Goal: Task Accomplishment & Management: Complete application form

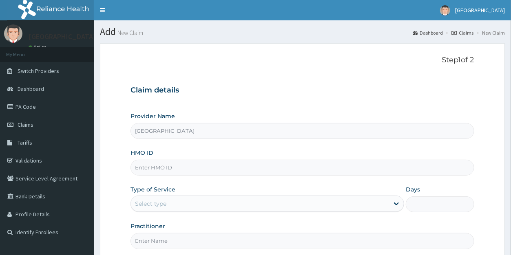
click at [148, 168] on input "HMO ID" at bounding box center [301, 168] width 343 height 16
type input "MBI/10338/A"
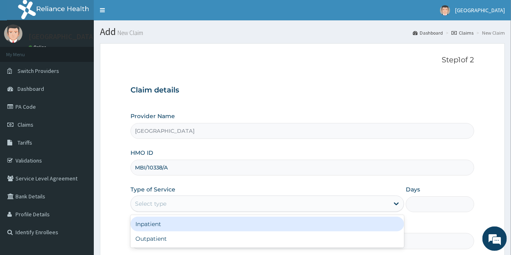
click at [146, 206] on div "Select type" at bounding box center [150, 204] width 31 height 8
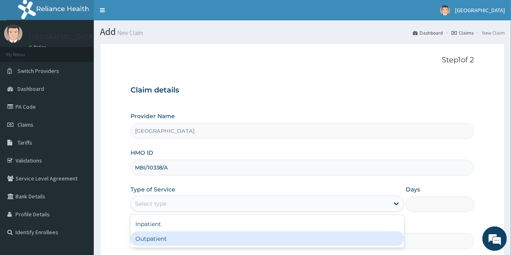
click at [149, 239] on div "Outpatient" at bounding box center [267, 239] width 274 height 15
type input "1"
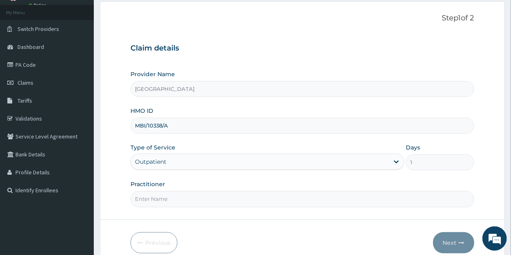
scroll to position [79, 0]
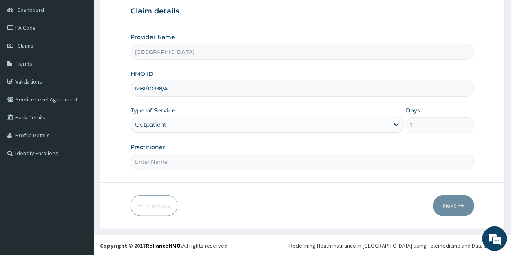
click at [169, 163] on input "Practitioner" at bounding box center [301, 162] width 343 height 16
type input "DR DANIEL"
click at [455, 203] on button "Next" at bounding box center [453, 205] width 41 height 21
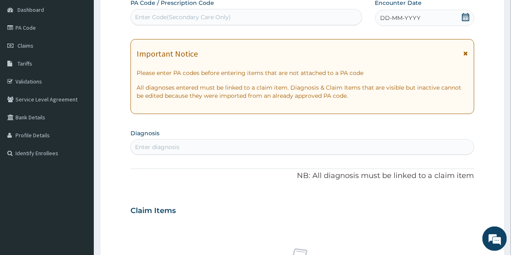
click at [465, 18] on icon at bounding box center [466, 17] width 8 height 8
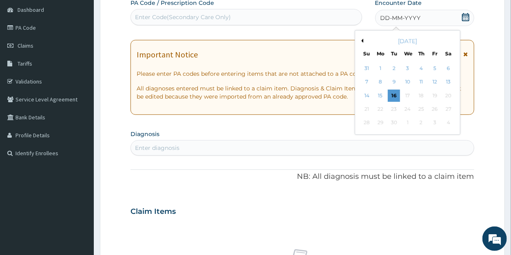
click at [363, 40] on button "Previous Month" at bounding box center [361, 41] width 4 height 4
click at [362, 40] on button "Previous Month" at bounding box center [361, 41] width 4 height 4
click at [393, 96] on div "15" at bounding box center [394, 96] width 12 height 12
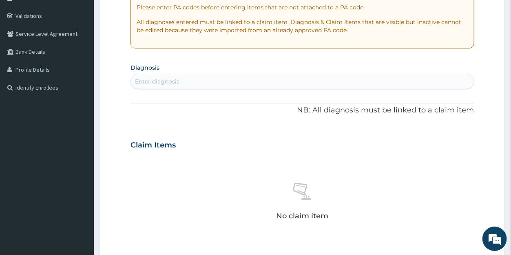
scroll to position [157, 0]
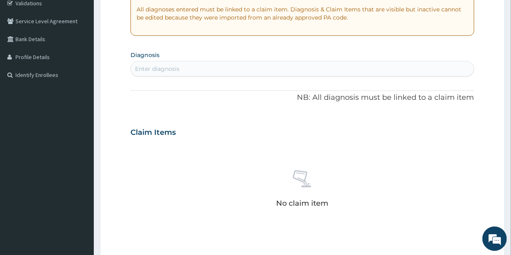
click at [197, 66] on div "Enter diagnosis" at bounding box center [302, 68] width 343 height 13
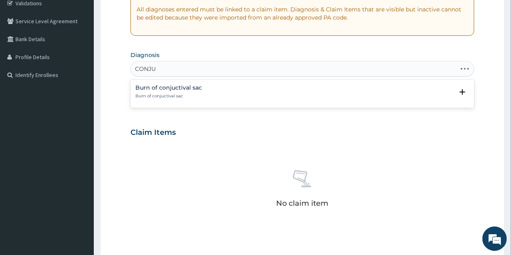
type input "CONJ"
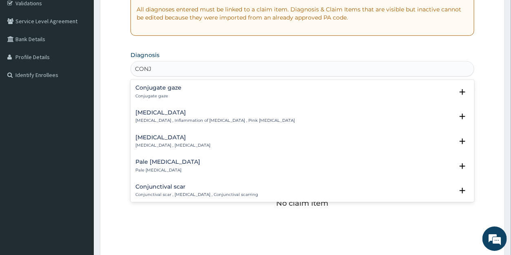
click at [160, 113] on h4 "Conjunctivitis" at bounding box center [214, 113] width 159 height 6
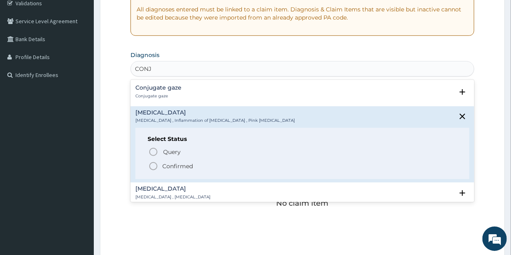
click at [165, 163] on p "Confirmed" at bounding box center [177, 166] width 31 height 8
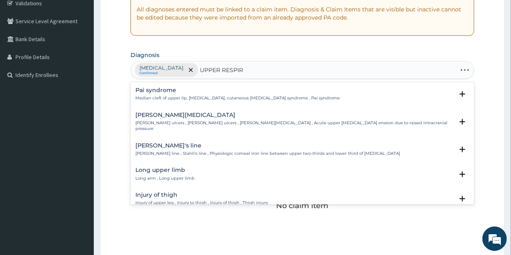
type input "UPPER RESPIRA"
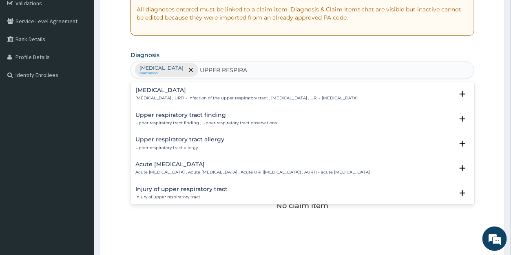
click at [179, 91] on h4 "Upper respiratory infection" at bounding box center [246, 90] width 222 height 6
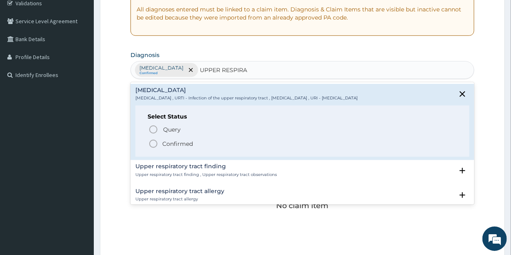
click at [171, 144] on p "Confirmed" at bounding box center [177, 144] width 31 height 8
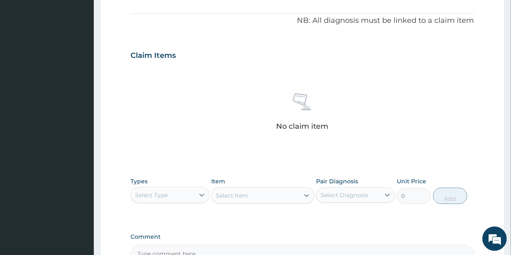
scroll to position [260, 0]
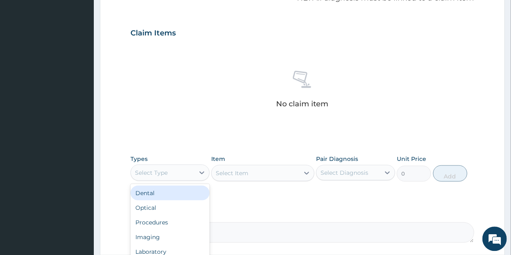
click at [162, 171] on div "Select Type" at bounding box center [151, 172] width 33 height 8
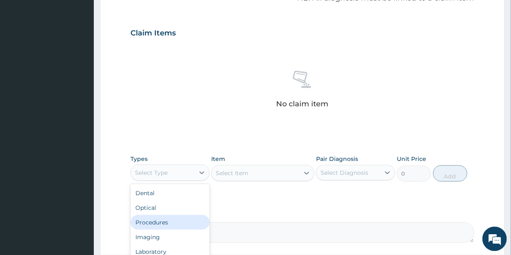
click at [159, 221] on div "Procedures" at bounding box center [169, 222] width 79 height 15
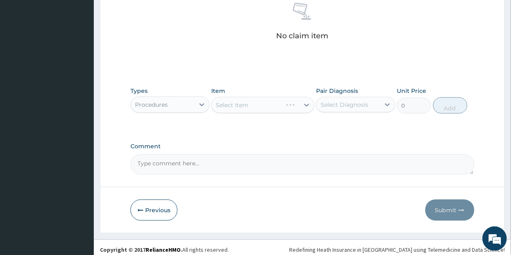
scroll to position [332, 0]
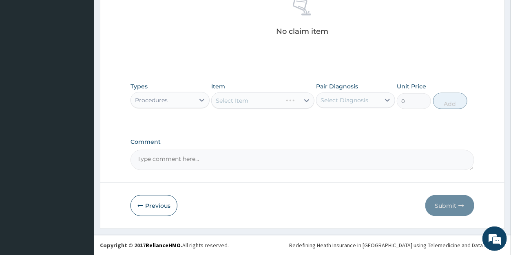
click at [305, 102] on div "Select Item" at bounding box center [262, 101] width 103 height 16
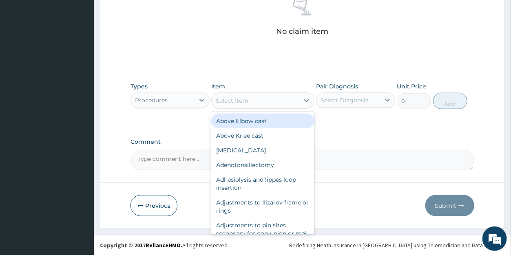
click at [305, 102] on icon at bounding box center [307, 101] width 8 height 8
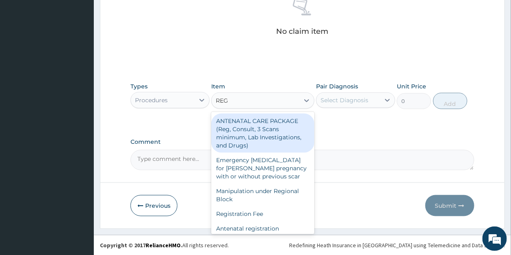
type input "REGI"
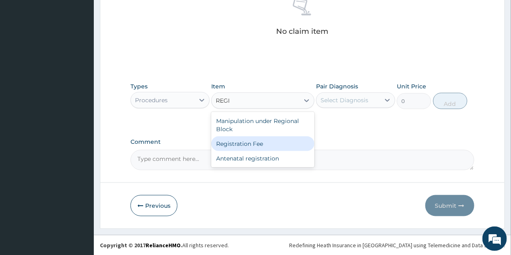
drag, startPoint x: 280, startPoint y: 147, endPoint x: 318, endPoint y: 125, distance: 43.3
click at [282, 146] on div "Registration Fee" at bounding box center [262, 144] width 103 height 15
type input "2150"
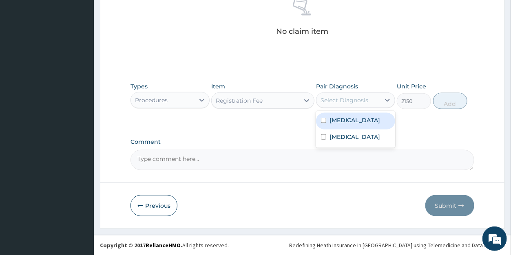
click at [342, 101] on div "Select Diagnosis" at bounding box center [344, 100] width 48 height 8
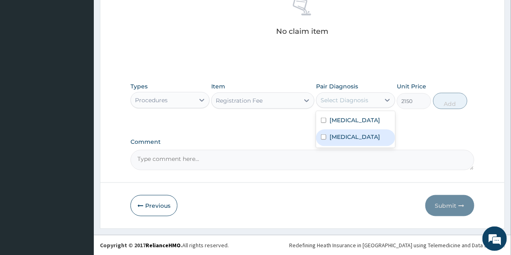
drag, startPoint x: 341, startPoint y: 139, endPoint x: 349, endPoint y: 123, distance: 17.9
click at [341, 139] on label "Upper respiratory infection" at bounding box center [354, 137] width 51 height 8
checkbox input "true"
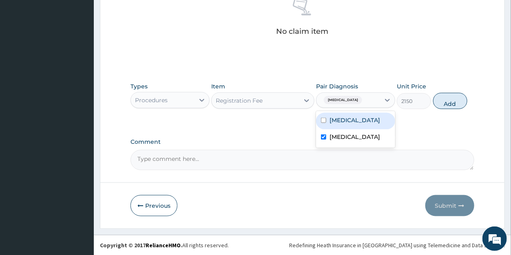
click at [350, 120] on label "Conjunctivitis" at bounding box center [354, 120] width 51 height 8
checkbox input "true"
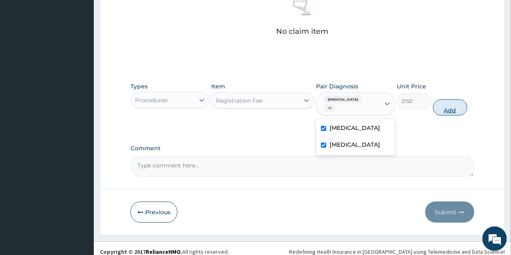
click at [446, 108] on button "Add" at bounding box center [450, 107] width 34 height 16
type input "0"
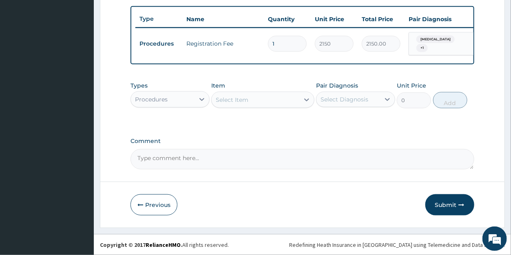
scroll to position [304, 0]
click at [242, 100] on div "Select Item" at bounding box center [232, 100] width 33 height 8
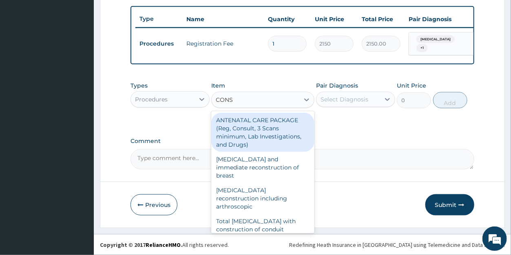
type input "CONSU"
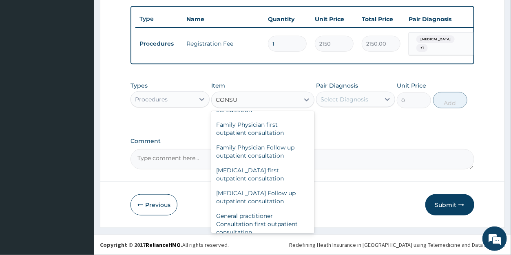
scroll to position [446, 0]
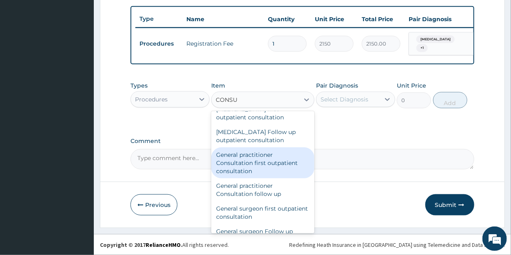
drag, startPoint x: 281, startPoint y: 162, endPoint x: 323, endPoint y: 140, distance: 48.1
click at [281, 161] on div "General practitioner Consultation first outpatient consultation" at bounding box center [262, 163] width 103 height 31
type input "3547.5"
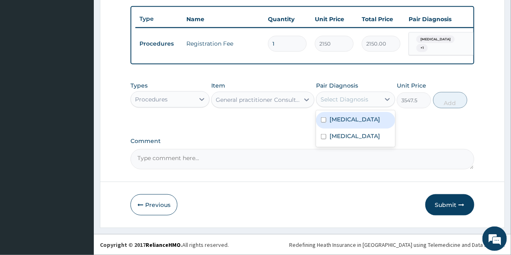
click at [351, 102] on div "Select Diagnosis" at bounding box center [344, 99] width 48 height 8
click at [347, 121] on label "Conjunctivitis" at bounding box center [354, 119] width 51 height 8
checkbox input "true"
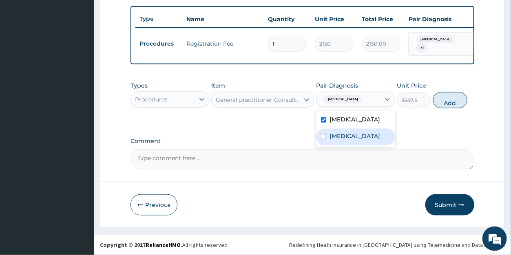
click at [344, 140] on label "Upper respiratory infection" at bounding box center [354, 136] width 51 height 8
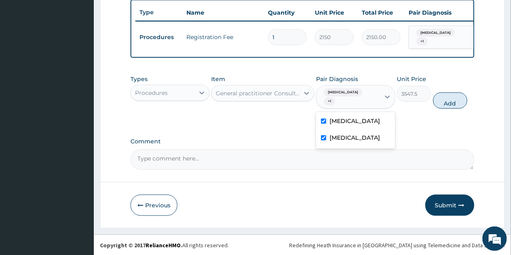
checkbox input "true"
click at [444, 100] on button "Add" at bounding box center [450, 101] width 34 height 16
type input "0"
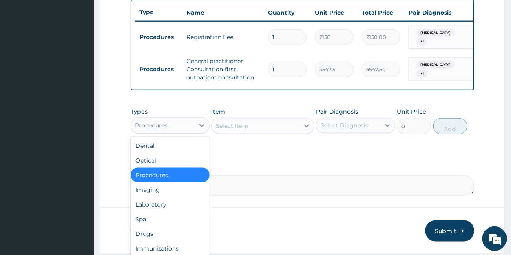
click at [153, 130] on div "Procedures" at bounding box center [151, 126] width 33 height 8
click at [150, 239] on div "Drugs" at bounding box center [169, 234] width 79 height 15
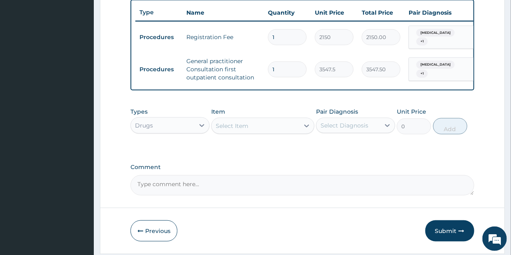
click at [247, 130] on div "Select Item" at bounding box center [232, 126] width 33 height 8
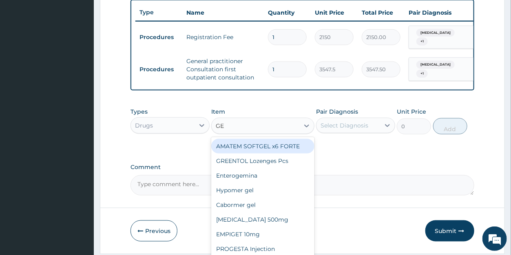
type input "GEN"
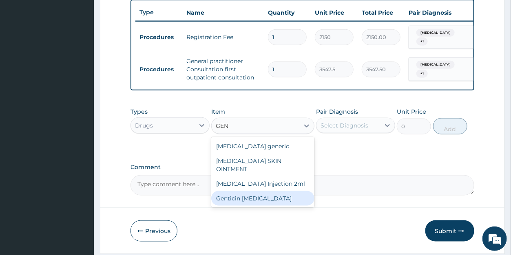
click at [248, 196] on div "Genticin [MEDICAL_DATA]" at bounding box center [262, 198] width 103 height 15
type input "946"
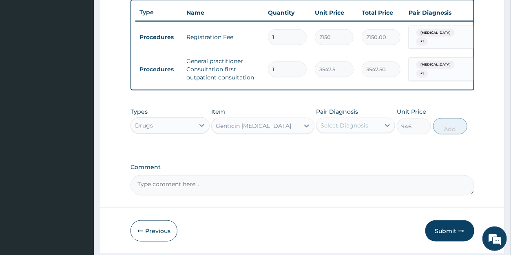
click at [345, 130] on div "Select Diagnosis" at bounding box center [344, 126] width 48 height 8
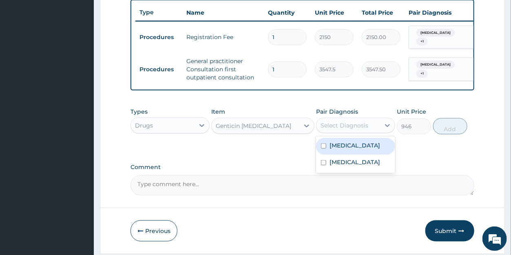
click at [342, 150] on label "Conjunctivitis" at bounding box center [354, 145] width 51 height 8
checkbox input "true"
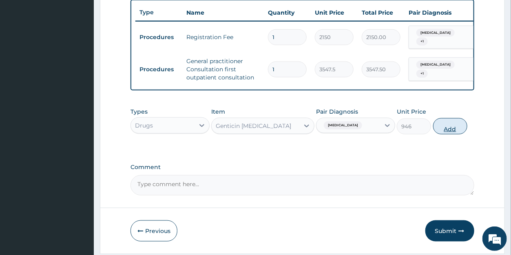
click at [440, 133] on button "Add" at bounding box center [450, 126] width 34 height 16
type input "0"
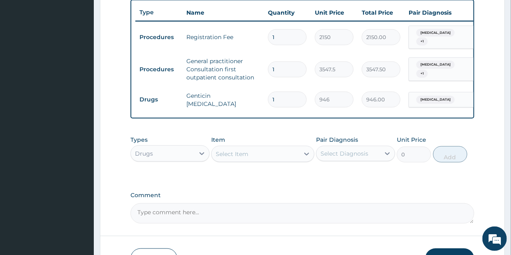
click at [227, 158] on div "Select Item" at bounding box center [232, 154] width 33 height 8
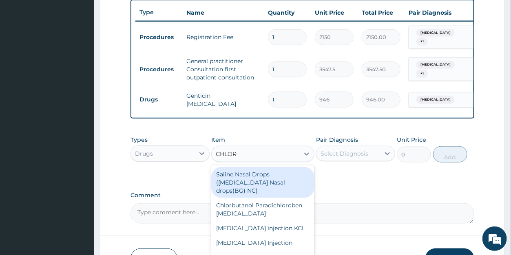
type input "CHLORA"
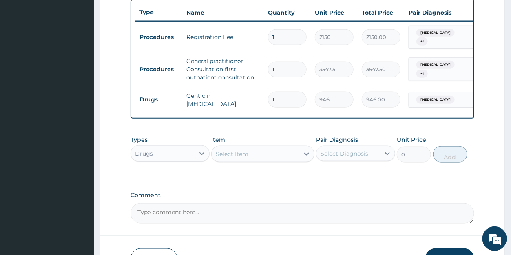
click at [242, 160] on div "Select Item" at bounding box center [256, 154] width 88 height 13
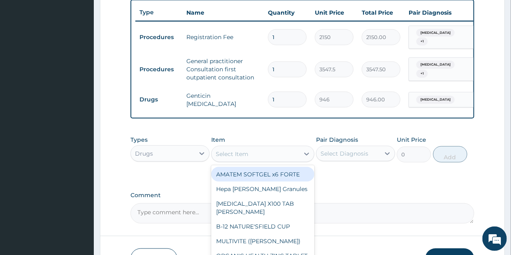
click at [225, 158] on div "Select Item" at bounding box center [232, 154] width 33 height 8
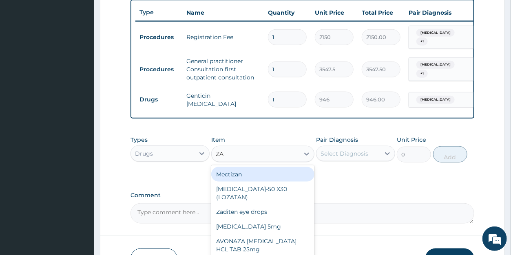
type input "ZAD"
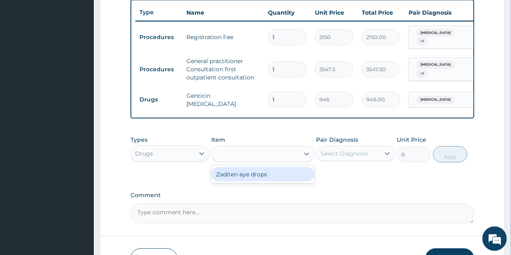
type input "2365"
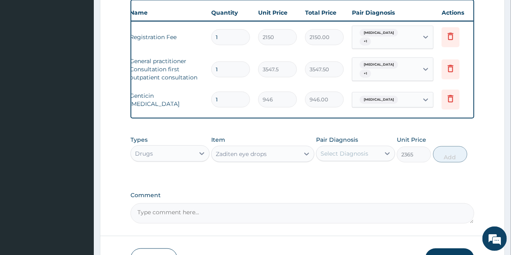
scroll to position [0, 65]
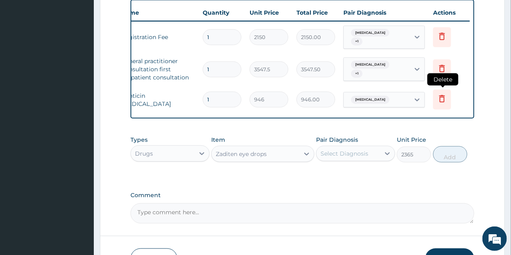
click at [442, 99] on icon at bounding box center [442, 99] width 10 height 10
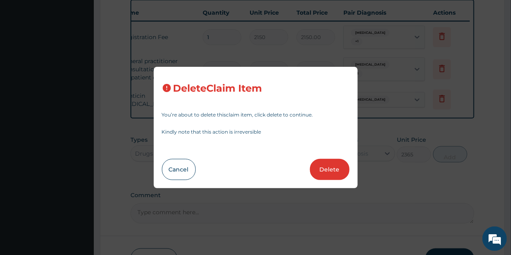
click at [330, 170] on button "Delete" at bounding box center [330, 169] width 40 height 21
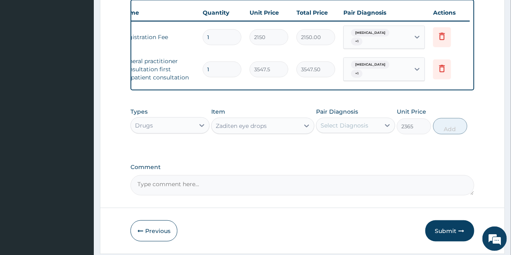
click at [335, 132] on div "Select Diagnosis" at bounding box center [348, 125] width 64 height 13
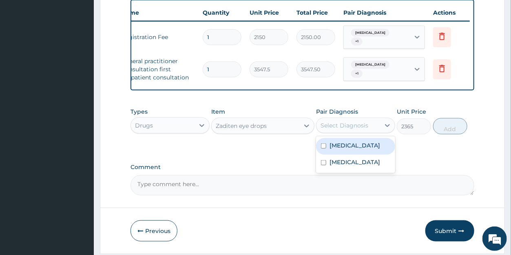
click at [336, 150] on label "Conjunctivitis" at bounding box center [354, 145] width 51 height 8
checkbox input "true"
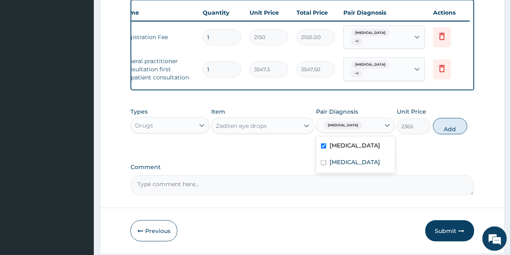
drag, startPoint x: 443, startPoint y: 135, endPoint x: 440, endPoint y: 126, distance: 10.2
click at [443, 135] on button "Add" at bounding box center [450, 126] width 34 height 16
type input "0"
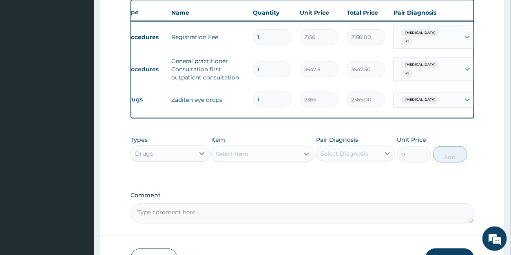
scroll to position [0, 0]
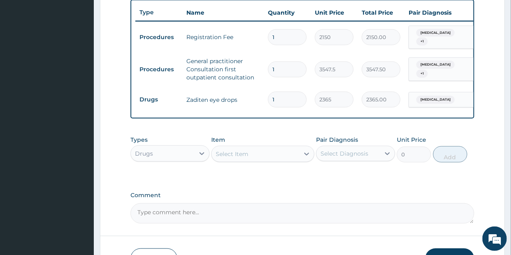
click at [227, 158] on div "Select Item" at bounding box center [232, 154] width 33 height 8
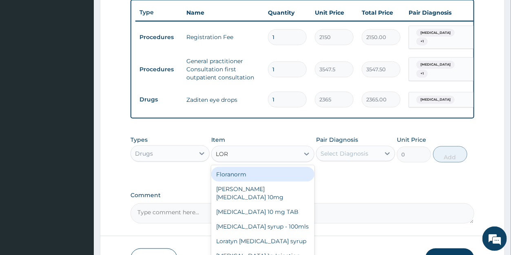
type input "LORA"
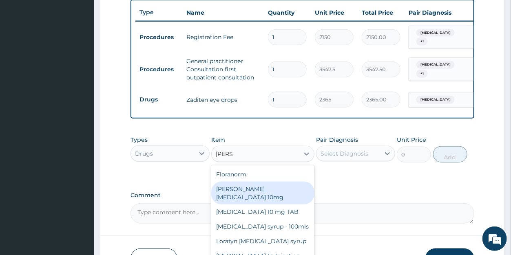
click at [233, 198] on div "[PERSON_NAME][MEDICAL_DATA] 10mg" at bounding box center [262, 193] width 103 height 23
type input "88.6875"
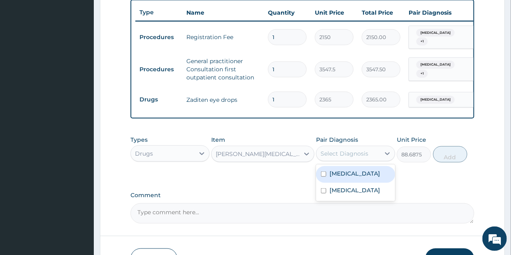
click at [344, 158] on div "Select Diagnosis" at bounding box center [344, 154] width 48 height 8
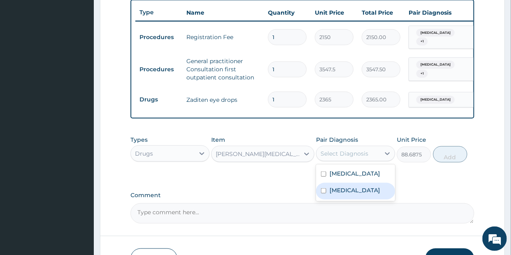
click at [344, 194] on label "Upper respiratory infection" at bounding box center [354, 190] width 51 height 8
checkbox input "true"
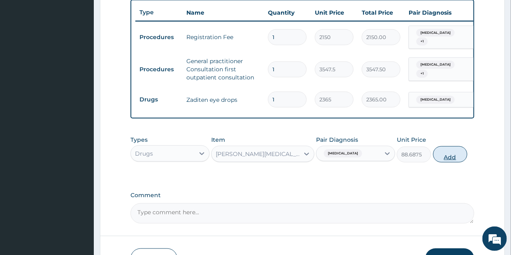
click at [449, 163] on button "Add" at bounding box center [450, 154] width 34 height 16
type input "0"
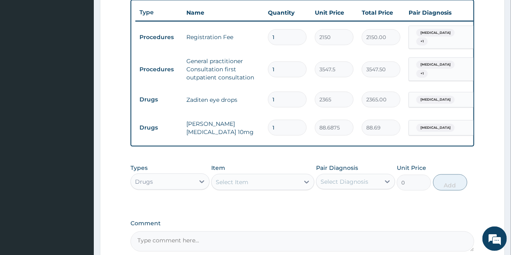
click at [231, 186] on div "Select Item" at bounding box center [232, 182] width 33 height 8
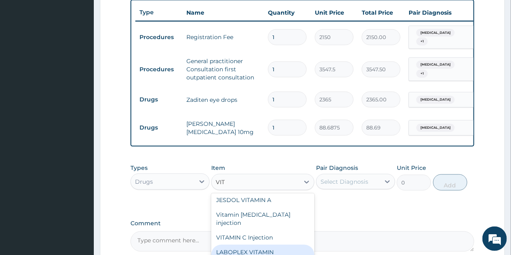
scroll to position [171, 0]
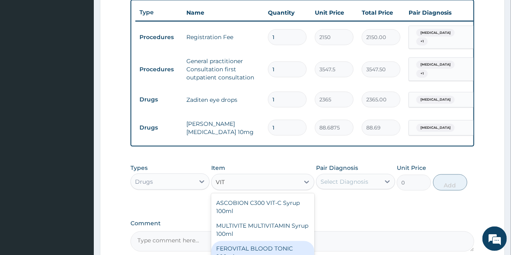
type input "VIT"
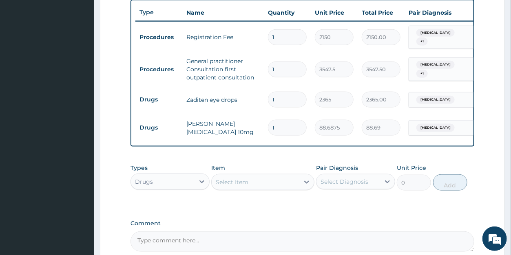
click at [340, 236] on div "Comment" at bounding box center [301, 236] width 343 height 32
click at [280, 128] on input "1" at bounding box center [287, 128] width 39 height 16
type input "10"
type input "886.88"
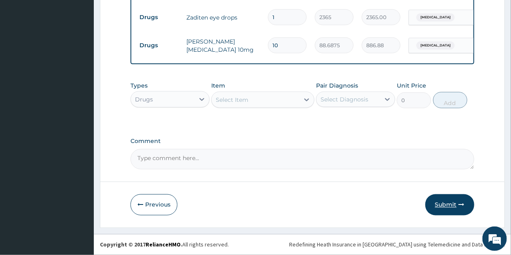
type input "10"
click at [444, 202] on button "Submit" at bounding box center [449, 204] width 49 height 21
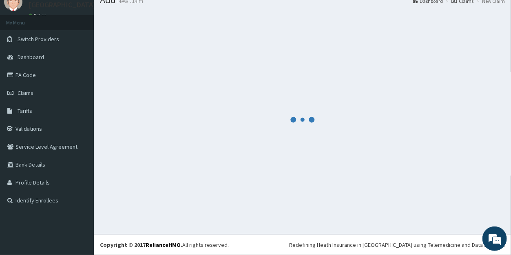
scroll to position [32, 0]
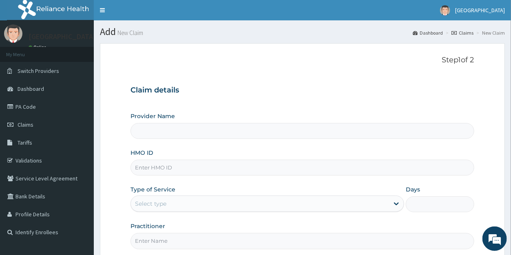
type input "[GEOGRAPHIC_DATA]"
type input "P"
type input "FBL/10252/A"
click at [150, 207] on div "Select type" at bounding box center [150, 204] width 31 height 8
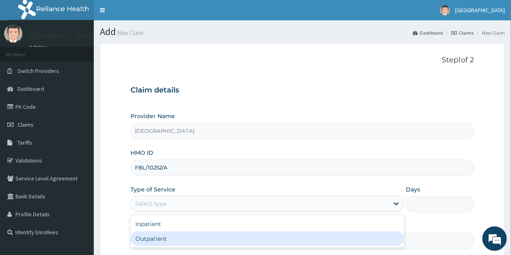
click at [148, 239] on div "Outpatient" at bounding box center [267, 239] width 274 height 15
type input "1"
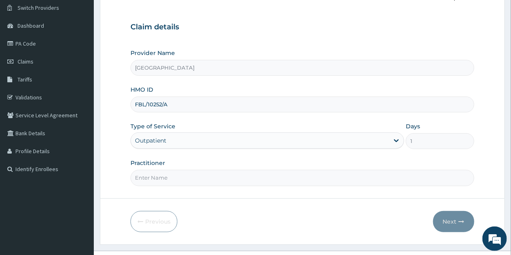
scroll to position [79, 0]
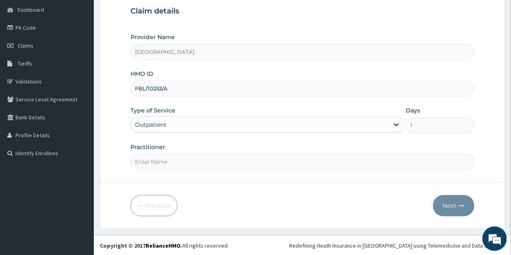
click at [164, 165] on input "Practitioner" at bounding box center [301, 162] width 343 height 16
type input "DR SAMUEL"
click at [449, 203] on button "Next" at bounding box center [453, 205] width 41 height 21
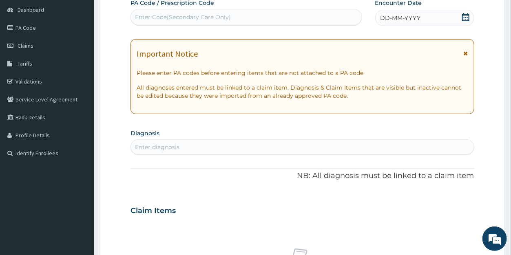
click at [466, 16] on icon at bounding box center [465, 17] width 7 height 8
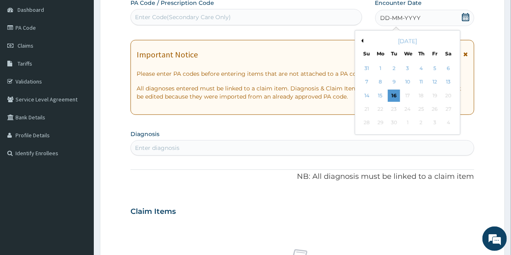
click at [365, 44] on div "September 2025" at bounding box center [407, 41] width 98 height 8
click at [364, 42] on div "September 2025" at bounding box center [407, 41] width 98 height 8
click at [363, 41] on button "Previous Month" at bounding box center [361, 41] width 4 height 4
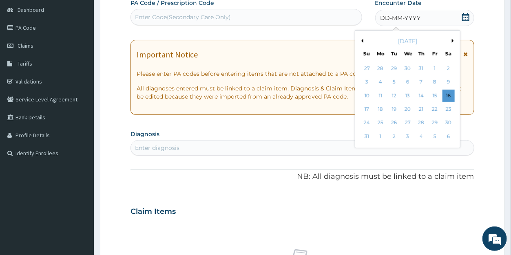
click at [362, 40] on button "Previous Month" at bounding box center [361, 41] width 4 height 4
click at [409, 107] on div "23" at bounding box center [407, 109] width 12 height 12
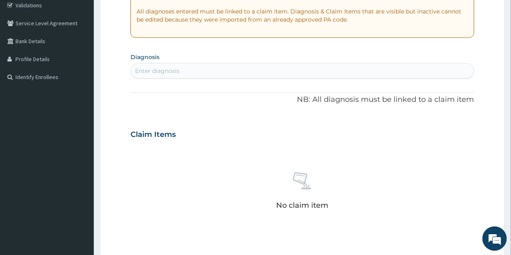
scroll to position [172, 0]
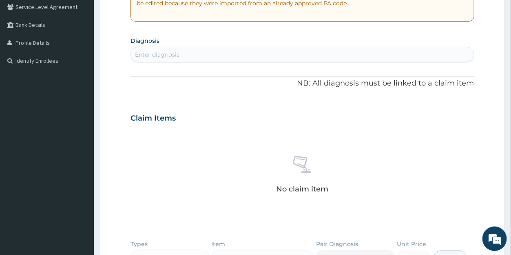
click at [206, 56] on div "Enter diagnosis" at bounding box center [302, 54] width 343 height 13
type input "MALARIA"
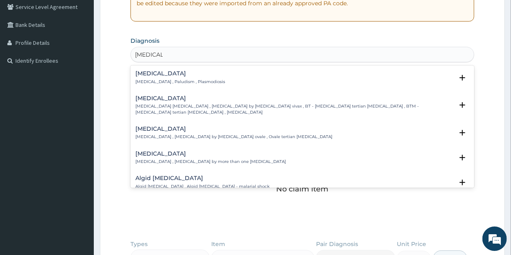
click at [159, 80] on p "Malaria , Paludism , Plasmodiosis" at bounding box center [180, 82] width 90 height 6
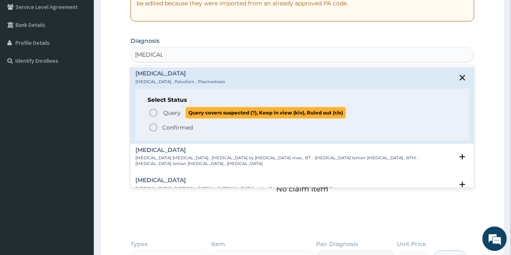
click at [170, 111] on span "Query" at bounding box center [172, 113] width 18 height 8
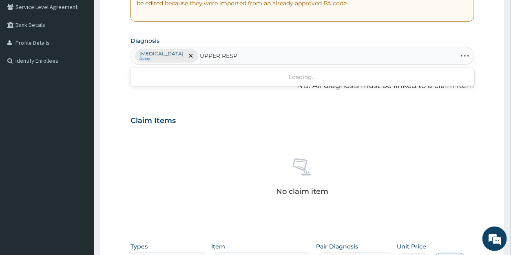
type input "UPPER RESPI"
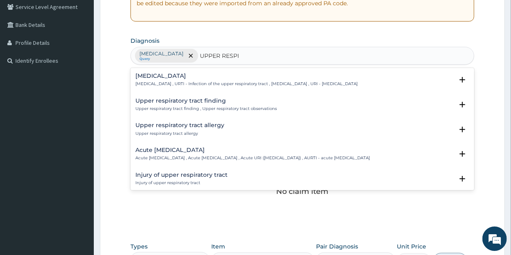
click at [162, 78] on h4 "Upper respiratory infection" at bounding box center [246, 76] width 222 height 6
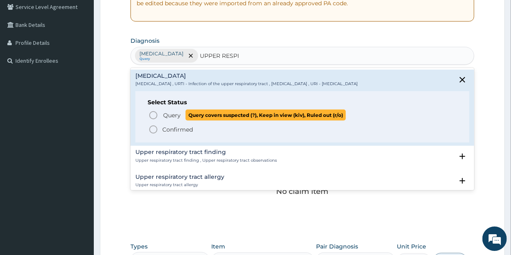
click at [168, 112] on span "Query" at bounding box center [172, 115] width 18 height 8
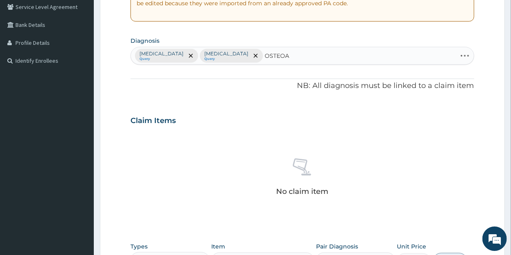
type input "OSTEOAR"
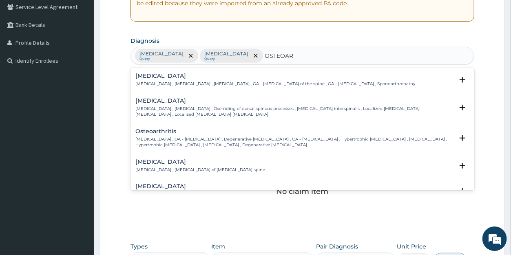
click at [161, 137] on p "Osteoarthritis , OA - Osteoarthritis , Degenerative arthritis , OA - Osteoarthr…" at bounding box center [294, 143] width 318 height 12
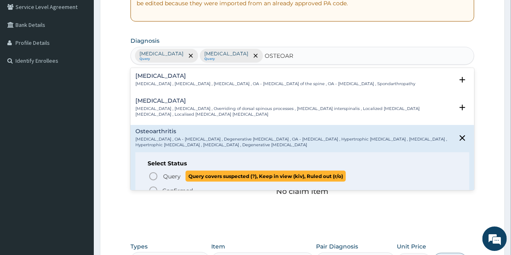
click at [173, 175] on span "Query" at bounding box center [172, 176] width 18 height 8
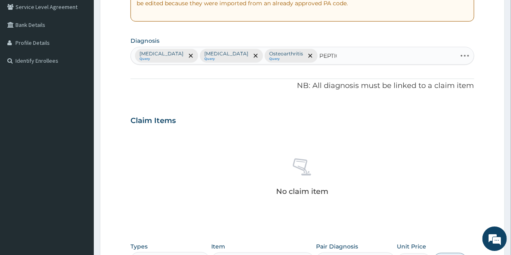
type input "PEPTIC"
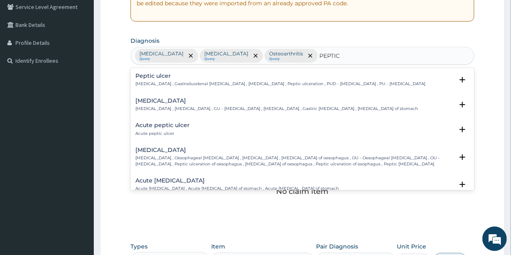
click at [162, 79] on h4 "Peptic ulcer" at bounding box center [280, 76] width 290 height 6
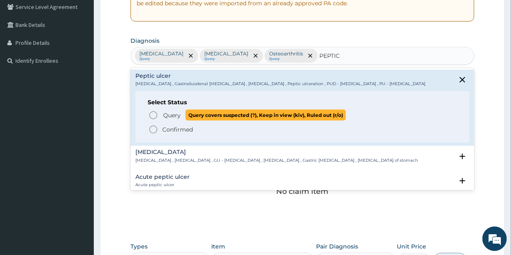
click at [167, 115] on span "Query" at bounding box center [172, 115] width 18 height 8
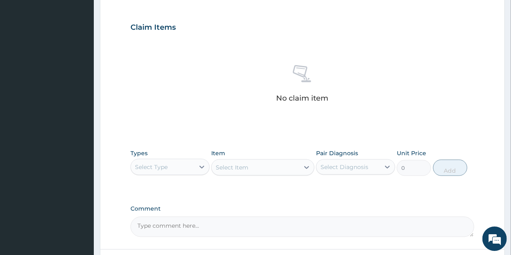
scroll to position [281, 0]
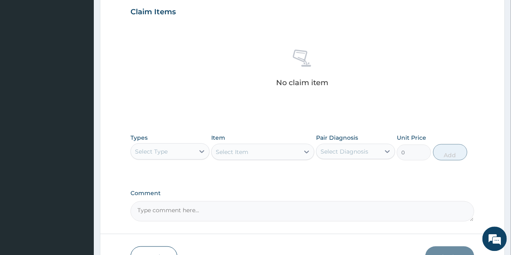
click at [154, 152] on div "Select Type" at bounding box center [151, 151] width 33 height 8
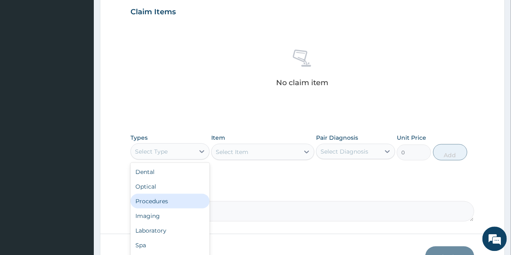
click at [166, 201] on div "Procedures" at bounding box center [169, 201] width 79 height 15
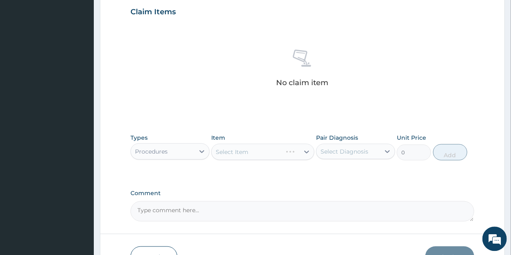
click at [306, 152] on div "Select Item" at bounding box center [262, 152] width 103 height 16
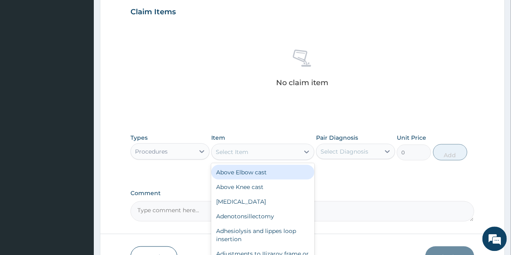
click at [306, 152] on icon at bounding box center [306, 151] width 5 height 3
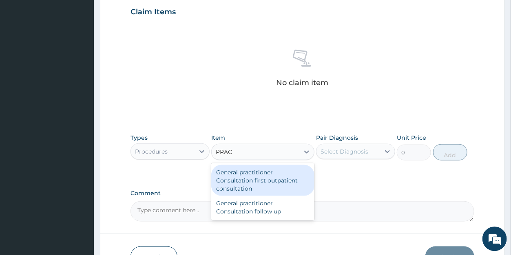
type input "PRACT"
drag, startPoint x: 276, startPoint y: 175, endPoint x: 301, endPoint y: 161, distance: 28.1
click at [276, 174] on div "General practitioner Consultation first outpatient consultation" at bounding box center [262, 180] width 103 height 31
type input "3547.5"
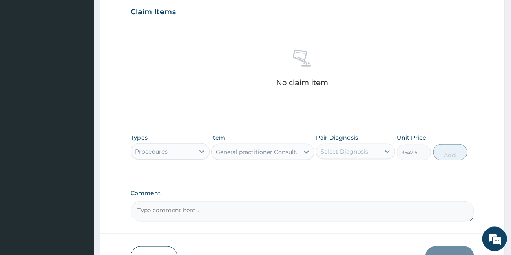
drag, startPoint x: 327, startPoint y: 152, endPoint x: 331, endPoint y: 155, distance: 4.9
click at [328, 152] on div "Select Diagnosis" at bounding box center [344, 151] width 48 height 8
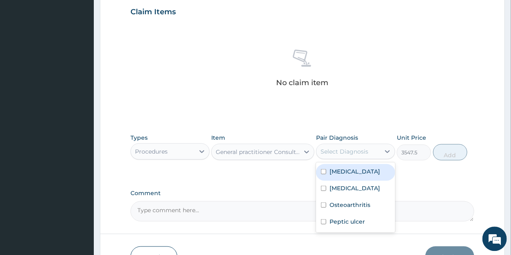
drag, startPoint x: 340, startPoint y: 170, endPoint x: 341, endPoint y: 184, distance: 13.9
click at [341, 170] on label "Malaria" at bounding box center [354, 171] width 51 height 8
checkbox input "true"
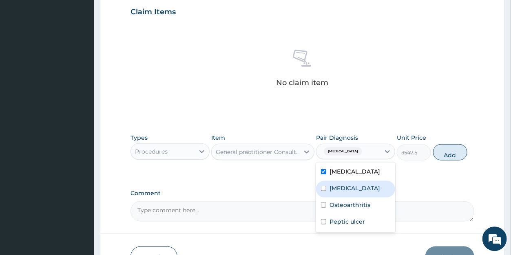
click at [341, 189] on label "Upper respiratory infection" at bounding box center [354, 188] width 51 height 8
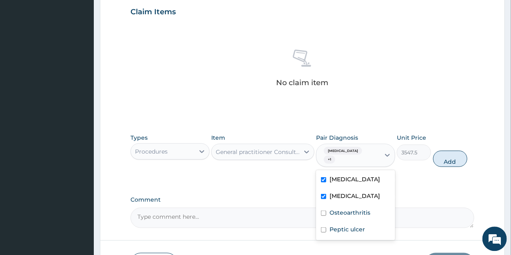
checkbox input "true"
click at [347, 218] on div "Osteoarthritis" at bounding box center [355, 213] width 79 height 17
checkbox input "true"
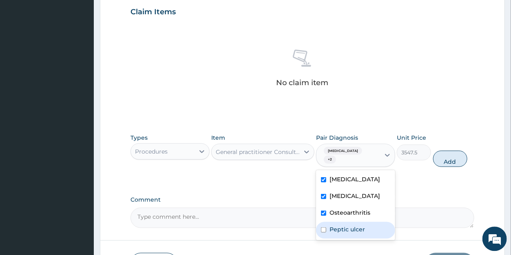
click at [347, 229] on label "Peptic ulcer" at bounding box center [346, 229] width 35 height 8
checkbox input "true"
click at [441, 156] on button "Add" at bounding box center [450, 158] width 34 height 16
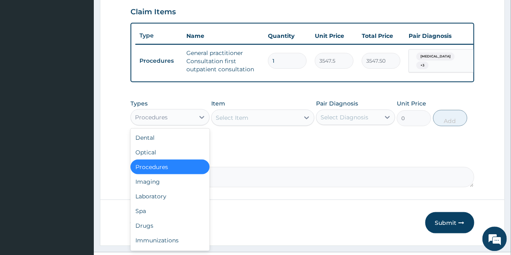
click at [156, 121] on div "Procedures" at bounding box center [151, 117] width 33 height 8
click at [148, 232] on div "Drugs" at bounding box center [169, 225] width 79 height 15
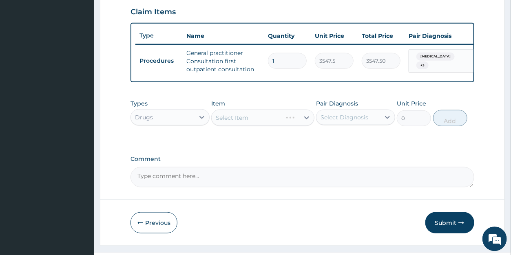
click at [255, 126] on div "Select Item" at bounding box center [262, 117] width 103 height 16
click at [256, 125] on div "Select Item" at bounding box center [262, 117] width 103 height 16
click at [260, 124] on div "Select Item" at bounding box center [256, 117] width 88 height 13
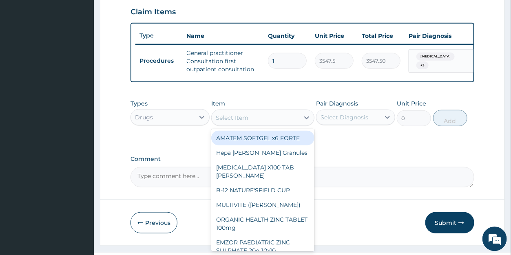
click at [248, 144] on div "AMATEM SOFTGEL x6 FORTE" at bounding box center [262, 137] width 103 height 15
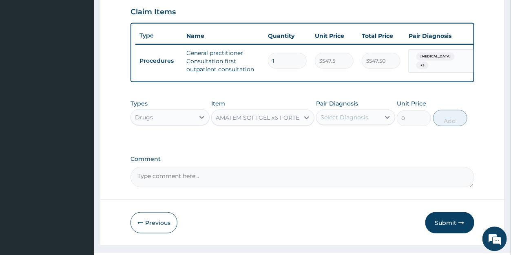
type input "473"
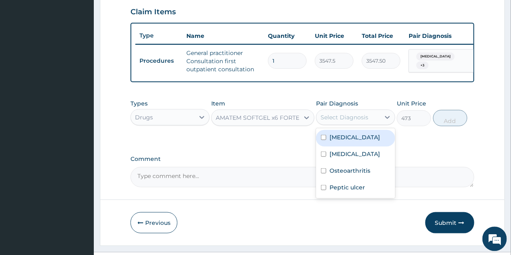
click at [350, 121] on div "Select Diagnosis" at bounding box center [344, 117] width 48 height 8
drag, startPoint x: 350, startPoint y: 144, endPoint x: 396, endPoint y: 141, distance: 46.2
click at [351, 141] on label "Malaria" at bounding box center [354, 137] width 51 height 8
checkbox input "true"
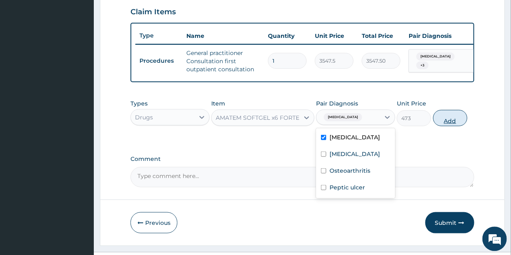
click at [457, 126] on button "Add" at bounding box center [450, 118] width 34 height 16
type input "0"
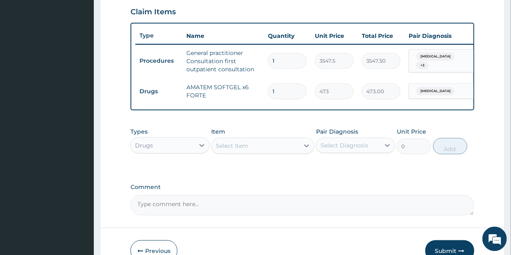
drag, startPoint x: 283, startPoint y: 88, endPoint x: 261, endPoint y: 87, distance: 22.9
click at [268, 87] on input "1" at bounding box center [287, 91] width 39 height 16
type input "6"
type input "2838.00"
type input "6"
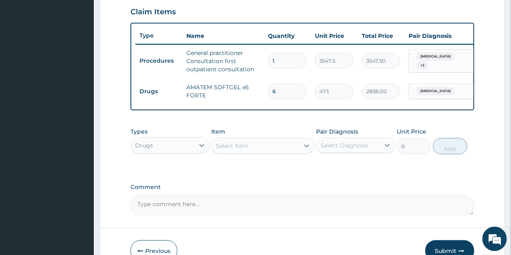
click at [261, 152] on div "Select Item" at bounding box center [256, 145] width 88 height 13
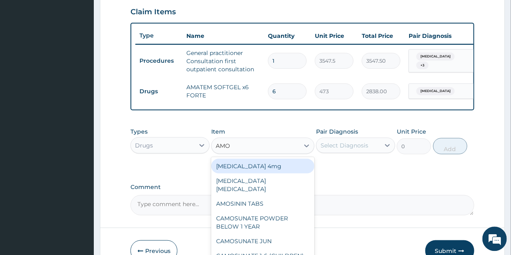
type input "AMOX"
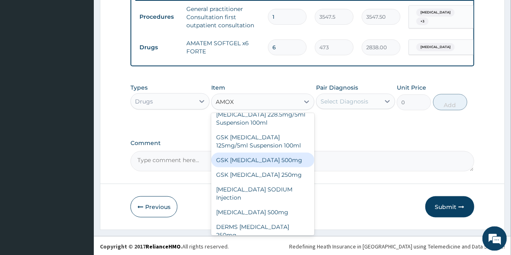
scroll to position [333, 0]
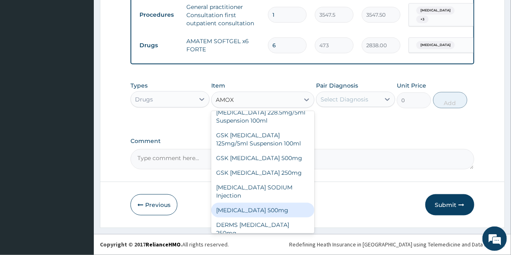
click at [253, 210] on div "[MEDICAL_DATA] 500mg" at bounding box center [262, 210] width 103 height 15
type input "70.95"
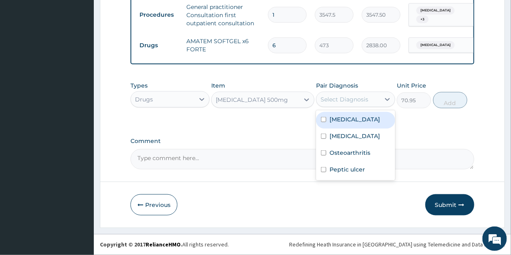
click at [356, 102] on div "Select Diagnosis" at bounding box center [344, 99] width 48 height 8
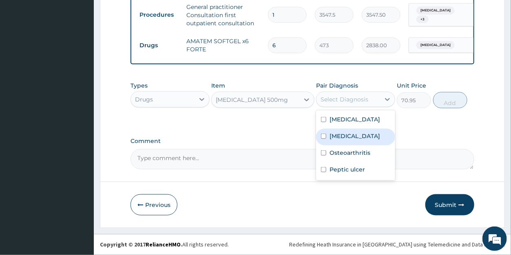
click at [346, 140] on label "Upper respiratory infection" at bounding box center [354, 136] width 51 height 8
checkbox input "true"
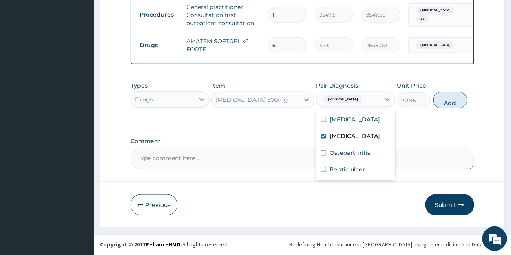
drag, startPoint x: 446, startPoint y: 106, endPoint x: 425, endPoint y: 98, distance: 22.7
click at [447, 106] on button "Add" at bounding box center [450, 100] width 34 height 16
type input "0"
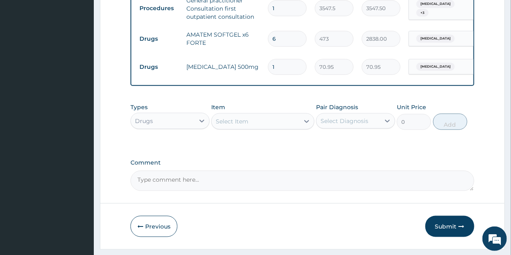
click at [279, 69] on input "1" at bounding box center [287, 67] width 39 height 16
type input "15"
type input "1064.25"
type input "15"
click at [245, 126] on div "Select Item" at bounding box center [232, 121] width 33 height 8
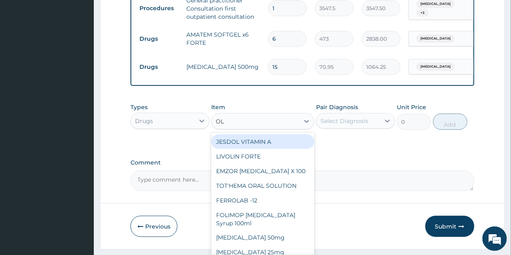
type input "OLF"
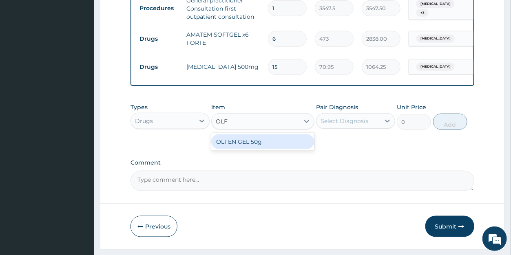
type input "2672.45"
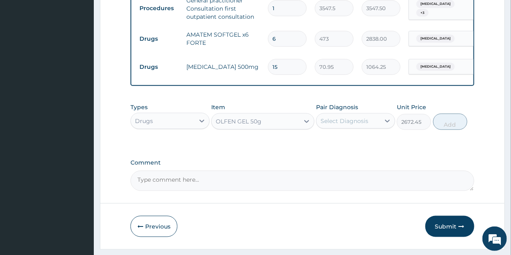
drag, startPoint x: 350, startPoint y: 126, endPoint x: 351, endPoint y: 130, distance: 4.1
click at [350, 125] on div "Select Diagnosis" at bounding box center [344, 121] width 48 height 8
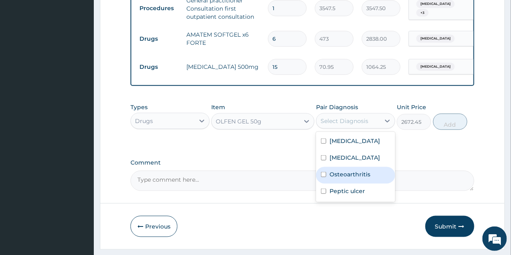
drag, startPoint x: 357, startPoint y: 187, endPoint x: 404, endPoint y: 166, distance: 52.2
click at [357, 179] on label "Osteoarthritis" at bounding box center [349, 174] width 41 height 8
checkbox input "true"
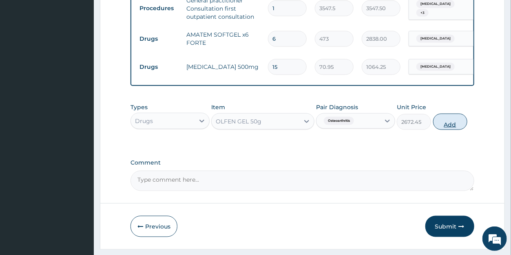
click at [447, 130] on button "Add" at bounding box center [450, 122] width 34 height 16
type input "0"
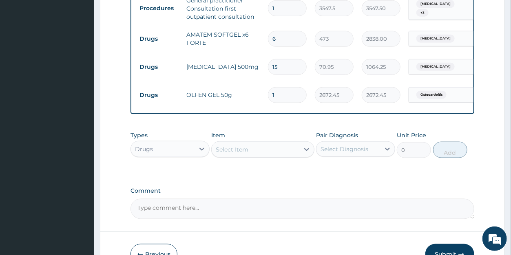
click at [245, 154] on div "Select Item" at bounding box center [232, 150] width 33 height 8
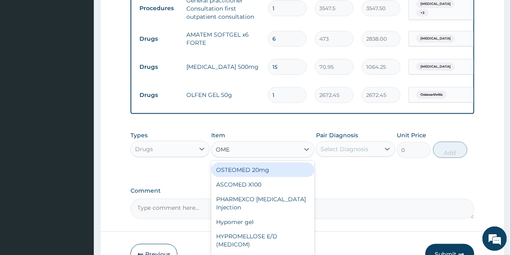
type input "OMEP"
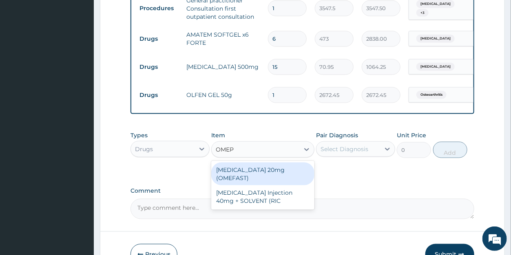
click at [269, 182] on div "[MEDICAL_DATA] 20mg (OMEFAST)" at bounding box center [262, 174] width 103 height 23
type input "82.775"
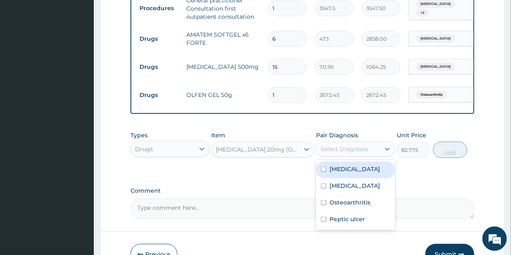
click at [352, 153] on div "Select Diagnosis" at bounding box center [344, 149] width 48 height 8
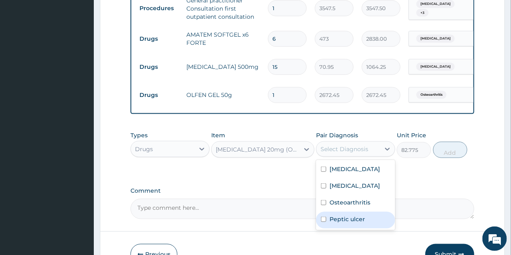
click at [351, 223] on label "Peptic ulcer" at bounding box center [346, 219] width 35 height 8
checkbox input "true"
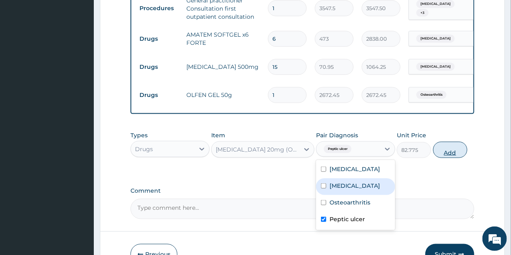
click at [456, 158] on button "Add" at bounding box center [450, 150] width 34 height 16
type input "0"
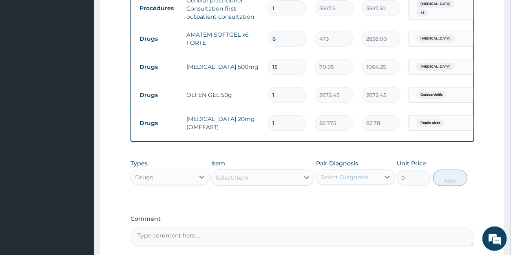
click at [274, 123] on input "1" at bounding box center [287, 123] width 39 height 16
type input "10"
type input "827.75"
type input "10"
click at [227, 182] on div "Select Item" at bounding box center [232, 178] width 33 height 8
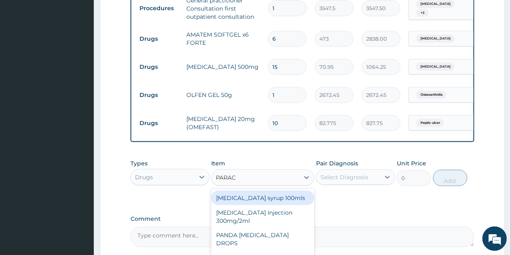
type input "PARACE"
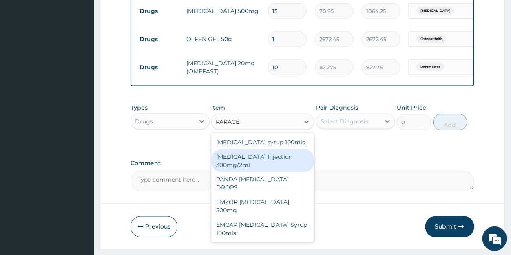
scroll to position [418, 0]
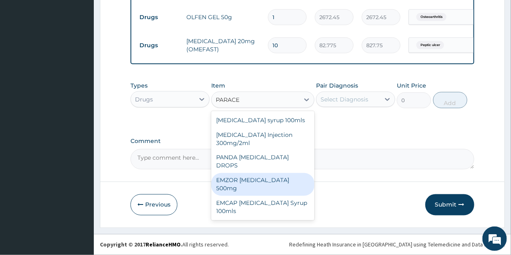
click at [276, 173] on div "EMZOR [MEDICAL_DATA] 500mg" at bounding box center [262, 184] width 103 height 23
type input "23.65"
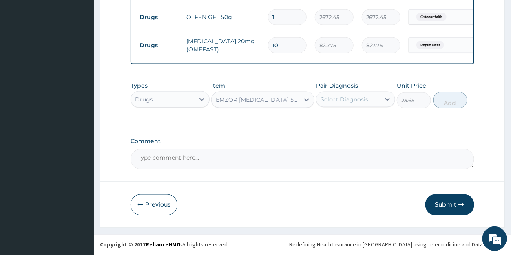
click at [336, 97] on div "Select Diagnosis" at bounding box center [344, 99] width 48 height 8
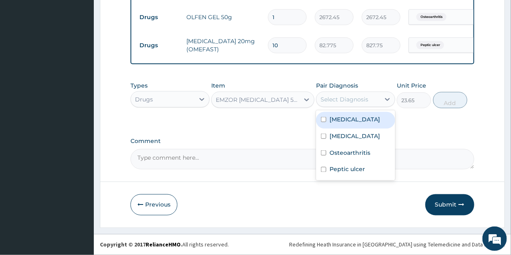
click at [339, 122] on label "Malaria" at bounding box center [354, 119] width 51 height 8
checkbox input "true"
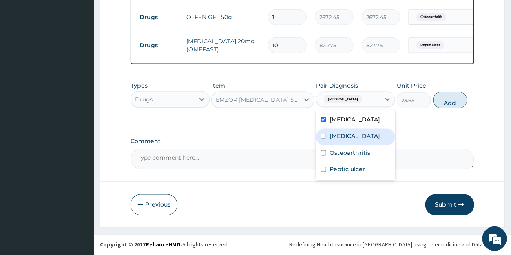
click at [353, 140] on label "Upper respiratory infection" at bounding box center [354, 136] width 51 height 8
checkbox input "true"
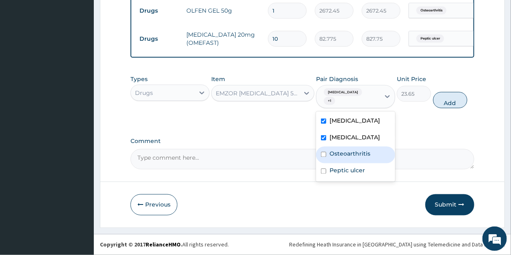
click at [351, 158] on label "Osteoarthritis" at bounding box center [349, 154] width 41 height 8
checkbox input "true"
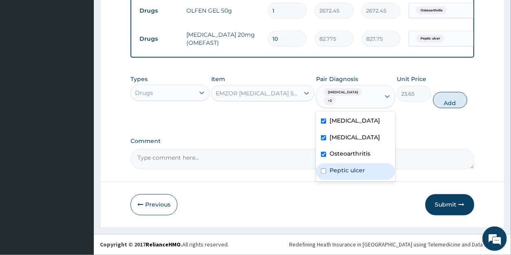
drag, startPoint x: 361, startPoint y: 179, endPoint x: 404, endPoint y: 149, distance: 52.6
click at [362, 175] on label "Peptic ulcer" at bounding box center [346, 171] width 35 height 8
checkbox input "true"
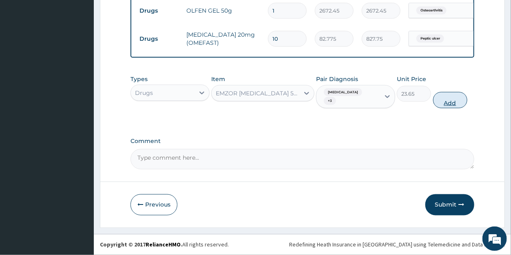
click at [446, 103] on button "Add" at bounding box center [450, 100] width 34 height 16
type input "0"
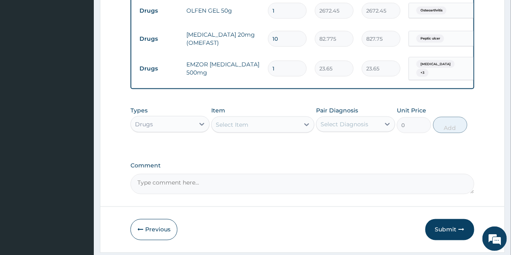
type input "18"
type input "425.70"
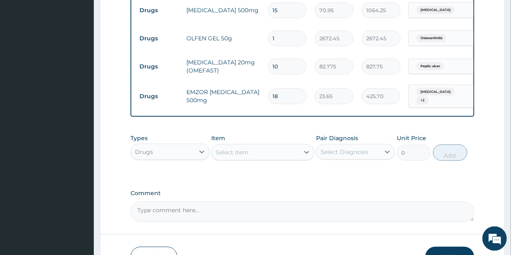
scroll to position [446, 0]
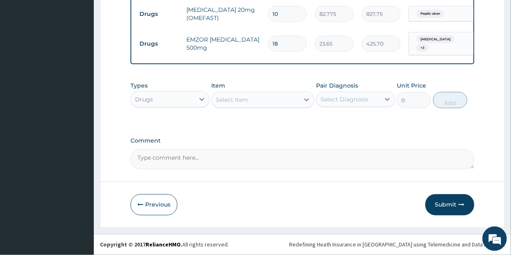
type input "18"
click at [252, 102] on div "Select Item" at bounding box center [256, 99] width 88 height 13
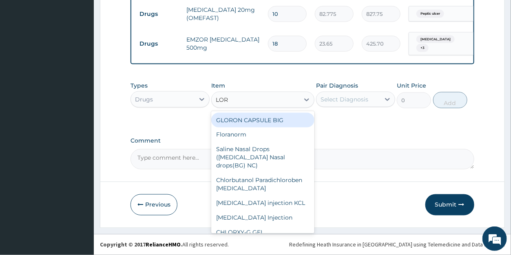
type input "LORA"
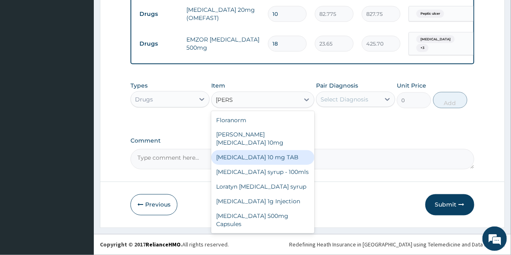
click at [248, 150] on div "[MEDICAL_DATA] 10 mg TAB" at bounding box center [262, 157] width 103 height 15
type input "59.125"
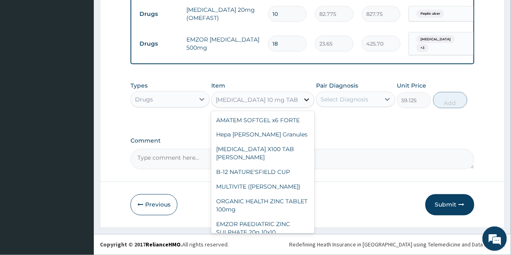
click at [303, 100] on icon at bounding box center [307, 100] width 8 height 8
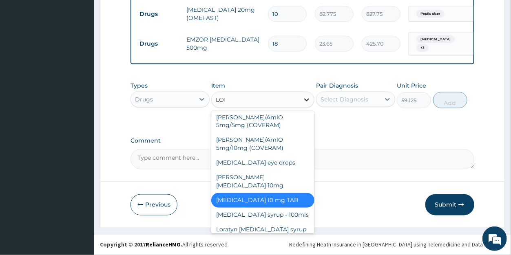
scroll to position [169, 0]
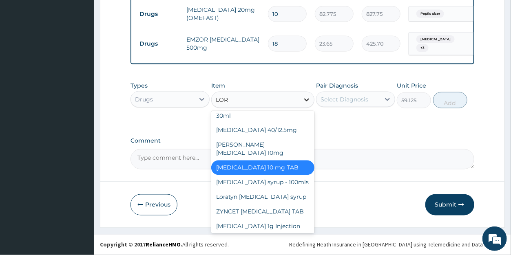
type input "LORA"
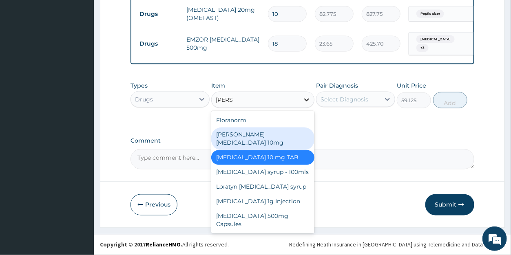
type input "88.6875"
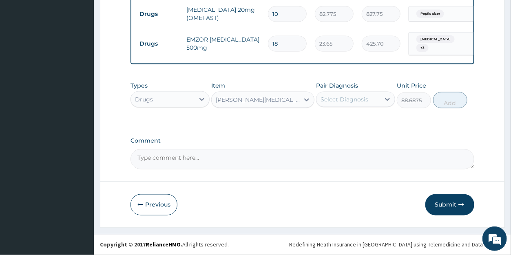
click at [340, 104] on div "Select Diagnosis" at bounding box center [348, 99] width 64 height 13
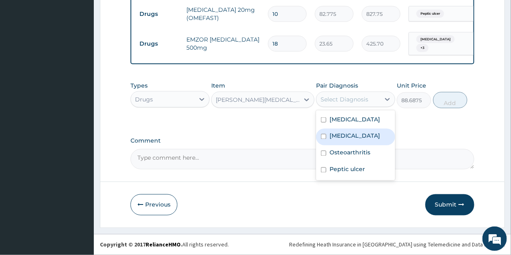
click at [341, 137] on label "Upper respiratory infection" at bounding box center [354, 136] width 51 height 8
checkbox input "true"
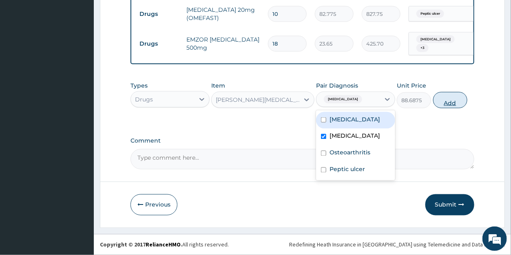
click at [441, 104] on button "Add" at bounding box center [450, 100] width 34 height 16
type input "0"
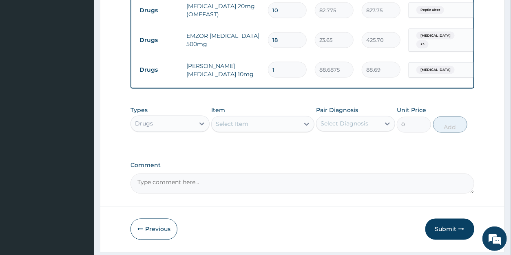
drag, startPoint x: 279, startPoint y: 67, endPoint x: 267, endPoint y: 66, distance: 11.9
click at [268, 66] on input "1" at bounding box center [287, 70] width 39 height 16
type input "5"
type input "443.44"
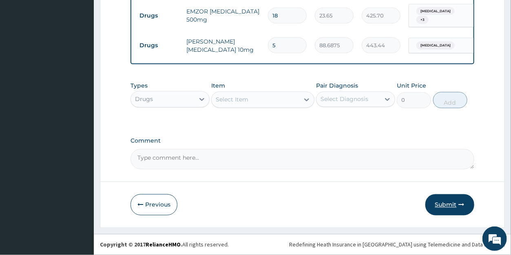
type input "5"
click at [445, 201] on button "Submit" at bounding box center [449, 204] width 49 height 21
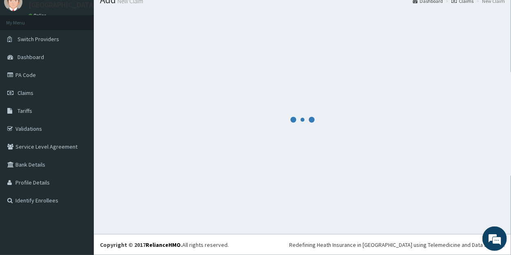
scroll to position [32, 0]
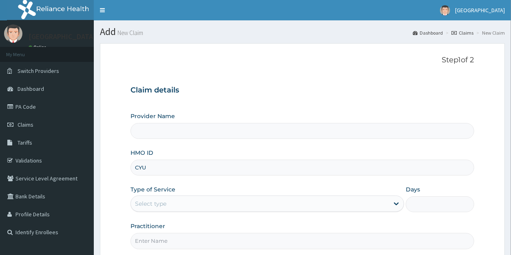
type input "[GEOGRAPHIC_DATA]"
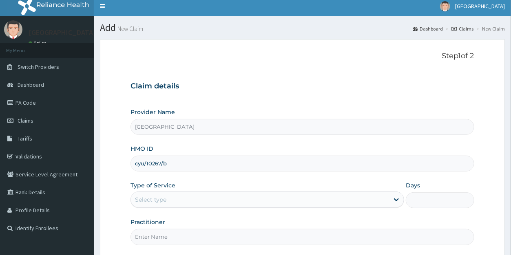
scroll to position [54, 0]
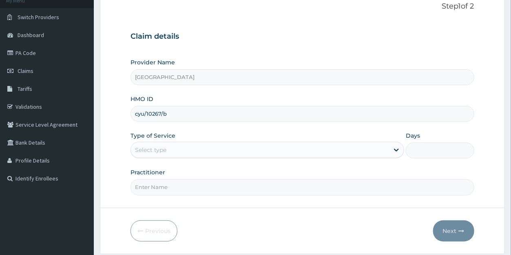
type input "cyu/10267/b"
click at [158, 149] on div "Select type" at bounding box center [150, 150] width 31 height 8
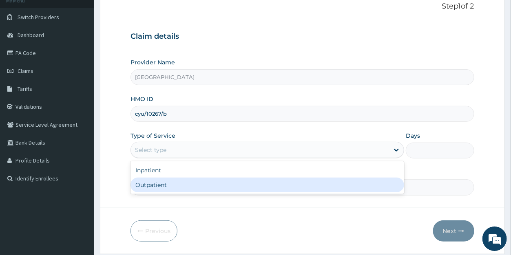
click at [158, 185] on div "Outpatient" at bounding box center [267, 185] width 274 height 15
type input "1"
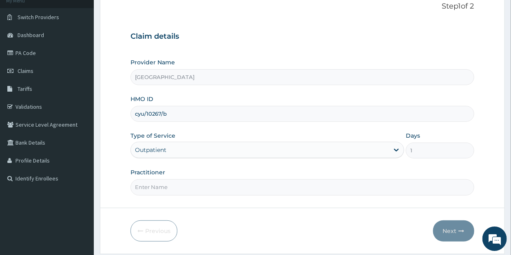
click at [158, 189] on input "Practitioner" at bounding box center [301, 187] width 343 height 16
type input "DR DANIEL"
click at [454, 229] on button "Next" at bounding box center [453, 231] width 41 height 21
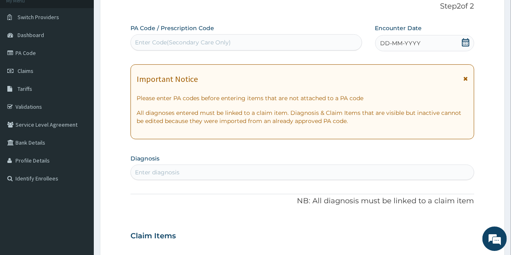
click at [467, 44] on icon at bounding box center [466, 42] width 8 height 8
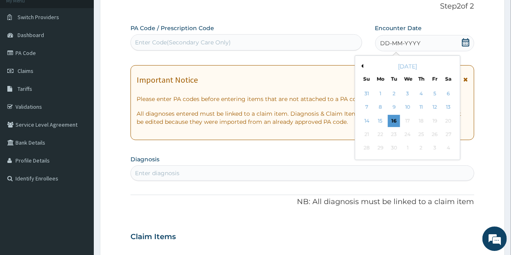
click at [362, 64] on button "Previous Month" at bounding box center [361, 66] width 4 height 4
click at [363, 65] on button "Previous Month" at bounding box center [361, 66] width 4 height 4
click at [381, 120] on div "14" at bounding box center [380, 121] width 12 height 12
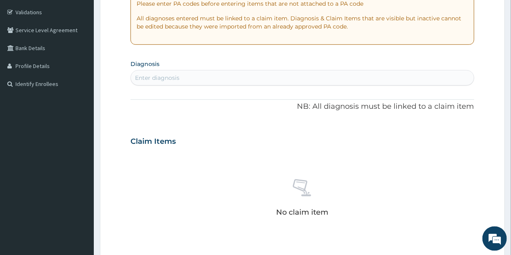
scroll to position [162, 0]
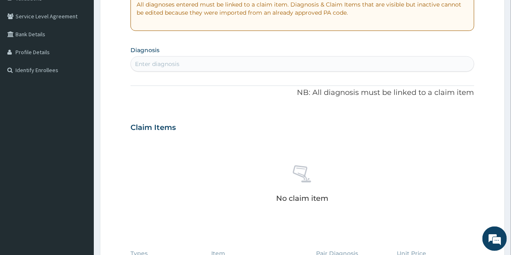
click at [185, 61] on div "Enter diagnosis" at bounding box center [302, 63] width 343 height 13
type input "UPPER RESPI"
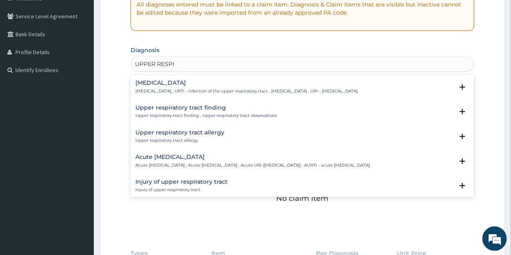
click at [184, 84] on h4 "Upper respiratory infection" at bounding box center [246, 83] width 222 height 6
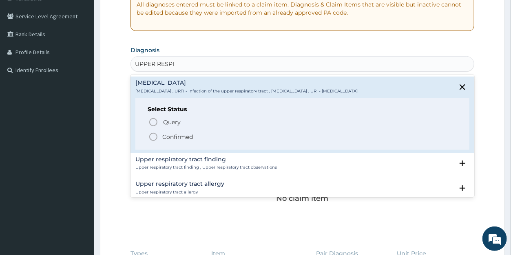
click at [179, 134] on p "Confirmed" at bounding box center [177, 137] width 31 height 8
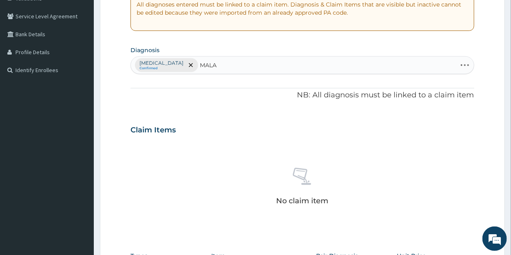
type input "MALAR"
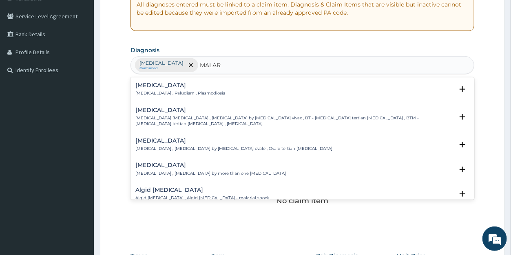
click at [149, 84] on h4 "Malaria" at bounding box center [180, 85] width 90 height 6
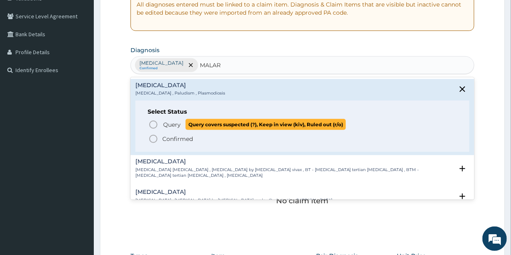
click at [171, 124] on span "Query" at bounding box center [172, 125] width 18 height 8
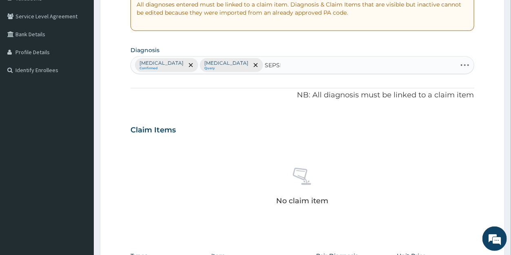
type input "SEPSIS"
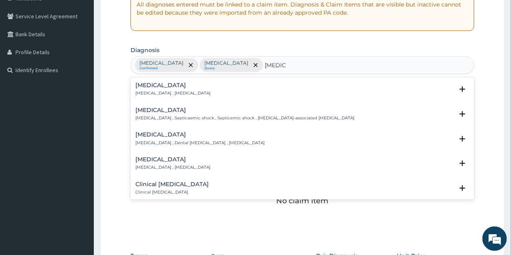
click at [159, 91] on p "Systemic infection , Sepsis" at bounding box center [172, 94] width 75 height 6
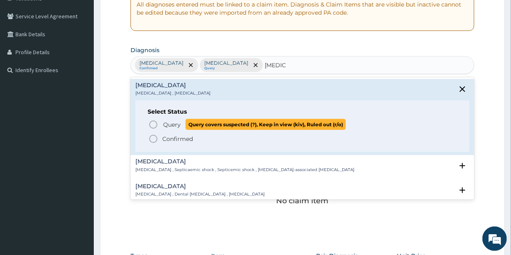
click at [168, 122] on span "Query" at bounding box center [172, 125] width 18 height 8
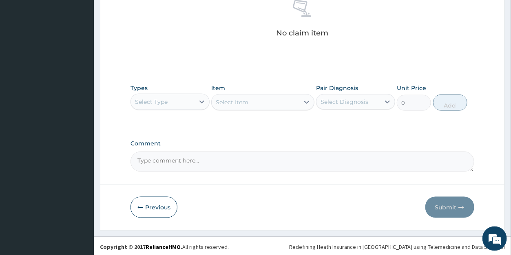
scroll to position [332, 0]
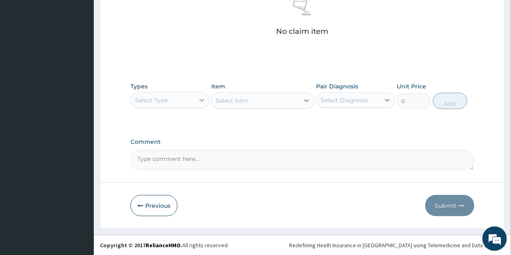
click at [203, 99] on icon at bounding box center [201, 100] width 5 height 3
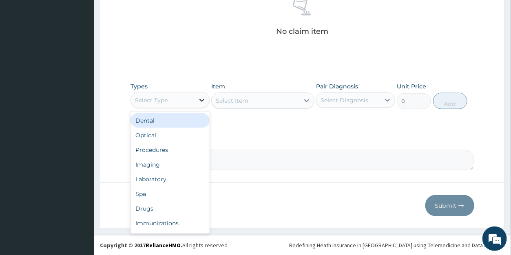
type input "P"
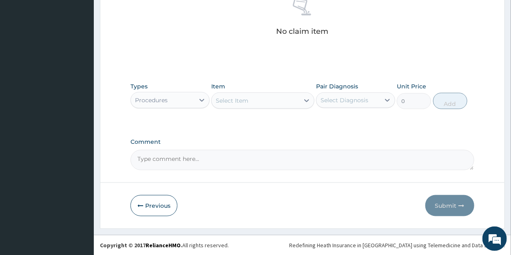
click at [244, 97] on div "Select Item" at bounding box center [232, 101] width 33 height 8
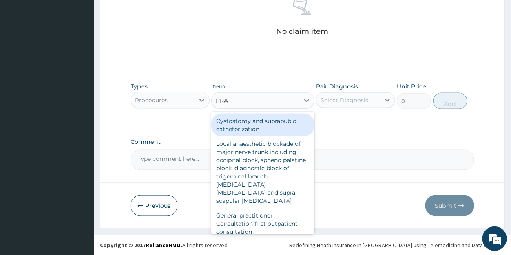
type input "PRAC"
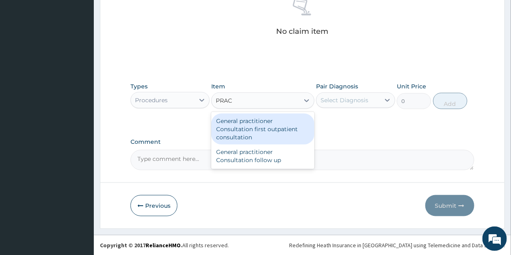
drag, startPoint x: 246, startPoint y: 126, endPoint x: 267, endPoint y: 120, distance: 22.0
click at [246, 126] on div "General practitioner Consultation first outpatient consultation" at bounding box center [262, 129] width 103 height 31
type input "3547.5"
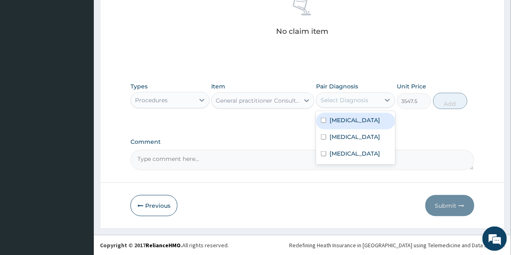
click at [340, 101] on div "Select Diagnosis" at bounding box center [344, 100] width 48 height 8
click at [340, 117] on label "Upper respiratory infection" at bounding box center [354, 120] width 51 height 8
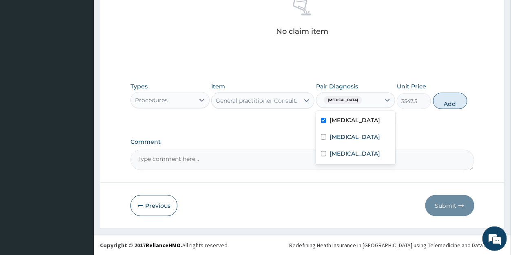
checkbox input "true"
click at [338, 141] on label "Malaria" at bounding box center [354, 137] width 51 height 8
checkbox input "true"
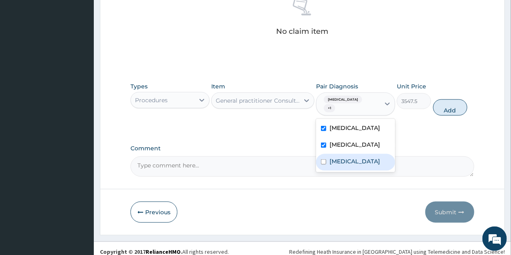
click at [336, 166] on label "Sepsis" at bounding box center [354, 161] width 51 height 8
checkbox input "true"
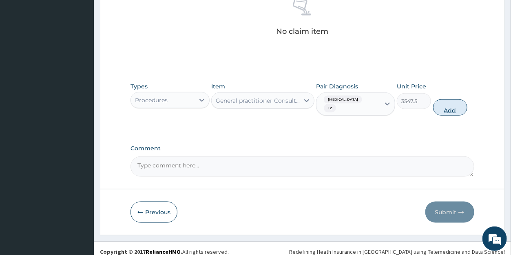
click at [442, 110] on button "Add" at bounding box center [450, 107] width 34 height 16
type input "0"
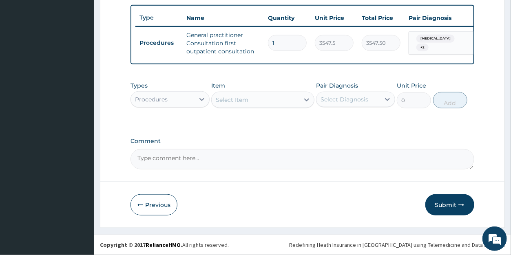
click at [158, 101] on div "Procedures" at bounding box center [151, 99] width 33 height 8
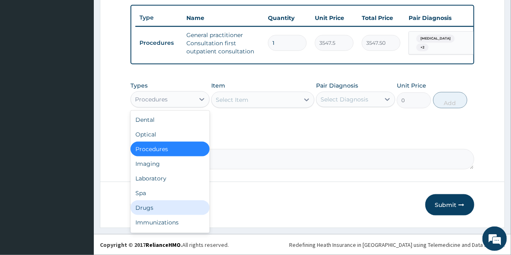
click at [145, 207] on div "Drugs" at bounding box center [169, 208] width 79 height 15
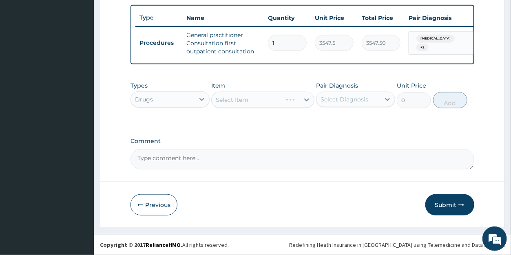
click at [274, 102] on div "Select Item" at bounding box center [262, 100] width 103 height 16
click at [274, 102] on div "Select Item" at bounding box center [256, 99] width 88 height 13
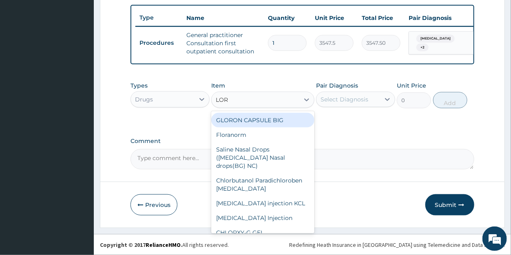
type input "LORA"
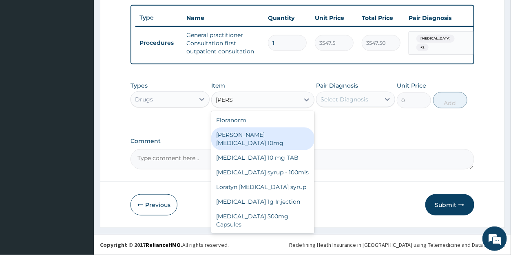
click at [264, 133] on div "[PERSON_NAME][MEDICAL_DATA] 10mg" at bounding box center [262, 139] width 103 height 23
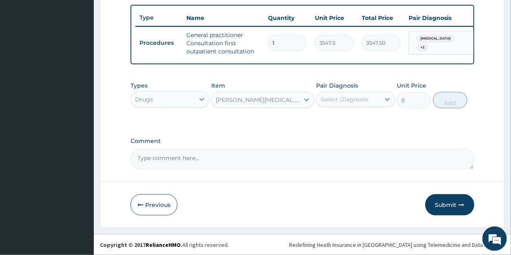
type input "88.6875"
click at [338, 101] on div "Select Diagnosis" at bounding box center [344, 99] width 48 height 8
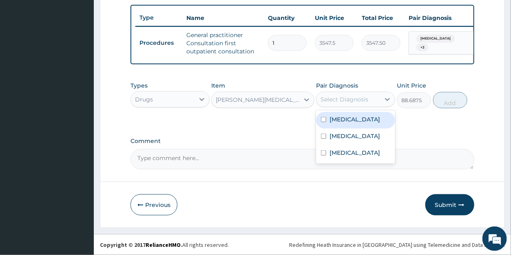
click at [353, 123] on label "Upper respiratory infection" at bounding box center [354, 119] width 51 height 8
checkbox input "true"
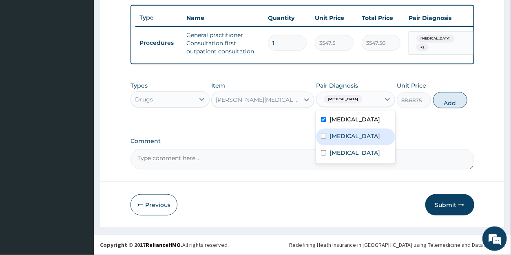
click at [351, 140] on label "Malaria" at bounding box center [354, 136] width 51 height 8
checkbox input "true"
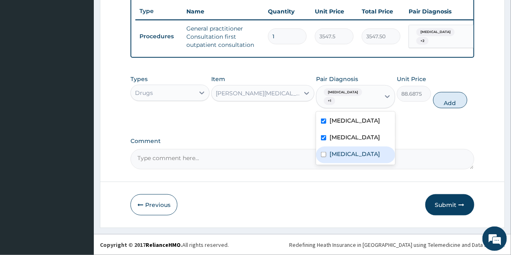
click at [340, 158] on label "Sepsis" at bounding box center [354, 154] width 51 height 8
checkbox input "true"
click at [349, 141] on label "Malaria" at bounding box center [354, 137] width 51 height 8
checkbox input "false"
click at [343, 158] on label "Sepsis" at bounding box center [354, 154] width 51 height 8
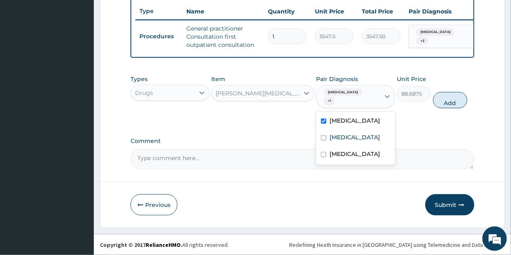
checkbox input "false"
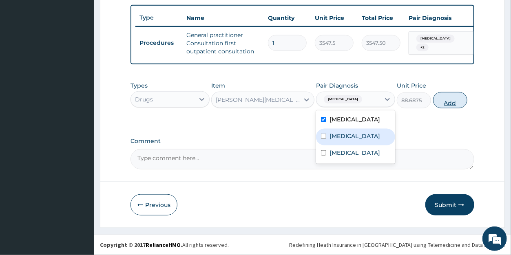
click at [450, 103] on button "Add" at bounding box center [450, 100] width 34 height 16
type input "0"
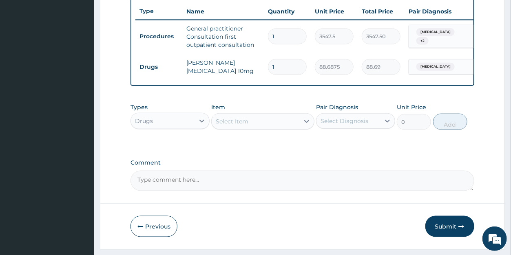
click at [243, 126] on div "Select Item" at bounding box center [232, 121] width 33 height 8
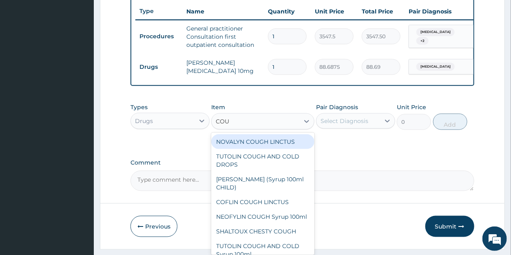
type input "COUG"
click at [258, 149] on div "NOVALYN COUGH LINCTUS" at bounding box center [262, 142] width 103 height 15
type input "1419"
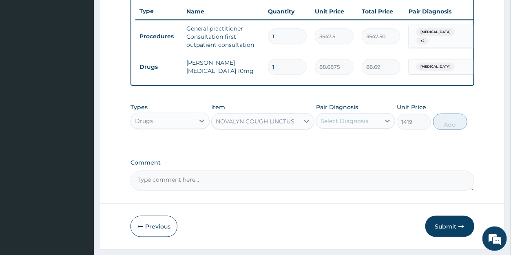
click at [348, 125] on div "Select Diagnosis" at bounding box center [344, 121] width 48 height 8
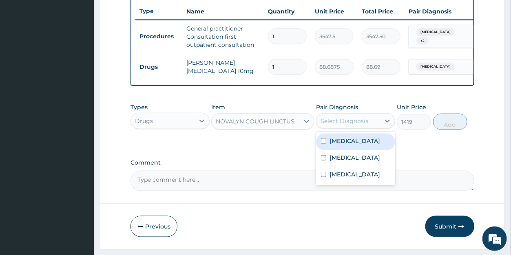
drag, startPoint x: 347, startPoint y: 149, endPoint x: 352, endPoint y: 147, distance: 4.9
click at [348, 145] on label "Upper respiratory infection" at bounding box center [354, 141] width 51 height 8
checkbox input "true"
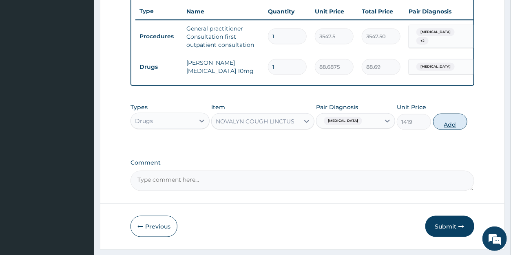
click at [451, 130] on button "Add" at bounding box center [450, 122] width 34 height 16
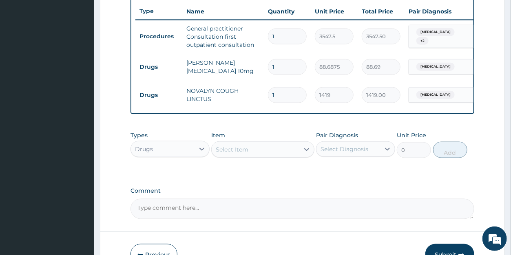
click at [255, 155] on div "Select Item" at bounding box center [256, 149] width 88 height 13
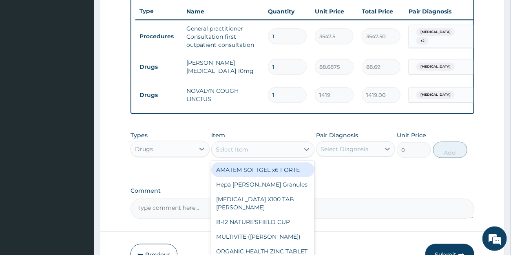
click at [251, 177] on div "AMATEM SOFTGEL x6 FORTE" at bounding box center [262, 170] width 103 height 15
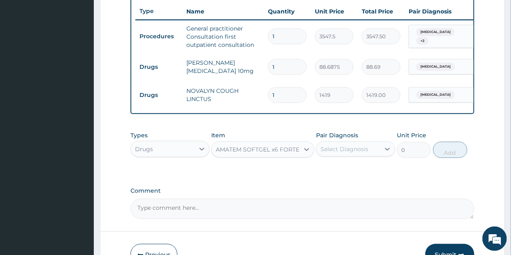
type input "473"
click at [346, 153] on div "Select Diagnosis" at bounding box center [344, 149] width 48 height 8
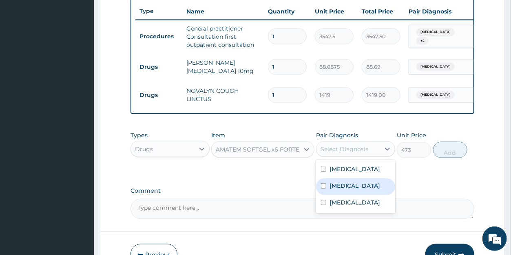
drag, startPoint x: 340, startPoint y: 201, endPoint x: 405, endPoint y: 179, distance: 68.1
click at [341, 190] on label "Malaria" at bounding box center [354, 186] width 51 height 8
checkbox input "true"
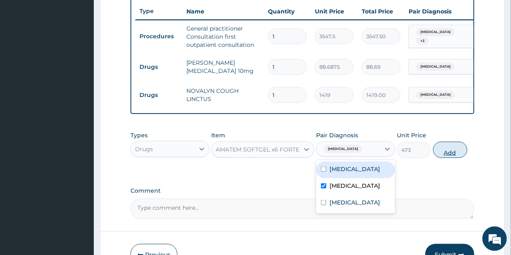
click at [452, 158] on button "Add" at bounding box center [450, 150] width 34 height 16
type input "0"
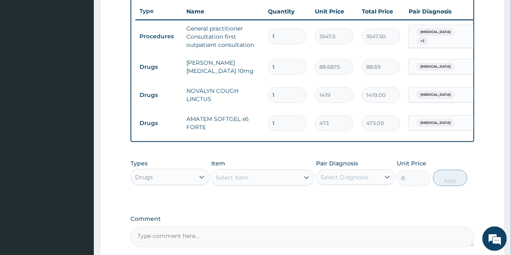
drag, startPoint x: 283, startPoint y: 122, endPoint x: 262, endPoint y: 122, distance: 20.8
click at [268, 122] on input "1" at bounding box center [287, 123] width 39 height 16
type input "6"
type input "2838.00"
type input "6"
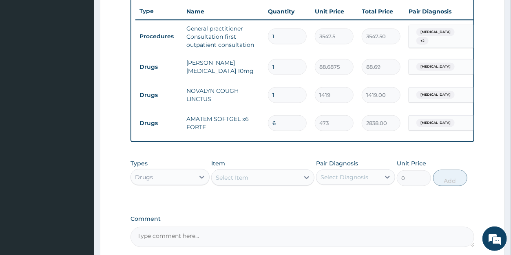
click at [252, 184] on div "Select Item" at bounding box center [256, 177] width 88 height 13
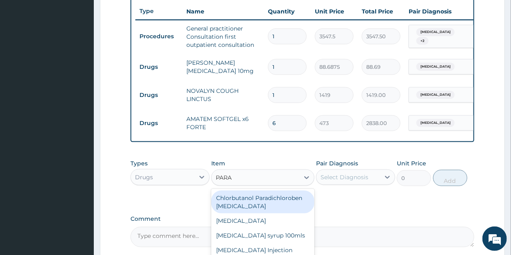
type input "PARAC"
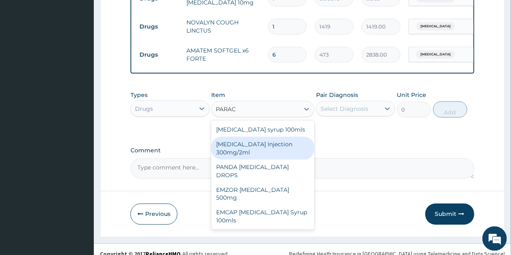
scroll to position [389, 0]
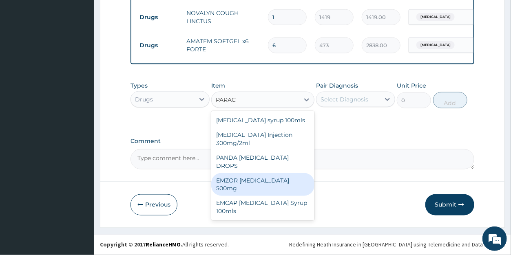
click at [279, 173] on div "EMZOR [MEDICAL_DATA] 500mg" at bounding box center [262, 184] width 103 height 23
type input "23.65"
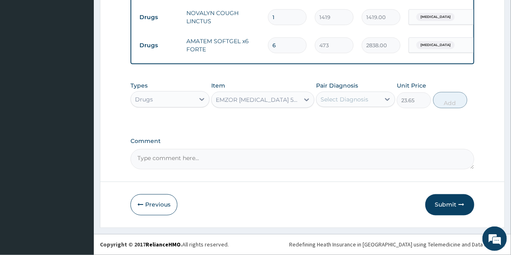
click at [343, 102] on div "Select Diagnosis" at bounding box center [344, 99] width 48 height 8
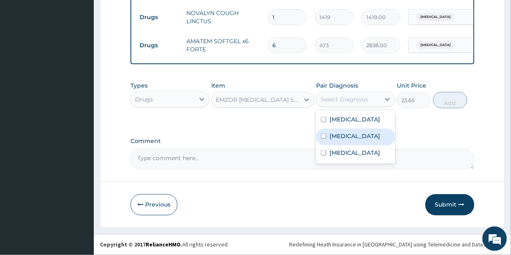
click at [342, 140] on label "Malaria" at bounding box center [354, 136] width 51 height 8
checkbox input "true"
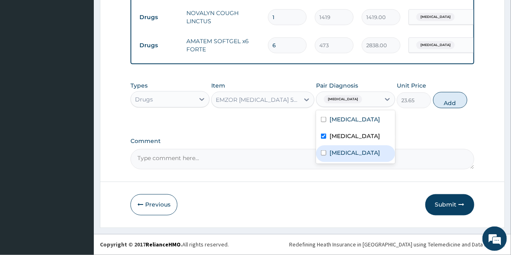
click at [339, 157] on label "Sepsis" at bounding box center [354, 153] width 51 height 8
checkbox input "true"
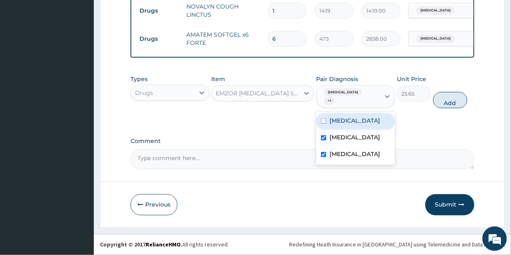
drag, startPoint x: 358, startPoint y: 122, endPoint x: 375, endPoint y: 117, distance: 17.4
click at [359, 122] on label "Upper respiratory infection" at bounding box center [354, 121] width 51 height 8
checkbox input "true"
click at [457, 106] on button "Add" at bounding box center [450, 100] width 34 height 16
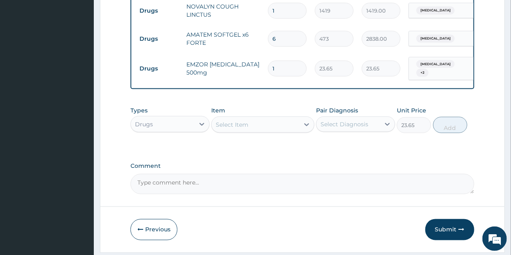
type input "0"
drag, startPoint x: 277, startPoint y: 66, endPoint x: 270, endPoint y: 64, distance: 7.6
click at [270, 64] on input "1" at bounding box center [287, 69] width 39 height 16
type input "3"
type input "70.95"
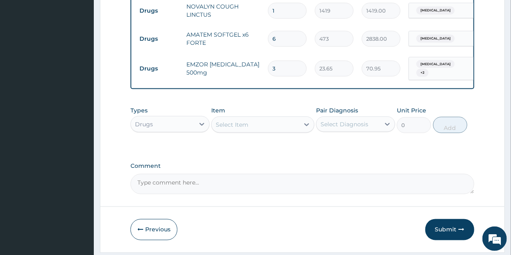
type input "30"
type input "709.50"
type input "30"
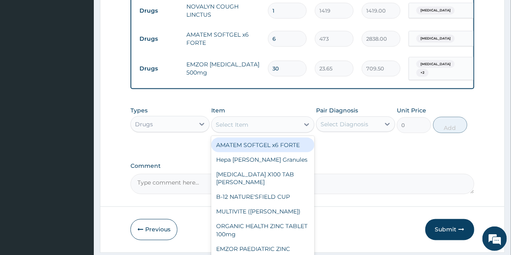
click at [247, 129] on div "Select Item" at bounding box center [232, 125] width 33 height 8
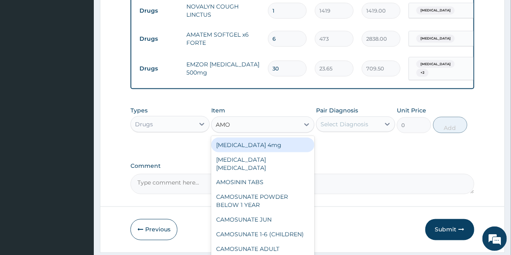
type input "AMOX"
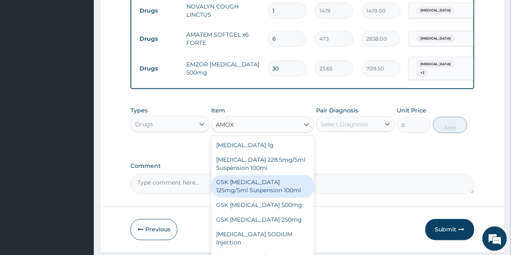
scroll to position [22, 0]
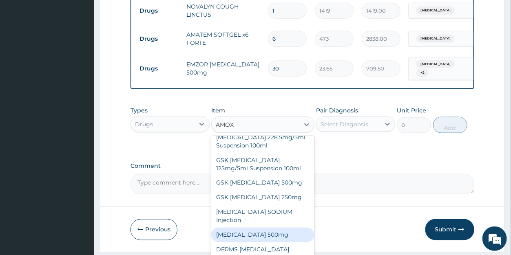
click at [276, 236] on div "[MEDICAL_DATA] 500mg" at bounding box center [262, 235] width 103 height 15
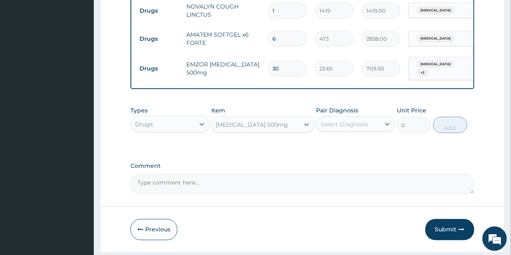
type input "70.95"
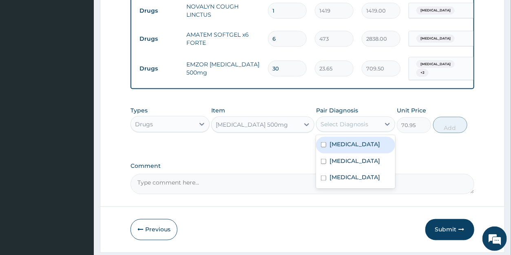
click at [344, 128] on div "Select Diagnosis" at bounding box center [344, 124] width 48 height 8
click at [347, 148] on label "Upper respiratory infection" at bounding box center [354, 144] width 51 height 8
checkbox input "true"
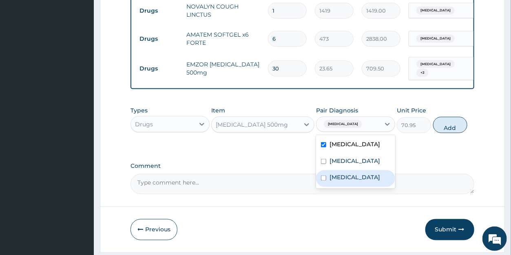
drag, startPoint x: 348, startPoint y: 193, endPoint x: 378, endPoint y: 172, distance: 36.8
click at [349, 187] on div "Sepsis" at bounding box center [355, 178] width 79 height 17
checkbox input "true"
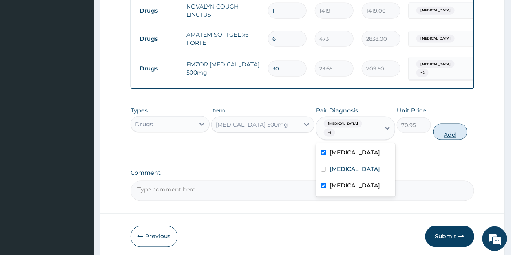
click at [440, 137] on button "Add" at bounding box center [450, 132] width 34 height 16
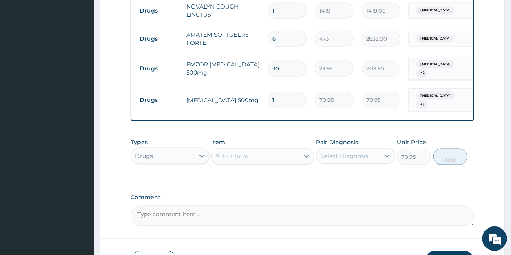
type input "0"
click at [282, 95] on input "1" at bounding box center [287, 100] width 39 height 16
type input "15"
type input "1064.25"
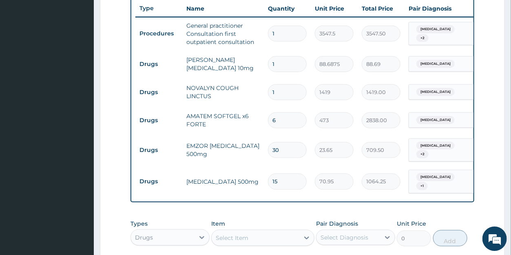
scroll to position [304, 0]
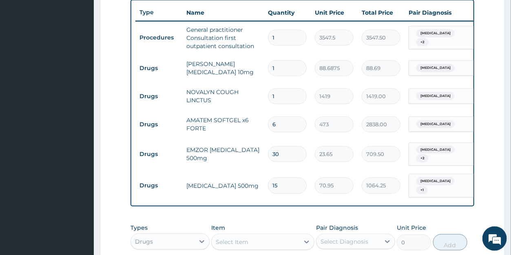
type input "15"
click at [277, 67] on input "1" at bounding box center [287, 68] width 39 height 16
type input "10"
type input "886.88"
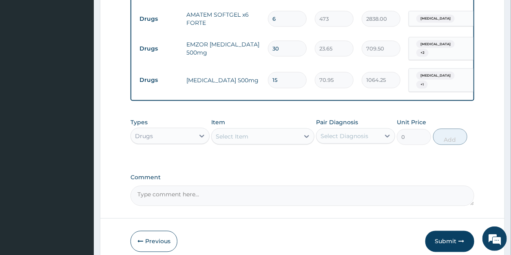
scroll to position [449, 0]
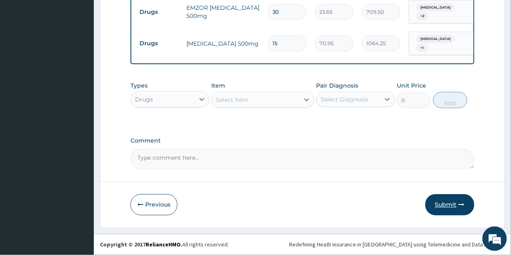
type input "10"
click at [450, 203] on button "Submit" at bounding box center [449, 204] width 49 height 21
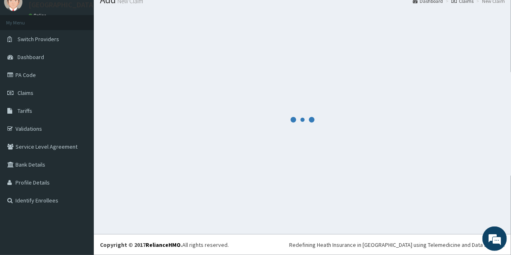
scroll to position [32, 0]
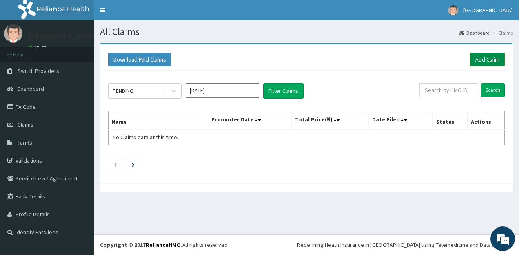
click at [489, 58] on link "Add Claim" at bounding box center [487, 60] width 35 height 14
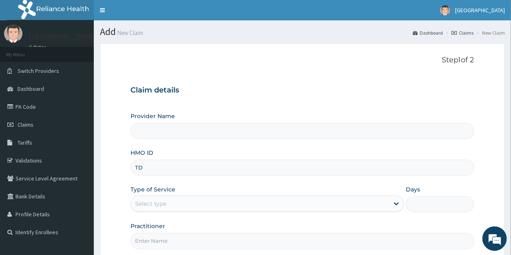
type input "TDP"
type input "[GEOGRAPHIC_DATA]"
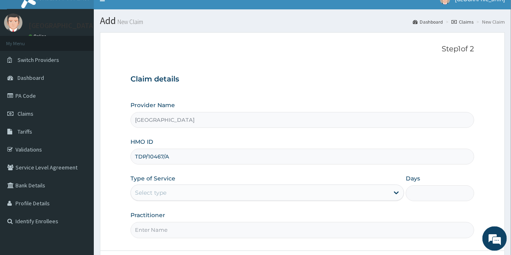
scroll to position [59, 0]
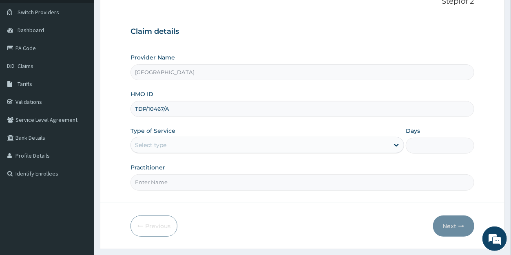
type input "TDP/10467/A"
click at [171, 147] on div "Select type" at bounding box center [260, 145] width 258 height 13
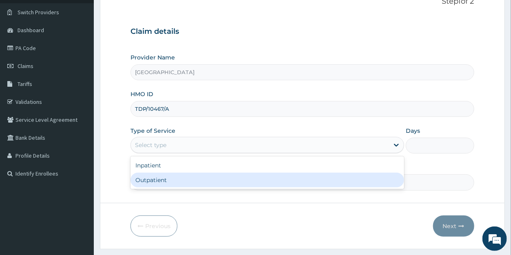
click at [160, 178] on div "Outpatient" at bounding box center [267, 180] width 274 height 15
type input "1"
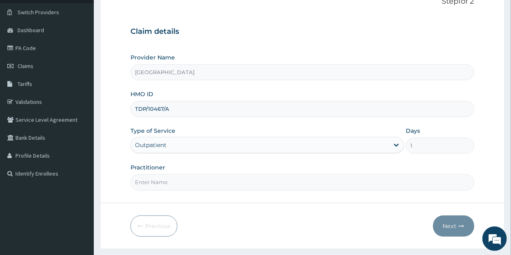
click at [161, 183] on input "Practitioner" at bounding box center [301, 183] width 343 height 16
type input "DR DANIEL"
click at [446, 221] on button "Next" at bounding box center [453, 226] width 41 height 21
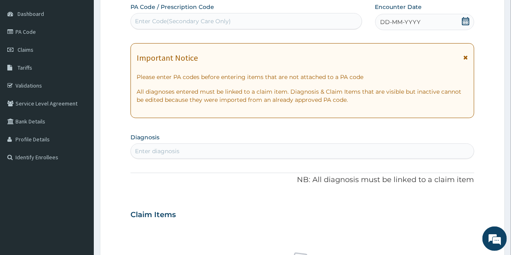
scroll to position [31, 0]
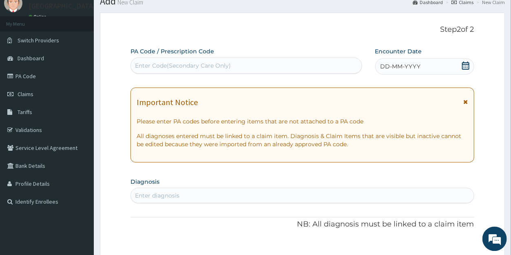
click at [465, 65] on icon at bounding box center [466, 66] width 8 height 8
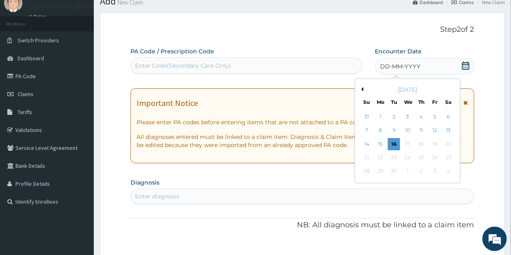
click at [363, 88] on button "Previous Month" at bounding box center [361, 89] width 4 height 4
click at [409, 157] on div "23" at bounding box center [407, 158] width 12 height 12
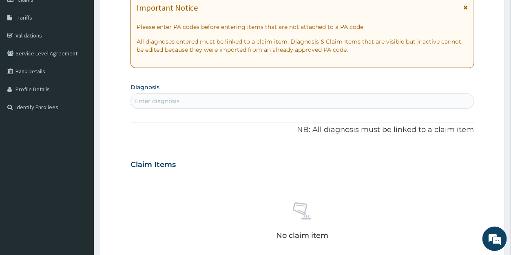
scroll to position [132, 0]
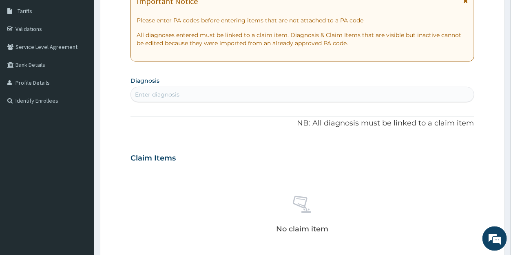
click at [171, 93] on div "Enter diagnosis" at bounding box center [157, 95] width 44 height 8
type input "INSOM"
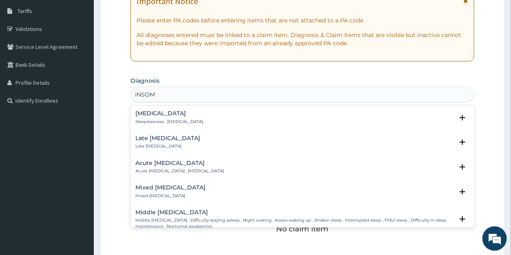
click at [158, 115] on h4 "Insomnia" at bounding box center [169, 114] width 68 height 6
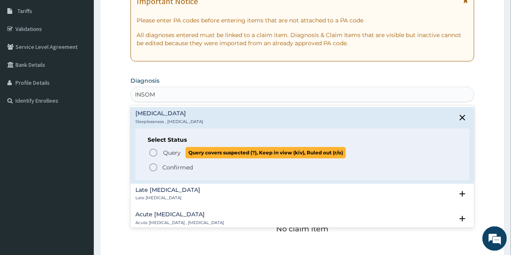
click at [164, 150] on span "Query" at bounding box center [172, 153] width 18 height 8
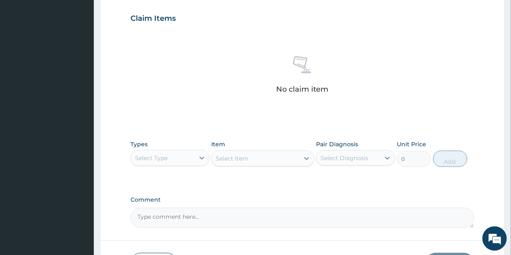
scroll to position [332, 0]
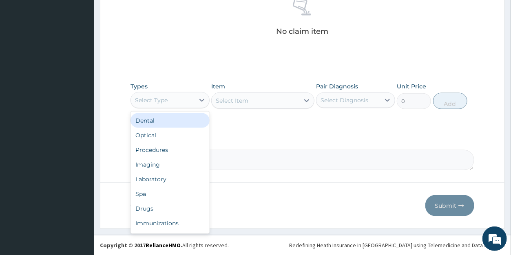
click at [167, 100] on div "Select Type" at bounding box center [151, 100] width 33 height 8
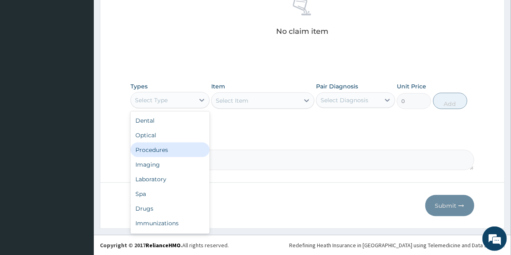
click at [158, 150] on div "Procedures" at bounding box center [169, 150] width 79 height 15
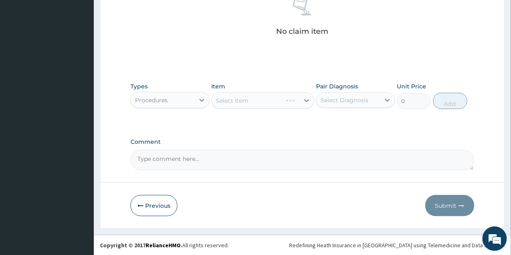
click at [257, 100] on div "Select Item" at bounding box center [262, 101] width 103 height 16
click at [256, 104] on div "Select Item" at bounding box center [256, 100] width 88 height 13
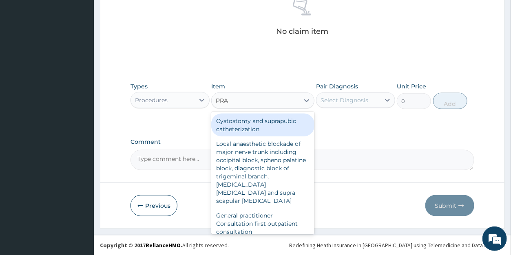
type input "PRAC"
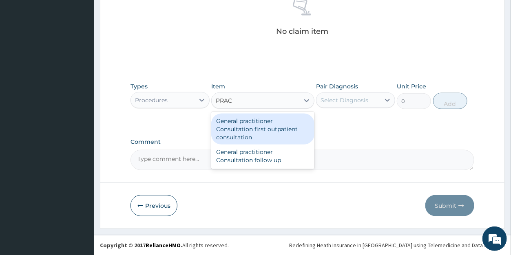
click at [269, 132] on div "General practitioner Consultation first outpatient consultation" at bounding box center [262, 129] width 103 height 31
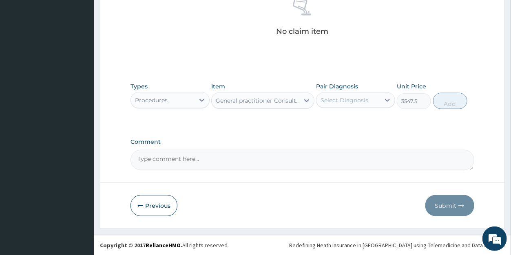
type input "3547.5"
click at [334, 104] on div "Select Diagnosis" at bounding box center [344, 100] width 48 height 8
click at [338, 121] on label "Insomnia" at bounding box center [354, 120] width 51 height 8
checkbox input "true"
click at [443, 102] on button "Add" at bounding box center [450, 101] width 34 height 16
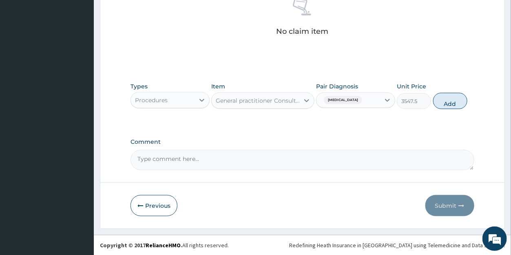
type input "0"
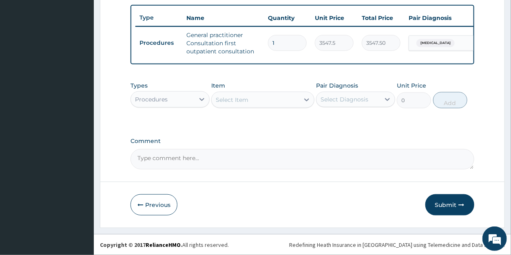
click at [237, 103] on div "Select Item" at bounding box center [232, 100] width 33 height 8
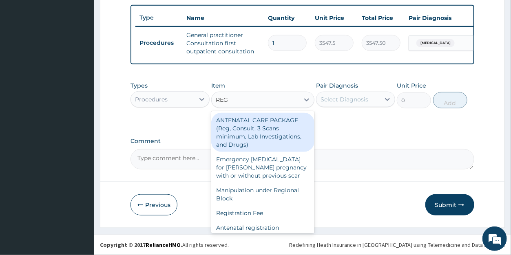
type input "REGI"
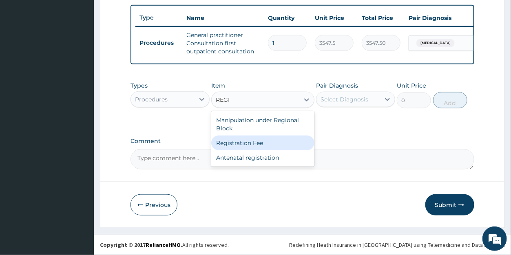
click at [271, 143] on div "Registration Fee" at bounding box center [262, 143] width 103 height 15
type input "2150"
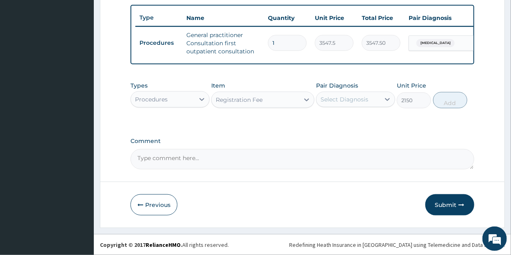
click at [341, 101] on div "Select Diagnosis" at bounding box center [344, 99] width 48 height 8
click at [344, 124] on label "Insomnia" at bounding box center [354, 119] width 51 height 8
checkbox input "true"
click at [446, 102] on button "Add" at bounding box center [450, 100] width 34 height 16
type input "0"
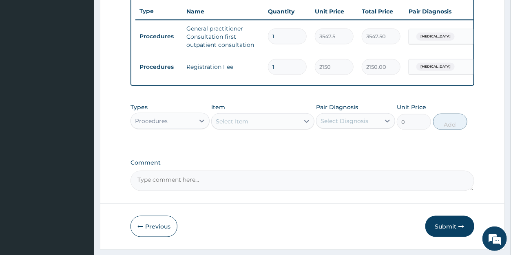
click at [162, 125] on div "Procedures" at bounding box center [151, 121] width 33 height 8
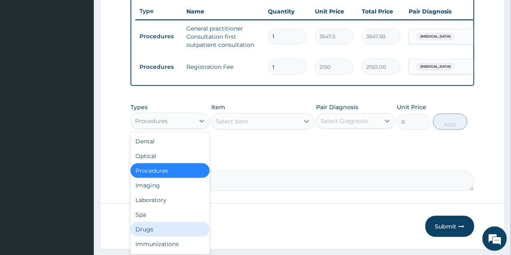
click at [147, 234] on div "Drugs" at bounding box center [169, 229] width 79 height 15
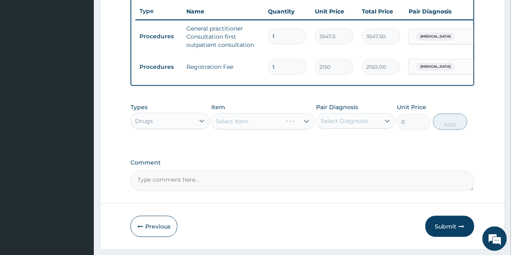
click at [297, 130] on div "Select Item" at bounding box center [262, 121] width 103 height 16
click at [303, 126] on icon at bounding box center [307, 121] width 8 height 8
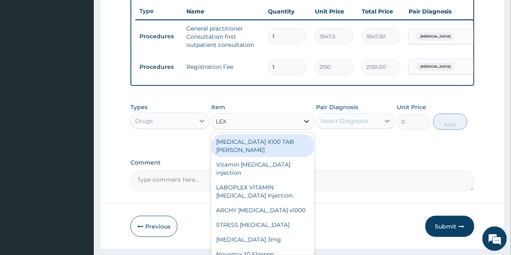
type input "LEXO"
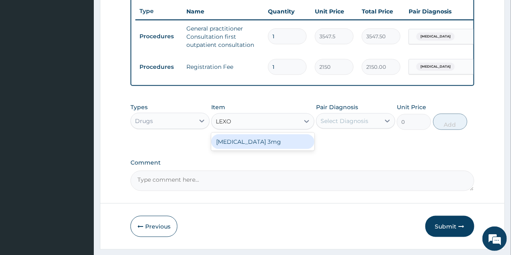
click at [280, 147] on div "[MEDICAL_DATA] 3mg" at bounding box center [262, 142] width 103 height 15
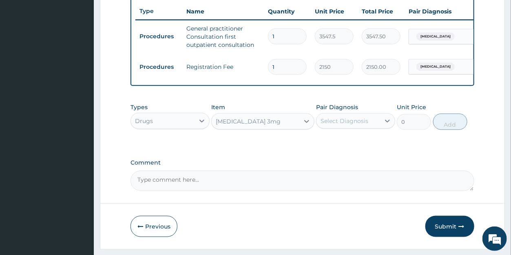
type input "59.125"
click at [339, 125] on div "Select Diagnosis" at bounding box center [344, 121] width 48 height 8
click at [338, 145] on label "Insomnia" at bounding box center [354, 141] width 51 height 8
checkbox input "true"
drag, startPoint x: 443, startPoint y: 135, endPoint x: 375, endPoint y: 120, distance: 69.7
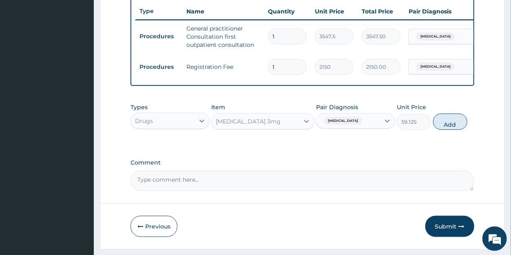
click at [443, 130] on button "Add" at bounding box center [450, 122] width 34 height 16
type input "0"
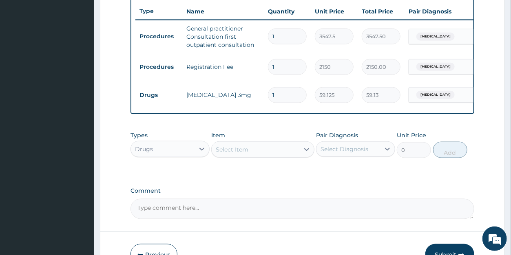
drag, startPoint x: 276, startPoint y: 91, endPoint x: 267, endPoint y: 93, distance: 9.1
click at [268, 93] on input "1" at bounding box center [287, 95] width 39 height 16
type input "3"
type input "177.38"
type input "3"
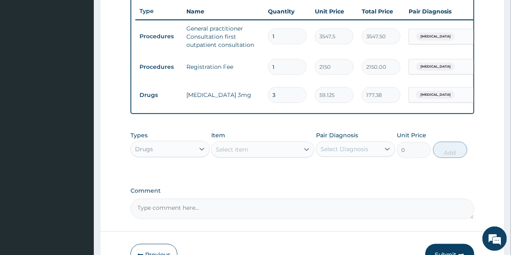
click at [251, 156] on div "Select Item" at bounding box center [256, 149] width 88 height 13
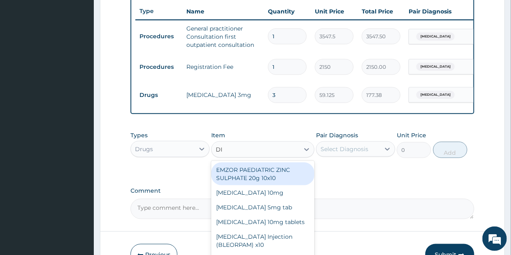
type input "DIA"
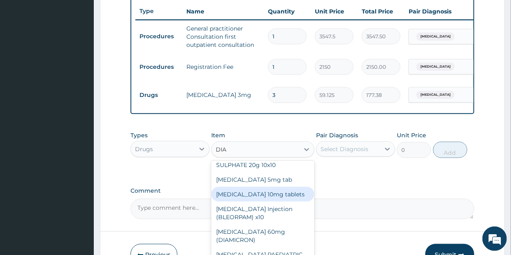
scroll to position [17, 0]
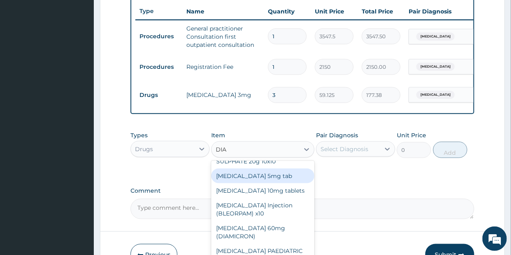
click at [275, 181] on div "[MEDICAL_DATA] 5mg tab" at bounding box center [262, 176] width 103 height 15
type input "23.65"
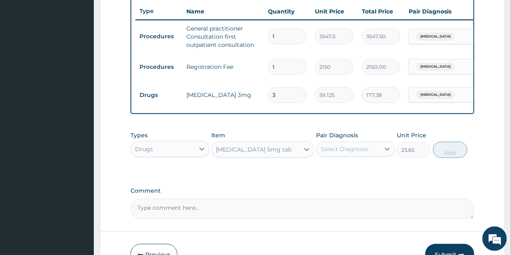
scroll to position [361, 0]
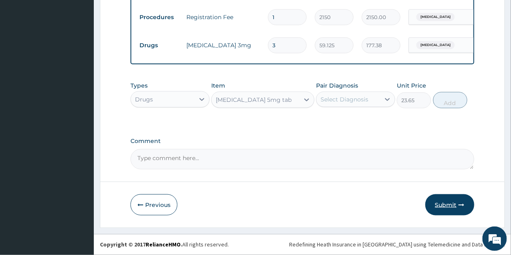
click at [446, 204] on button "Submit" at bounding box center [449, 204] width 49 height 21
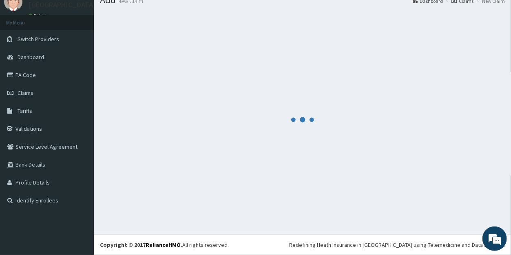
scroll to position [32, 0]
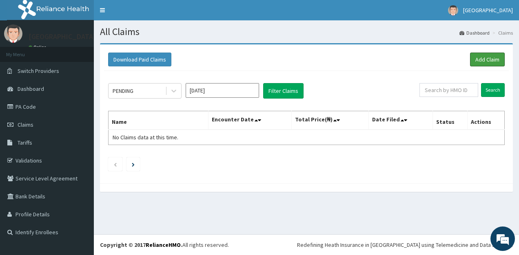
drag, startPoint x: 481, startPoint y: 62, endPoint x: 235, endPoint y: 1, distance: 253.2
click at [481, 61] on link "Add Claim" at bounding box center [487, 60] width 35 height 14
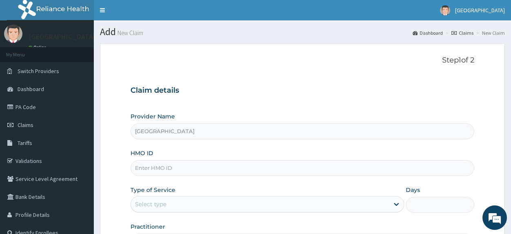
type input "[GEOGRAPHIC_DATA]"
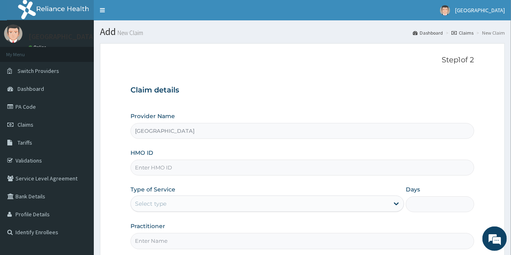
click at [165, 168] on input "HMO ID" at bounding box center [301, 168] width 343 height 16
click at [164, 168] on input "HMO ID" at bounding box center [301, 168] width 343 height 16
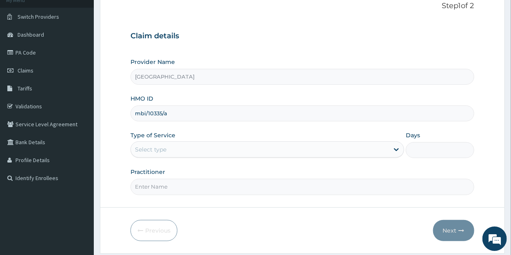
scroll to position [79, 0]
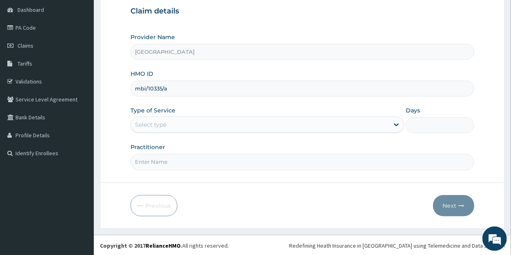
type input "mbi/10335/a"
click at [170, 127] on div "Select type" at bounding box center [260, 124] width 258 height 13
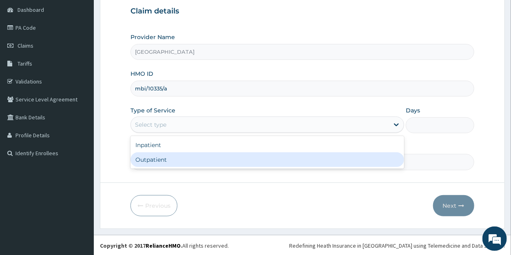
click at [161, 158] on div "Outpatient" at bounding box center [267, 159] width 274 height 15
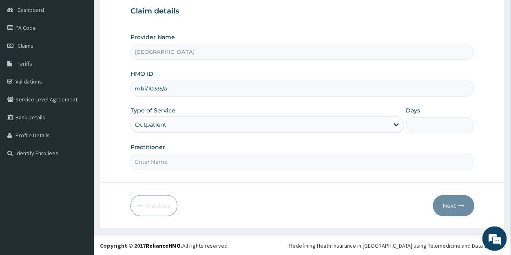
type input "1"
click at [160, 162] on input "Practitioner" at bounding box center [301, 162] width 343 height 16
type input "dr daniel"
click at [451, 204] on button "Next" at bounding box center [453, 205] width 41 height 21
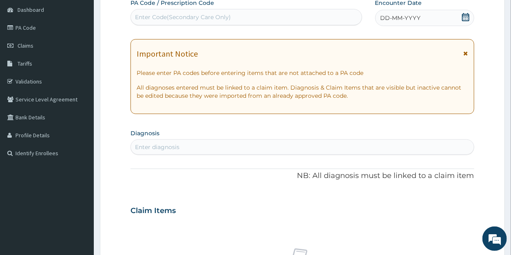
click at [465, 17] on icon at bounding box center [466, 17] width 8 height 8
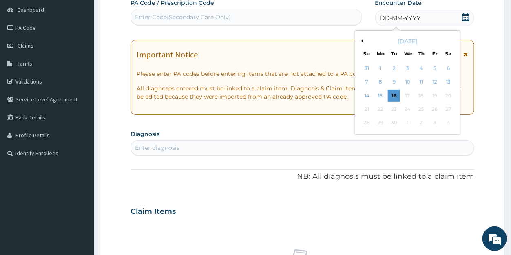
click at [362, 41] on button "Previous Month" at bounding box center [361, 41] width 4 height 4
click at [362, 40] on button "Previous Month" at bounding box center [361, 41] width 4 height 4
click at [421, 109] on div "24" at bounding box center [421, 109] width 12 height 12
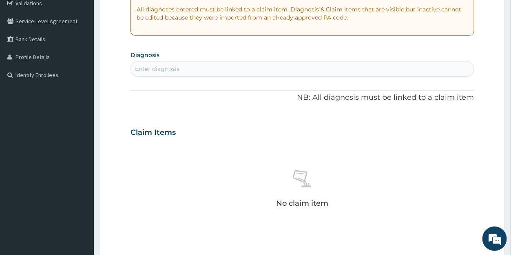
scroll to position [164, 0]
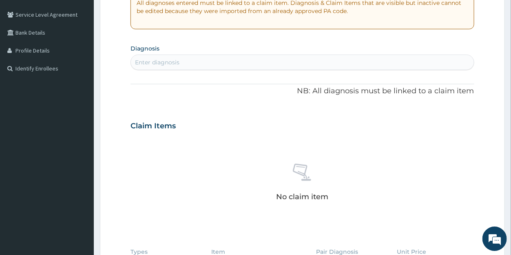
click at [171, 62] on div "Enter diagnosis" at bounding box center [157, 62] width 44 height 8
type input "malaria"
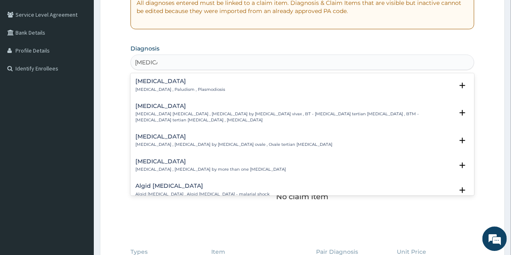
click at [150, 79] on h4 "Malaria" at bounding box center [180, 81] width 90 height 6
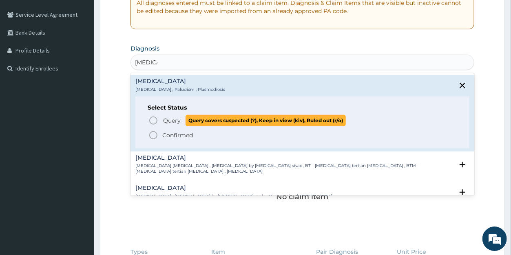
click at [165, 121] on span "Query" at bounding box center [172, 121] width 18 height 8
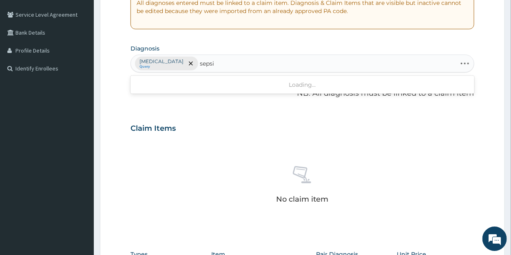
type input "sepsis"
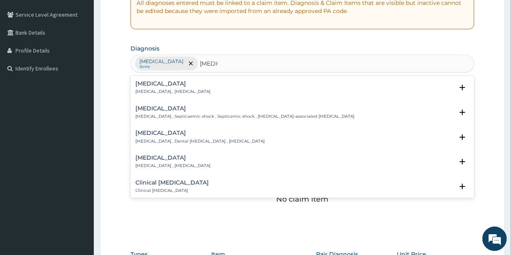
click at [150, 89] on p "Systemic infection , Sepsis" at bounding box center [172, 92] width 75 height 6
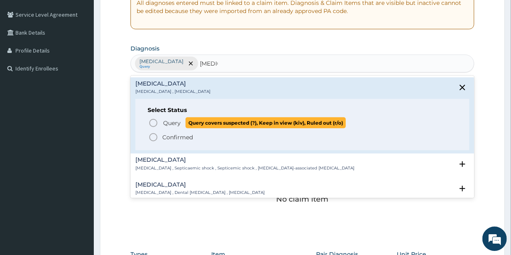
click at [171, 121] on span "Query" at bounding box center [172, 123] width 18 height 8
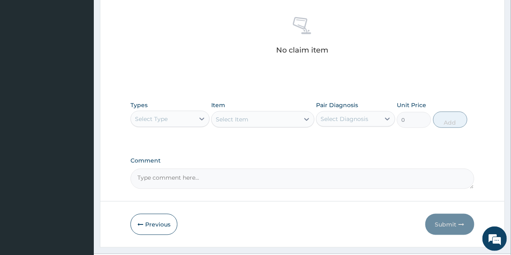
scroll to position [332, 0]
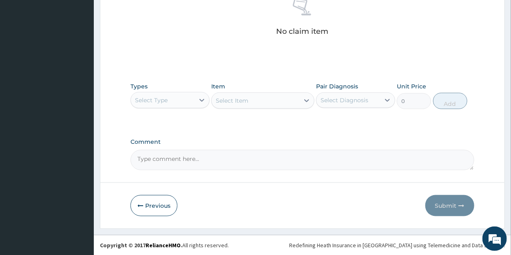
click at [169, 101] on div "Select Type" at bounding box center [163, 100] width 64 height 13
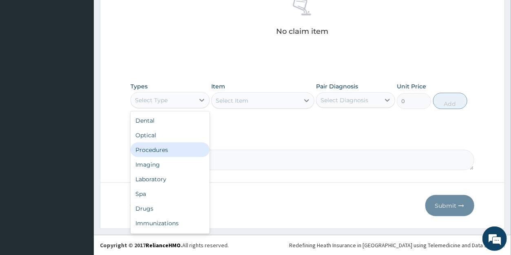
click at [165, 148] on div "Procedures" at bounding box center [169, 150] width 79 height 15
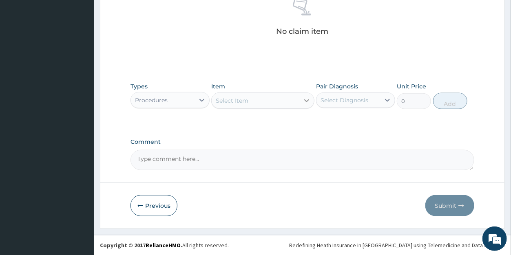
click at [305, 101] on icon at bounding box center [307, 101] width 8 height 8
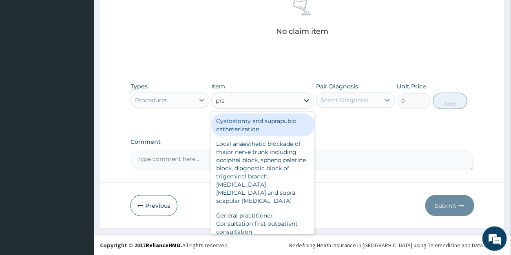
type input "prac"
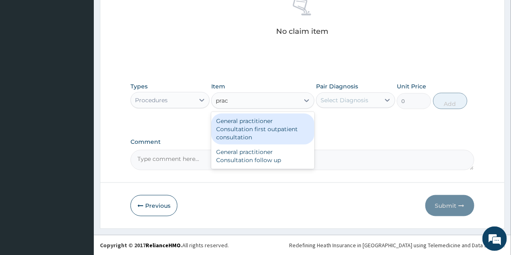
click at [258, 127] on div "General practitioner Consultation first outpatient consultation" at bounding box center [262, 129] width 103 height 31
type input "3547.5"
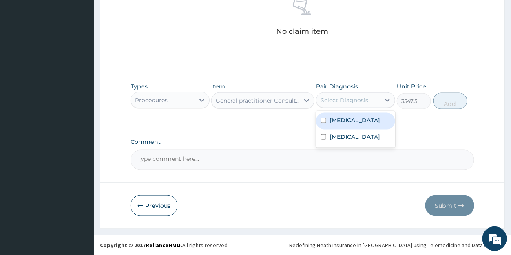
click at [329, 99] on div "Select Diagnosis" at bounding box center [344, 100] width 48 height 8
click at [334, 124] on div "Malaria" at bounding box center [355, 121] width 79 height 17
checkbox input "true"
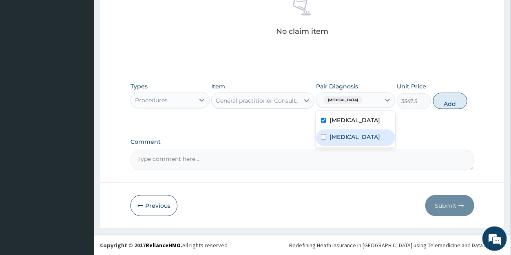
click at [335, 138] on label "Sepsis" at bounding box center [354, 137] width 51 height 8
checkbox input "true"
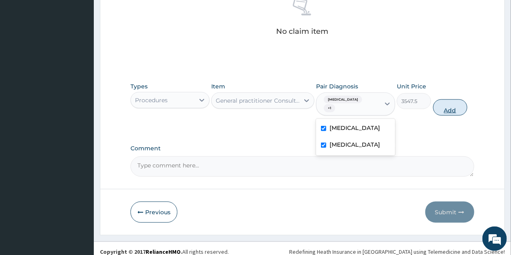
click at [442, 102] on button "Add" at bounding box center [450, 107] width 34 height 16
type input "0"
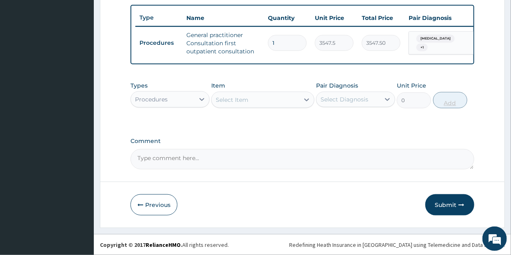
scroll to position [305, 0]
click at [245, 99] on div "Select Item" at bounding box center [232, 100] width 33 height 8
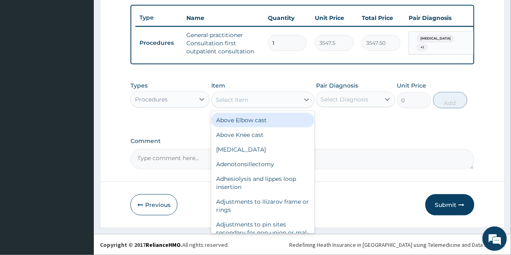
click at [163, 102] on div "Procedures" at bounding box center [151, 99] width 33 height 8
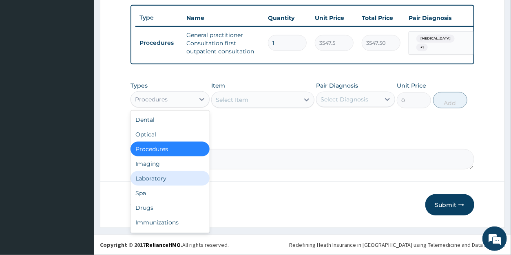
click at [161, 179] on div "Laboratory" at bounding box center [169, 178] width 79 height 15
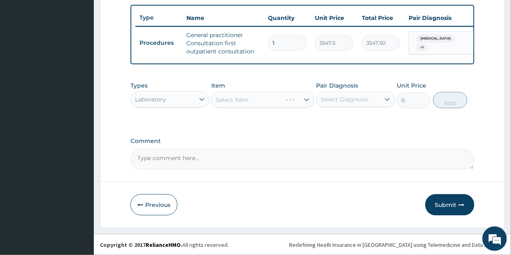
click at [287, 104] on div "Select Item" at bounding box center [262, 100] width 103 height 16
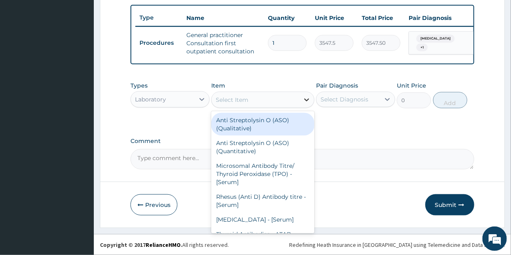
click at [303, 101] on icon at bounding box center [307, 100] width 8 height 8
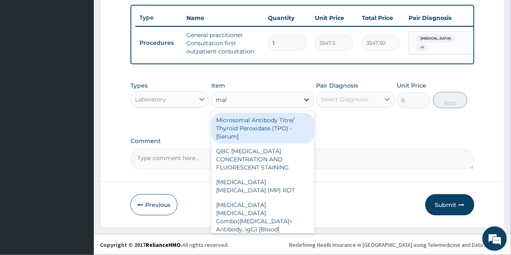
type input "mala"
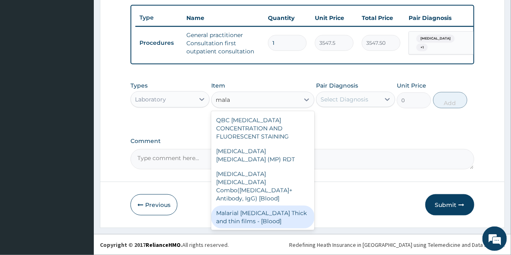
drag, startPoint x: 268, startPoint y: 191, endPoint x: 317, endPoint y: 140, distance: 70.7
click at [268, 206] on div "Malarial Parasite Thick and thin films - [Blood]" at bounding box center [262, 217] width 103 height 23
type input "1612.5"
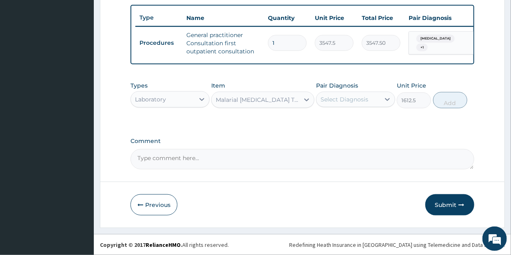
click at [340, 100] on div "Select Diagnosis" at bounding box center [344, 99] width 48 height 8
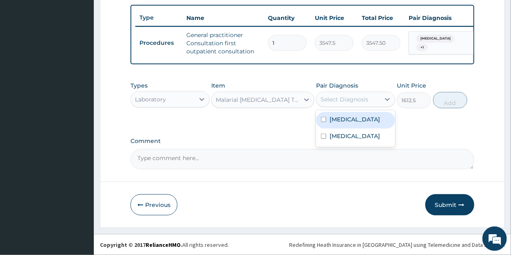
click at [343, 119] on label "Malaria" at bounding box center [354, 119] width 51 height 8
checkbox input "true"
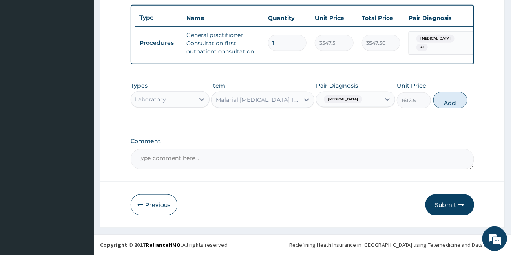
drag, startPoint x: 443, startPoint y: 102, endPoint x: 373, endPoint y: 104, distance: 69.4
click at [443, 101] on button "Add" at bounding box center [450, 100] width 34 height 16
type input "0"
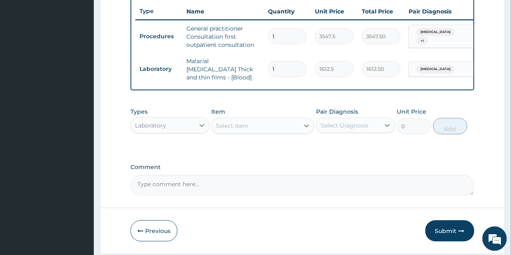
click at [245, 130] on div "Select Item" at bounding box center [232, 126] width 33 height 8
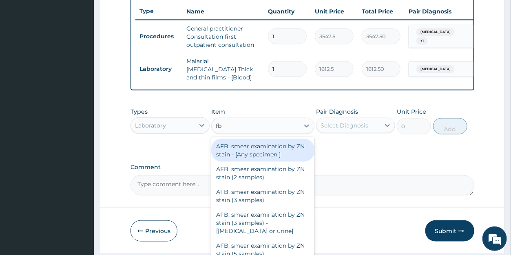
type input "fbc"
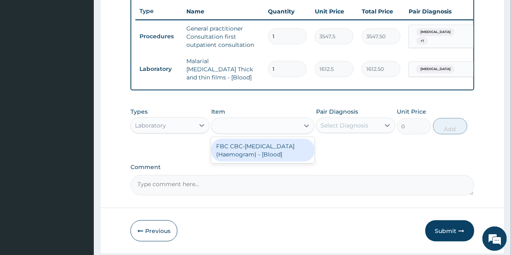
type input "4300"
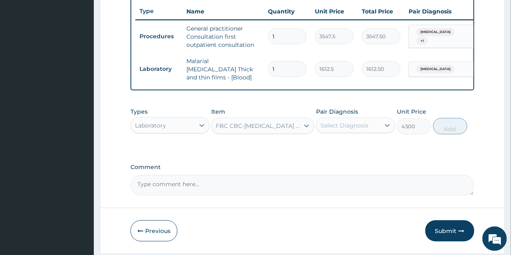
click at [351, 129] on div "Select Diagnosis" at bounding box center [344, 126] width 48 height 8
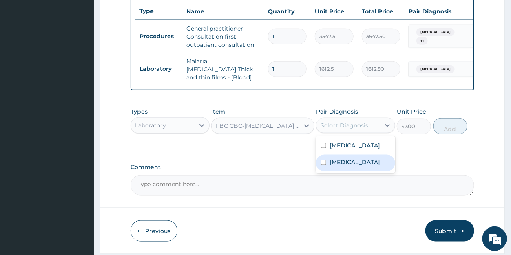
click at [345, 164] on label "Sepsis" at bounding box center [354, 162] width 51 height 8
checkbox input "true"
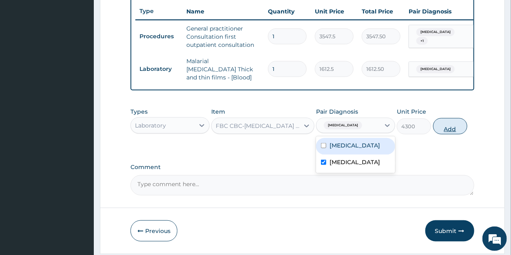
click at [445, 127] on button "Add" at bounding box center [450, 126] width 34 height 16
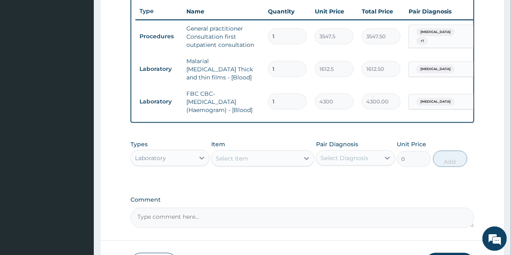
click at [165, 162] on div "Laboratory" at bounding box center [150, 158] width 31 height 8
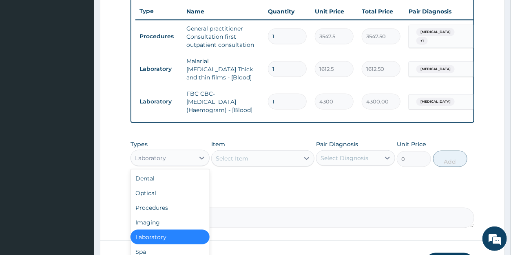
scroll to position [28, 0]
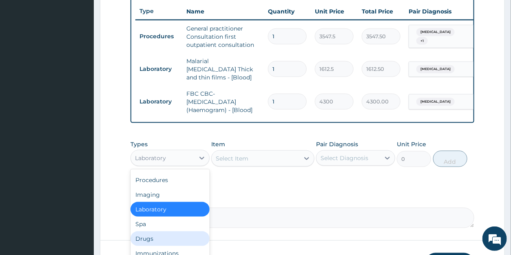
click at [150, 233] on div "Drugs" at bounding box center [169, 239] width 79 height 15
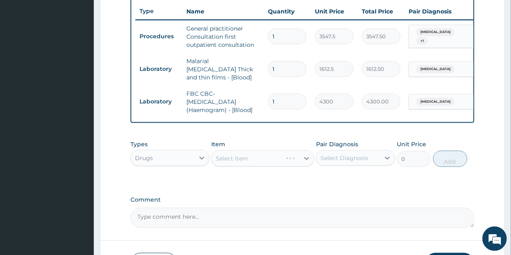
scroll to position [339, 0]
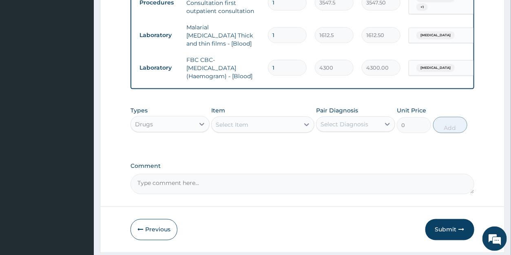
click at [245, 129] on div "Select Item" at bounding box center [232, 125] width 33 height 8
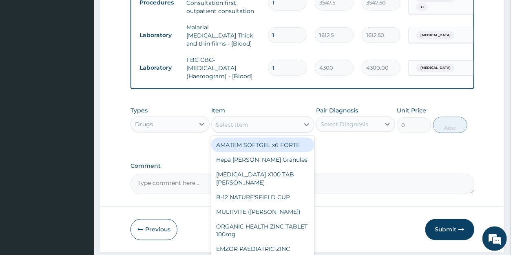
click at [240, 147] on div "AMATEM SOFTGEL x6 FORTE" at bounding box center [262, 145] width 103 height 15
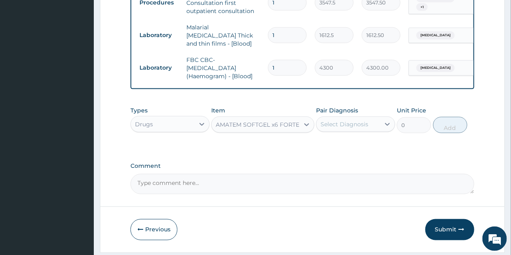
type input "473"
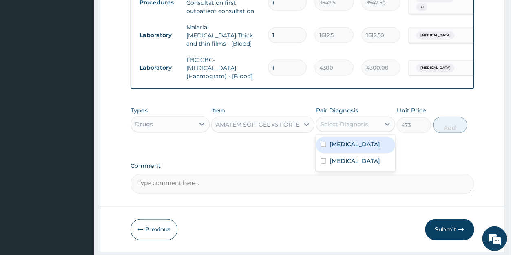
click at [341, 128] on div "Select Diagnosis" at bounding box center [344, 124] width 48 height 8
click at [342, 148] on label "Malaria" at bounding box center [354, 144] width 51 height 8
checkbox input "true"
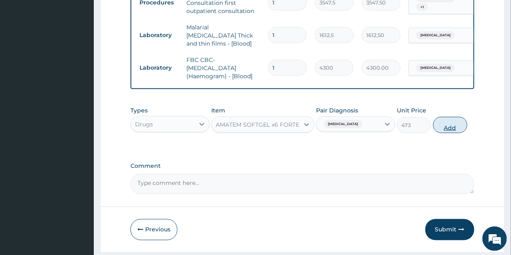
click at [446, 128] on button "Add" at bounding box center [450, 125] width 34 height 16
type input "0"
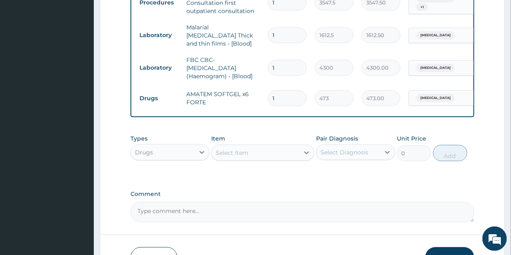
drag, startPoint x: 284, startPoint y: 92, endPoint x: 254, endPoint y: 92, distance: 30.6
click at [268, 92] on input "1" at bounding box center [287, 99] width 39 height 16
type input "6"
type input "2838.00"
type input "6"
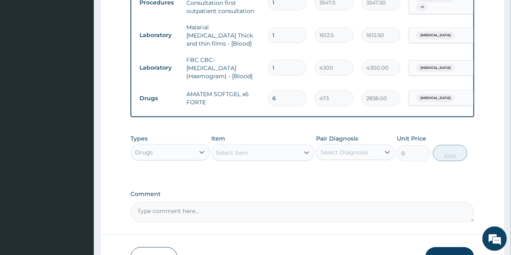
click at [248, 157] on div "Select Item" at bounding box center [232, 153] width 33 height 8
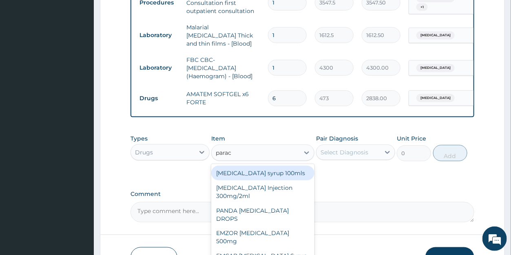
type input "parace"
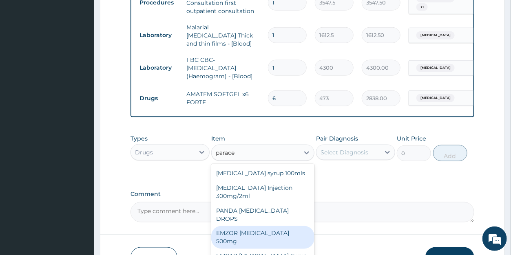
click at [261, 226] on div "EMZOR [MEDICAL_DATA] 500mg" at bounding box center [262, 237] width 103 height 23
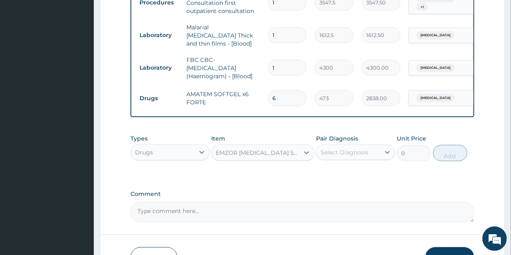
type input "23.65"
click at [352, 153] on div "Select Diagnosis" at bounding box center [344, 152] width 48 height 8
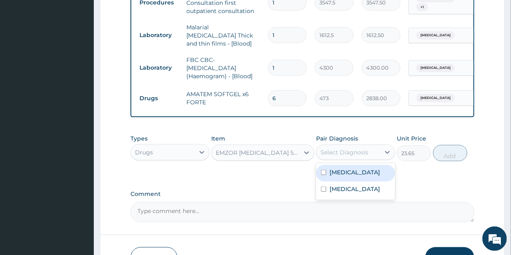
click at [354, 178] on div "Malaria" at bounding box center [355, 173] width 79 height 17
checkbox input "true"
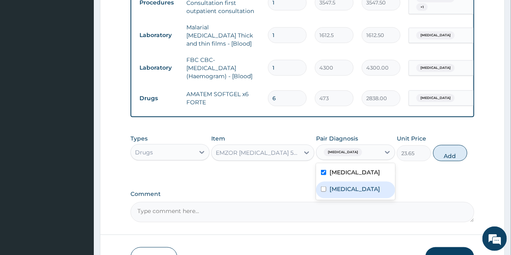
click at [350, 186] on div "Sepsis" at bounding box center [355, 190] width 79 height 17
checkbox input "true"
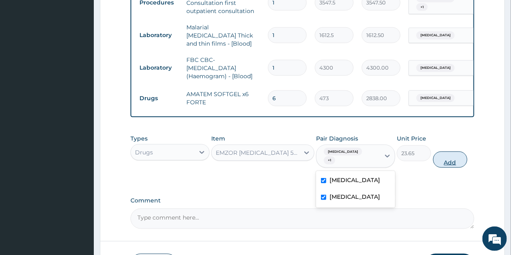
click at [443, 160] on button "Add" at bounding box center [450, 160] width 34 height 16
type input "0"
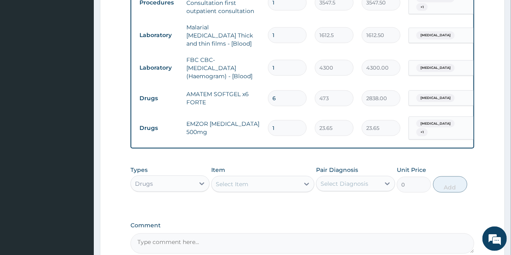
drag, startPoint x: 279, startPoint y: 122, endPoint x: 268, endPoint y: 119, distance: 11.8
click at [268, 120] on input "1" at bounding box center [287, 128] width 39 height 16
type input "3"
type input "70.95"
type input "30"
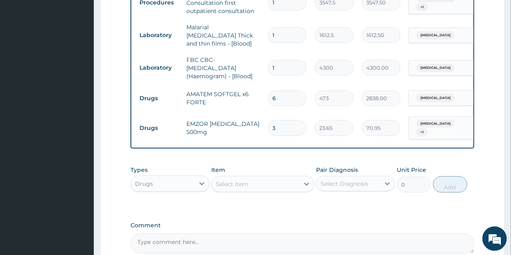
type input "709.50"
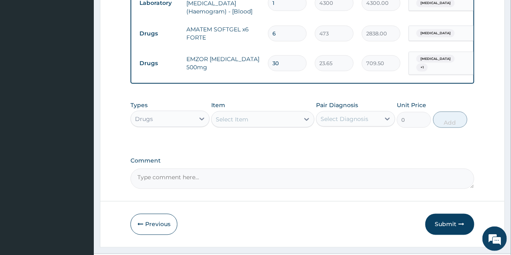
scroll to position [422, 0]
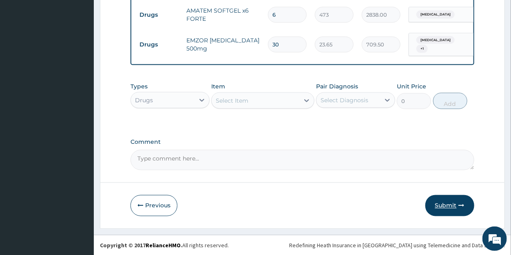
type input "30"
click at [443, 204] on button "Submit" at bounding box center [449, 205] width 49 height 21
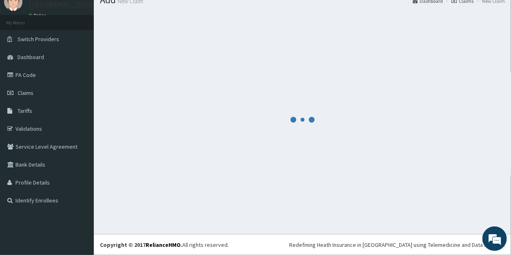
scroll to position [32, 0]
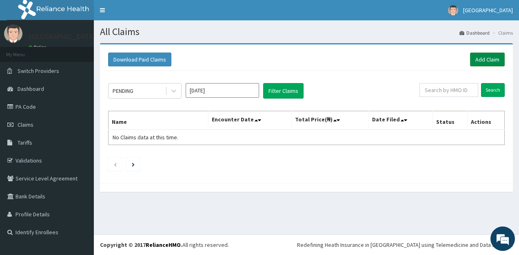
click at [480, 57] on link "Add Claim" at bounding box center [487, 60] width 35 height 14
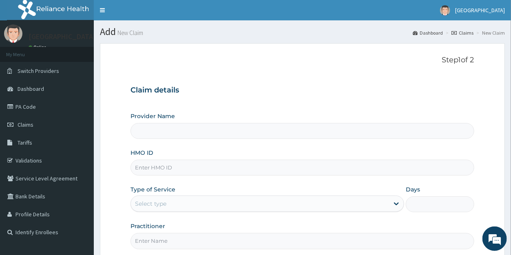
type input "[GEOGRAPHIC_DATA]"
click at [164, 166] on input "HMO ID" at bounding box center [301, 168] width 343 height 16
type input "ENP/10809/B"
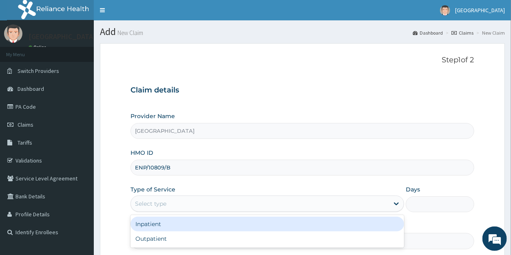
click at [162, 205] on div "Select type" at bounding box center [150, 204] width 31 height 8
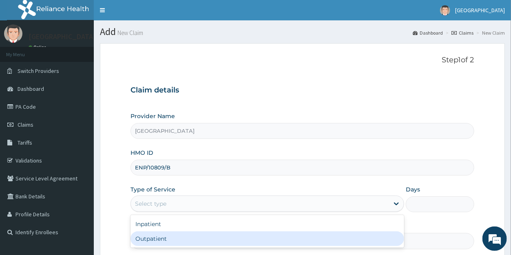
click at [153, 237] on div "Outpatient" at bounding box center [267, 239] width 274 height 15
type input "1"
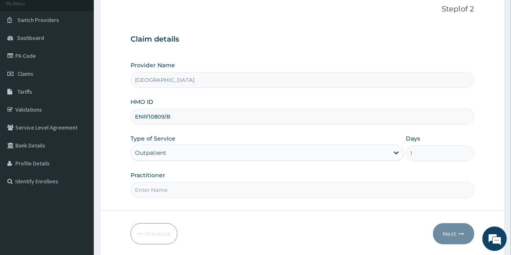
scroll to position [79, 0]
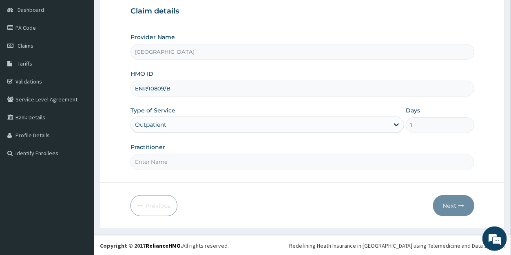
click at [168, 160] on input "Practitioner" at bounding box center [301, 162] width 343 height 16
type input "DR [PERSON_NAME]"
click at [449, 204] on button "Next" at bounding box center [453, 205] width 41 height 21
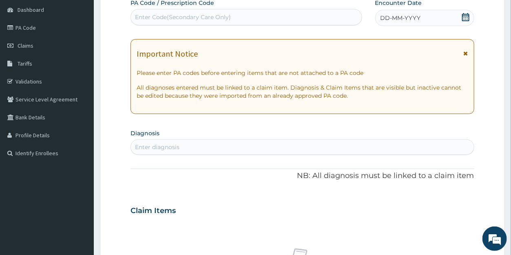
click at [466, 18] on icon at bounding box center [465, 17] width 7 height 8
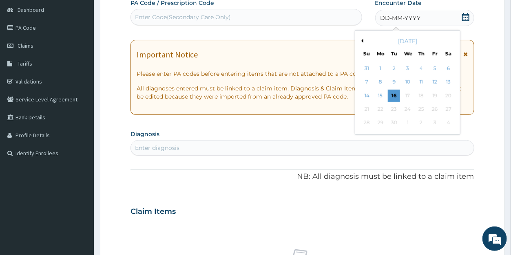
click at [360, 41] on button "Previous Month" at bounding box center [361, 41] width 4 height 4
click at [367, 82] on div "3" at bounding box center [366, 82] width 12 height 12
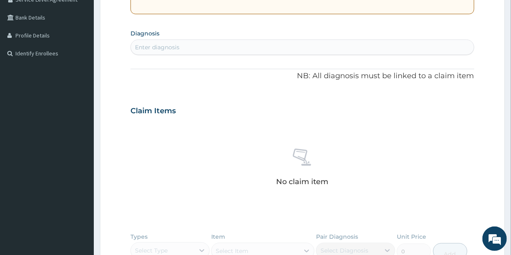
scroll to position [188, 0]
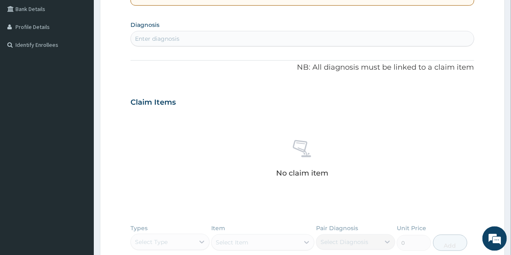
click at [189, 35] on div "Enter diagnosis" at bounding box center [302, 38] width 343 height 13
type input "CELLU"
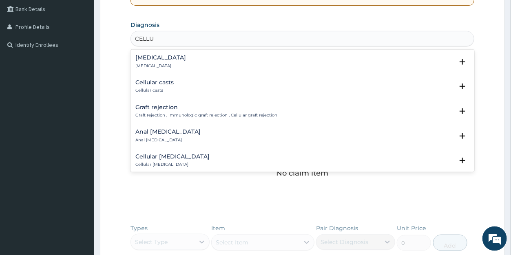
click at [151, 59] on h4 "[MEDICAL_DATA]" at bounding box center [160, 58] width 51 height 6
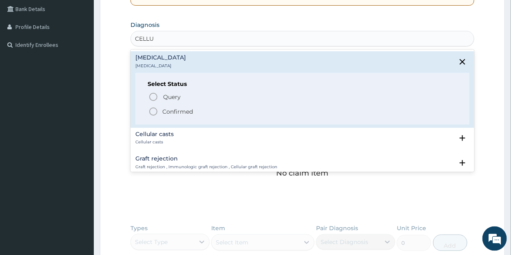
click at [168, 111] on p "Confirmed" at bounding box center [177, 112] width 31 height 8
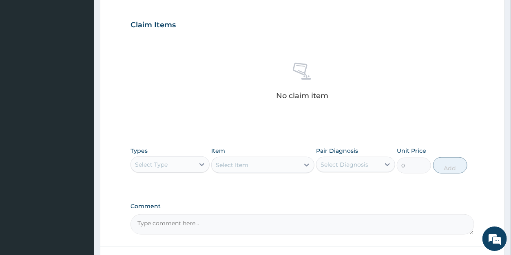
scroll to position [272, 0]
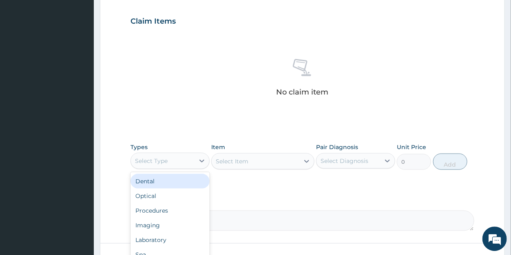
click at [165, 160] on div "Select Type" at bounding box center [151, 161] width 33 height 8
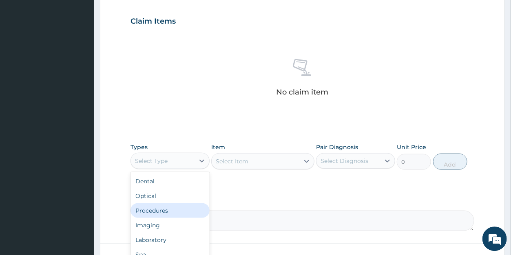
click at [154, 208] on div "Procedures" at bounding box center [169, 210] width 79 height 15
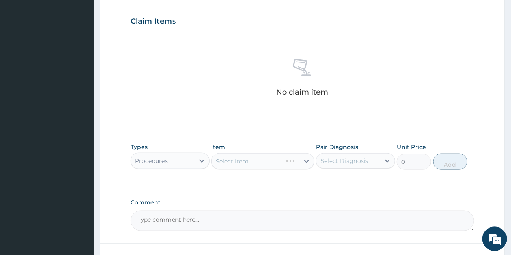
click at [263, 161] on div "Select Item" at bounding box center [262, 161] width 103 height 16
click at [305, 161] on div "Select Item" at bounding box center [262, 161] width 103 height 16
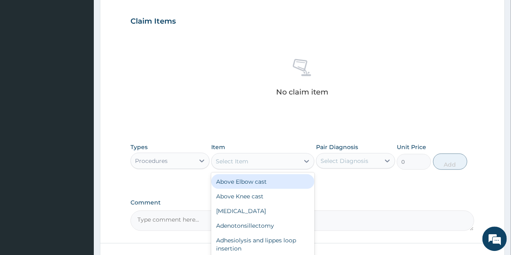
click at [304, 161] on icon at bounding box center [307, 161] width 8 height 8
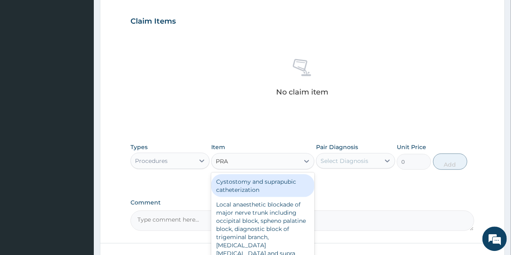
type input "PRAC"
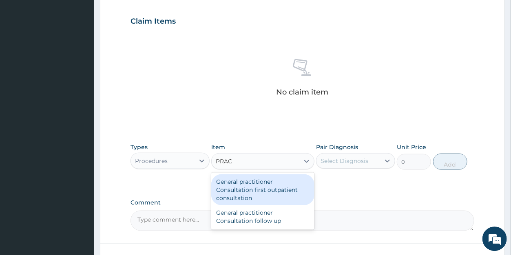
click at [284, 189] on div "General practitioner Consultation first outpatient consultation" at bounding box center [262, 189] width 103 height 31
type input "3547.5"
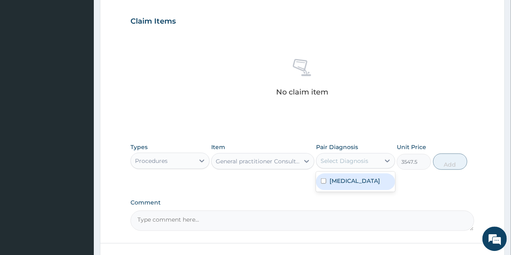
click at [348, 161] on div "Select Diagnosis" at bounding box center [344, 161] width 48 height 8
click at [347, 183] on label "[MEDICAL_DATA]" at bounding box center [354, 181] width 51 height 8
checkbox input "true"
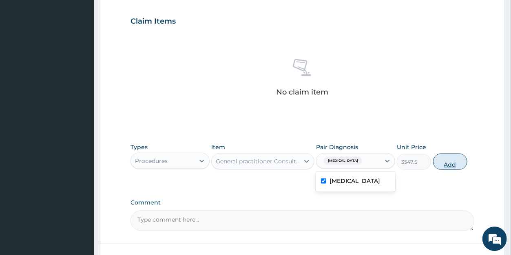
click at [443, 160] on button "Add" at bounding box center [450, 161] width 34 height 16
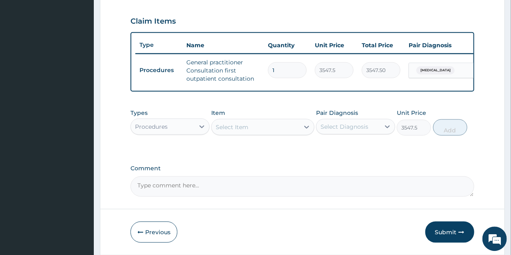
type input "0"
click at [159, 130] on div "Procedures" at bounding box center [151, 126] width 33 height 8
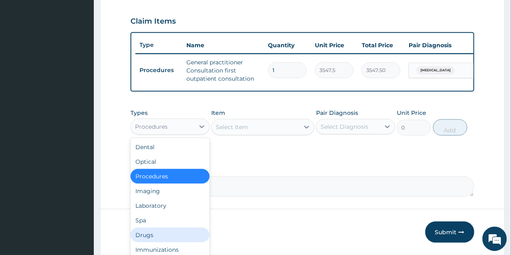
click at [144, 240] on div "Drugs" at bounding box center [169, 235] width 79 height 15
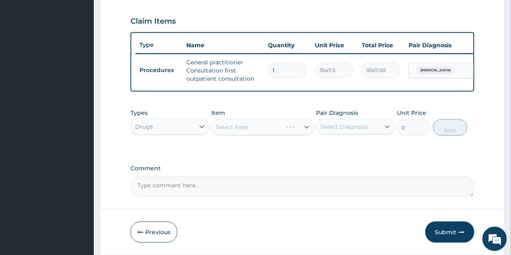
click at [240, 135] on div "Select Item" at bounding box center [262, 127] width 103 height 16
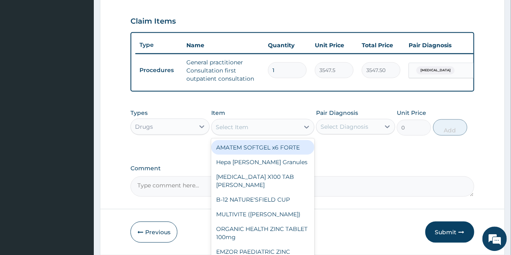
click at [240, 131] on div "Select Item" at bounding box center [232, 127] width 33 height 8
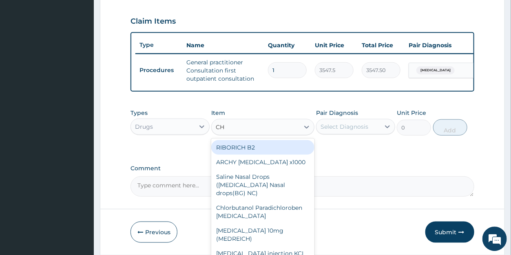
type input "CHY"
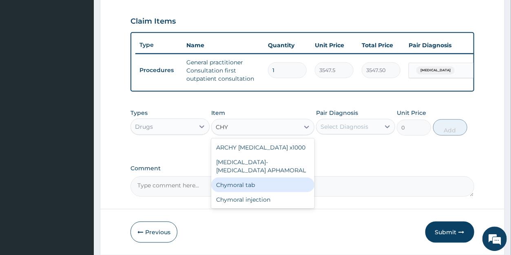
click at [231, 190] on div "Chymoral tab" at bounding box center [262, 184] width 103 height 15
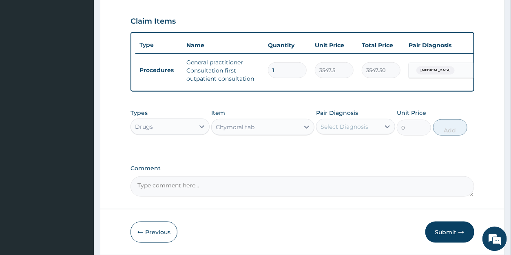
type input "65.0375"
click at [346, 130] on div "Select Diagnosis" at bounding box center [344, 126] width 48 height 8
click at [342, 150] on label "[MEDICAL_DATA]" at bounding box center [354, 146] width 51 height 8
checkbox input "true"
click at [452, 135] on button "Add" at bounding box center [450, 127] width 34 height 16
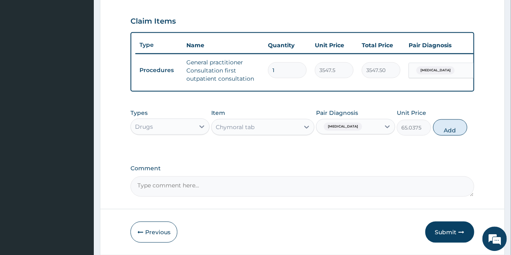
type input "0"
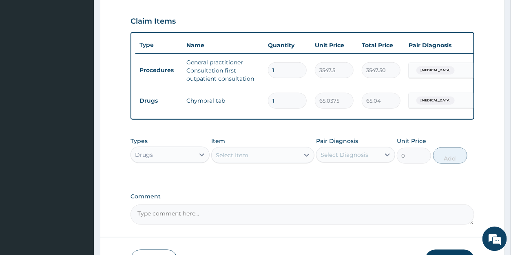
click at [240, 159] on div "Select Item" at bounding box center [232, 155] width 33 height 8
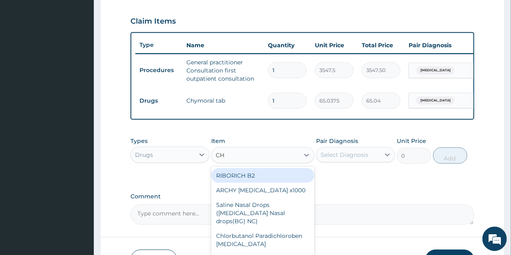
type input "CHY"
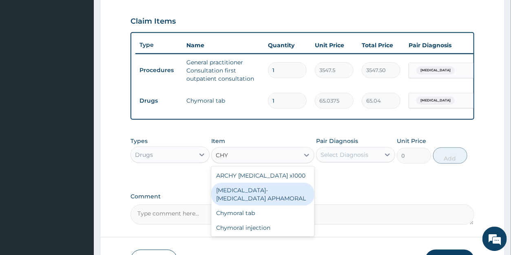
click at [252, 199] on div "[MEDICAL_DATA]-[MEDICAL_DATA] APHAMORAL" at bounding box center [262, 194] width 103 height 23
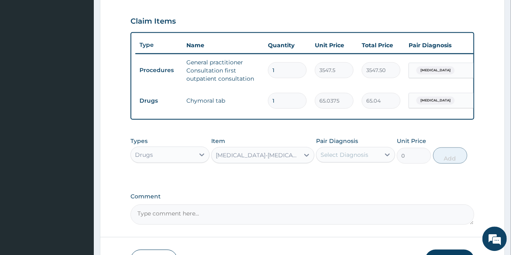
type input "35.475"
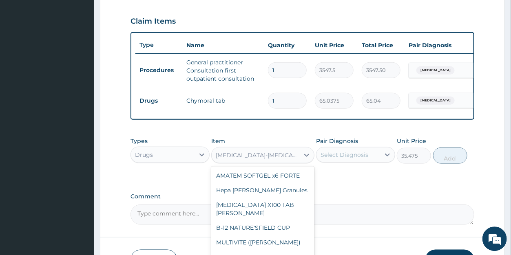
click at [270, 159] on div "[MEDICAL_DATA]-[MEDICAL_DATA] APHAMORAL" at bounding box center [258, 155] width 84 height 8
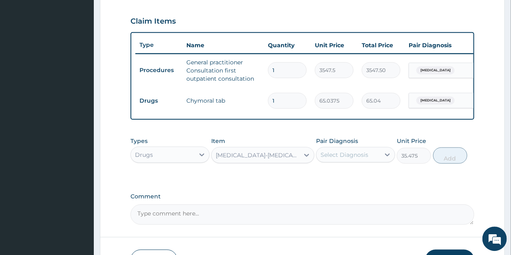
click at [279, 101] on input "1" at bounding box center [287, 101] width 39 height 16
type input "0.00"
type input "2"
type input "130.07"
type input "20"
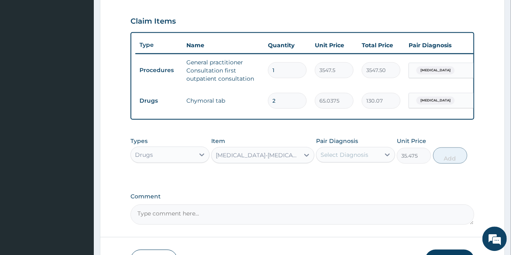
type input "1300.75"
type input "20"
click at [254, 159] on div "[MEDICAL_DATA]-[MEDICAL_DATA] APHAMORAL" at bounding box center [258, 155] width 84 height 8
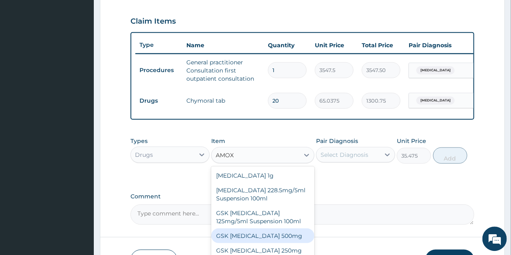
scroll to position [22, 0]
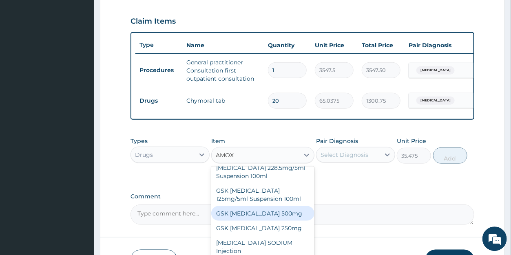
type input "AMO"
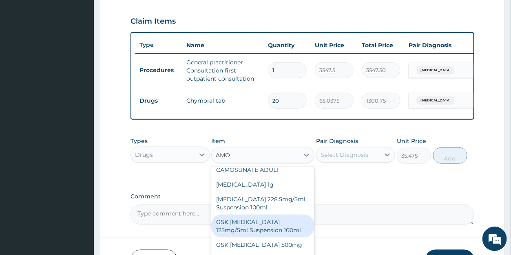
scroll to position [220, 0]
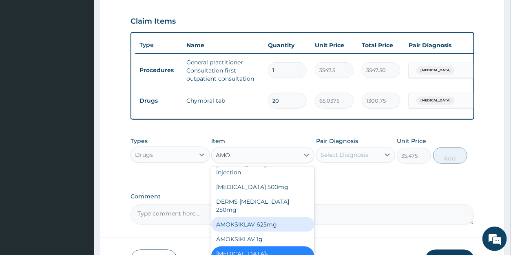
click at [273, 222] on div "AMOKSIKLAV 625mg" at bounding box center [262, 224] width 103 height 15
type input "650.375"
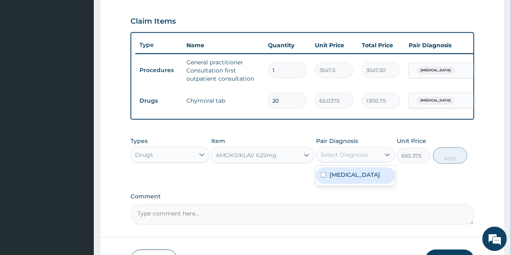
click at [338, 159] on div "Select Diagnosis" at bounding box center [344, 154] width 48 height 8
click at [335, 179] on label "[MEDICAL_DATA]" at bounding box center [354, 174] width 51 height 8
checkbox input "true"
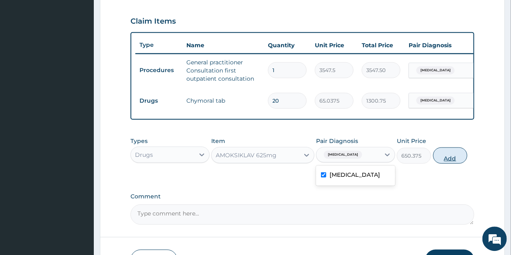
click at [450, 157] on button "Add" at bounding box center [450, 155] width 34 height 16
type input "0"
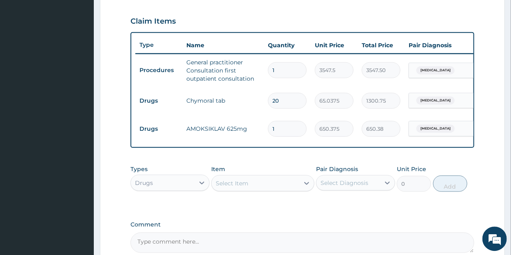
click at [281, 128] on input "1" at bounding box center [287, 129] width 39 height 16
type input "10"
type input "6503.75"
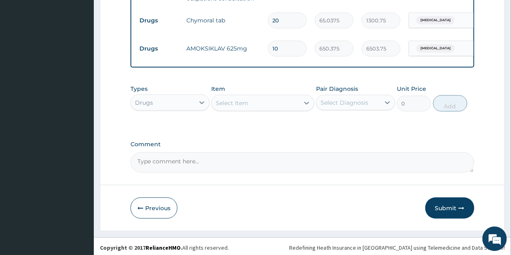
scroll to position [361, 0]
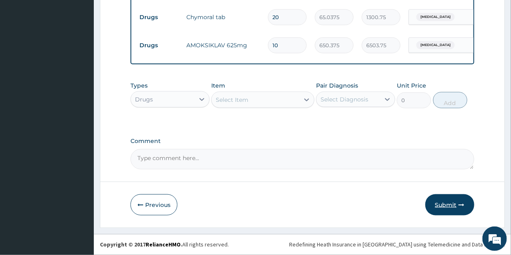
type input "10"
click at [442, 202] on button "Submit" at bounding box center [449, 204] width 49 height 21
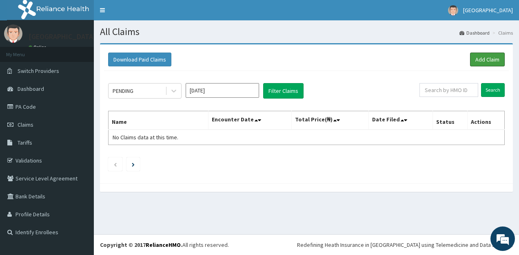
drag, startPoint x: 482, startPoint y: 60, endPoint x: 449, endPoint y: 47, distance: 35.9
click at [482, 60] on link "Add Claim" at bounding box center [487, 60] width 35 height 14
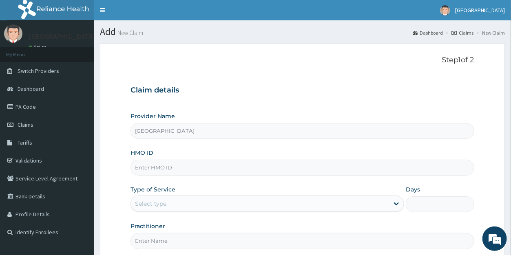
click at [183, 168] on input "HMO ID" at bounding box center [301, 168] width 343 height 16
type input "PFN/10061/A"
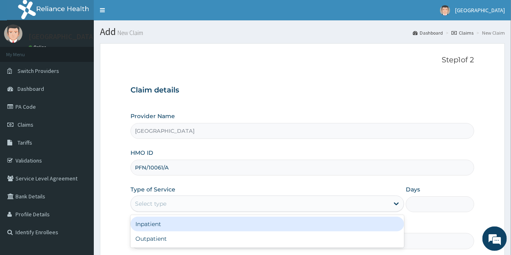
click at [158, 204] on div "Select type" at bounding box center [150, 204] width 31 height 8
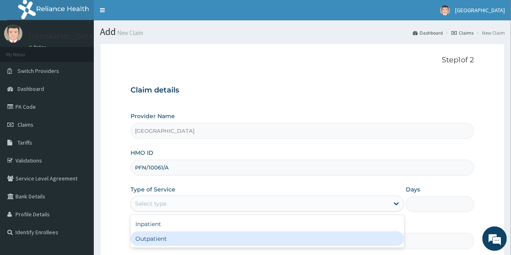
click at [150, 239] on div "Outpatient" at bounding box center [267, 239] width 274 height 15
type input "1"
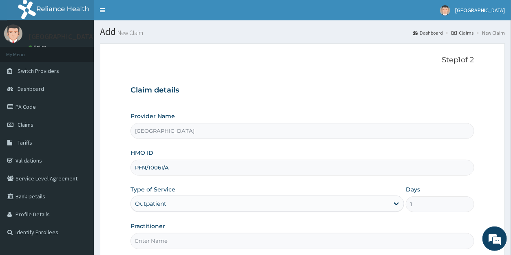
scroll to position [79, 0]
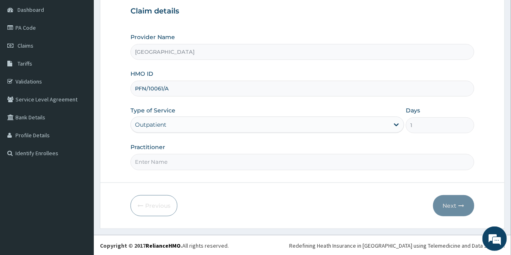
click at [164, 160] on input "Practitioner" at bounding box center [301, 162] width 343 height 16
type input "DR DANIEL"
click at [450, 202] on button "Next" at bounding box center [453, 205] width 41 height 21
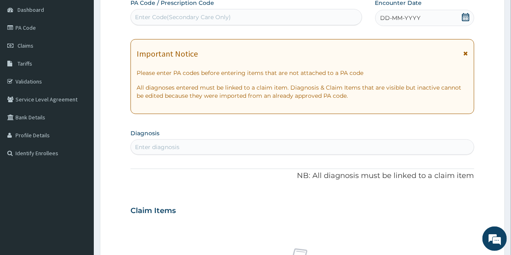
click at [466, 17] on icon at bounding box center [466, 17] width 8 height 8
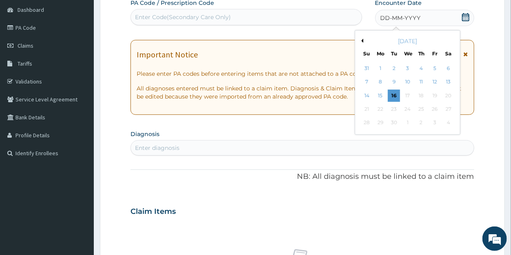
click at [362, 39] on button "Previous Month" at bounding box center [361, 41] width 4 height 4
click at [395, 107] on div "22" at bounding box center [394, 109] width 12 height 12
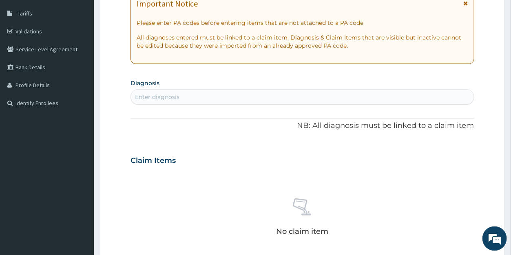
scroll to position [130, 0]
click at [194, 92] on div "Enter diagnosis" at bounding box center [302, 96] width 343 height 13
type input "HELM"
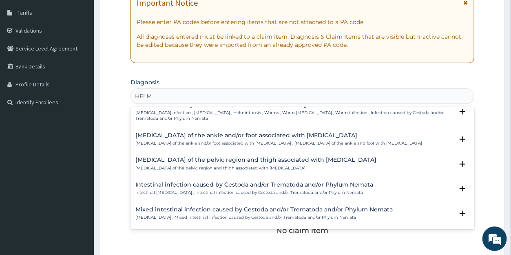
scroll to position [0, 0]
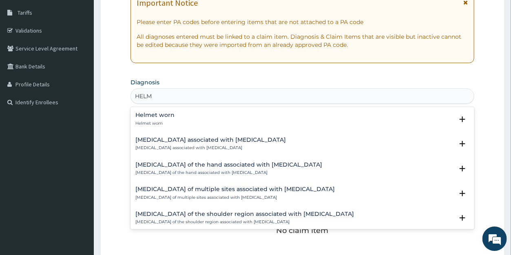
click at [150, 121] on p "Helmet worn" at bounding box center [154, 124] width 39 height 6
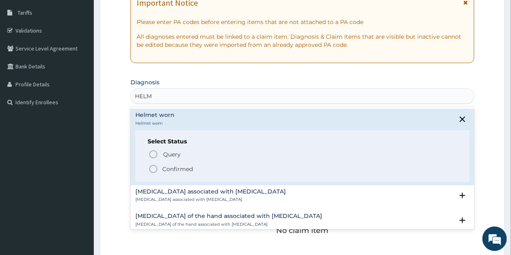
click at [167, 154] on span "Query" at bounding box center [172, 154] width 18 height 8
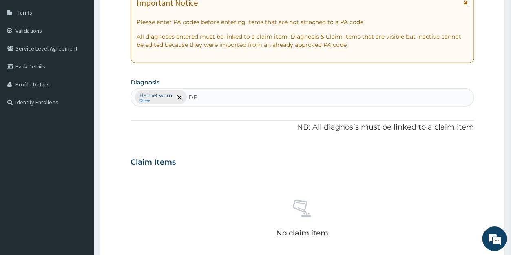
type input "D"
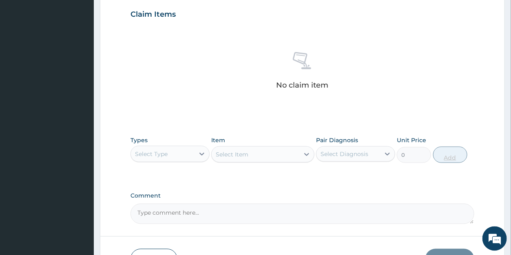
scroll to position [281, 0]
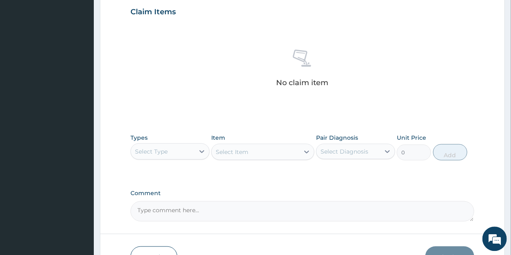
click at [153, 151] on div "Select Type" at bounding box center [151, 151] width 33 height 8
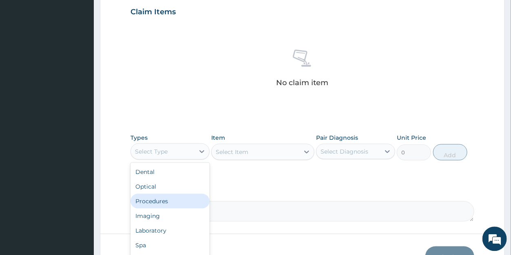
click at [157, 200] on div "Procedures" at bounding box center [169, 201] width 79 height 15
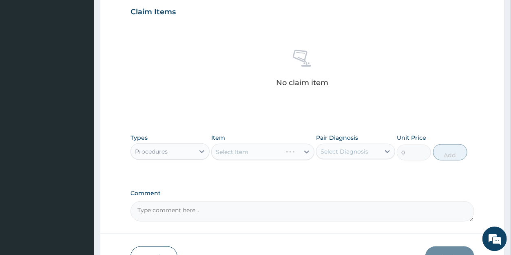
click at [242, 149] on div "Select Item" at bounding box center [262, 152] width 103 height 16
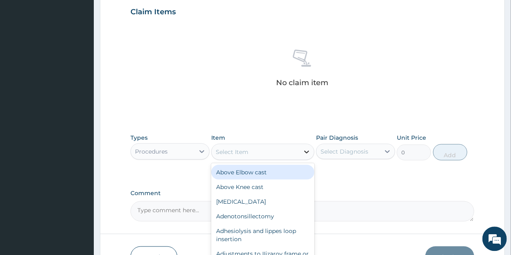
click at [306, 153] on icon at bounding box center [307, 152] width 8 height 8
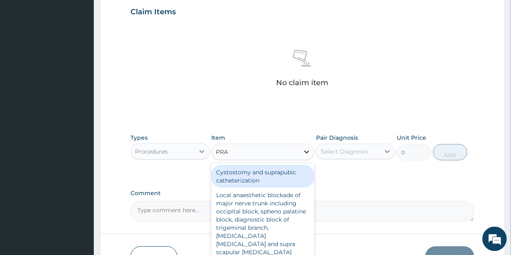
type input "PRAC"
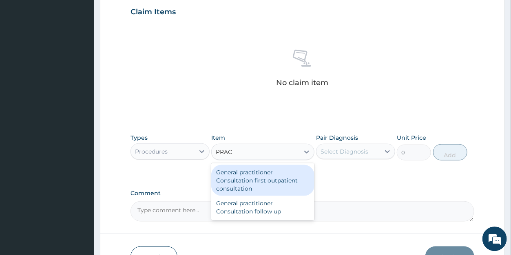
click at [284, 182] on div "General practitioner Consultation first outpatient consultation" at bounding box center [262, 180] width 103 height 31
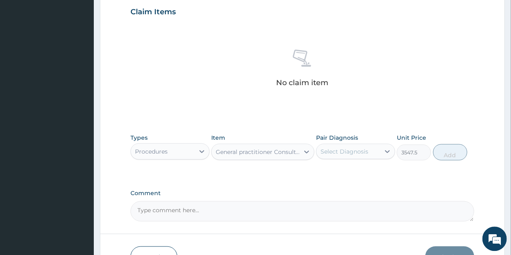
type input "3547.5"
click at [351, 151] on div "Select Diagnosis" at bounding box center [344, 151] width 48 height 8
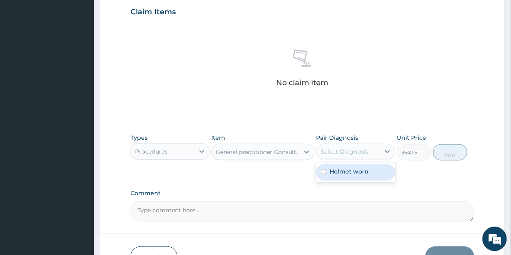
click at [351, 166] on div "Helmet worn" at bounding box center [355, 172] width 79 height 17
checkbox input "true"
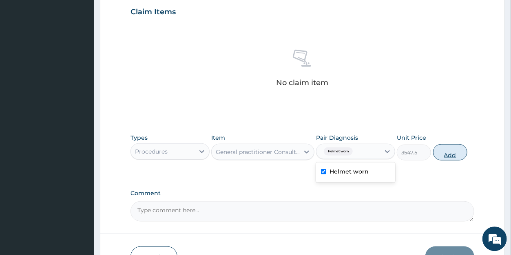
click at [446, 152] on button "Add" at bounding box center [450, 152] width 34 height 16
type input "0"
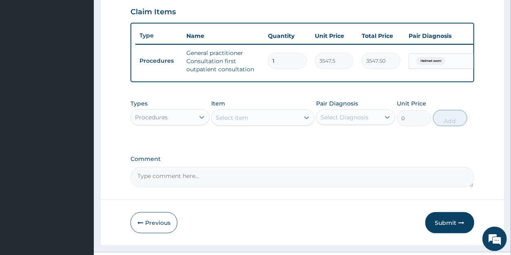
click at [241, 122] on div "Select Item" at bounding box center [232, 117] width 33 height 8
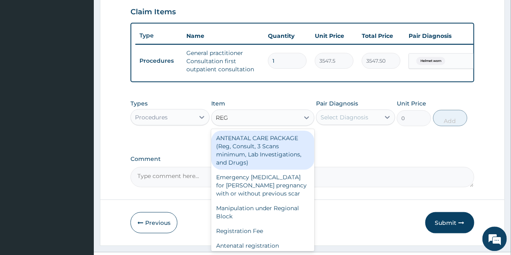
type input "REGI"
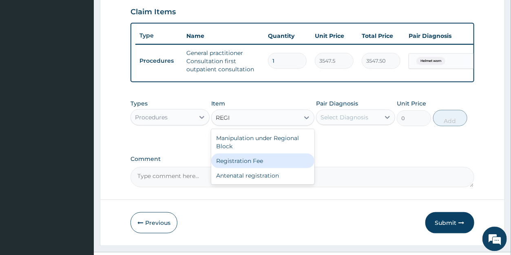
click at [245, 168] on div "Registration Fee" at bounding box center [262, 160] width 103 height 15
type input "2150"
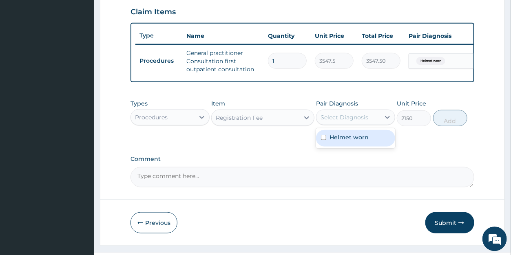
click at [354, 121] on div "Select Diagnosis" at bounding box center [344, 117] width 48 height 8
click at [351, 141] on label "Helmet worn" at bounding box center [348, 137] width 39 height 8
checkbox input "true"
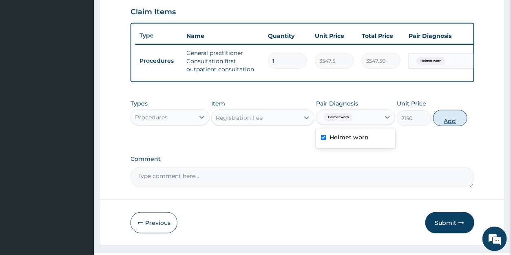
click at [442, 124] on button "Add" at bounding box center [450, 118] width 34 height 16
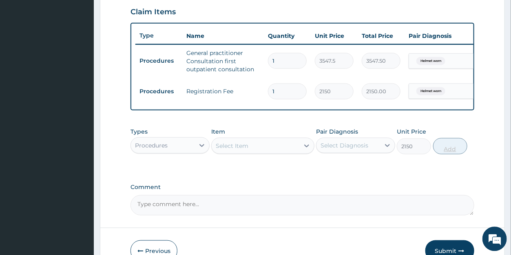
type input "0"
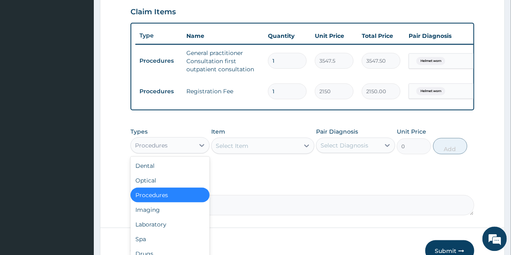
click at [149, 149] on div "Procedures" at bounding box center [151, 145] width 33 height 8
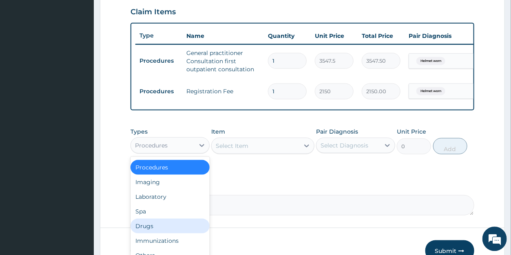
click at [151, 231] on div "Drugs" at bounding box center [169, 226] width 79 height 15
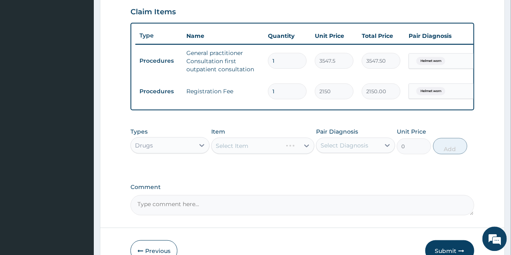
click at [250, 152] on div "Select Item" at bounding box center [262, 145] width 103 height 16
click at [251, 152] on div "Select Item" at bounding box center [262, 145] width 103 height 16
click at [236, 150] on div "Select Item" at bounding box center [232, 145] width 33 height 8
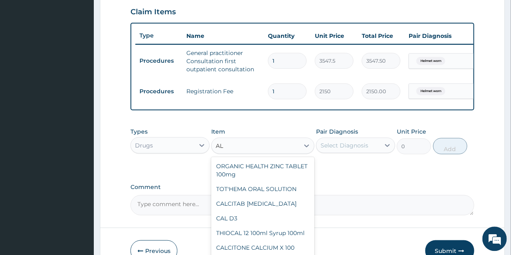
type input "A"
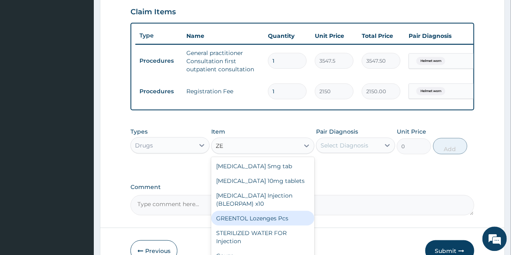
type input "Z"
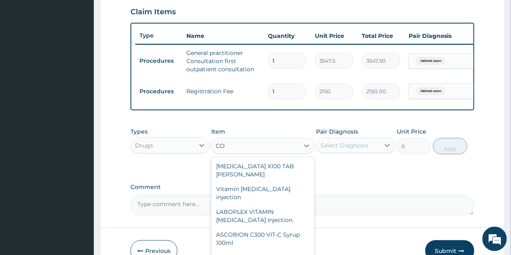
type input "C"
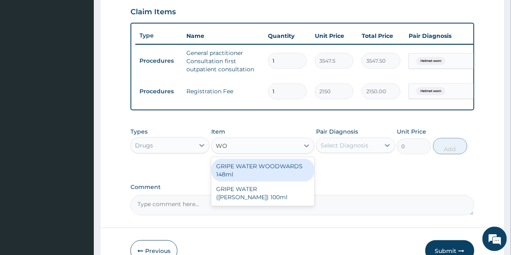
type input "W"
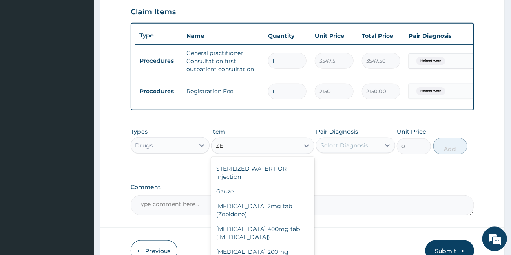
scroll to position [68, 0]
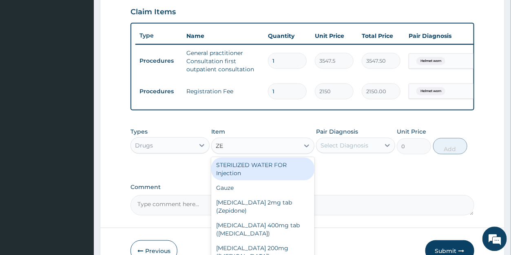
type input "Z"
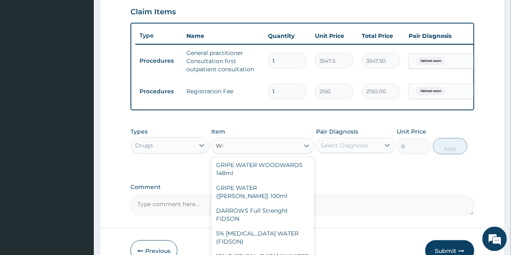
scroll to position [0, 0]
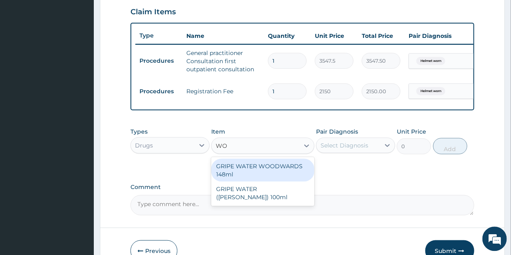
type input "W"
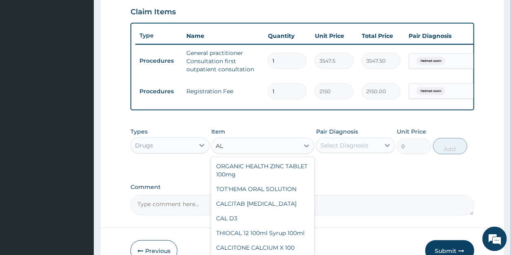
type input "A"
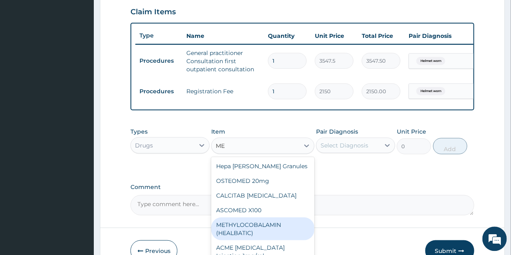
type input "MEC"
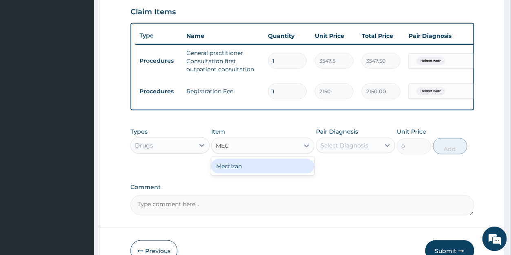
type input "118.25"
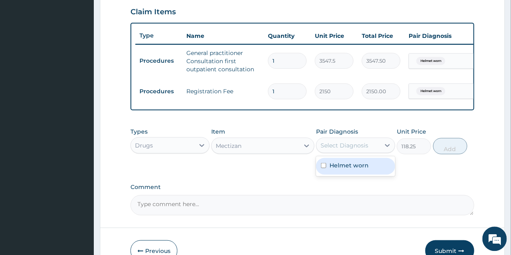
click at [354, 149] on div "Select Diagnosis" at bounding box center [344, 145] width 48 height 8
click at [349, 169] on label "Helmet worn" at bounding box center [348, 165] width 39 height 8
checkbox input "true"
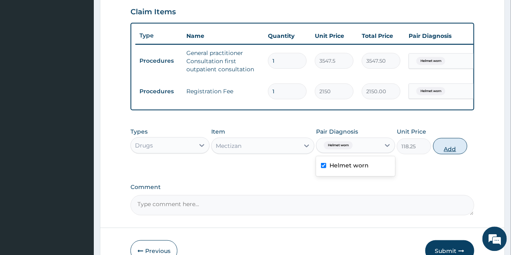
click at [440, 154] on button "Add" at bounding box center [450, 146] width 34 height 16
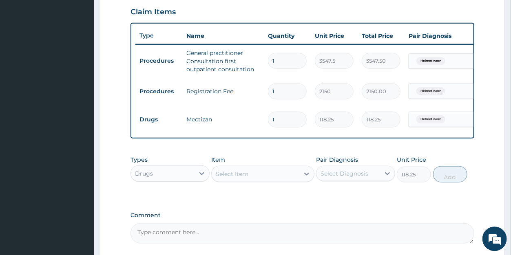
type input "0"
drag, startPoint x: 283, startPoint y: 117, endPoint x: 265, endPoint y: 115, distance: 17.7
click at [268, 115] on input "1" at bounding box center [287, 119] width 39 height 16
type input "8"
type input "946.00"
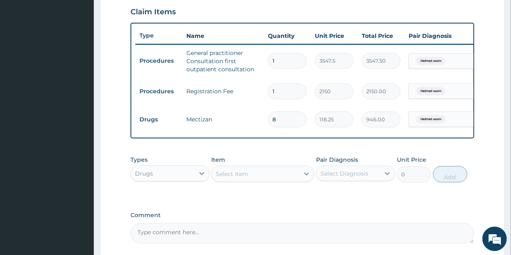
type input "8"
click at [242, 178] on div "Select Item" at bounding box center [232, 174] width 33 height 8
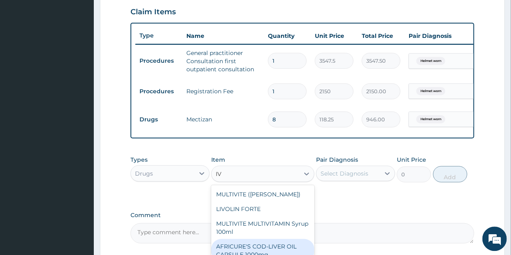
type input "I"
type input "Z"
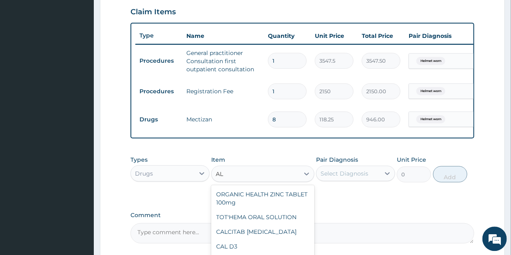
type input "A"
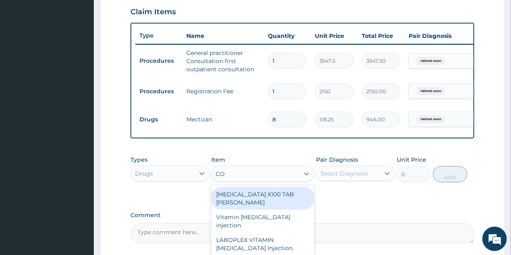
type input "C"
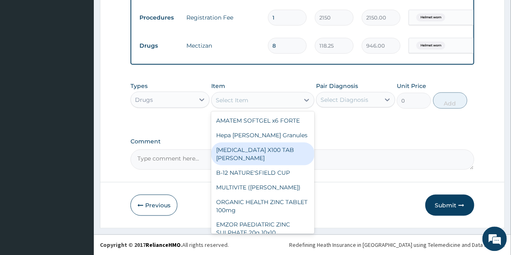
scroll to position [361, 0]
click at [441, 202] on button "Submit" at bounding box center [449, 204] width 49 height 21
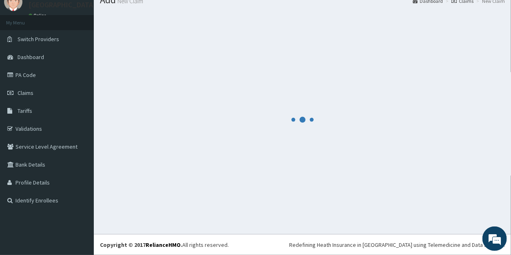
scroll to position [32, 0]
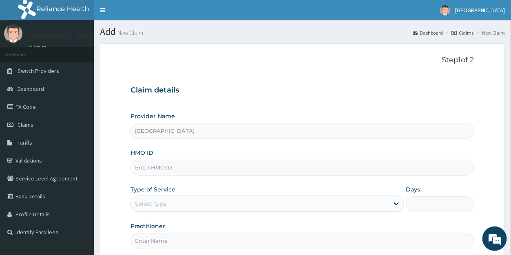
click at [159, 170] on input "HMO ID" at bounding box center [301, 168] width 343 height 16
type input "PFN/10067/A"
click at [161, 201] on div "Select type" at bounding box center [150, 204] width 31 height 8
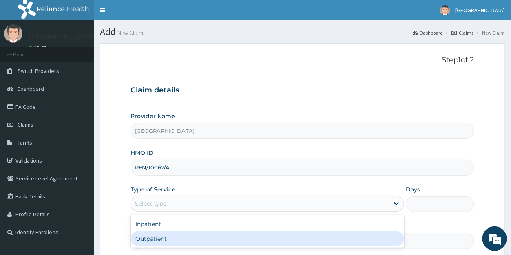
click at [152, 235] on div "Outpatient" at bounding box center [267, 239] width 274 height 15
type input "1"
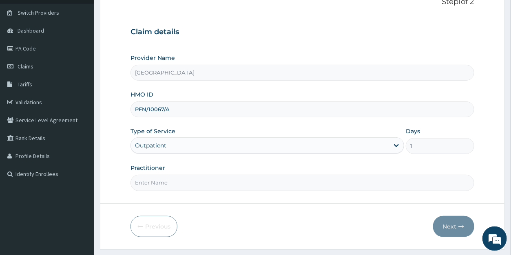
scroll to position [79, 0]
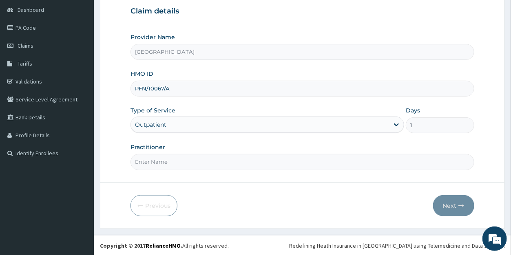
click at [153, 168] on input "Practitioner" at bounding box center [301, 162] width 343 height 16
type input "DR D"
click at [444, 202] on button "Next" at bounding box center [453, 205] width 41 height 21
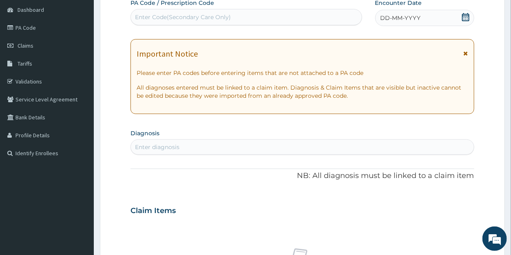
click at [466, 18] on icon at bounding box center [466, 17] width 8 height 8
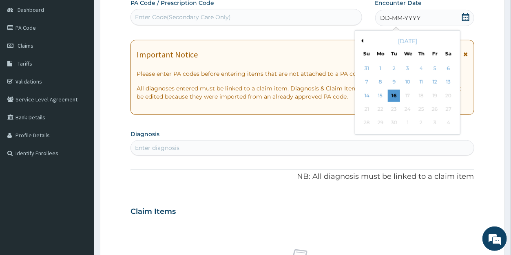
click at [363, 41] on button "Previous Month" at bounding box center [361, 41] width 4 height 4
click at [409, 122] on div "30" at bounding box center [407, 123] width 12 height 12
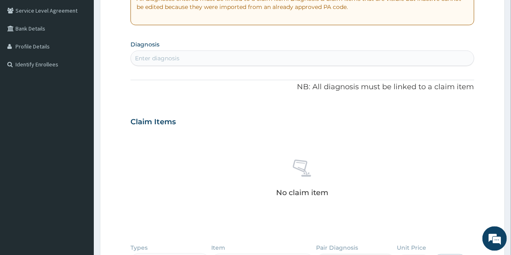
scroll to position [188, 0]
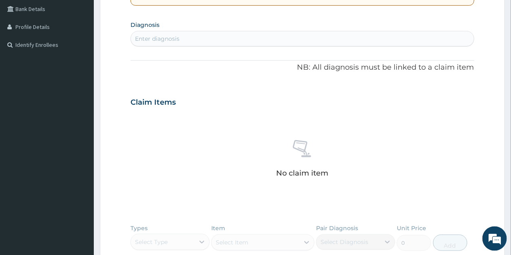
click at [188, 40] on div "Enter diagnosis" at bounding box center [302, 38] width 343 height 13
type input "MIGR"
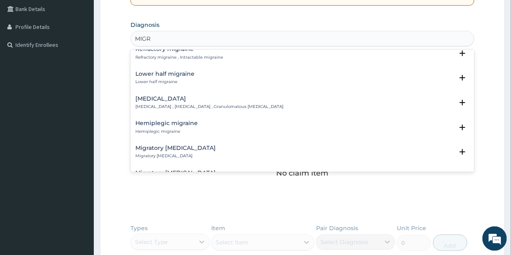
scroll to position [0, 0]
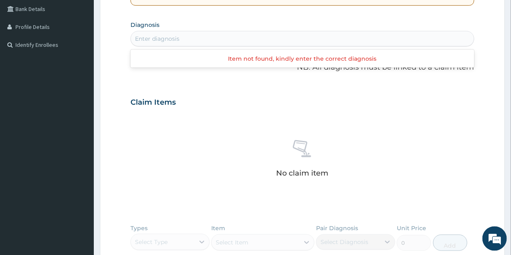
click at [159, 39] on div "Enter diagnosis" at bounding box center [302, 38] width 343 height 13
click at [159, 39] on div "Enter diagnosis" at bounding box center [157, 39] width 44 height 8
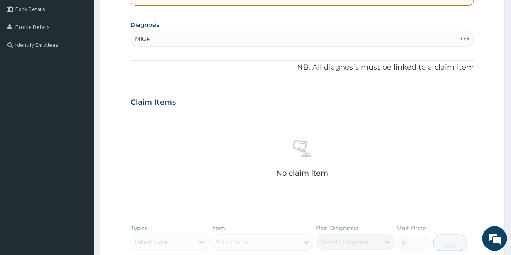
type input "MIGRA"
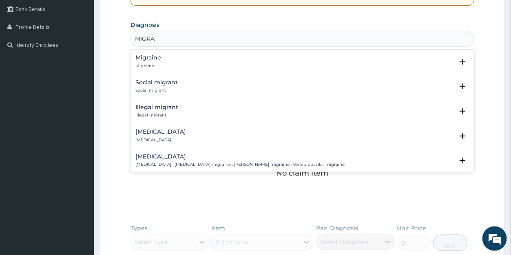
click at [153, 61] on h4 "Migraine" at bounding box center [148, 58] width 26 height 6
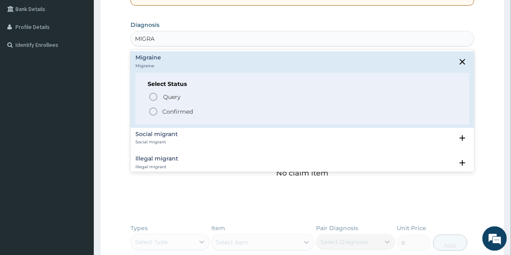
click at [171, 113] on p "Confirmed" at bounding box center [177, 112] width 31 height 8
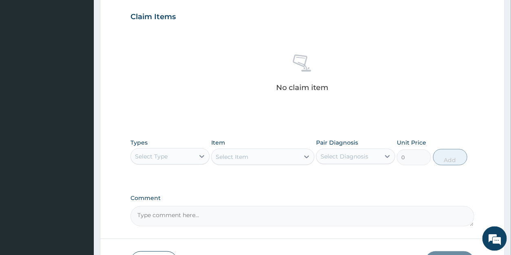
scroll to position [332, 0]
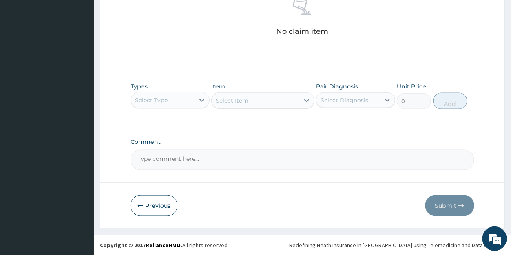
click at [175, 102] on div "Select Type" at bounding box center [163, 100] width 64 height 13
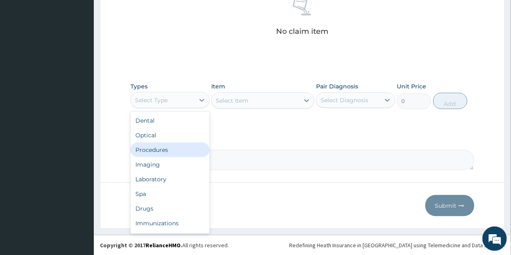
click at [160, 148] on div "Procedures" at bounding box center [169, 150] width 79 height 15
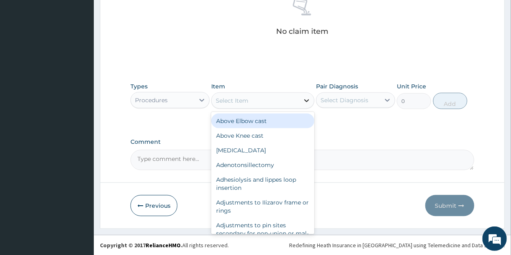
click at [304, 100] on icon at bounding box center [307, 101] width 8 height 8
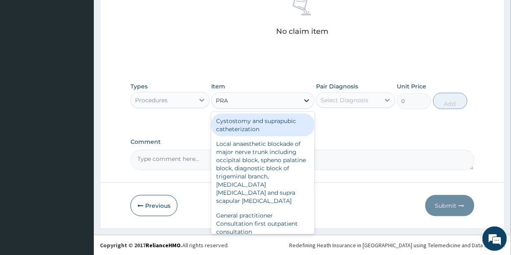
type input "PRAC"
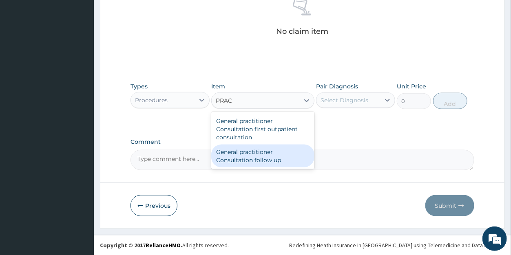
click at [283, 159] on div "General practitioner Consultation follow up" at bounding box center [262, 156] width 103 height 23
type input "2365"
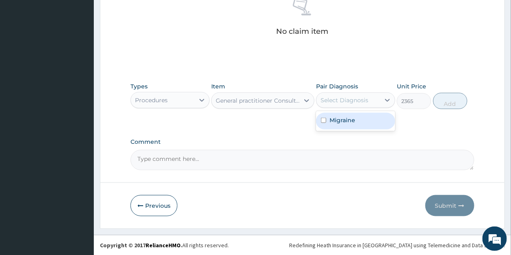
click at [346, 103] on div "Select Diagnosis" at bounding box center [344, 100] width 48 height 8
click at [345, 126] on div "Migraine" at bounding box center [355, 121] width 79 height 17
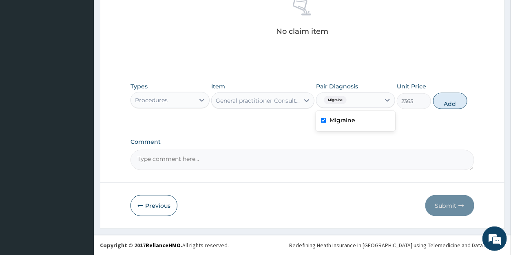
checkbox input "true"
click at [440, 102] on button "Add" at bounding box center [450, 101] width 34 height 16
type input "0"
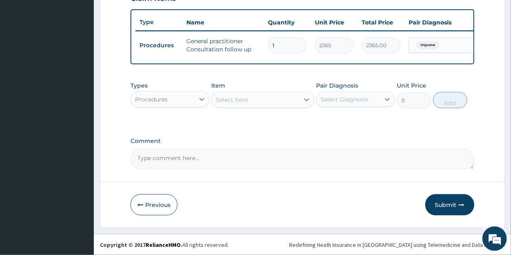
click at [148, 98] on div "Procedures" at bounding box center [151, 99] width 33 height 8
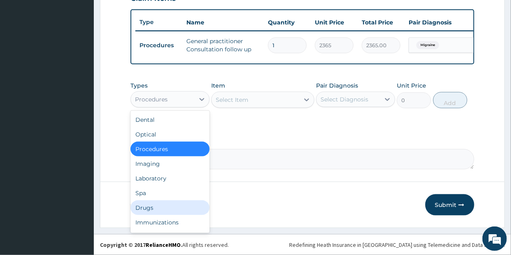
click at [150, 206] on div "Drugs" at bounding box center [169, 208] width 79 height 15
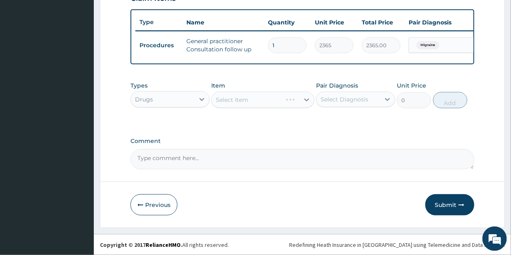
click at [273, 101] on div "Select Item" at bounding box center [262, 100] width 103 height 16
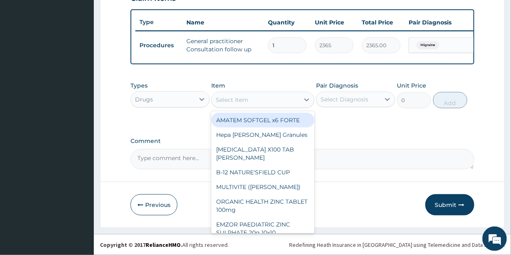
click at [283, 102] on div "Select Item" at bounding box center [256, 99] width 88 height 13
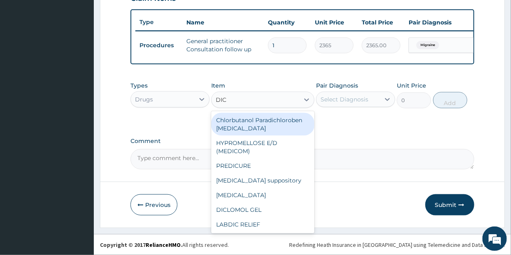
type input "DICL"
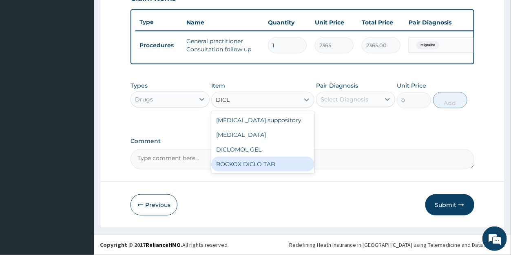
click at [232, 162] on div "ROCKOX DICLO TAB" at bounding box center [262, 164] width 103 height 15
type input "82.775"
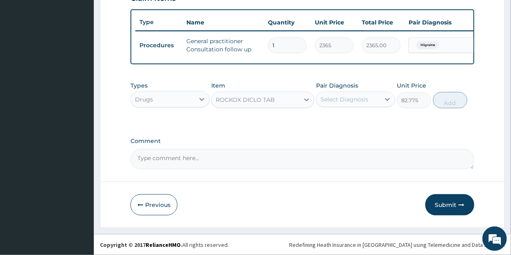
click at [344, 101] on div "Select Diagnosis" at bounding box center [344, 99] width 48 height 8
click at [332, 120] on label "Migraine" at bounding box center [342, 119] width 26 height 8
checkbox input "true"
drag, startPoint x: 452, startPoint y: 104, endPoint x: 367, endPoint y: 89, distance: 86.2
click at [451, 104] on button "Add" at bounding box center [450, 100] width 34 height 16
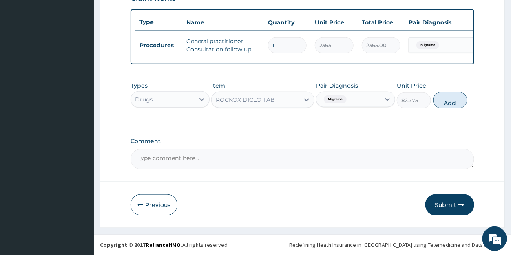
type input "0"
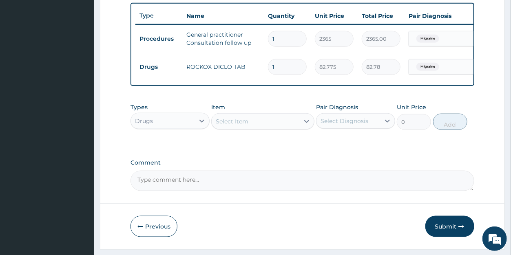
click at [280, 66] on input "1" at bounding box center [287, 67] width 39 height 16
type input "10"
type input "827.75"
type input "10"
click at [258, 128] on div "Select Item" at bounding box center [256, 121] width 88 height 13
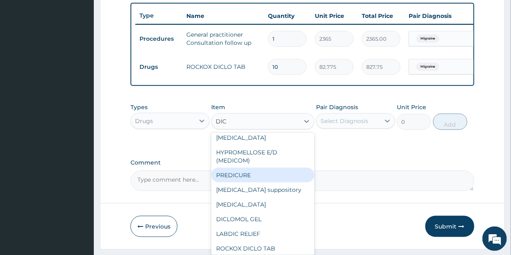
scroll to position [14, 0]
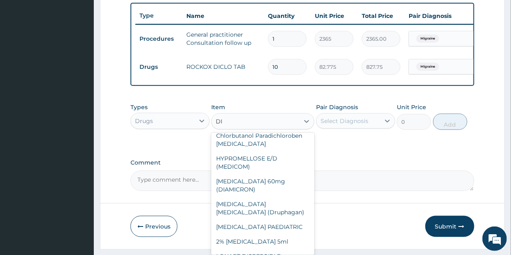
type input "D"
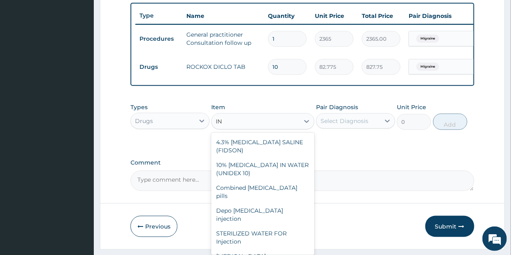
scroll to position [652, 0]
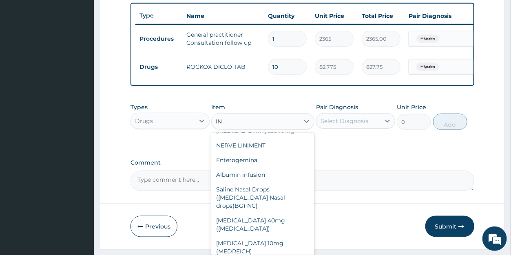
type input "INJ"
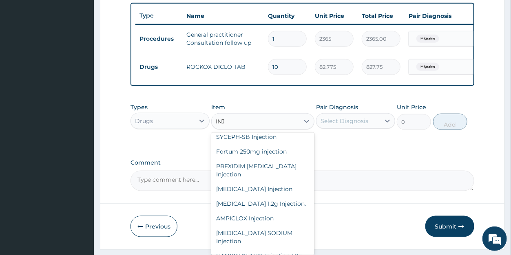
scroll to position [1231, 0]
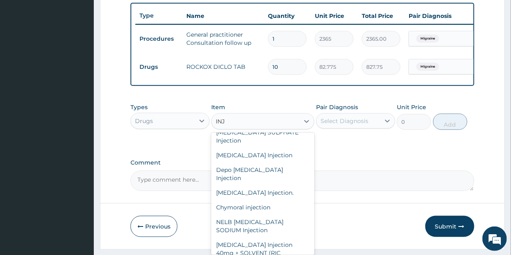
drag, startPoint x: 278, startPoint y: 233, endPoint x: 283, endPoint y: 228, distance: 6.7
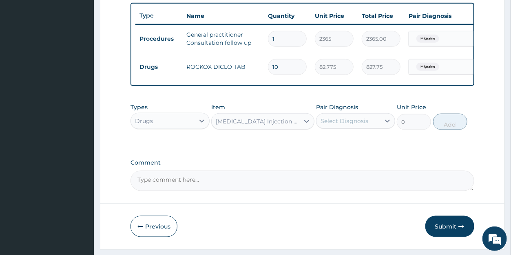
type input "260.15"
click at [354, 125] on div "Select Diagnosis" at bounding box center [344, 121] width 48 height 8
click at [349, 145] on label "Migraine" at bounding box center [342, 141] width 26 height 8
checkbox input "true"
click at [446, 130] on button "Add" at bounding box center [450, 122] width 34 height 16
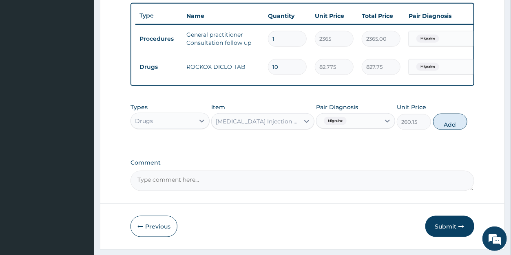
type input "0"
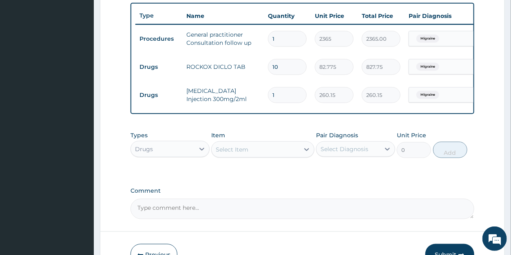
drag, startPoint x: 280, startPoint y: 94, endPoint x: 267, endPoint y: 92, distance: 12.8
click at [268, 93] on input "1" at bounding box center [287, 95] width 39 height 16
type input "3"
type input "780.45"
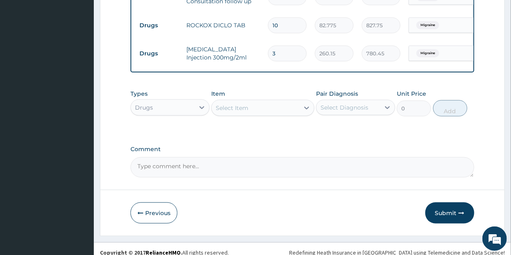
scroll to position [357, 0]
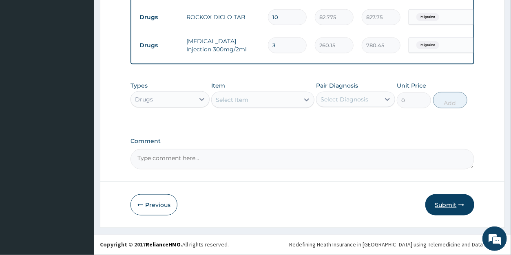
type input "3"
drag, startPoint x: 442, startPoint y: 205, endPoint x: 442, endPoint y: 199, distance: 6.2
click at [441, 205] on button "Submit" at bounding box center [449, 204] width 49 height 21
click at [162, 204] on button "Previous" at bounding box center [153, 204] width 47 height 21
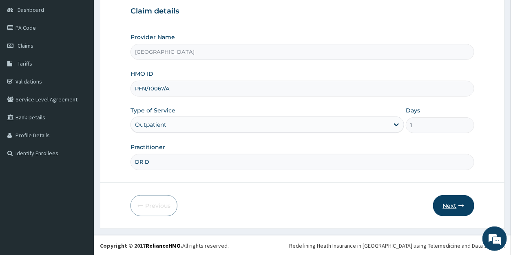
click at [453, 206] on button "Next" at bounding box center [453, 205] width 41 height 21
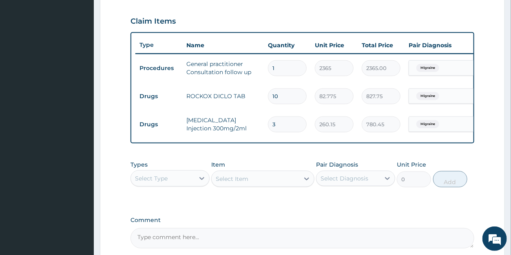
scroll to position [357, 0]
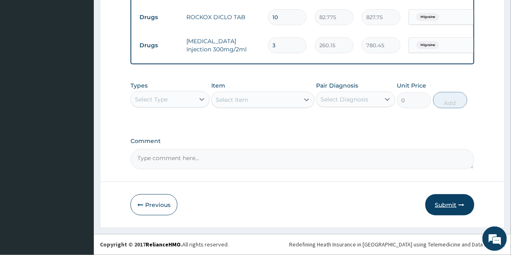
click at [447, 203] on button "Submit" at bounding box center [449, 204] width 49 height 21
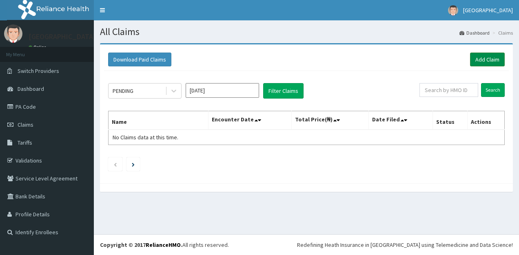
click at [480, 61] on link "Add Claim" at bounding box center [487, 60] width 35 height 14
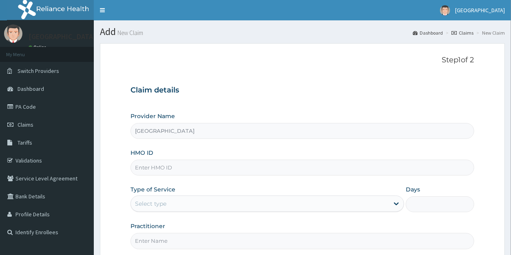
type input "[GEOGRAPHIC_DATA]"
click at [178, 169] on input "HMO ID" at bounding box center [301, 168] width 343 height 16
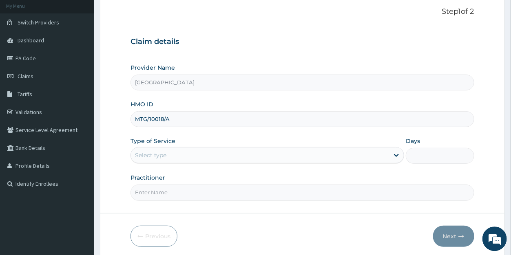
scroll to position [79, 0]
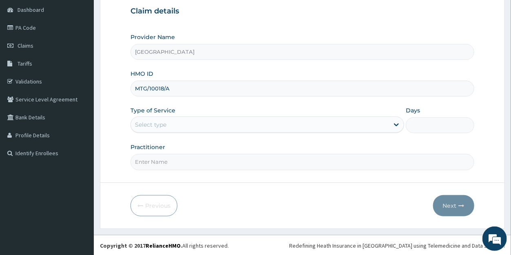
type input "MTG/10018/A"
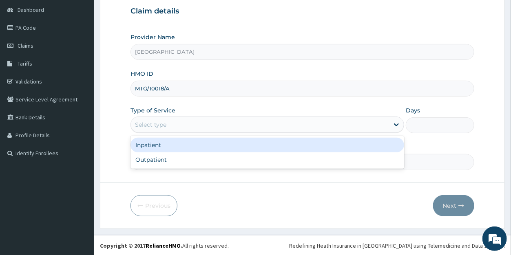
click at [167, 123] on div "Select type" at bounding box center [260, 124] width 258 height 13
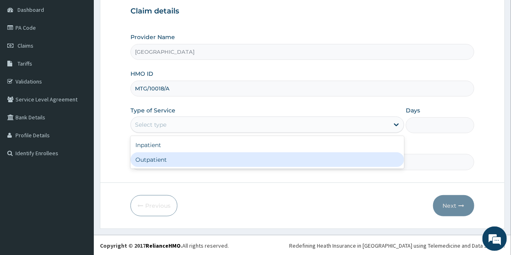
click at [163, 162] on div "Outpatient" at bounding box center [267, 159] width 274 height 15
type input "1"
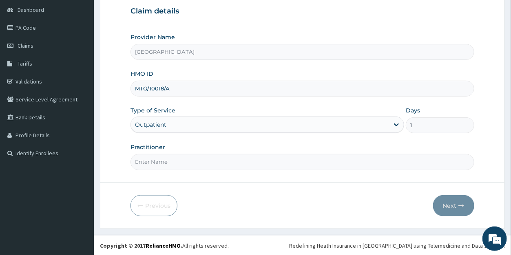
click at [163, 164] on input "Practitioner" at bounding box center [301, 162] width 343 height 16
type input "[PERSON_NAME]"
click at [447, 206] on button "Next" at bounding box center [453, 205] width 41 height 21
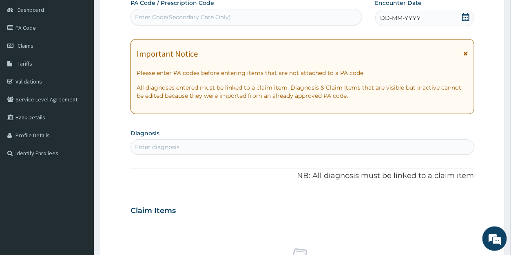
click at [465, 20] on icon at bounding box center [466, 17] width 8 height 8
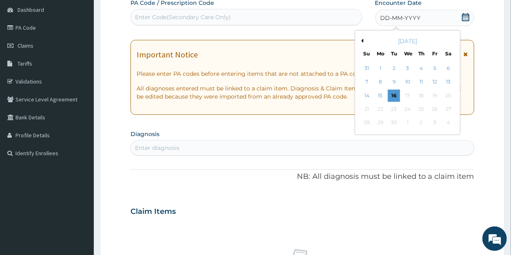
click at [363, 40] on button "Previous Month" at bounding box center [361, 41] width 4 height 4
click at [420, 109] on div "24" at bounding box center [421, 109] width 12 height 12
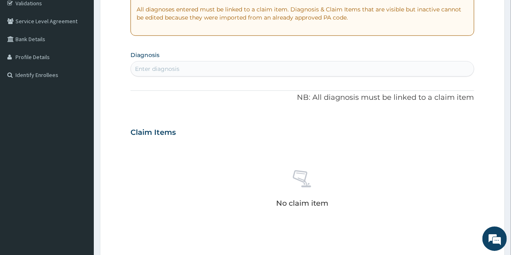
scroll to position [175, 0]
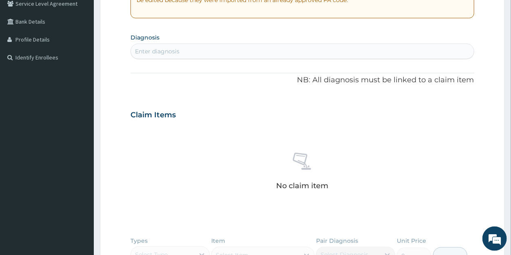
click at [184, 49] on div "Enter diagnosis" at bounding box center [302, 51] width 343 height 13
type input "MALAR"
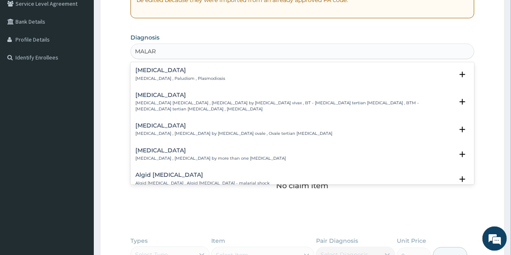
click at [149, 69] on h4 "[MEDICAL_DATA]" at bounding box center [180, 70] width 90 height 6
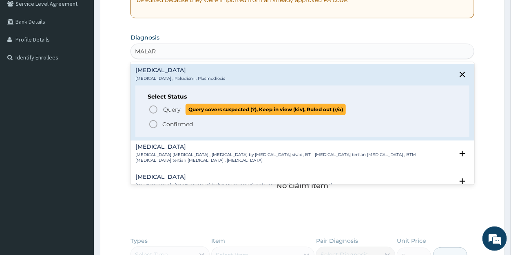
click at [166, 106] on span "Query" at bounding box center [172, 110] width 18 height 8
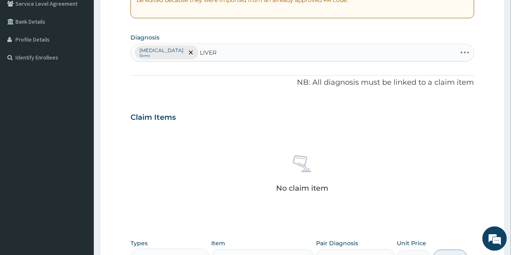
type input "LIVER"
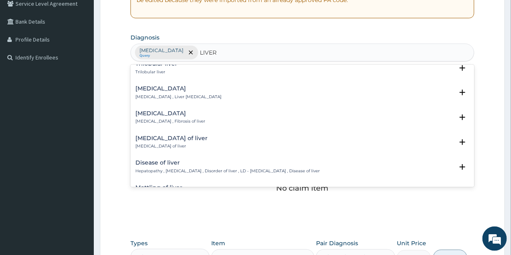
scroll to position [1129, 0]
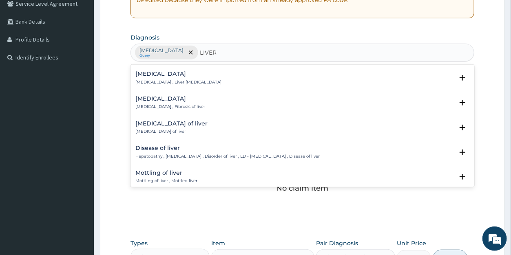
click at [164, 145] on h4 "Disease of liver" at bounding box center [227, 148] width 184 height 6
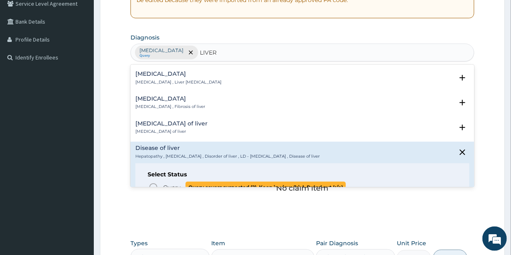
click at [168, 183] on span "Query" at bounding box center [172, 187] width 18 height 8
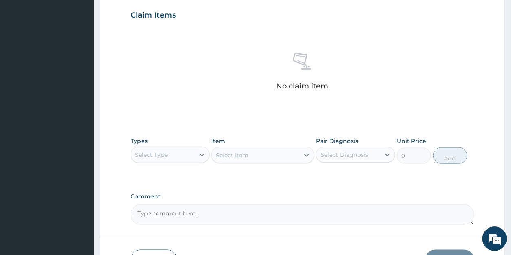
scroll to position [332, 0]
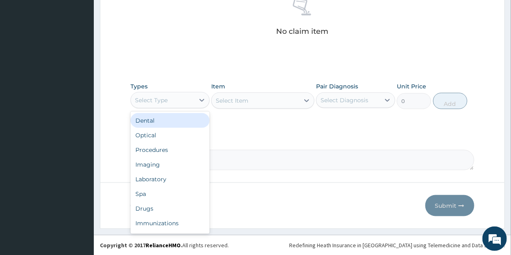
click at [164, 102] on div "Select Type" at bounding box center [151, 100] width 33 height 8
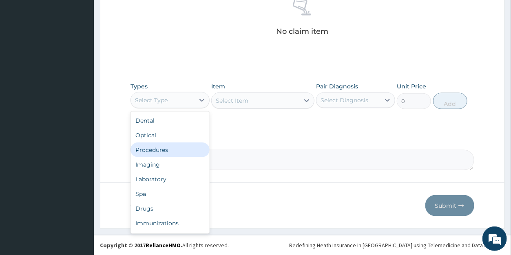
click at [157, 150] on div "Procedures" at bounding box center [169, 150] width 79 height 15
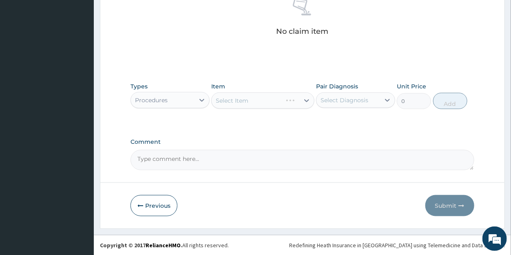
click at [305, 102] on div "Select Item" at bounding box center [262, 101] width 103 height 16
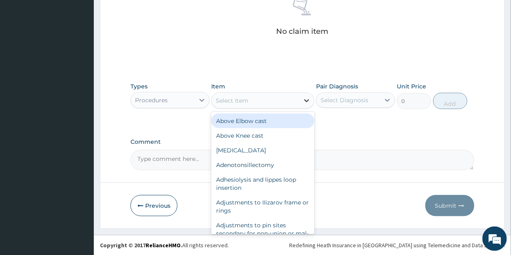
click at [305, 101] on icon at bounding box center [307, 101] width 8 height 8
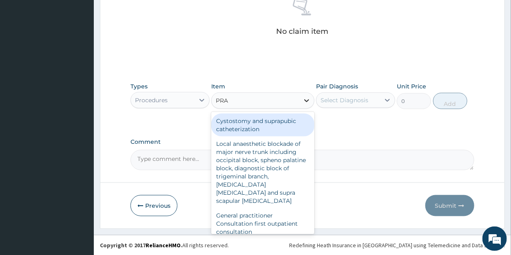
type input "PRAC"
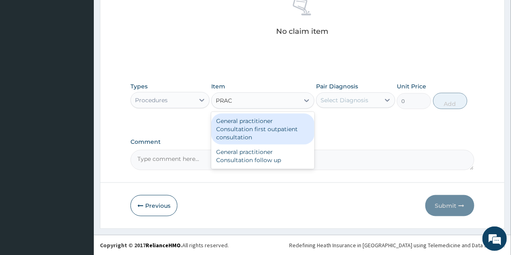
click at [276, 131] on div "General practitioner Consultation first outpatient consultation" at bounding box center [262, 129] width 103 height 31
type input "3547.5"
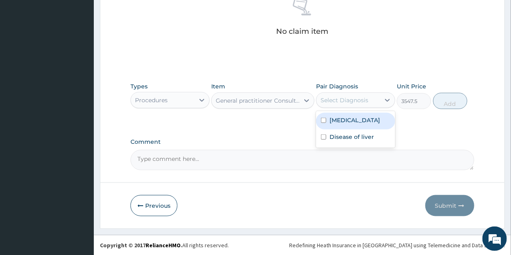
click at [336, 98] on div "Select Diagnosis" at bounding box center [344, 100] width 48 height 8
click at [339, 119] on label "[MEDICAL_DATA]" at bounding box center [354, 120] width 51 height 8
checkbox input "true"
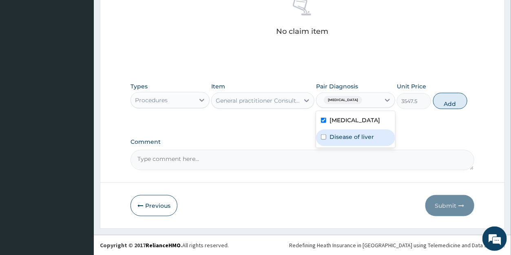
click at [341, 135] on label "Disease of liver" at bounding box center [351, 137] width 44 height 8
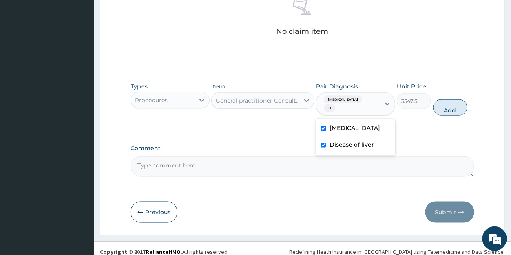
checkbox input "true"
click at [447, 99] on button "Add" at bounding box center [450, 107] width 34 height 16
type input "0"
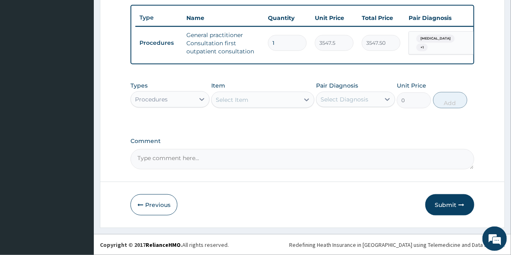
scroll to position [305, 0]
click at [236, 104] on div "Select Item" at bounding box center [232, 100] width 33 height 8
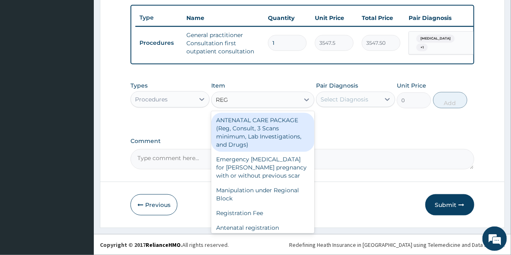
type input "REGI"
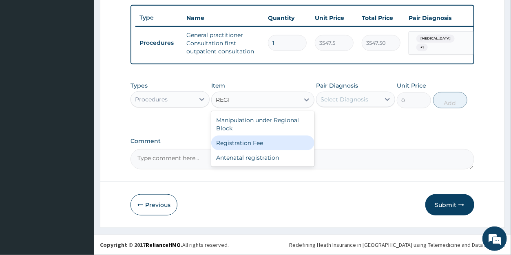
click at [253, 139] on div "Registration Fee" at bounding box center [262, 143] width 103 height 15
type input "2150"
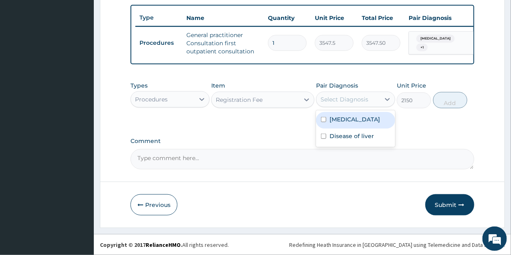
click at [345, 101] on div "Select Diagnosis" at bounding box center [344, 99] width 48 height 8
click at [351, 122] on label "[MEDICAL_DATA]" at bounding box center [354, 119] width 51 height 8
checkbox input "true"
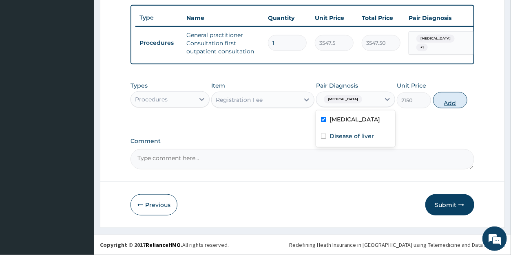
click at [448, 106] on button "Add" at bounding box center [450, 100] width 34 height 16
type input "0"
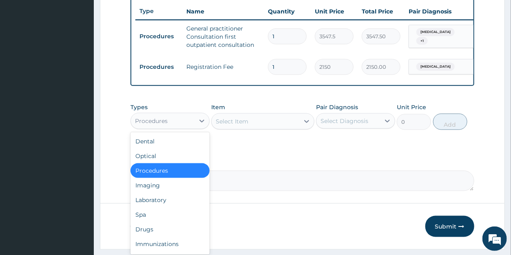
click at [149, 125] on div "Procedures" at bounding box center [151, 121] width 33 height 8
click at [151, 237] on div "Drugs" at bounding box center [169, 229] width 79 height 15
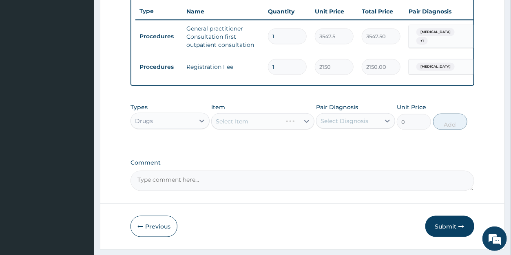
click at [252, 130] on div "Select Item" at bounding box center [262, 121] width 103 height 16
click at [291, 130] on div "Select Item" at bounding box center [262, 121] width 103 height 16
click at [304, 129] on div "Select Item" at bounding box center [262, 121] width 103 height 16
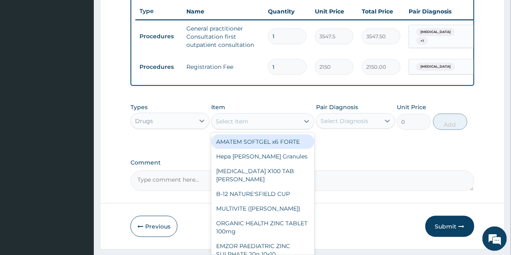
click at [304, 126] on icon at bounding box center [307, 121] width 8 height 8
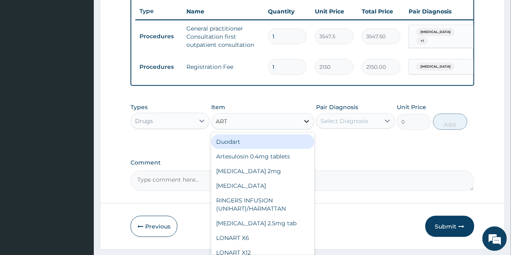
type input "ARTE"
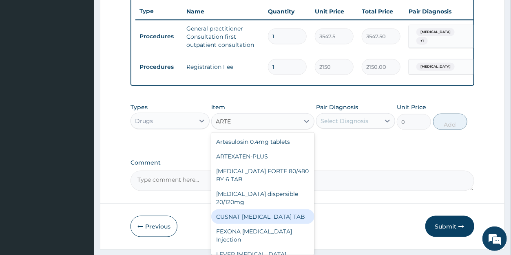
scroll to position [114, 0]
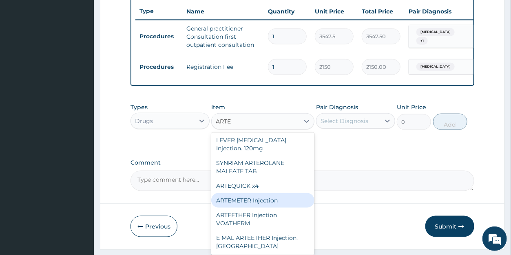
click at [261, 206] on div "ARTEMETER Injection" at bounding box center [262, 200] width 103 height 15
type input "946"
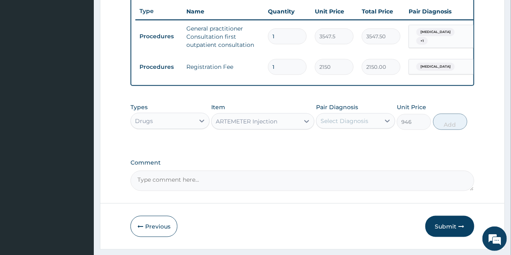
click at [337, 125] on div "Select Diagnosis" at bounding box center [344, 121] width 48 height 8
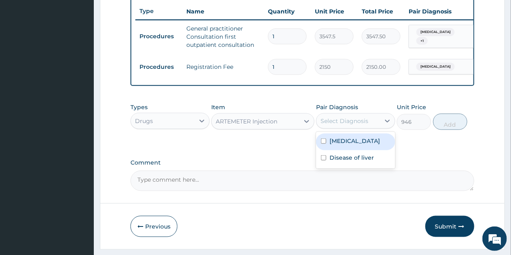
click at [345, 145] on label "[MEDICAL_DATA]" at bounding box center [354, 141] width 51 height 8
checkbox input "true"
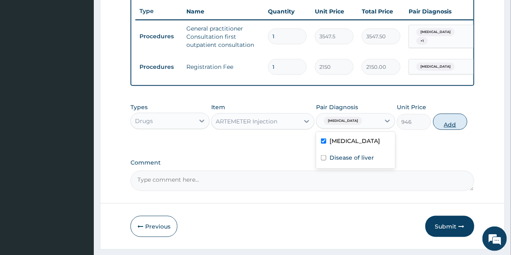
click at [438, 128] on button "Add" at bounding box center [450, 122] width 34 height 16
type input "0"
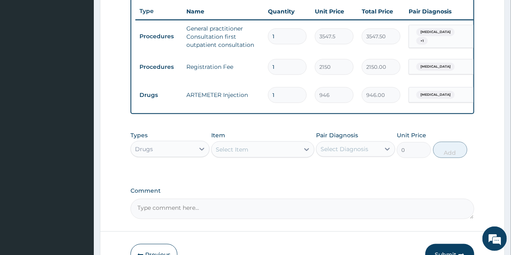
drag, startPoint x: 277, startPoint y: 96, endPoint x: 253, endPoint y: 89, distance: 24.5
click at [268, 89] on input "1" at bounding box center [287, 95] width 39 height 16
type input "6"
type input "5676.00"
type input "6"
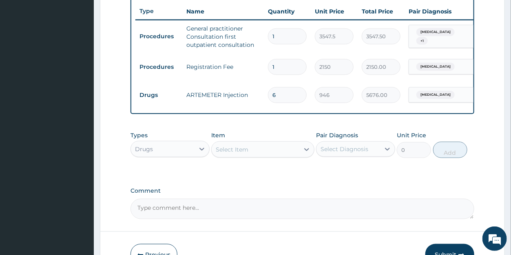
click at [235, 154] on div "Select Item" at bounding box center [232, 150] width 33 height 8
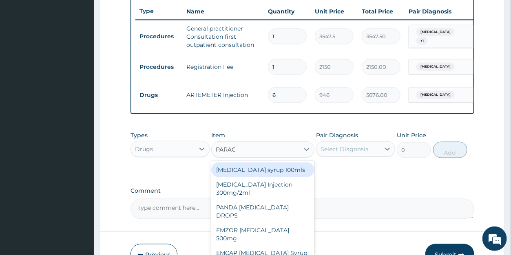
type input "PARACE"
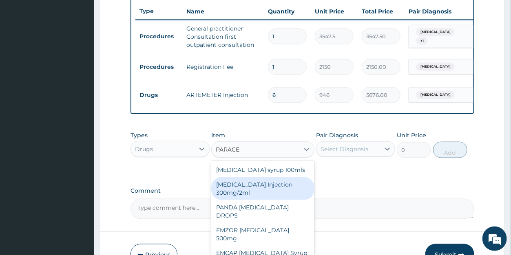
click at [251, 194] on div "[MEDICAL_DATA] Injection 300mg/2ml" at bounding box center [262, 188] width 103 height 23
type input "260.15"
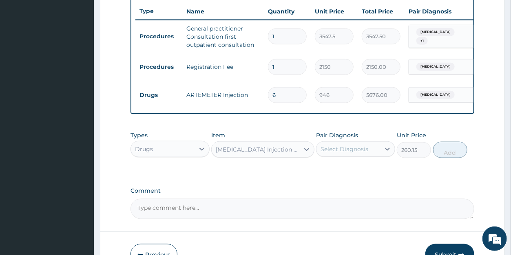
click at [354, 153] on div "Select Diagnosis" at bounding box center [344, 149] width 48 height 8
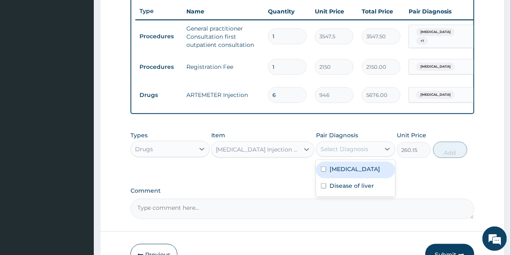
click at [354, 178] on div "[MEDICAL_DATA]" at bounding box center [355, 170] width 79 height 17
checkbox input "true"
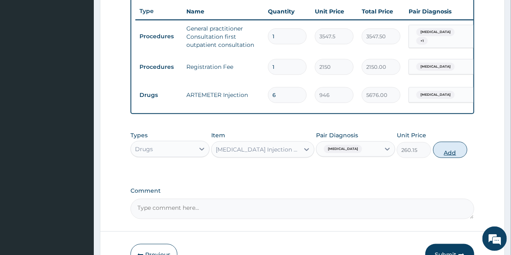
click at [455, 158] on button "Add" at bounding box center [450, 150] width 34 height 16
type input "0"
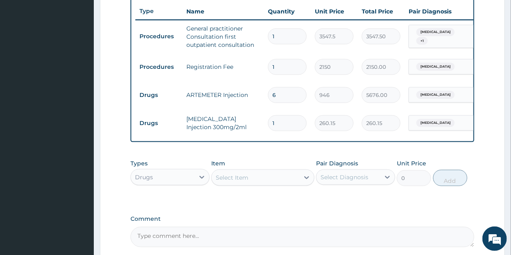
drag, startPoint x: 283, startPoint y: 120, endPoint x: 261, endPoint y: 122, distance: 21.6
click at [268, 122] on input "1" at bounding box center [287, 123] width 39 height 16
type input "6"
type input "1560.90"
type input "6"
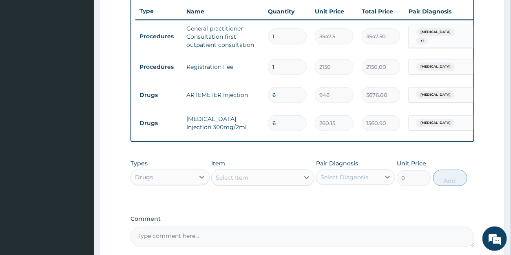
click at [234, 182] on div "Select Item" at bounding box center [232, 178] width 33 height 8
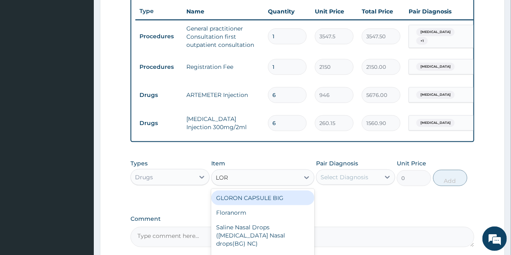
type input "[PERSON_NAME]"
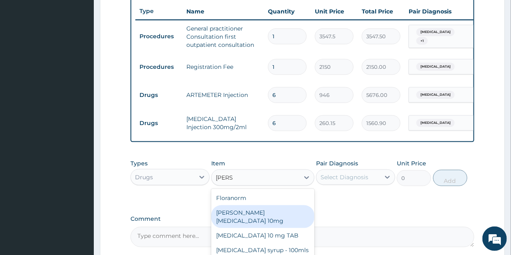
click at [230, 216] on div "[PERSON_NAME][MEDICAL_DATA] 10mg" at bounding box center [262, 217] width 103 height 23
type input "88.6875"
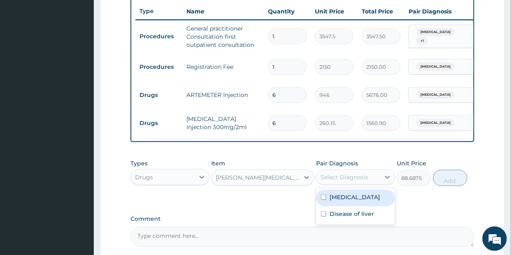
click at [339, 181] on div "Select Diagnosis" at bounding box center [344, 177] width 48 height 8
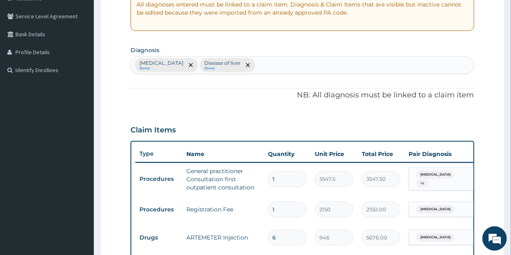
scroll to position [161, 0]
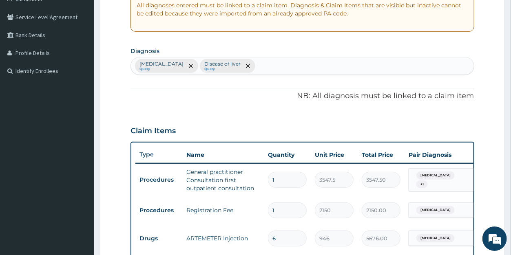
click at [257, 66] on div "[MEDICAL_DATA] Query Disease of liver Query" at bounding box center [302, 65] width 343 height 17
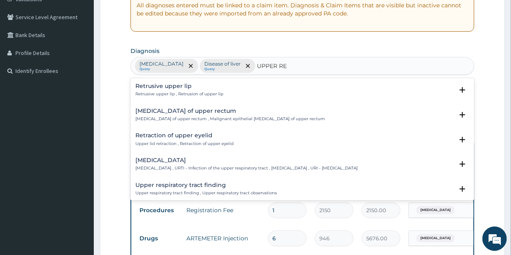
type input "UPPER RES"
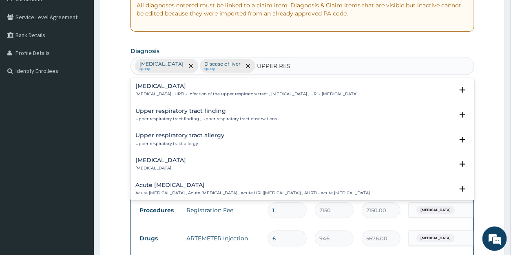
click at [180, 93] on p "[MEDICAL_DATA] , URTI - Infection of the upper respiratory tract , [MEDICAL_DAT…" at bounding box center [246, 94] width 222 height 6
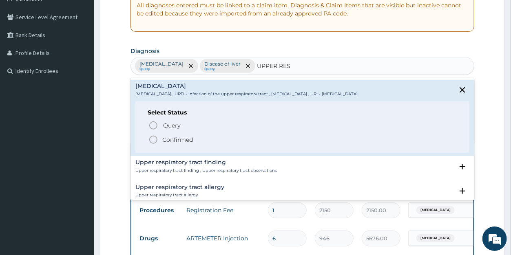
click at [172, 138] on p "Confirmed" at bounding box center [177, 140] width 31 height 8
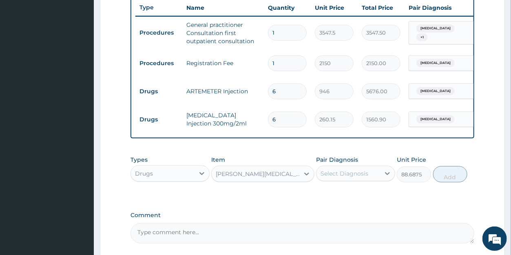
scroll to position [389, 0]
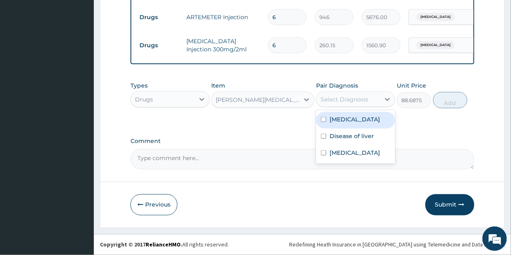
click at [365, 99] on div "Select Diagnosis" at bounding box center [344, 99] width 48 height 8
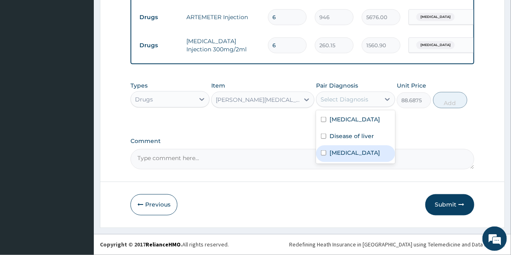
click at [351, 157] on label "[MEDICAL_DATA]" at bounding box center [354, 153] width 51 height 8
checkbox input "true"
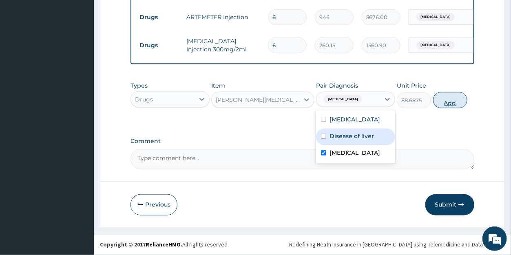
click at [446, 105] on button "Add" at bounding box center [450, 100] width 34 height 16
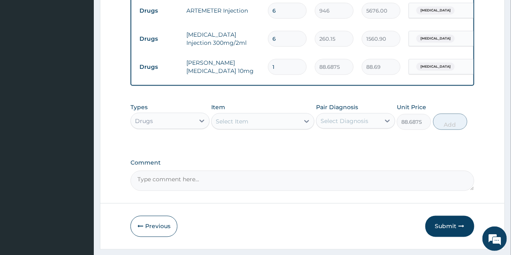
type input "0"
click at [277, 67] on input "1" at bounding box center [287, 67] width 39 height 16
type input "10"
type input "886.88"
type input "10"
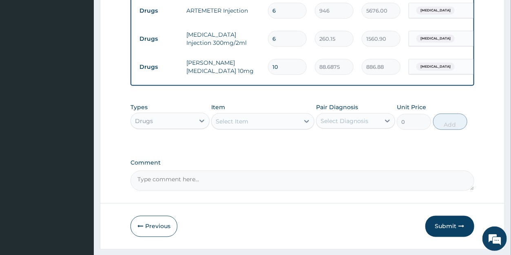
click at [241, 126] on div "Select Item" at bounding box center [232, 121] width 33 height 8
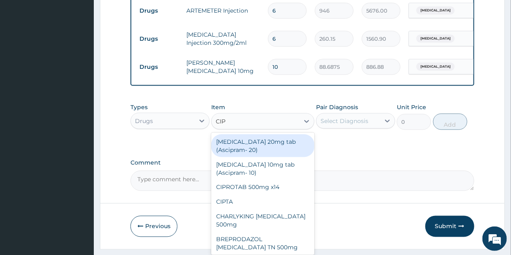
type input "CIPR"
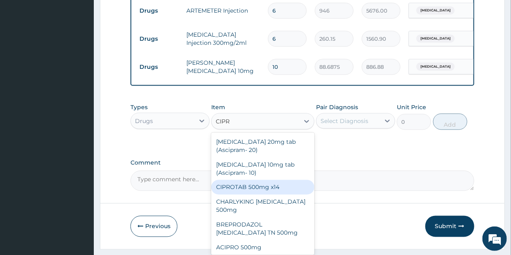
drag, startPoint x: 245, startPoint y: 193, endPoint x: 263, endPoint y: 183, distance: 20.4
click at [247, 192] on div "CIPROTAB 500mg x14" at bounding box center [262, 187] width 103 height 15
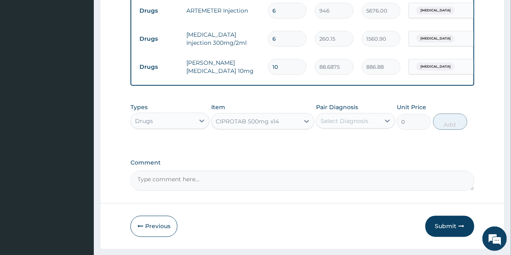
type input "319.275"
click at [342, 128] on div "Select Diagnosis" at bounding box center [348, 121] width 64 height 13
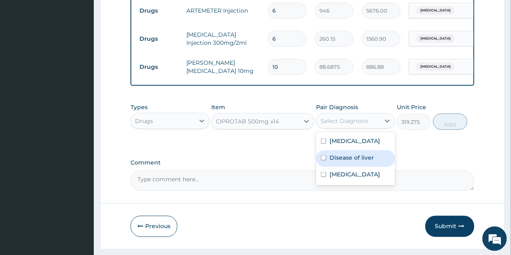
click at [354, 162] on label "Disease of liver" at bounding box center [351, 158] width 44 height 8
checkbox input "true"
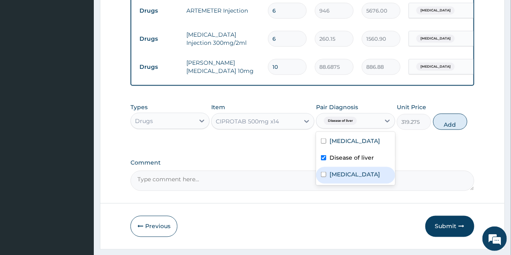
click at [354, 179] on label "[MEDICAL_DATA]" at bounding box center [354, 174] width 51 height 8
checkbox input "true"
click at [449, 128] on button "Add" at bounding box center [450, 122] width 34 height 16
type input "0"
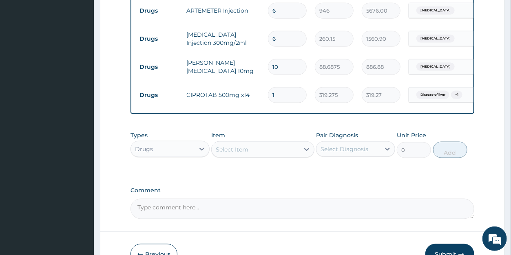
click at [278, 94] on input "1" at bounding box center [287, 95] width 39 height 16
type input "10"
type input "3192.75"
type input "10"
click at [239, 154] on div "Select Item" at bounding box center [232, 150] width 33 height 8
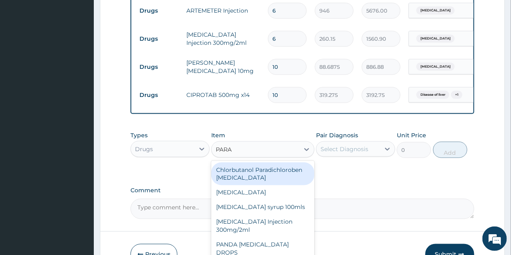
type input "PARAC"
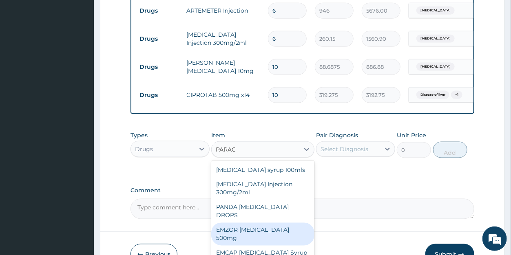
drag, startPoint x: 270, startPoint y: 228, endPoint x: 310, endPoint y: 186, distance: 58.6
click at [272, 227] on div "EMZOR [MEDICAL_DATA] 500mg" at bounding box center [262, 234] width 103 height 23
type input "23.65"
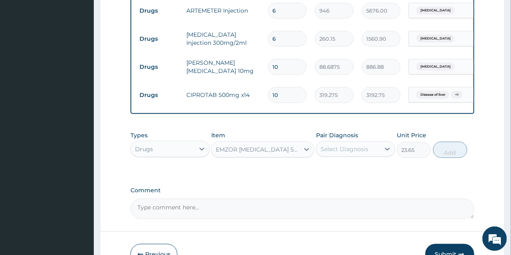
click at [336, 153] on div "Select Diagnosis" at bounding box center [344, 149] width 48 height 8
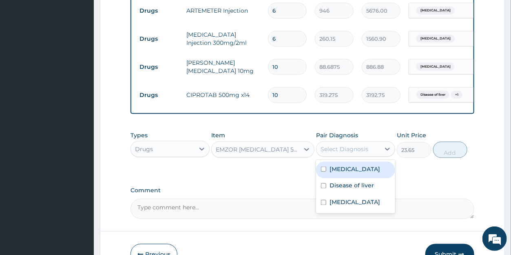
drag, startPoint x: 349, startPoint y: 179, endPoint x: 356, endPoint y: 177, distance: 6.3
click at [350, 173] on label "Malaria" at bounding box center [354, 169] width 51 height 8
checkbox input "true"
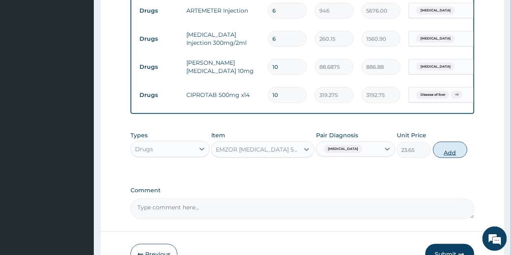
click at [463, 158] on button "Add" at bounding box center [450, 150] width 34 height 16
type input "0"
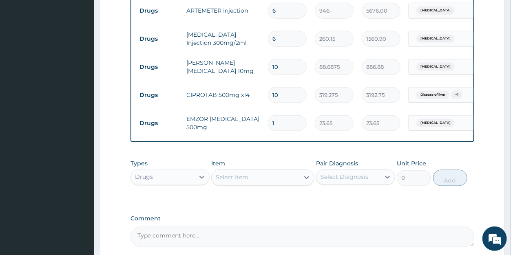
click at [279, 124] on input "1" at bounding box center [287, 123] width 39 height 16
type input "0.00"
type input "2"
type input "47.30"
type input "20"
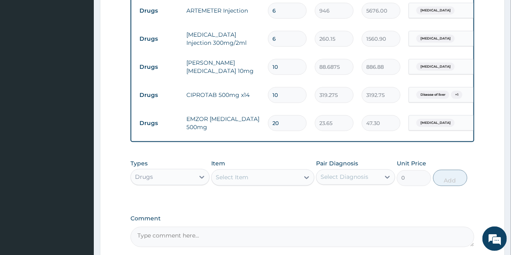
type input "473.00"
type input "20"
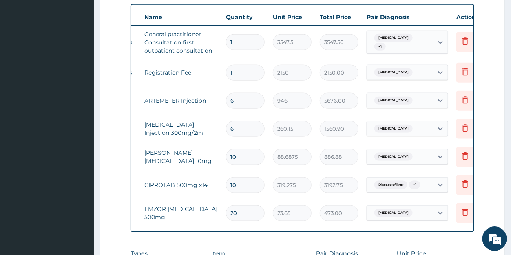
scroll to position [0, 65]
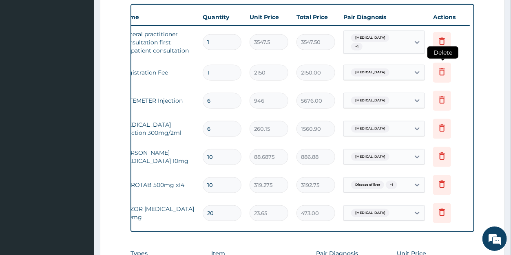
click at [441, 69] on icon at bounding box center [442, 71] width 6 height 7
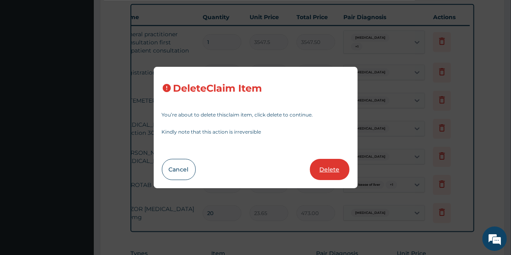
click at [329, 165] on button "Delete" at bounding box center [330, 169] width 40 height 21
type input "6"
type input "946"
type input "5676.00"
type input "260.15"
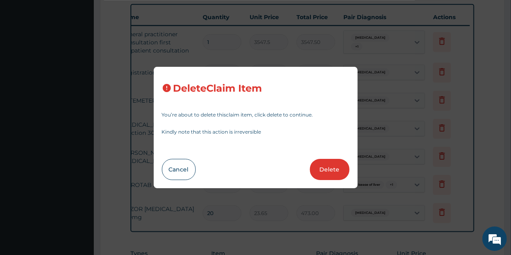
type input "1560.90"
type input "10"
type input "88.6875"
type input "886.88"
type input "319.275"
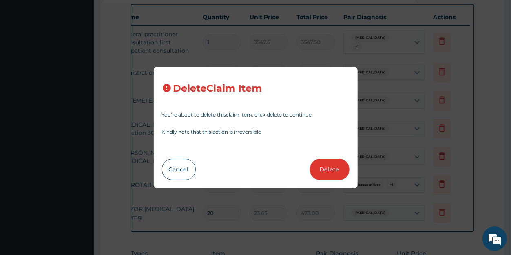
type input "3192.75"
type input "20"
type input "23.65"
type input "473.00"
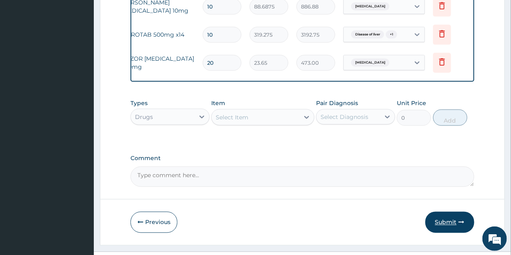
scroll to position [431, 0]
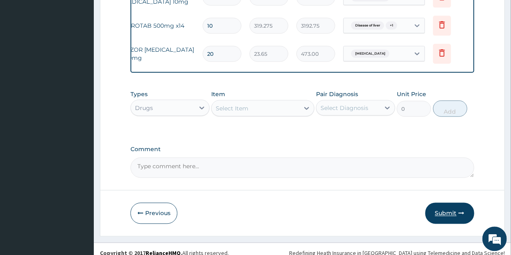
click at [449, 219] on button "Submit" at bounding box center [449, 213] width 49 height 21
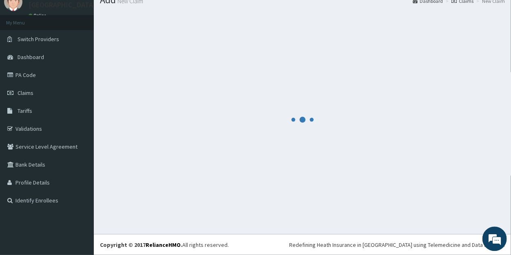
scroll to position [32, 0]
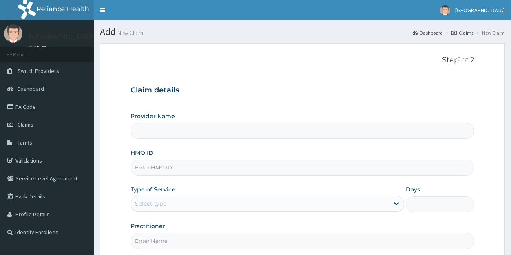
scroll to position [79, 0]
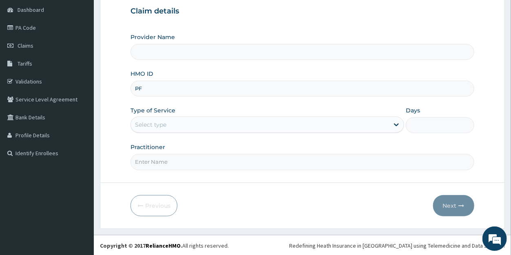
type input "PFN"
type input "[GEOGRAPHIC_DATA]"
type input "PFN/10067/A"
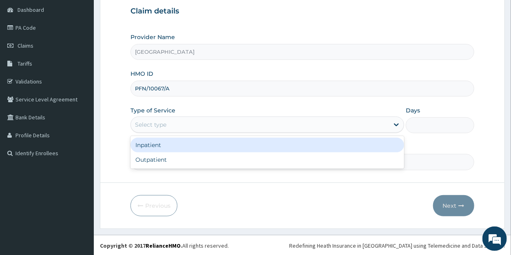
click at [152, 125] on div "Select type" at bounding box center [150, 125] width 31 height 8
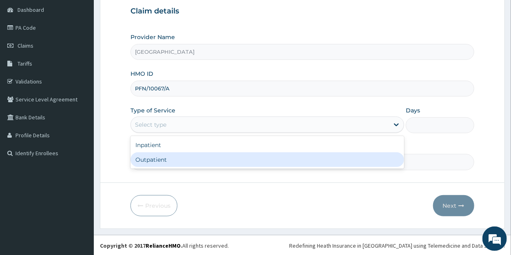
click at [155, 159] on div "Outpatient" at bounding box center [267, 159] width 274 height 15
type input "1"
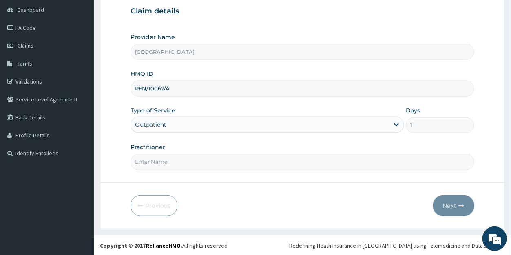
click at [160, 163] on input "Practitioner" at bounding box center [301, 162] width 343 height 16
type input "DR DANIEL"
click at [449, 202] on button "Next" at bounding box center [453, 205] width 41 height 21
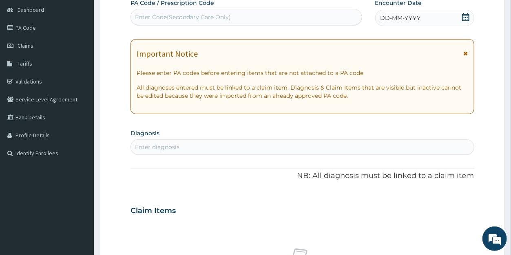
click at [462, 19] on icon at bounding box center [465, 17] width 7 height 8
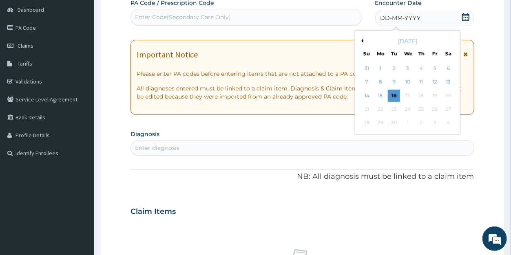
click at [362, 40] on button "Previous Month" at bounding box center [361, 41] width 4 height 4
click at [408, 122] on div "30" at bounding box center [407, 123] width 12 height 12
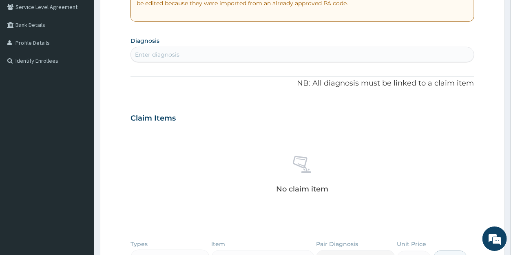
scroll to position [188, 0]
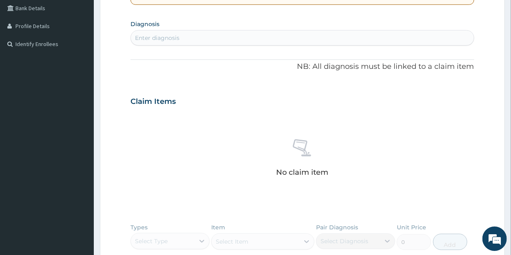
click at [194, 37] on div "Enter diagnosis" at bounding box center [302, 37] width 343 height 13
type input "MIGRA"
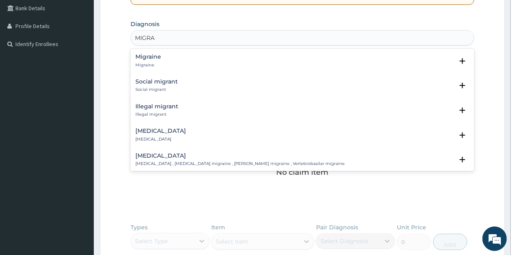
click at [152, 56] on h4 "Migraine" at bounding box center [148, 57] width 26 height 6
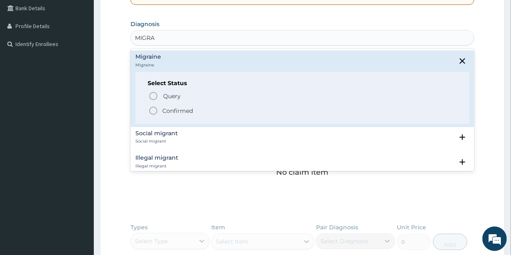
click at [171, 112] on p "Confirmed" at bounding box center [177, 111] width 31 height 8
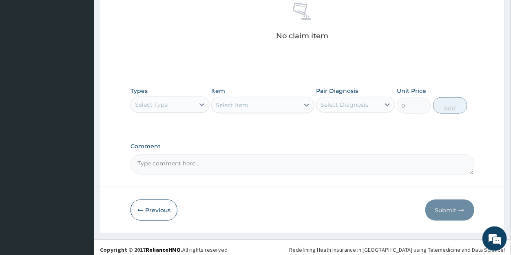
scroll to position [332, 0]
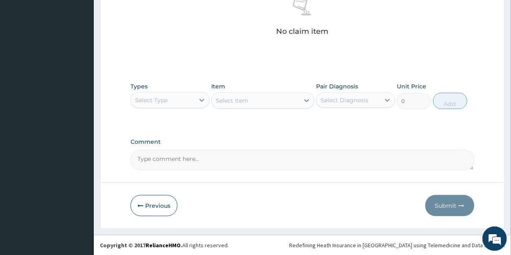
click at [164, 102] on div "Select Type" at bounding box center [151, 100] width 33 height 8
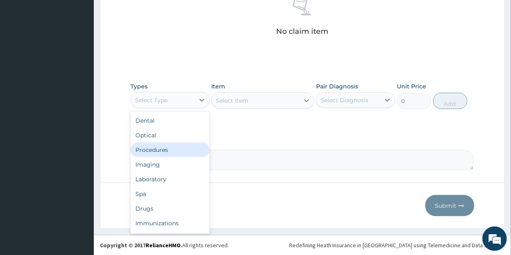
click at [163, 149] on div "Procedures" at bounding box center [169, 150] width 79 height 15
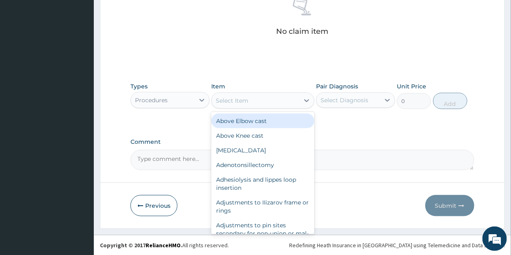
click at [304, 101] on icon at bounding box center [307, 101] width 8 height 8
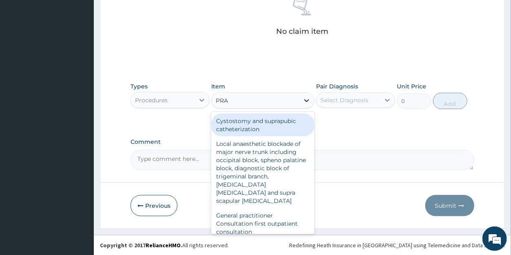
type input "PRAC"
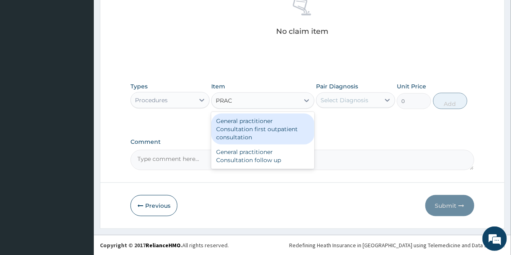
click at [281, 124] on div "General practitioner Consultation first outpatient consultation" at bounding box center [262, 129] width 103 height 31
type input "3547.5"
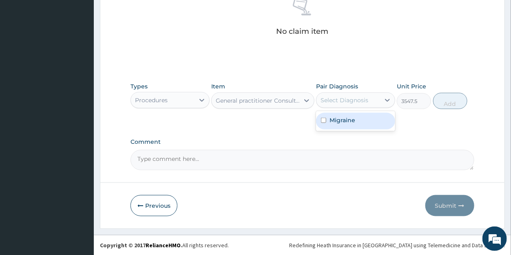
click at [340, 100] on div "Select Diagnosis" at bounding box center [344, 100] width 48 height 8
click at [345, 117] on label "Migraine" at bounding box center [342, 120] width 26 height 8
checkbox input "true"
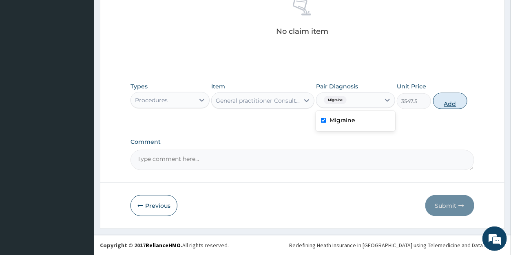
click at [447, 104] on button "Add" at bounding box center [450, 101] width 34 height 16
type input "0"
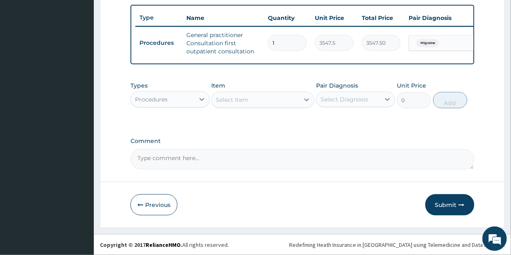
scroll to position [305, 0]
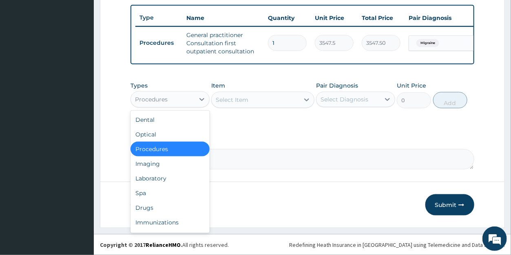
click at [179, 102] on div "Procedures" at bounding box center [163, 99] width 64 height 13
click at [153, 209] on div "Drugs" at bounding box center [169, 208] width 79 height 15
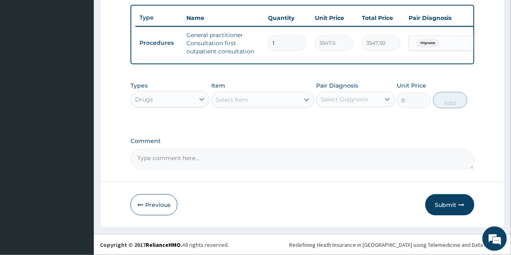
click at [296, 103] on div "Select Item" at bounding box center [256, 99] width 88 height 13
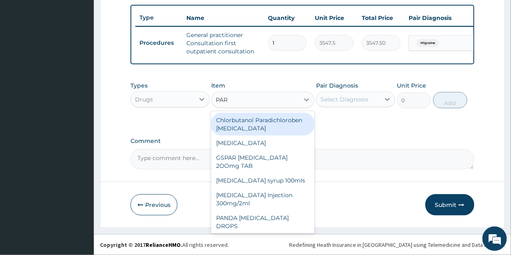
type input "PARA"
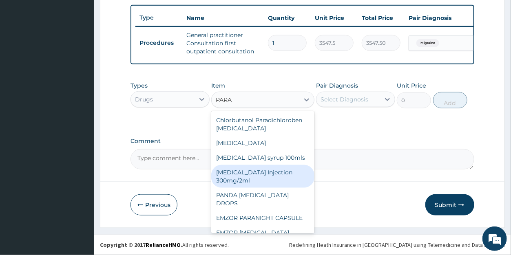
click at [278, 177] on div "PARACETAMOL Injection 300mg/2ml" at bounding box center [262, 176] width 103 height 23
type input "260.15"
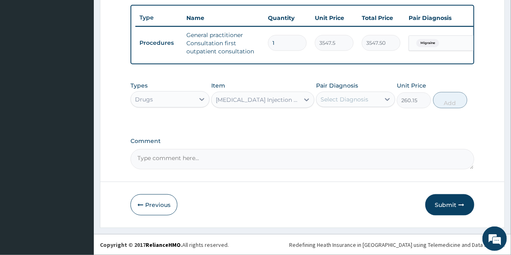
click at [342, 102] on div "Select Diagnosis" at bounding box center [344, 99] width 48 height 8
drag, startPoint x: 345, startPoint y: 125, endPoint x: 393, endPoint y: 111, distance: 50.2
click at [346, 125] on div "Migraine" at bounding box center [355, 120] width 79 height 17
checkbox input "true"
drag, startPoint x: 440, startPoint y: 106, endPoint x: 386, endPoint y: 100, distance: 53.8
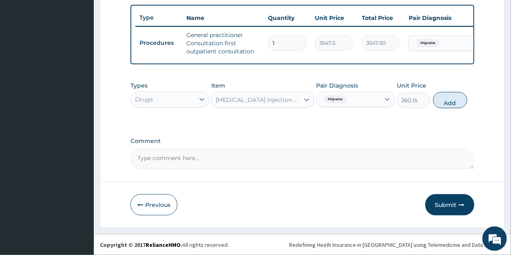
click at [440, 106] on button "Add" at bounding box center [450, 100] width 34 height 16
type input "0"
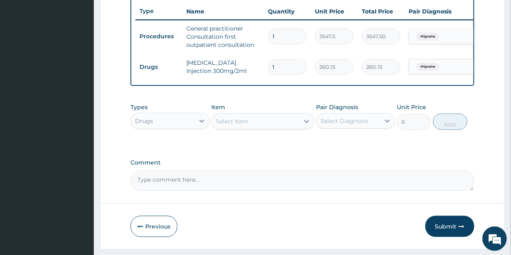
drag, startPoint x: 288, startPoint y: 68, endPoint x: 267, endPoint y: 65, distance: 20.5
click at [268, 65] on input "1" at bounding box center [287, 67] width 39 height 16
type input "3"
type input "780.45"
type input "3"
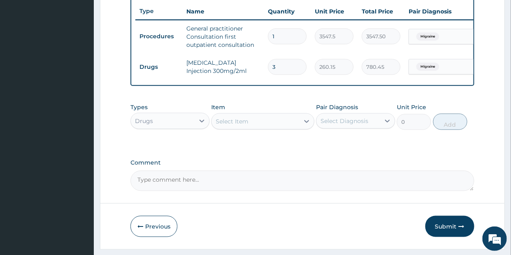
click at [237, 126] on div "Select Item" at bounding box center [232, 121] width 33 height 8
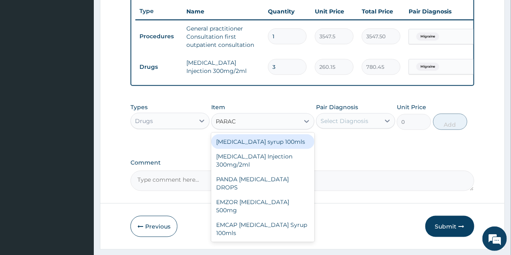
type input "PARACE"
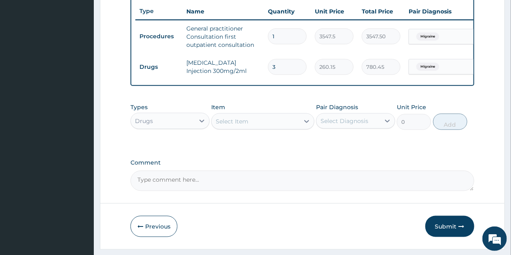
drag, startPoint x: 246, startPoint y: 128, endPoint x: 225, endPoint y: 125, distance: 20.6
click at [225, 125] on div "Select Item" at bounding box center [256, 121] width 88 height 13
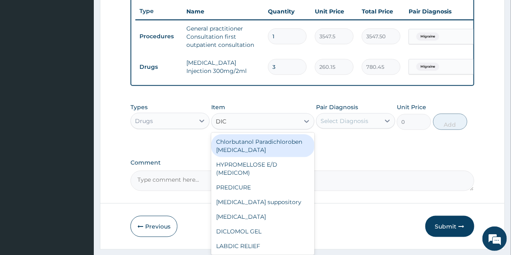
type input "DICL"
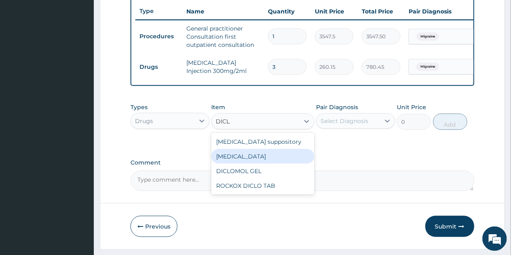
click at [272, 164] on div "Diclofenac" at bounding box center [262, 156] width 103 height 15
type input "591.25"
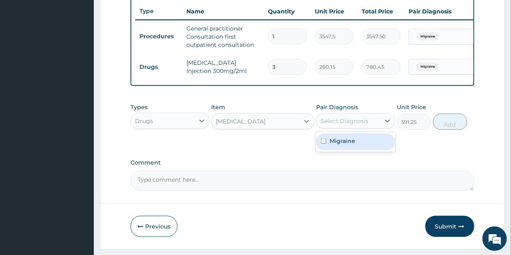
click at [342, 125] on div "Select Diagnosis" at bounding box center [344, 121] width 48 height 8
click at [338, 145] on label "Migraine" at bounding box center [342, 141] width 26 height 8
checkbox input "true"
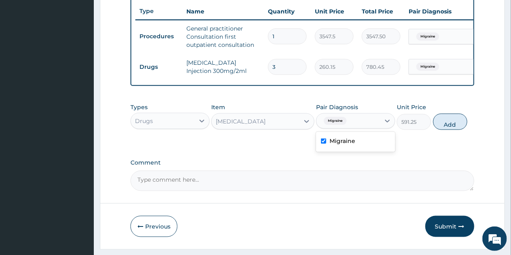
scroll to position [0, 65]
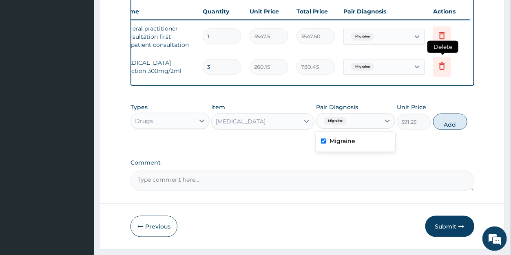
click at [444, 66] on icon at bounding box center [442, 66] width 10 height 10
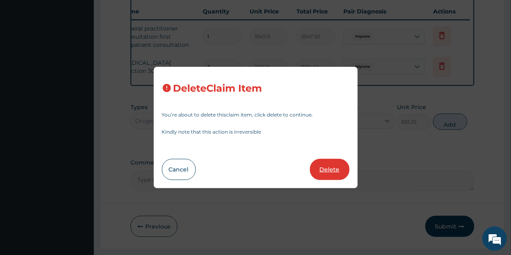
click at [329, 168] on button "Delete" at bounding box center [330, 169] width 40 height 21
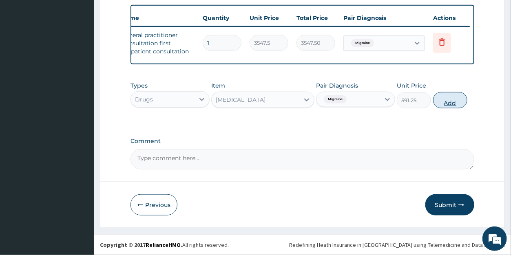
click at [445, 104] on button "Add" at bounding box center [450, 100] width 34 height 16
type input "0"
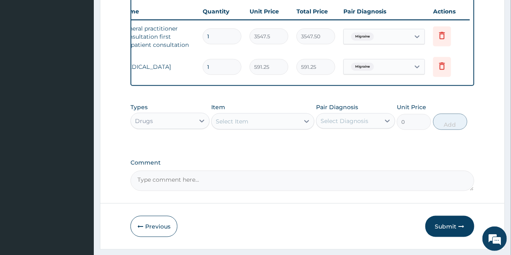
click at [242, 126] on div "Select Item" at bounding box center [232, 121] width 33 height 8
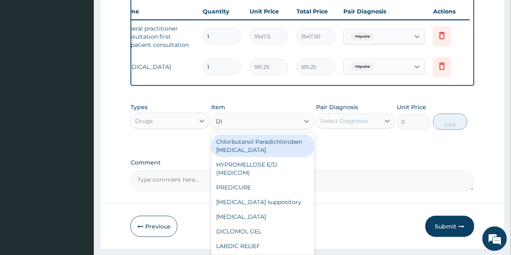
type input "DIC"
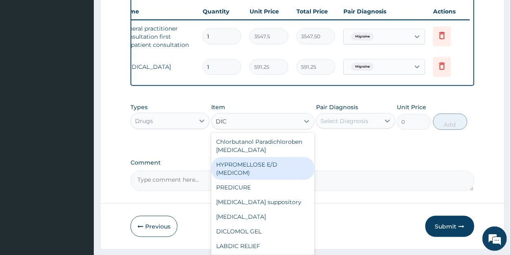
scroll to position [15, 0]
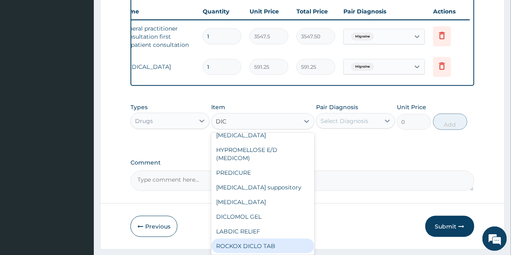
click at [268, 249] on div "ROCKOX DICLO TAB" at bounding box center [262, 246] width 103 height 15
type input "82.775"
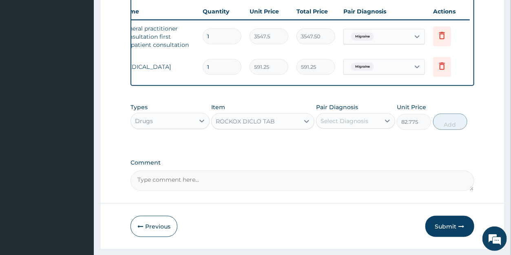
click at [345, 125] on div "Select Diagnosis" at bounding box center [344, 121] width 48 height 8
click at [345, 144] on label "Migraine" at bounding box center [342, 141] width 26 height 8
checkbox input "true"
click at [448, 128] on button "Add" at bounding box center [450, 122] width 34 height 16
type input "0"
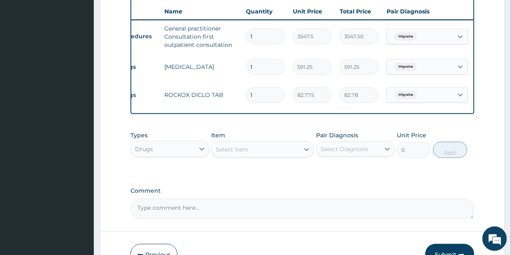
scroll to position [0, 13]
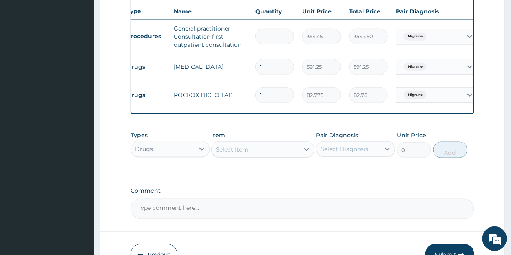
click at [267, 94] on input "1" at bounding box center [274, 95] width 39 height 16
type input "10"
type input "827.75"
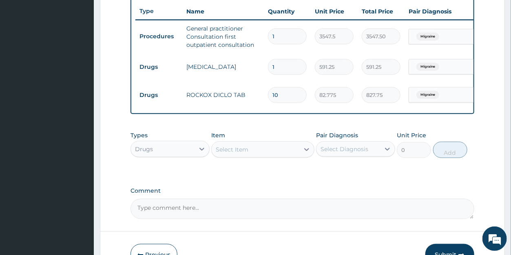
scroll to position [0, 65]
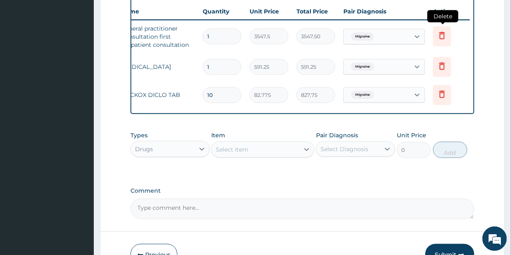
type input "10"
click at [444, 36] on icon at bounding box center [442, 35] width 6 height 7
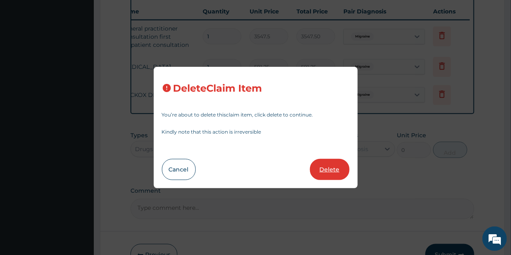
click at [329, 168] on button "Delete" at bounding box center [330, 169] width 40 height 21
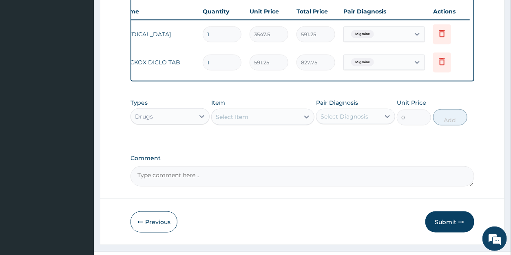
type input "591.25"
type input "10"
type input "82.775"
type input "827.75"
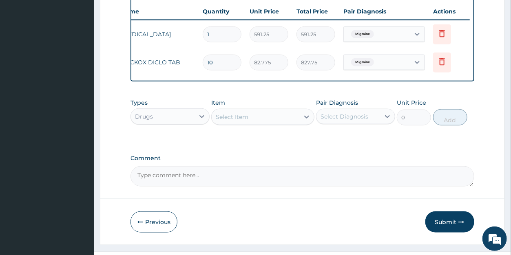
click at [153, 123] on div "Drugs" at bounding box center [163, 116] width 64 height 13
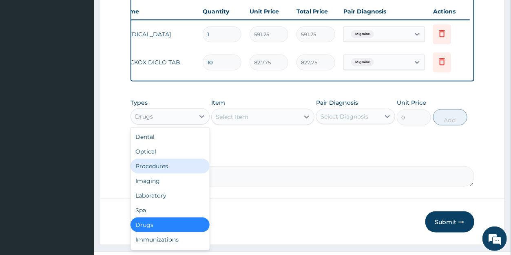
click at [160, 170] on div "Procedures" at bounding box center [169, 166] width 79 height 15
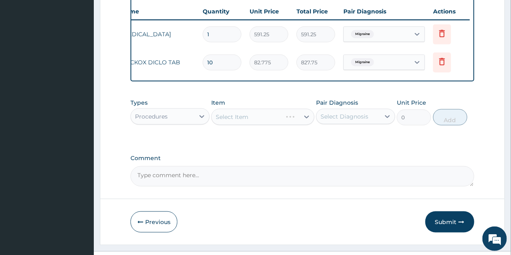
click at [306, 125] on div "Select Item" at bounding box center [262, 117] width 103 height 16
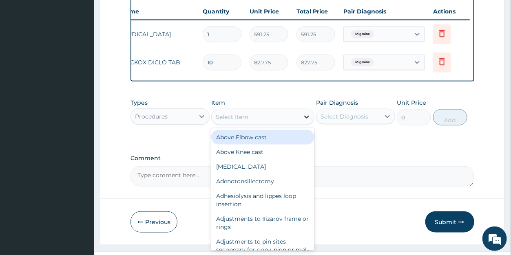
click at [307, 121] on icon at bounding box center [307, 117] width 8 height 8
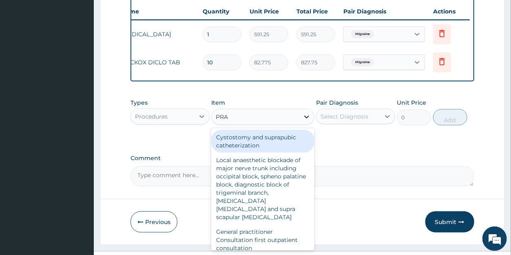
type input "PRAC"
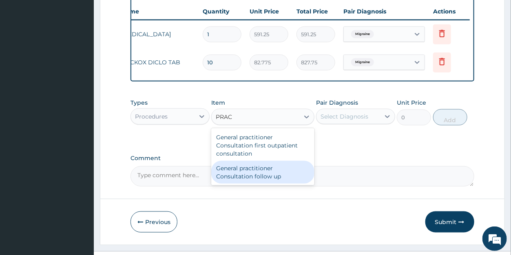
drag, startPoint x: 283, startPoint y: 187, endPoint x: 292, endPoint y: 180, distance: 11.0
click at [283, 184] on div "General practitioner Consultation follow up" at bounding box center [262, 172] width 103 height 23
type input "2365"
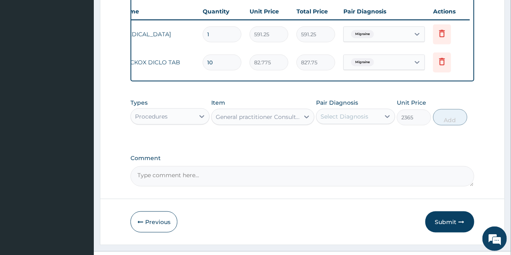
click at [346, 121] on div "Select Diagnosis" at bounding box center [344, 117] width 48 height 8
click at [347, 141] on label "Migraine" at bounding box center [342, 137] width 26 height 8
checkbox input "true"
click at [444, 126] on button "Add" at bounding box center [450, 117] width 34 height 16
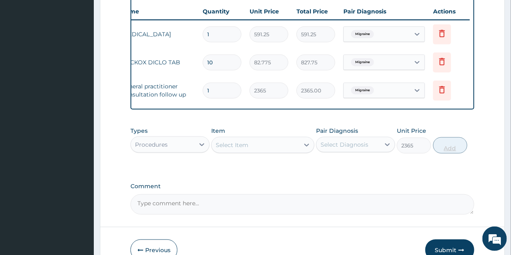
type input "0"
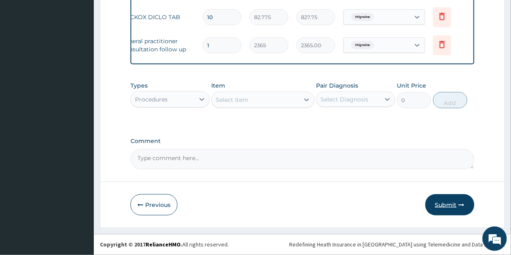
click at [448, 204] on button "Submit" at bounding box center [449, 204] width 49 height 21
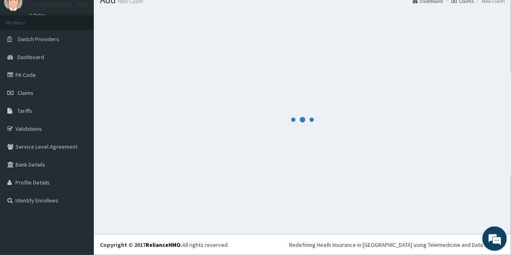
scroll to position [32, 0]
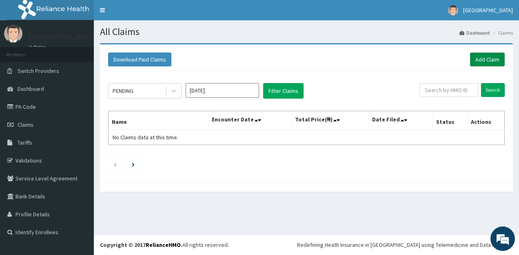
click at [480, 57] on link "Add Claim" at bounding box center [487, 60] width 35 height 14
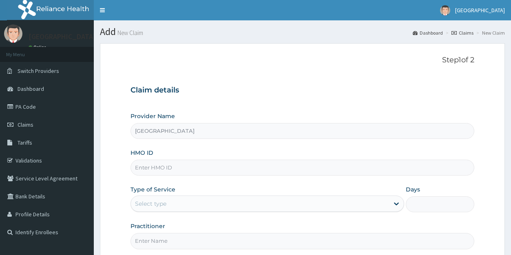
type input "[GEOGRAPHIC_DATA]"
click at [28, 122] on span "Claims" at bounding box center [26, 124] width 16 height 7
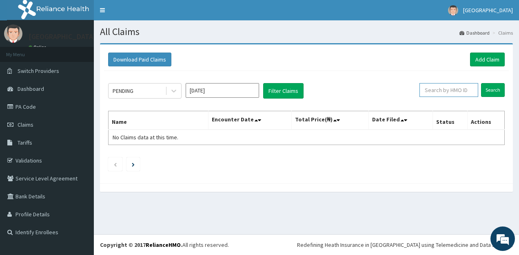
click at [441, 91] on input "text" at bounding box center [448, 90] width 59 height 14
click at [492, 86] on input "Search" at bounding box center [493, 90] width 24 height 14
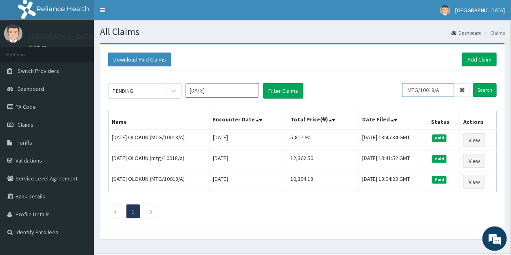
drag, startPoint x: 451, startPoint y: 92, endPoint x: 406, endPoint y: 91, distance: 44.9
click at [406, 91] on div "PENDING [DATE] Filter Claims MTG/10018/A Search" at bounding box center [302, 90] width 389 height 15
click at [484, 88] on input "Search" at bounding box center [485, 90] width 24 height 14
drag, startPoint x: 447, startPoint y: 91, endPoint x: 410, endPoint y: 89, distance: 37.1
click at [410, 89] on input "RFV/10020/A" at bounding box center [428, 90] width 52 height 14
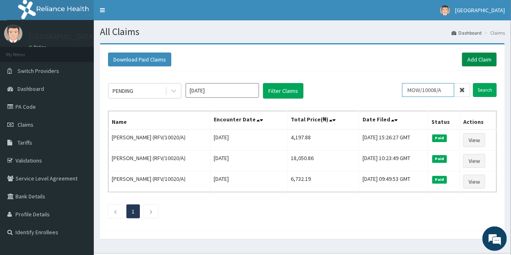
type input "MOW/10008/A"
click at [478, 60] on link "Add Claim" at bounding box center [479, 60] width 35 height 14
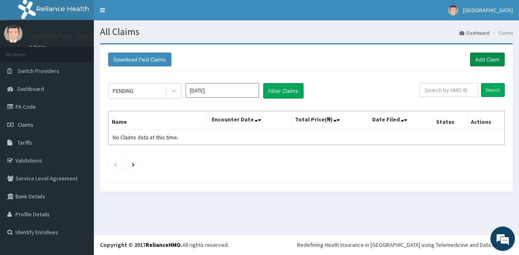
click at [484, 61] on link "Add Claim" at bounding box center [487, 60] width 35 height 14
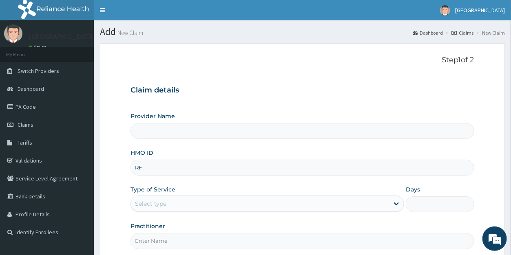
type input "RFV"
type input "[GEOGRAPHIC_DATA]"
type input "RFV/10020/A"
click at [165, 202] on div "Select type" at bounding box center [150, 204] width 31 height 8
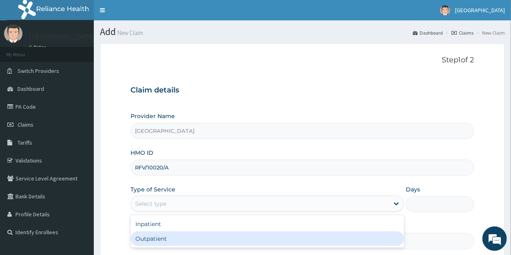
click at [170, 236] on div "Outpatient" at bounding box center [267, 239] width 274 height 15
type input "1"
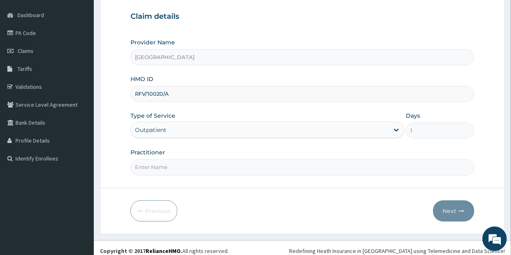
scroll to position [79, 0]
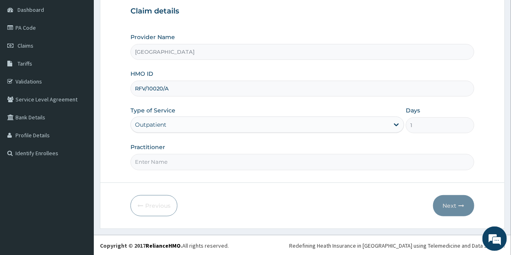
click at [165, 163] on input "Practitioner" at bounding box center [301, 162] width 343 height 16
type input "[PERSON_NAME]"
click at [455, 203] on button "Next" at bounding box center [453, 205] width 41 height 21
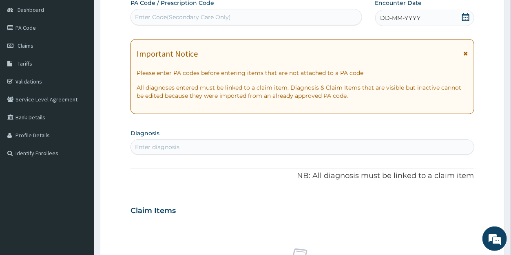
click at [466, 18] on icon at bounding box center [466, 17] width 8 height 8
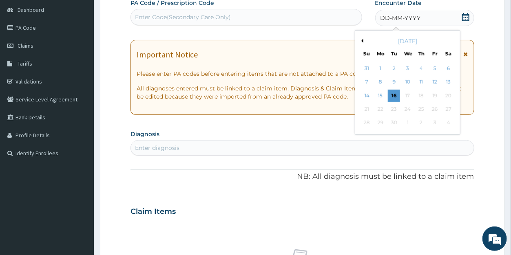
click at [362, 41] on button "Previous Month" at bounding box center [361, 41] width 4 height 4
click at [362, 40] on button "Previous Month" at bounding box center [361, 41] width 4 height 4
click at [393, 93] on div "15" at bounding box center [394, 96] width 12 height 12
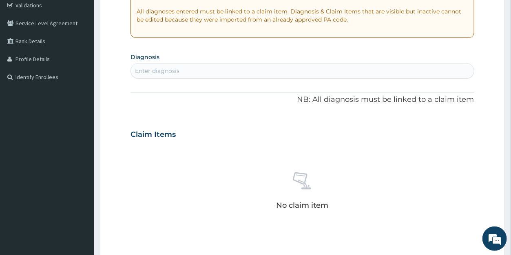
scroll to position [177, 0]
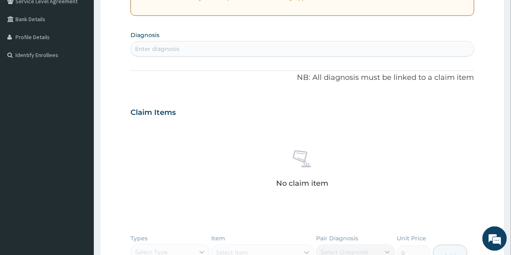
click at [190, 49] on div "Enter diagnosis" at bounding box center [302, 48] width 343 height 13
type input "ASTHMA"
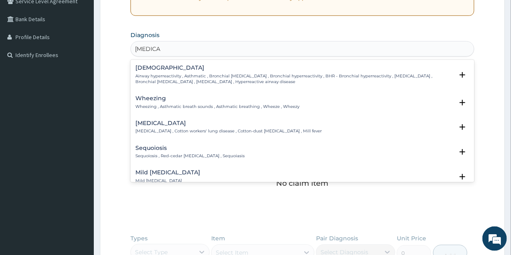
click at [177, 73] on p "Airway hyperreactivity , Asthmatic , Bronchial asthma , Bronchial hyperreactivi…" at bounding box center [294, 79] width 318 height 12
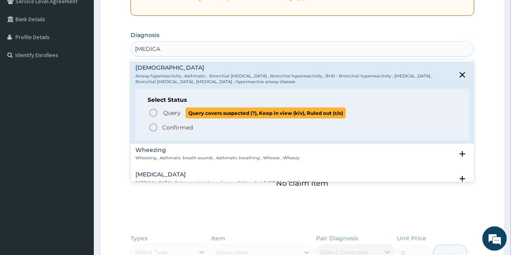
click at [174, 109] on span "Query" at bounding box center [172, 113] width 18 height 8
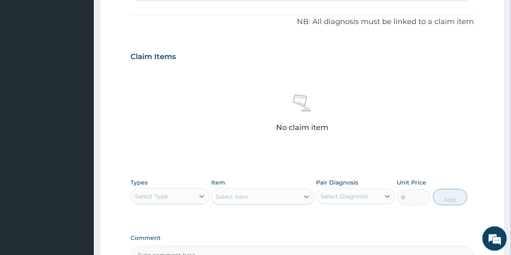
scroll to position [332, 0]
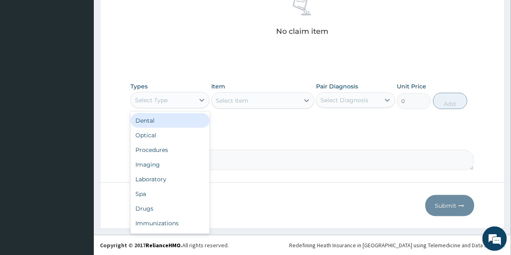
click at [171, 98] on div "Select Type" at bounding box center [163, 100] width 64 height 13
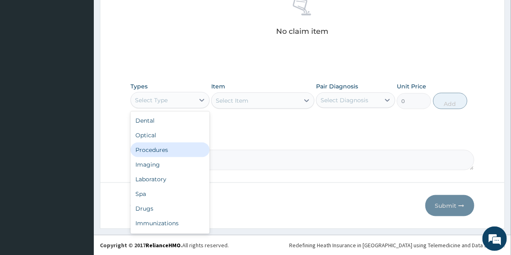
click at [168, 150] on div "Procedures" at bounding box center [169, 150] width 79 height 15
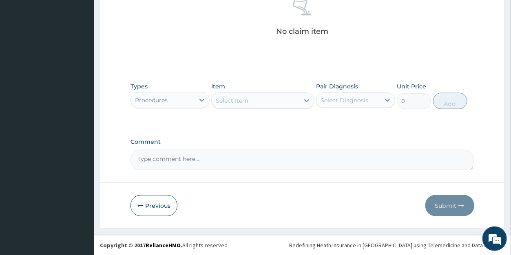
click at [306, 100] on icon at bounding box center [306, 100] width 5 height 3
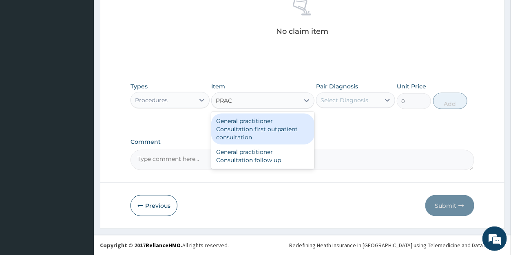
type input "PRACT"
click at [285, 120] on div "General practitioner Consultation first outpatient consultation" at bounding box center [262, 129] width 103 height 31
type input "3547.5"
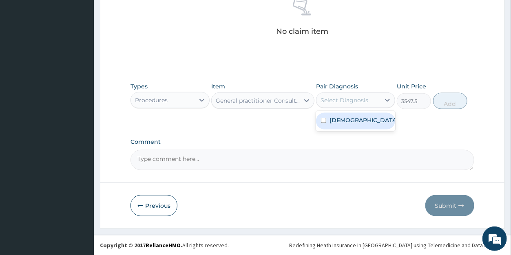
click at [335, 102] on div "Select Diagnosis" at bounding box center [344, 100] width 48 height 8
click at [335, 124] on div "Asthma" at bounding box center [355, 121] width 79 height 17
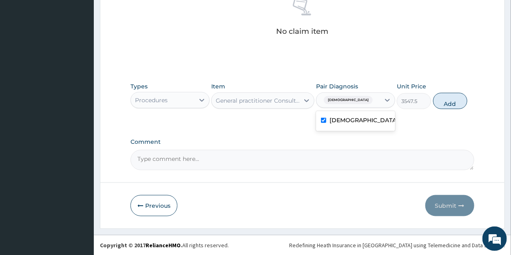
checkbox input "true"
click at [451, 101] on button "Add" at bounding box center [450, 101] width 34 height 16
type input "0"
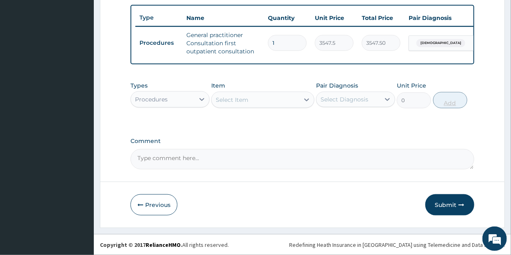
scroll to position [305, 0]
click at [443, 201] on button "Submit" at bounding box center [449, 204] width 49 height 21
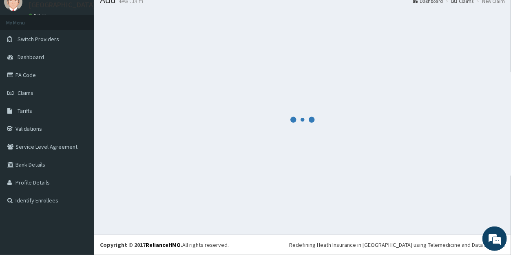
scroll to position [32, 0]
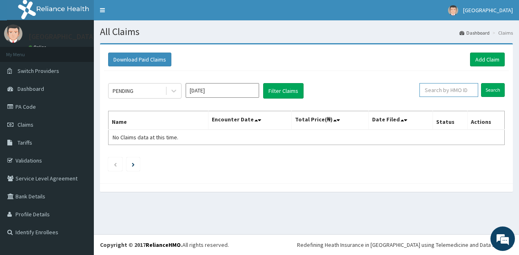
click at [434, 91] on input "text" at bounding box center [448, 90] width 59 height 14
click at [494, 89] on input "Search" at bounding box center [493, 90] width 24 height 14
click at [427, 91] on input "MOW/10008/A" at bounding box center [435, 90] width 53 height 14
click at [491, 88] on input "Search" at bounding box center [493, 90] width 24 height 14
click at [485, 90] on input "Search" at bounding box center [493, 90] width 24 height 14
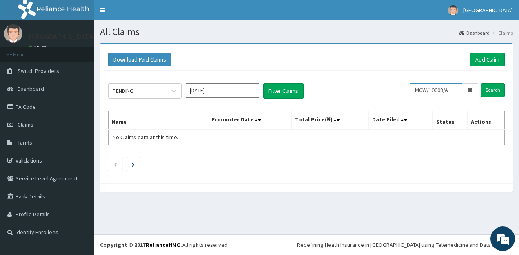
click at [456, 91] on input "MCW/10008/A" at bounding box center [435, 90] width 53 height 14
click at [496, 89] on input "Search" at bounding box center [493, 90] width 24 height 14
click at [458, 88] on input "MCW/10008/B" at bounding box center [435, 90] width 53 height 14
type input "MCW/10008/D"
click at [495, 90] on input "Search" at bounding box center [493, 90] width 24 height 14
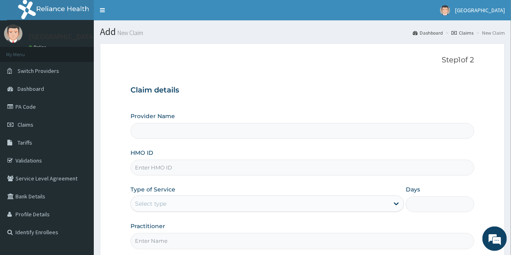
type input "[GEOGRAPHIC_DATA]"
click at [155, 167] on input "HMO ID" at bounding box center [301, 168] width 343 height 16
click at [144, 167] on input "MOW/10008/A" at bounding box center [301, 168] width 343 height 16
type input "MCW/10008/A"
click at [161, 203] on div "Select type" at bounding box center [150, 204] width 31 height 8
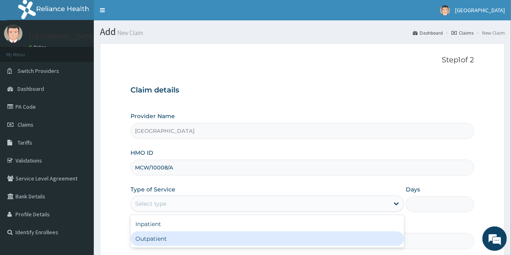
drag, startPoint x: 157, startPoint y: 240, endPoint x: 189, endPoint y: 206, distance: 46.7
click at [158, 239] on div "Outpatient" at bounding box center [267, 239] width 274 height 15
type input "1"
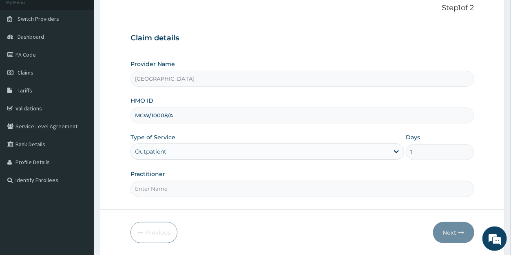
scroll to position [79, 0]
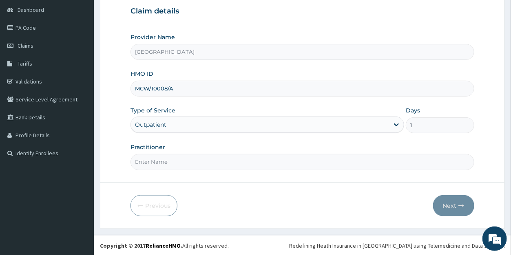
click at [160, 162] on input "Practitioner" at bounding box center [301, 162] width 343 height 16
type input "[PERSON_NAME]"
click at [449, 203] on button "Next" at bounding box center [453, 205] width 41 height 21
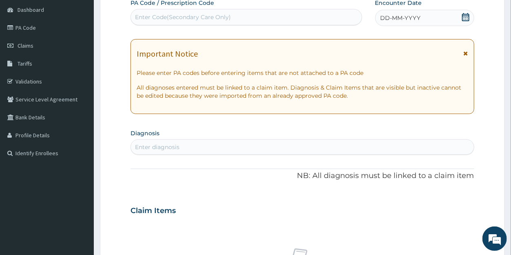
click at [466, 17] on icon at bounding box center [466, 17] width 8 height 8
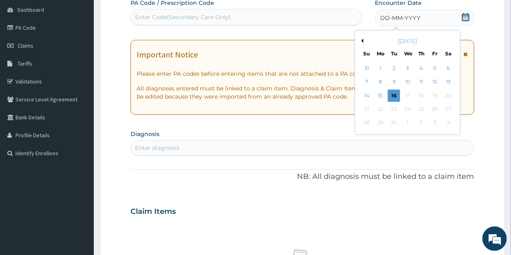
click at [363, 39] on button "Previous Month" at bounding box center [361, 41] width 4 height 4
click at [396, 96] on div "15" at bounding box center [394, 96] width 12 height 12
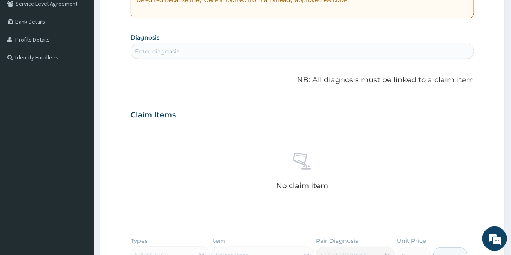
scroll to position [164, 0]
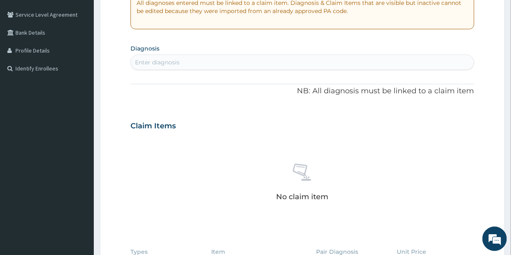
click at [197, 62] on div "Enter diagnosis" at bounding box center [302, 62] width 343 height 13
type input "MALAR"
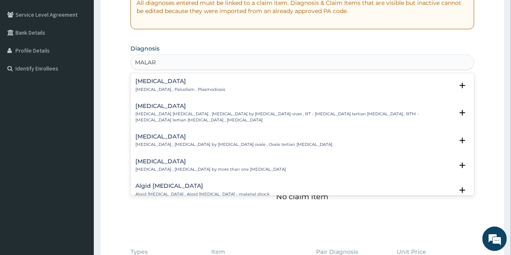
click at [159, 83] on h4 "[MEDICAL_DATA]" at bounding box center [180, 81] width 90 height 6
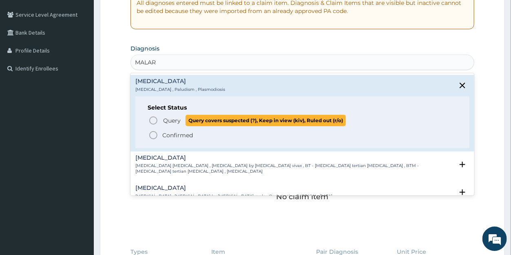
click at [170, 119] on span "Query" at bounding box center [172, 121] width 18 height 8
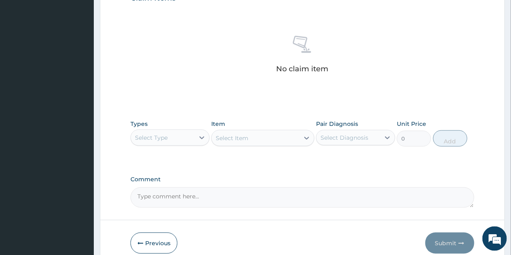
scroll to position [296, 0]
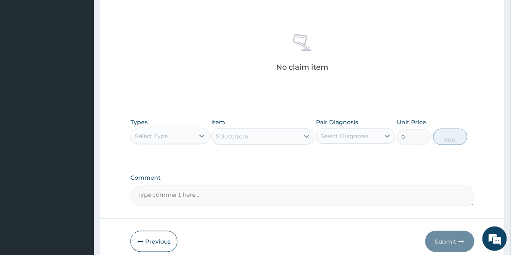
click at [155, 137] on div "Select Type" at bounding box center [151, 136] width 33 height 8
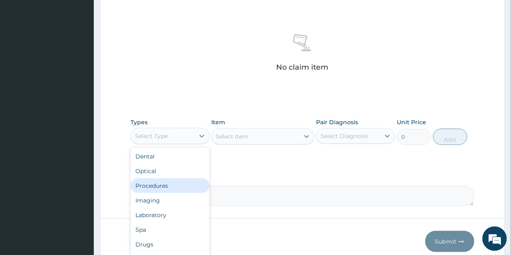
click at [157, 185] on div "Procedures" at bounding box center [169, 186] width 79 height 15
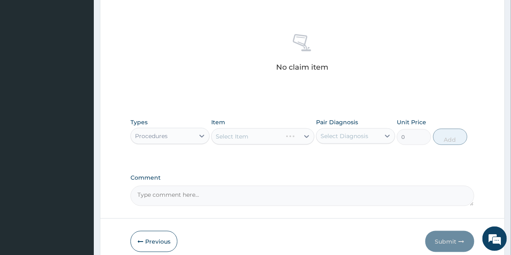
click at [307, 134] on icon at bounding box center [307, 137] width 8 height 8
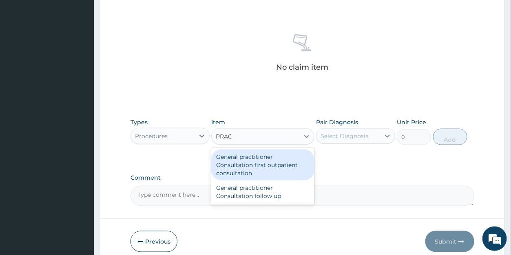
type input "PRACT"
drag, startPoint x: 264, startPoint y: 164, endPoint x: 301, endPoint y: 151, distance: 39.6
click at [264, 164] on div "General practitioner Consultation first outpatient consultation" at bounding box center [262, 165] width 103 height 31
type input "3547.5"
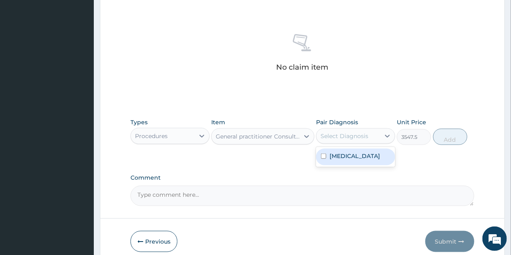
click at [332, 137] on div "Select Diagnosis" at bounding box center [344, 136] width 48 height 8
click at [336, 158] on label "[MEDICAL_DATA]" at bounding box center [354, 156] width 51 height 8
checkbox input "true"
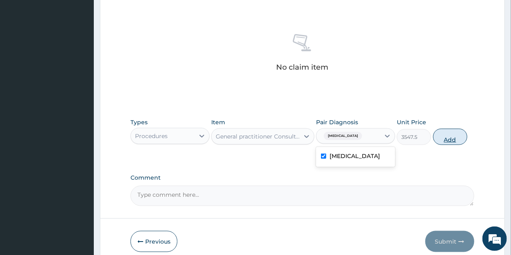
click at [453, 137] on button "Add" at bounding box center [450, 137] width 34 height 16
type input "0"
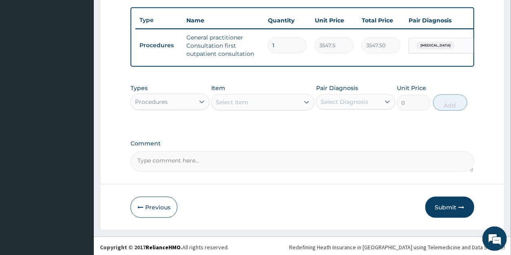
click at [250, 109] on div "Select Item" at bounding box center [256, 102] width 88 height 13
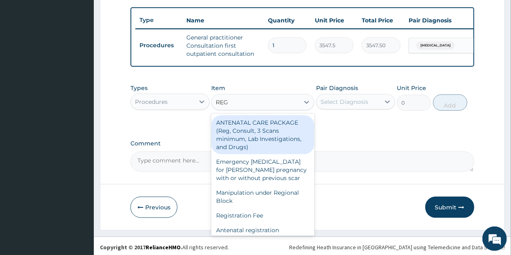
type input "REGI"
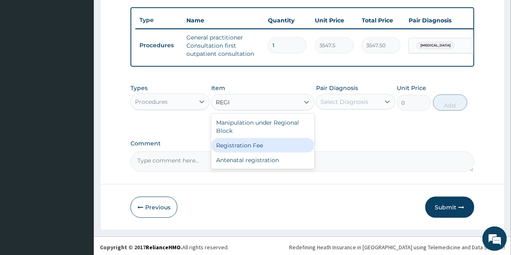
drag, startPoint x: 250, startPoint y: 150, endPoint x: 309, endPoint y: 119, distance: 66.6
click at [251, 149] on div "Registration Fee" at bounding box center [262, 145] width 103 height 15
type input "2150"
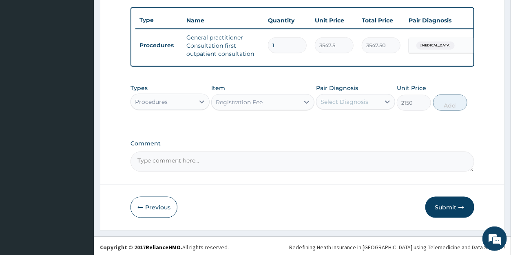
click at [347, 104] on div "Select Diagnosis" at bounding box center [348, 101] width 64 height 13
click at [347, 126] on label "[MEDICAL_DATA]" at bounding box center [354, 122] width 51 height 8
checkbox input "true"
click at [444, 108] on button "Add" at bounding box center [450, 103] width 34 height 16
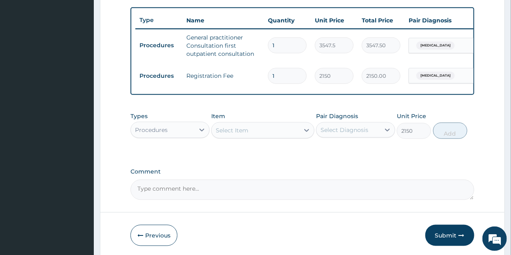
type input "0"
click at [239, 135] on div "Select Item" at bounding box center [232, 130] width 33 height 8
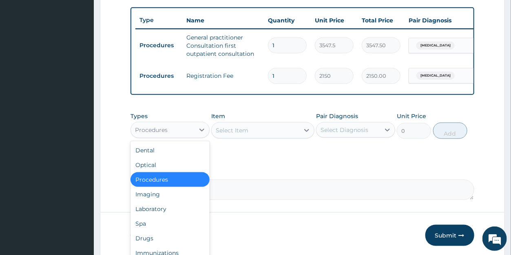
click at [156, 134] on div "Procedures" at bounding box center [151, 130] width 33 height 8
click at [155, 244] on div "Drugs" at bounding box center [169, 238] width 79 height 15
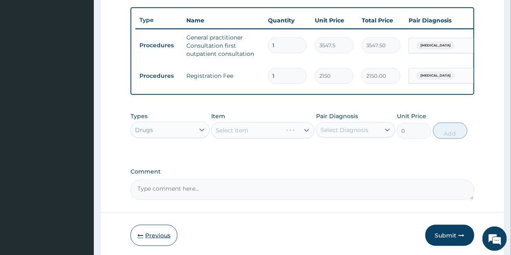
click at [156, 244] on button "Previous" at bounding box center [153, 235] width 47 height 21
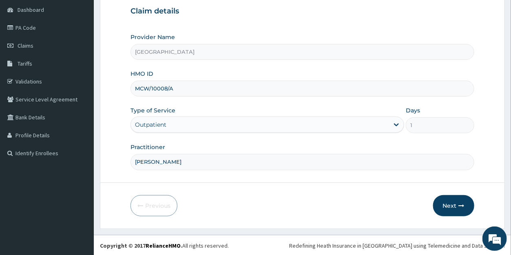
click at [181, 88] on input "MCW/10008/A" at bounding box center [301, 89] width 343 height 16
type input "MCW/10008/B"
click at [449, 202] on button "Next" at bounding box center [453, 205] width 41 height 21
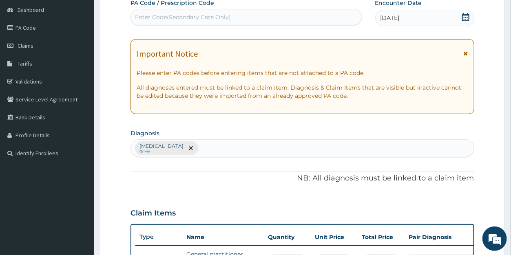
scroll to position [309, 0]
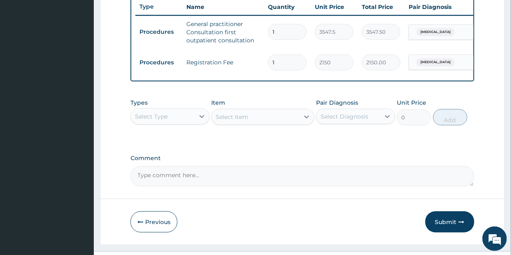
click at [172, 123] on div "Select Type" at bounding box center [163, 116] width 64 height 13
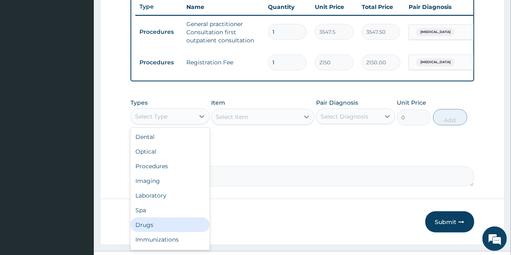
click at [143, 232] on div "Drugs" at bounding box center [169, 225] width 79 height 15
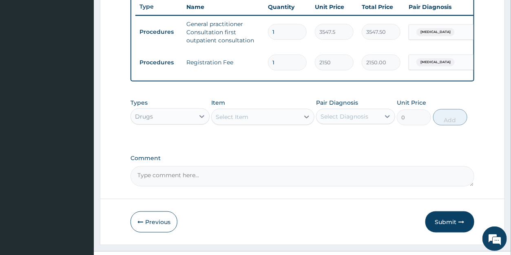
click at [294, 124] on div "Select Item" at bounding box center [256, 117] width 88 height 13
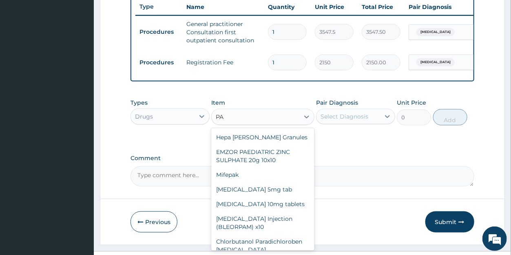
type input "P"
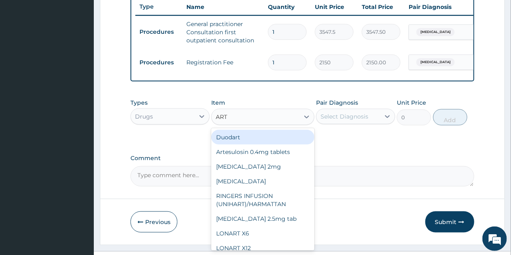
type input "ARTE"
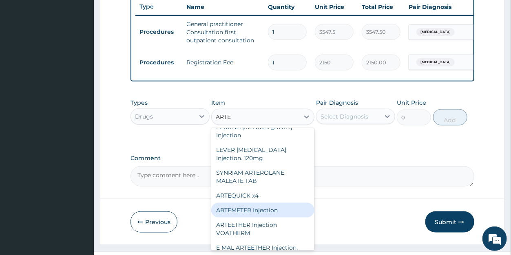
scroll to position [102, 0]
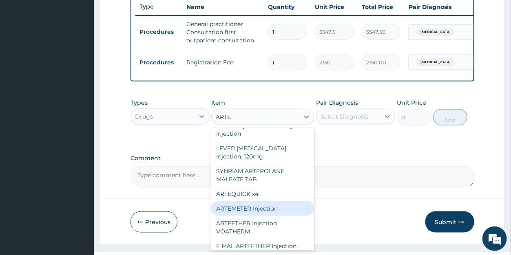
click at [258, 214] on div "ARTEMETER Injection" at bounding box center [262, 208] width 103 height 15
type input "946"
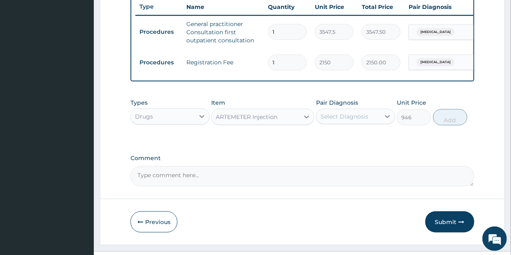
click at [358, 121] on div "Select Diagnosis" at bounding box center [344, 117] width 48 height 8
click at [356, 143] on div "[MEDICAL_DATA]" at bounding box center [355, 137] width 79 height 17
checkbox input "true"
click at [439, 122] on button "Add" at bounding box center [450, 117] width 34 height 16
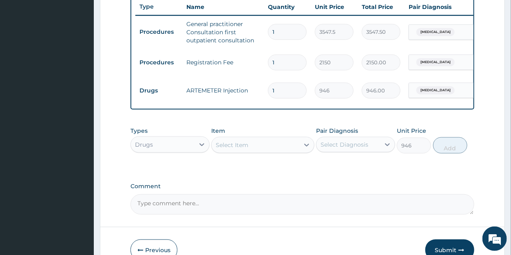
type input "0"
click at [231, 149] on div "Select Item" at bounding box center [232, 145] width 33 height 8
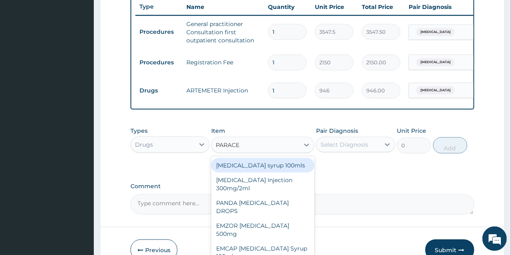
type input "PARACET"
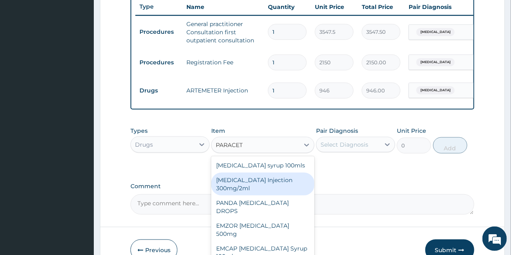
click at [245, 194] on div "[MEDICAL_DATA] Injection 300mg/2ml" at bounding box center [262, 184] width 103 height 23
type input "260.15"
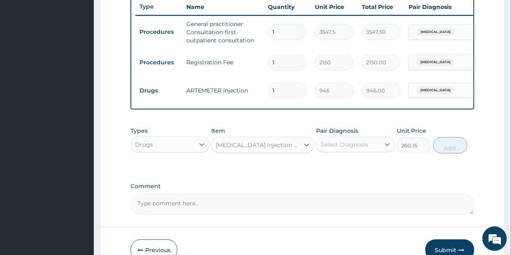
click at [355, 149] on div "Select Diagnosis" at bounding box center [344, 145] width 48 height 8
click at [353, 169] on div "[MEDICAL_DATA]" at bounding box center [355, 165] width 79 height 17
checkbox input "true"
click at [453, 148] on button "Add" at bounding box center [450, 145] width 34 height 16
type input "0"
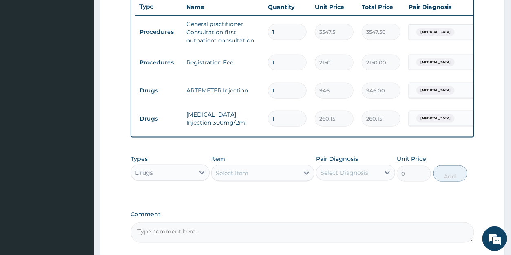
drag, startPoint x: 278, startPoint y: 115, endPoint x: 263, endPoint y: 116, distance: 14.7
click at [268, 116] on input "1" at bounding box center [287, 119] width 39 height 16
type input "6"
type input "1560.90"
type input "6"
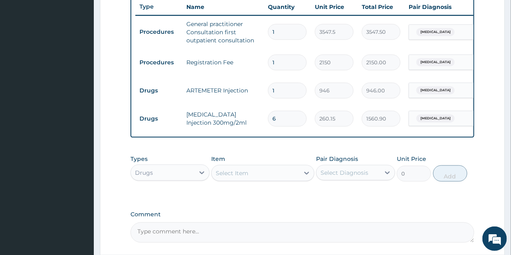
drag, startPoint x: 280, startPoint y: 89, endPoint x: 266, endPoint y: 88, distance: 13.9
click at [268, 88] on input "1" at bounding box center [287, 91] width 39 height 16
type input "6"
type input "5676.00"
type input "6"
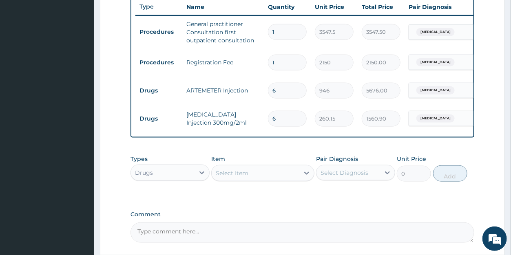
click at [258, 180] on div "Select Item" at bounding box center [256, 173] width 88 height 13
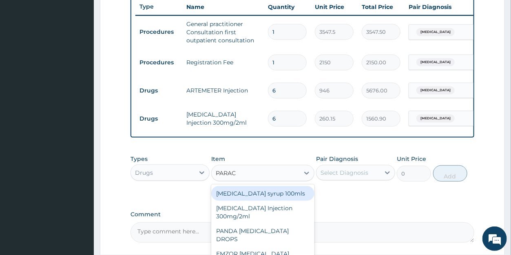
type input "PARACE"
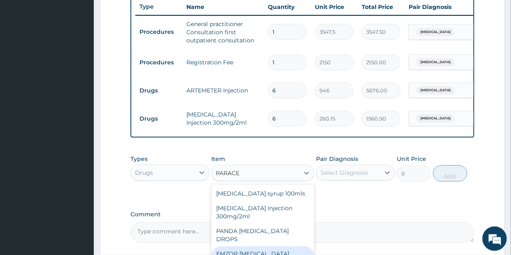
drag, startPoint x: 290, startPoint y: 253, endPoint x: 298, endPoint y: 237, distance: 18.1
click at [291, 252] on div "EMZOR [MEDICAL_DATA] 500mg" at bounding box center [262, 258] width 103 height 23
type input "23.65"
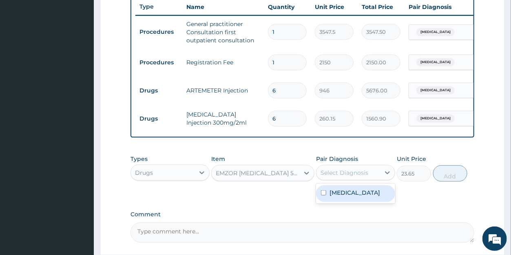
click at [335, 177] on div "Select Diagnosis" at bounding box center [344, 173] width 48 height 8
click at [340, 197] on label "[MEDICAL_DATA]" at bounding box center [354, 193] width 51 height 8
checkbox input "true"
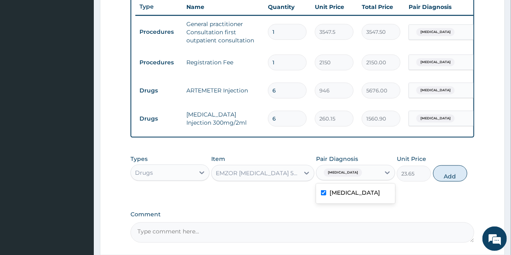
click at [440, 182] on button "Add" at bounding box center [450, 174] width 34 height 16
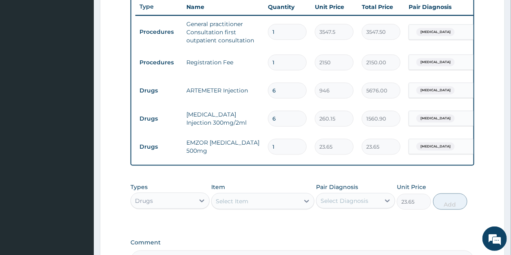
type input "0"
drag, startPoint x: 283, startPoint y: 148, endPoint x: 260, endPoint y: 146, distance: 23.7
click at [268, 146] on input "1" at bounding box center [287, 147] width 39 height 16
type input "2"
type input "47.30"
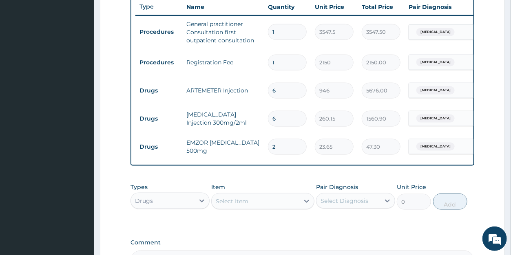
type input "20"
type input "473.00"
drag, startPoint x: 285, startPoint y: 146, endPoint x: 264, endPoint y: 146, distance: 20.8
click at [268, 146] on input "20" at bounding box center [287, 147] width 39 height 16
type input "1"
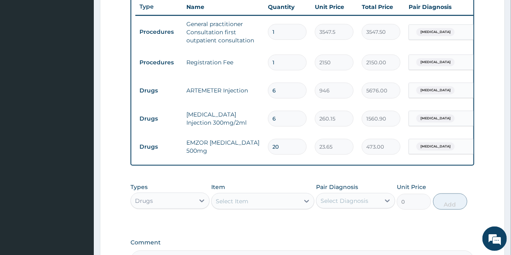
type input "23.65"
type input "18"
type input "425.70"
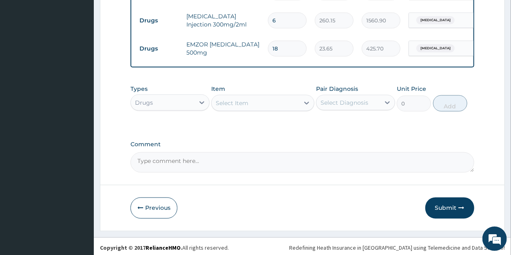
scroll to position [413, 0]
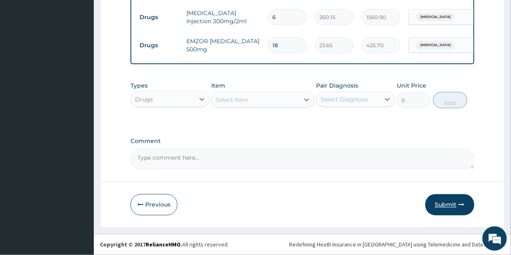
type input "18"
click at [447, 208] on button "Submit" at bounding box center [449, 204] width 49 height 21
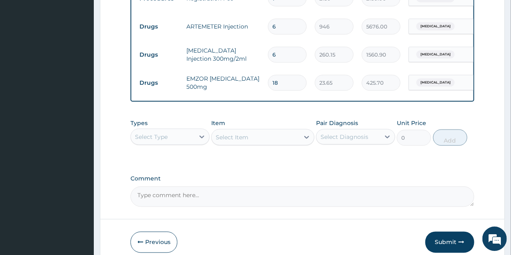
scroll to position [418, 0]
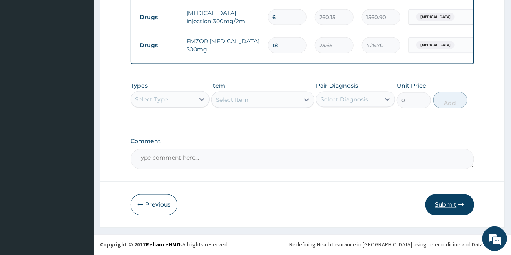
click at [442, 204] on button "Submit" at bounding box center [449, 204] width 49 height 21
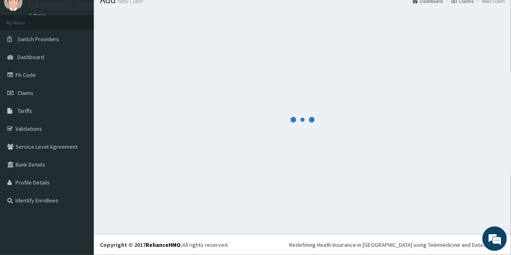
scroll to position [32, 0]
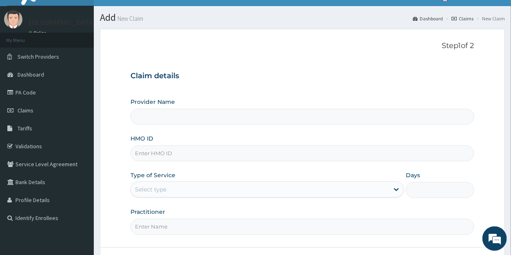
scroll to position [48, 0]
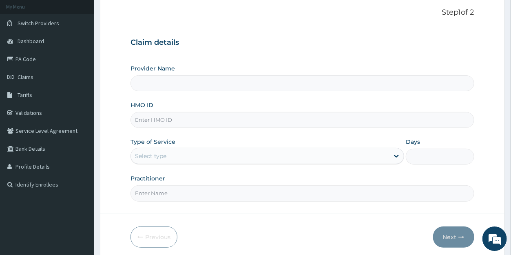
click at [146, 120] on input "HMO ID" at bounding box center [301, 120] width 343 height 16
type input "[GEOGRAPHIC_DATA]"
type input "FRC/10062/C"
click at [161, 156] on div "Select type" at bounding box center [150, 156] width 31 height 8
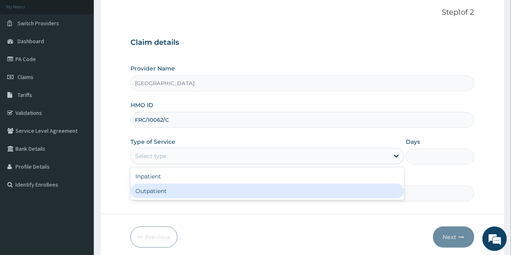
click at [165, 190] on div "Outpatient" at bounding box center [267, 191] width 274 height 15
type input "1"
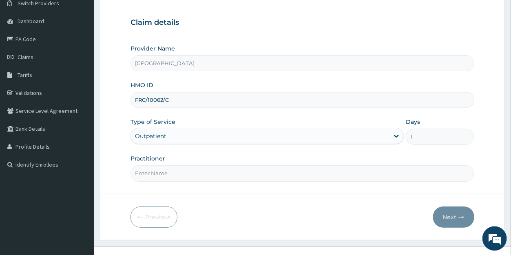
scroll to position [79, 0]
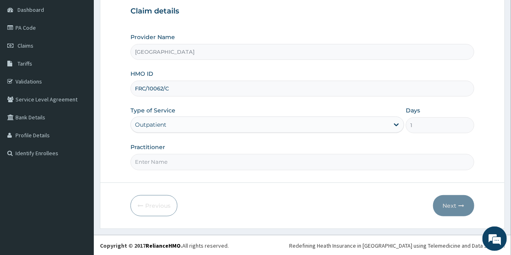
click at [172, 162] on input "Practitioner" at bounding box center [301, 162] width 343 height 16
type input "DR DANIEL"
click at [448, 202] on button "Next" at bounding box center [453, 205] width 41 height 21
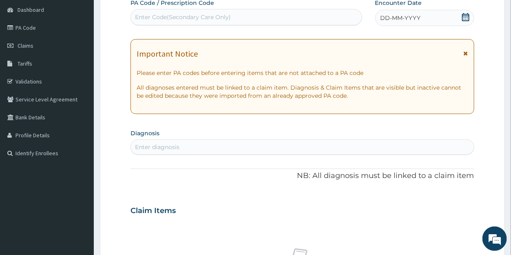
click at [466, 18] on icon at bounding box center [466, 17] width 8 height 8
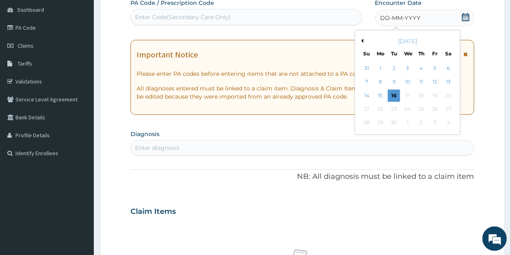
click at [364, 40] on div "September 2025" at bounding box center [407, 41] width 98 height 8
click at [362, 40] on button "Previous Month" at bounding box center [361, 41] width 4 height 4
click at [408, 122] on div "30" at bounding box center [407, 123] width 12 height 12
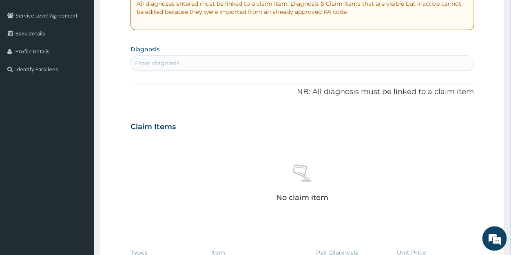
scroll to position [168, 0]
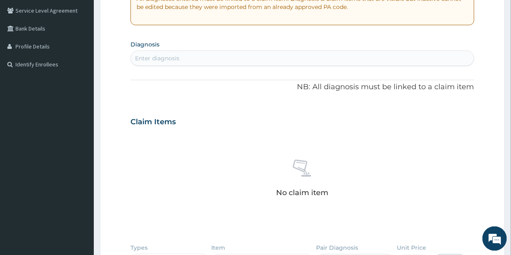
click at [179, 56] on div "Enter diagnosis" at bounding box center [157, 58] width 44 height 8
type input "MALAR"
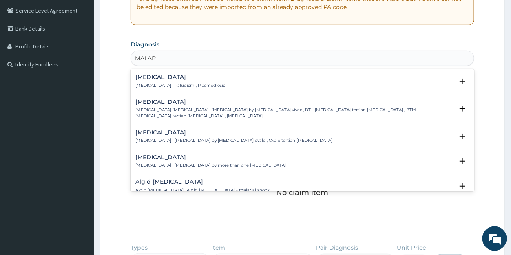
click at [152, 78] on h4 "[MEDICAL_DATA]" at bounding box center [180, 77] width 90 height 6
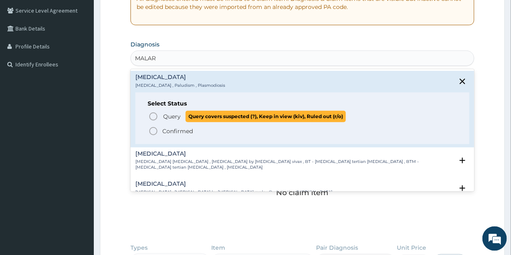
click at [171, 115] on span "Query" at bounding box center [172, 117] width 18 height 8
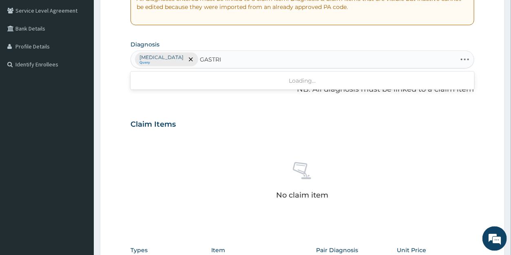
type input "GASTRIT"
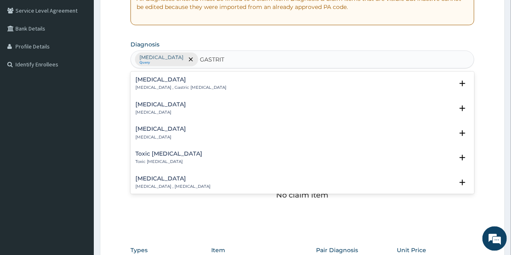
click at [150, 84] on div "Gastritis Gastritis , Gastric catarrh" at bounding box center [180, 84] width 91 height 14
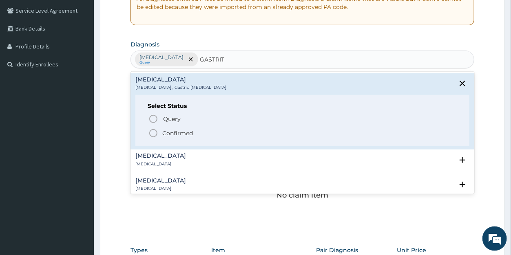
click at [168, 132] on p "Confirmed" at bounding box center [177, 133] width 31 height 8
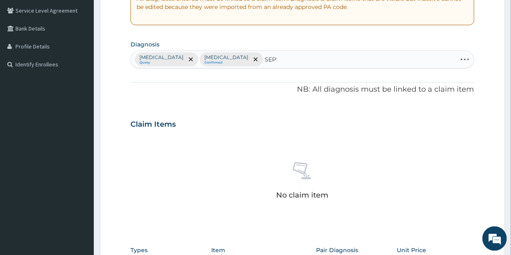
type input "SEPSI"
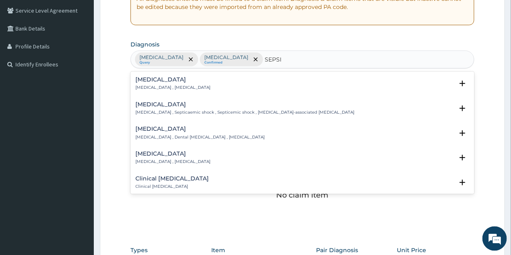
click at [149, 85] on p "Systemic infection , Sepsis" at bounding box center [172, 88] width 75 height 6
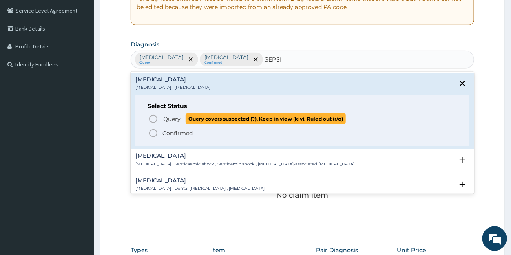
click at [173, 115] on span "Query" at bounding box center [172, 119] width 18 height 8
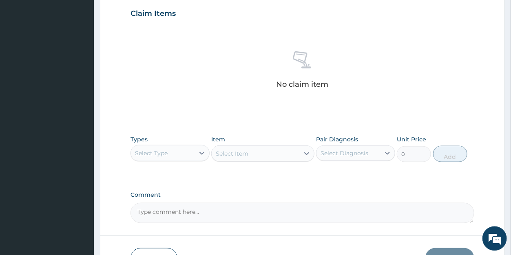
scroll to position [332, 0]
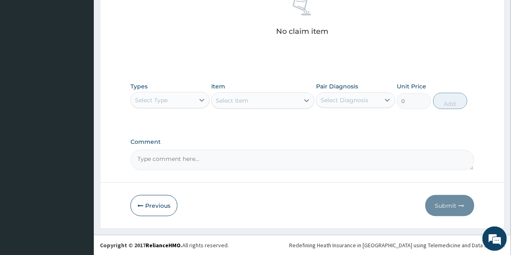
click at [158, 99] on div "Select Type" at bounding box center [151, 100] width 33 height 8
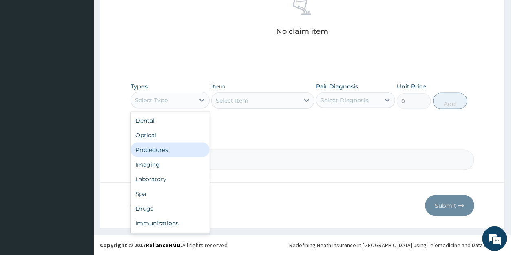
click at [163, 150] on div "Procedures" at bounding box center [169, 150] width 79 height 15
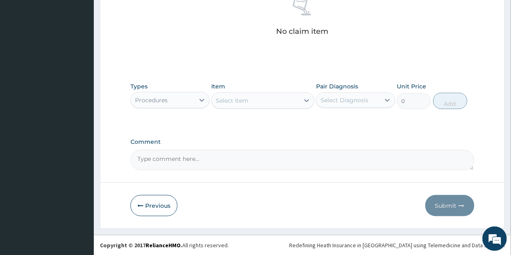
click at [253, 98] on div "Select Item" at bounding box center [256, 100] width 88 height 13
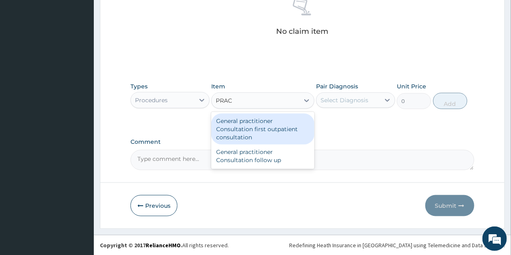
type input "PRACT"
drag, startPoint x: 265, startPoint y: 125, endPoint x: 301, endPoint y: 119, distance: 36.5
click at [265, 125] on div "General practitioner Consultation first outpatient consultation" at bounding box center [262, 129] width 103 height 31
type input "3547.5"
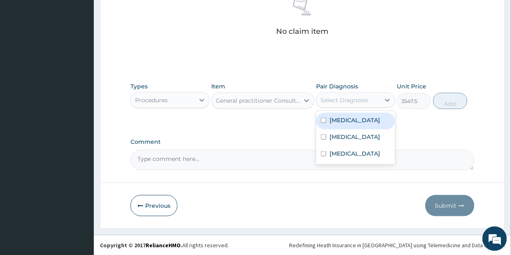
click at [354, 100] on div "Select Diagnosis" at bounding box center [344, 100] width 48 height 8
click at [349, 122] on label "[MEDICAL_DATA]" at bounding box center [354, 120] width 51 height 8
checkbox input "true"
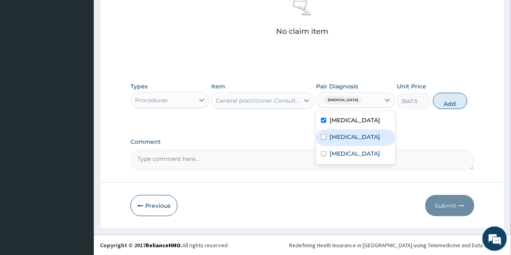
click at [347, 137] on label "Gastritis" at bounding box center [354, 137] width 51 height 8
checkbox input "true"
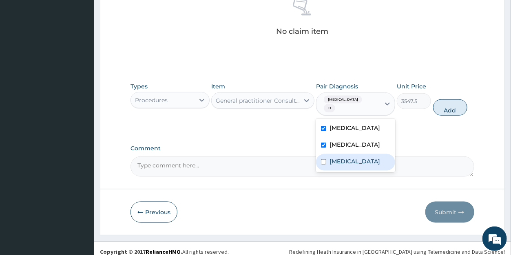
click at [348, 157] on label "Sepsis" at bounding box center [354, 161] width 51 height 8
checkbox input "true"
click at [449, 104] on button "Add" at bounding box center [450, 107] width 34 height 16
type input "0"
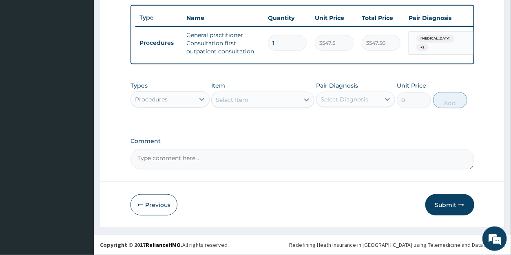
scroll to position [305, 0]
click at [163, 101] on div "Procedures" at bounding box center [151, 99] width 33 height 8
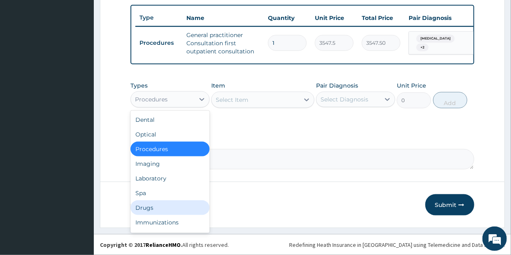
click at [151, 206] on div "Drugs" at bounding box center [169, 208] width 79 height 15
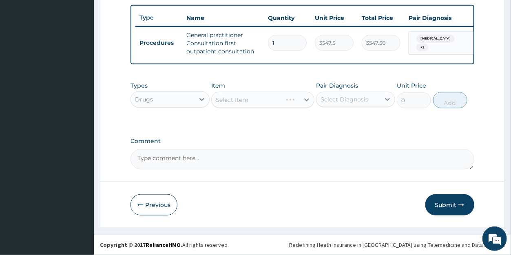
click at [258, 101] on div "Select Item" at bounding box center [262, 100] width 103 height 16
click at [261, 104] on div "Select Item" at bounding box center [262, 100] width 103 height 16
click at [302, 104] on div at bounding box center [306, 100] width 15 height 15
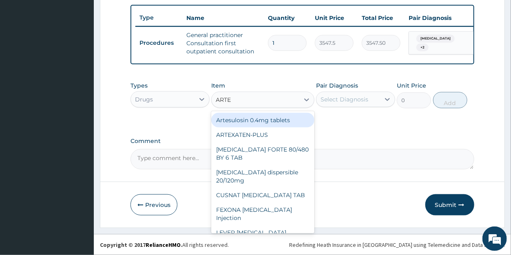
type input "ARTEM"
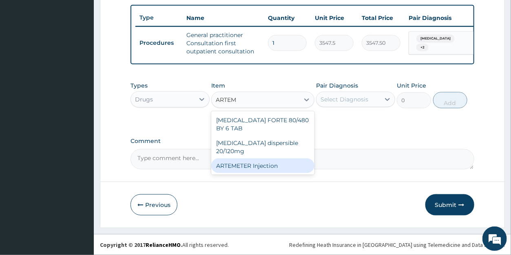
click at [264, 159] on div "ARTEMETER Injection" at bounding box center [262, 166] width 103 height 15
type input "946"
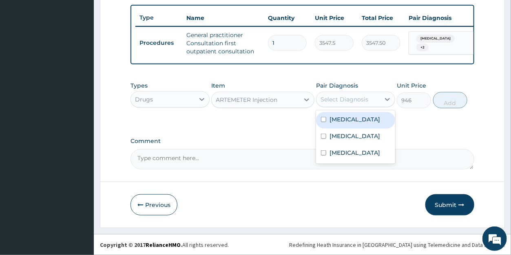
click at [338, 102] on div "Select Diagnosis" at bounding box center [344, 99] width 48 height 8
click at [343, 119] on label "[MEDICAL_DATA]" at bounding box center [354, 119] width 51 height 8
checkbox input "true"
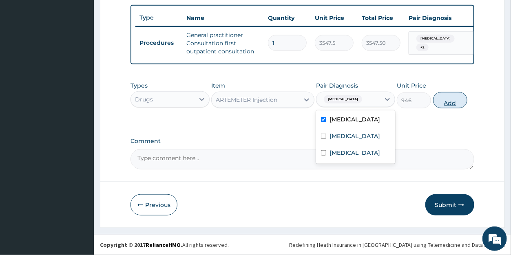
click at [456, 105] on button "Add" at bounding box center [450, 100] width 34 height 16
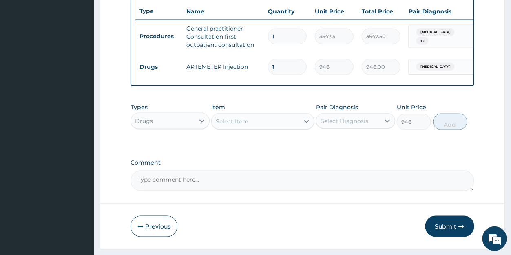
type input "0"
drag, startPoint x: 279, startPoint y: 66, endPoint x: 265, endPoint y: 64, distance: 15.0
click at [268, 64] on input "1" at bounding box center [287, 67] width 39 height 16
type input "6"
type input "5676.00"
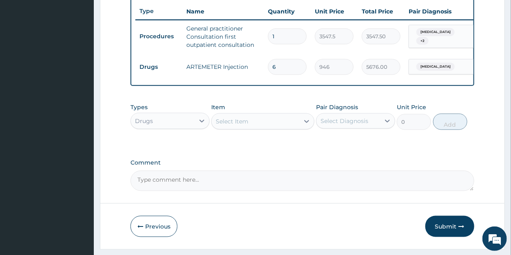
type input "6"
click at [231, 125] on div "Select Item" at bounding box center [232, 121] width 33 height 8
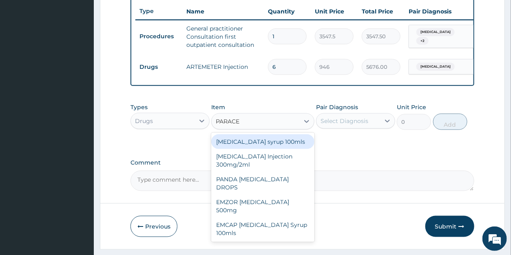
type input "PARACET"
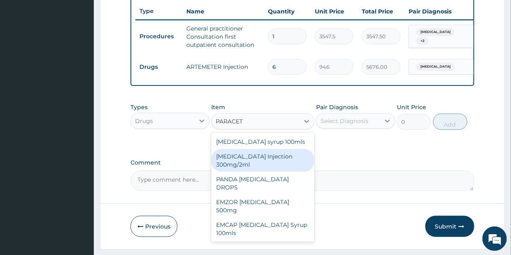
click at [243, 169] on div "[MEDICAL_DATA] Injection 300mg/2ml" at bounding box center [262, 160] width 103 height 23
type input "260.15"
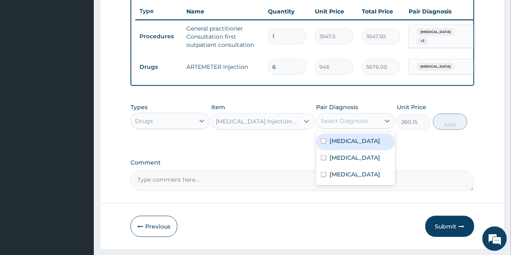
click at [352, 125] on div "Select Diagnosis" at bounding box center [344, 121] width 48 height 8
click at [351, 145] on label "[MEDICAL_DATA]" at bounding box center [354, 141] width 51 height 8
checkbox input "true"
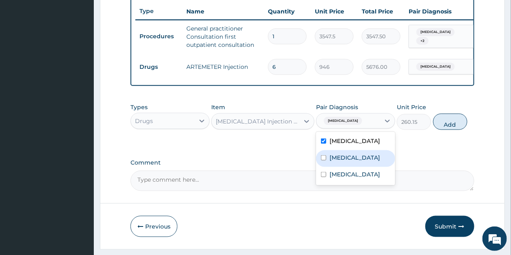
click at [352, 162] on label "Gastritis" at bounding box center [354, 158] width 51 height 8
checkbox input "true"
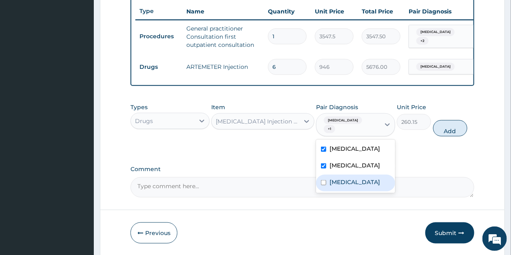
drag, startPoint x: 354, startPoint y: 181, endPoint x: 391, endPoint y: 156, distance: 45.0
click at [354, 181] on div "Sepsis" at bounding box center [355, 183] width 79 height 17
checkbox input "true"
click at [447, 130] on button "Add" at bounding box center [450, 128] width 34 height 16
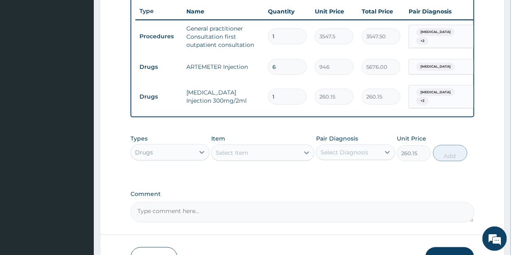
type input "0"
drag, startPoint x: 277, startPoint y: 96, endPoint x: 265, endPoint y: 93, distance: 12.4
click at [268, 93] on input "1" at bounding box center [287, 97] width 39 height 16
type input "2"
type input "520.30"
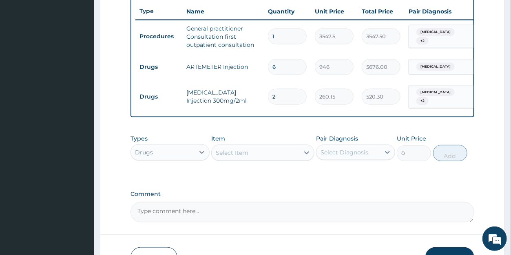
type input "2"
click at [258, 156] on div "Select Item" at bounding box center [256, 152] width 88 height 13
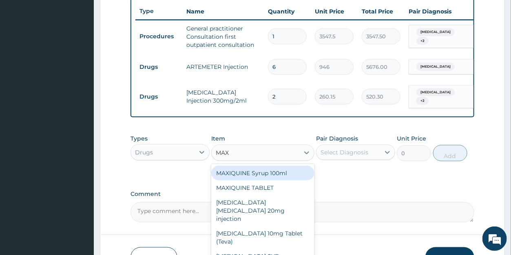
type input "MAXO"
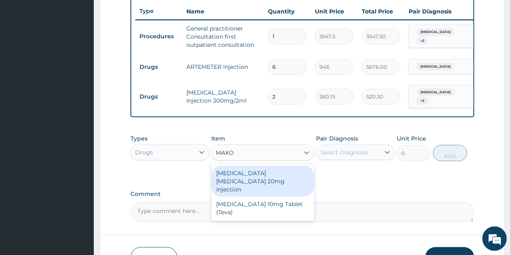
click at [242, 183] on div "[MEDICAL_DATA] [MEDICAL_DATA] 20mg injection" at bounding box center [262, 181] width 103 height 31
type input "82.775"
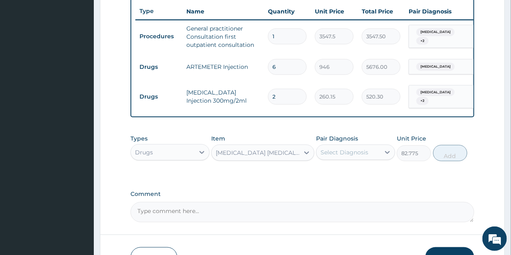
click at [341, 155] on div "Select Diagnosis" at bounding box center [344, 152] width 48 height 8
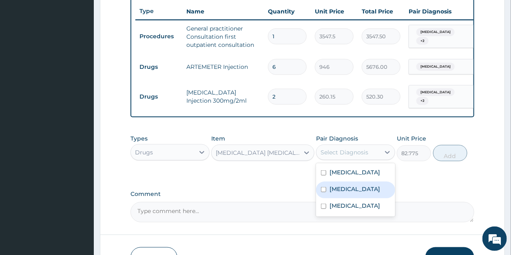
click at [346, 191] on label "Gastritis" at bounding box center [354, 189] width 51 height 8
checkbox input "true"
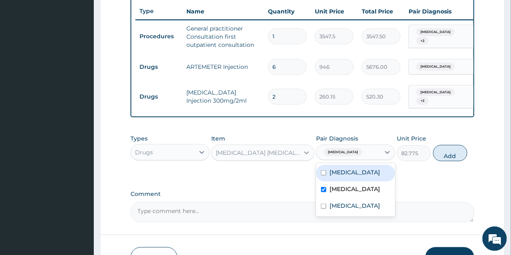
click at [307, 155] on icon at bounding box center [306, 153] width 5 height 3
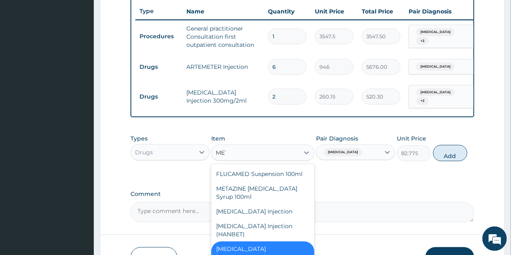
scroll to position [210, 0]
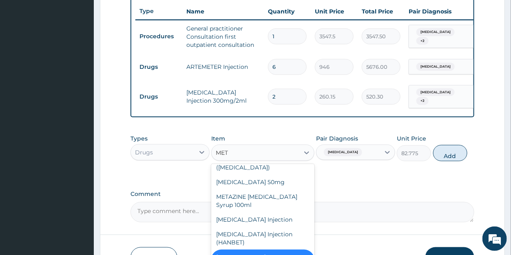
type input "METO"
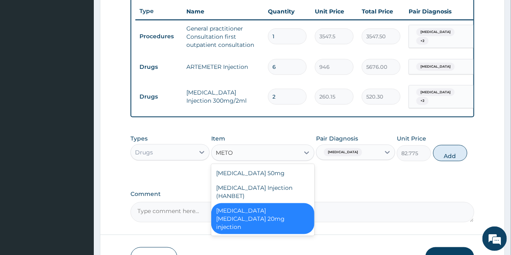
scroll to position [0, 0]
click at [270, 221] on div "[MEDICAL_DATA] [MEDICAL_DATA] 20mg injection" at bounding box center [262, 218] width 103 height 31
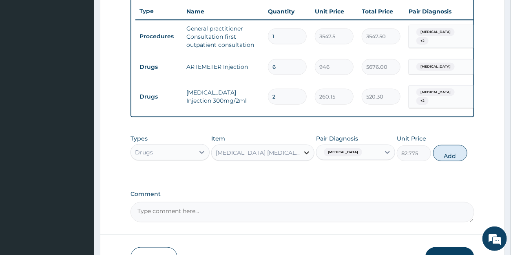
click at [306, 155] on icon at bounding box center [306, 153] width 5 height 3
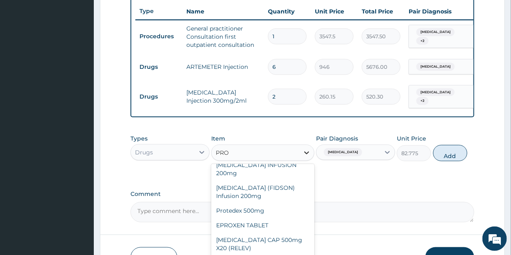
scroll to position [224, 0]
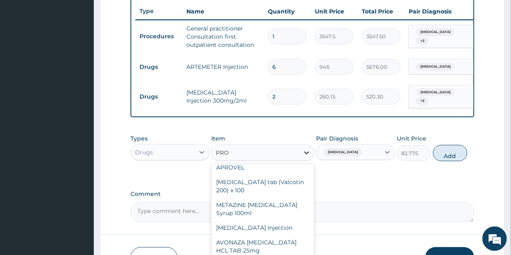
type input "PROM"
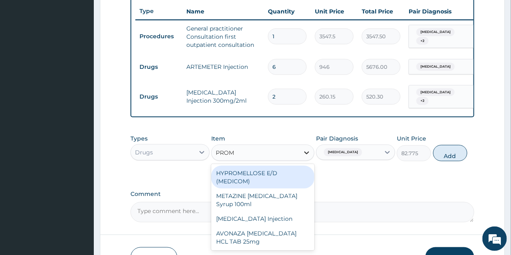
scroll to position [0, 0]
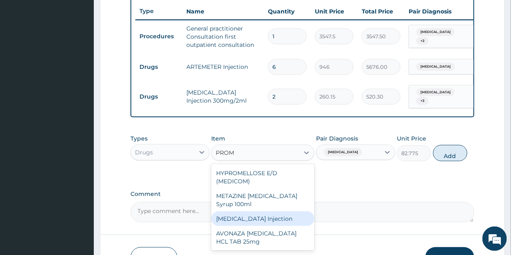
click at [280, 221] on div "[MEDICAL_DATA] Injection" at bounding box center [262, 219] width 103 height 15
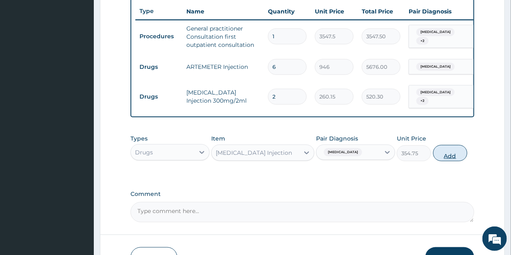
click at [442, 161] on button "Add" at bounding box center [450, 153] width 34 height 16
type input "0"
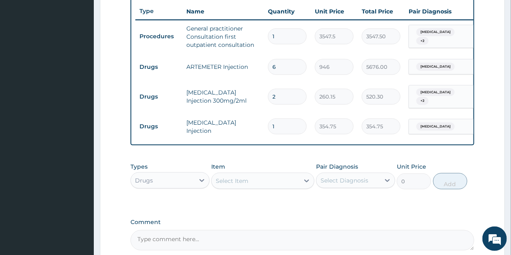
click at [264, 187] on div "Select Item" at bounding box center [256, 181] width 88 height 13
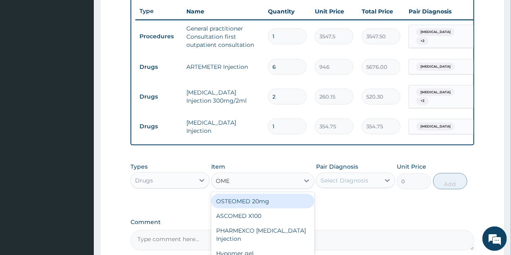
type input "OMEP"
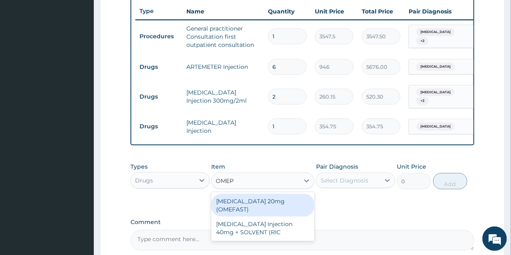
drag, startPoint x: 264, startPoint y: 208, endPoint x: 304, endPoint y: 193, distance: 42.9
click at [265, 208] on div "[MEDICAL_DATA] 20mg (OMEFAST)" at bounding box center [262, 205] width 103 height 23
type input "82.775"
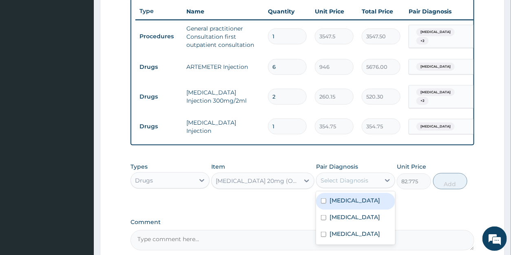
click at [333, 180] on div "Select Diagnosis" at bounding box center [348, 180] width 64 height 13
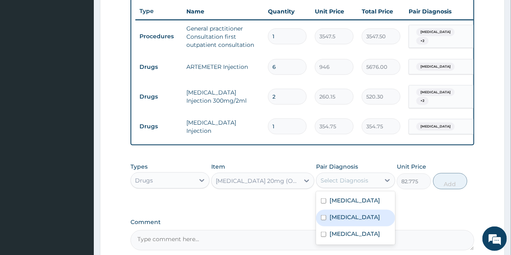
drag, startPoint x: 342, startPoint y: 221, endPoint x: 385, endPoint y: 208, distance: 44.6
click at [343, 221] on label "Gastritis" at bounding box center [354, 217] width 51 height 8
checkbox input "true"
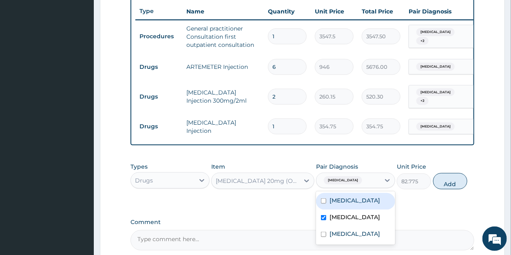
drag, startPoint x: 443, startPoint y: 187, endPoint x: 432, endPoint y: 179, distance: 13.6
click at [444, 186] on button "Add" at bounding box center [450, 181] width 34 height 16
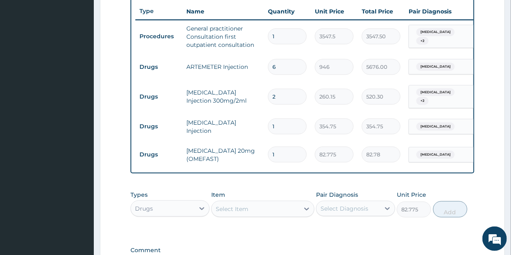
type input "0"
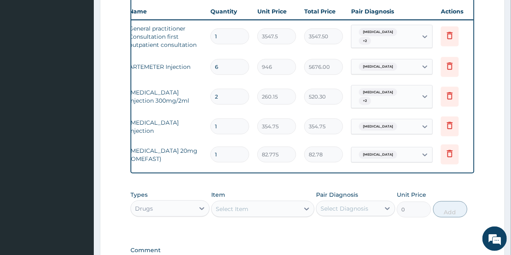
scroll to position [0, 65]
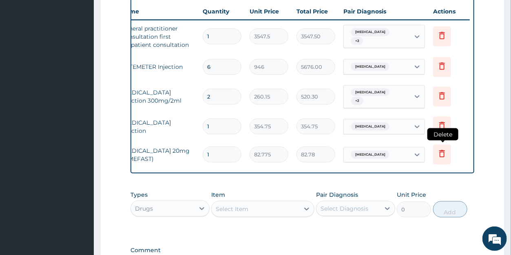
click at [440, 150] on icon at bounding box center [442, 154] width 10 height 10
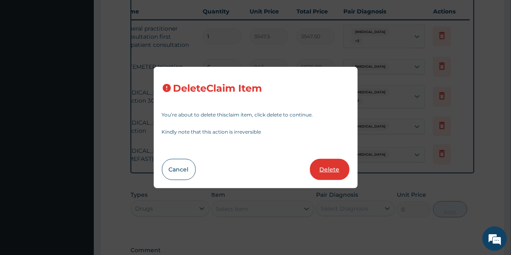
click at [332, 171] on button "Delete" at bounding box center [330, 169] width 40 height 21
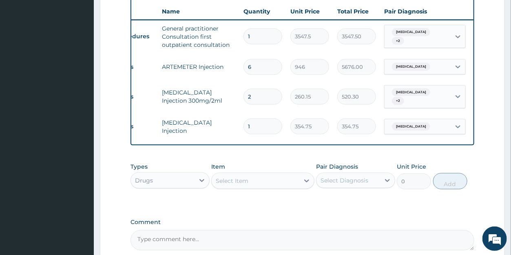
scroll to position [0, 0]
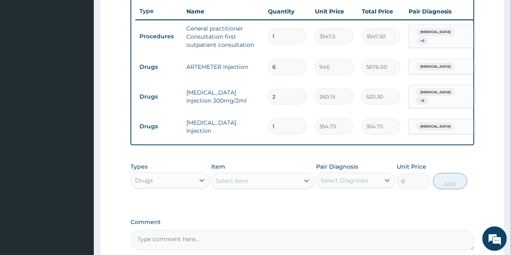
click at [239, 185] on div "Select Item" at bounding box center [232, 181] width 33 height 8
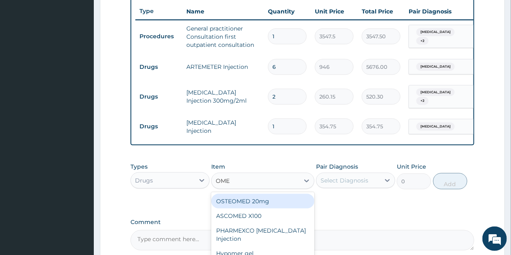
type input "OMEP"
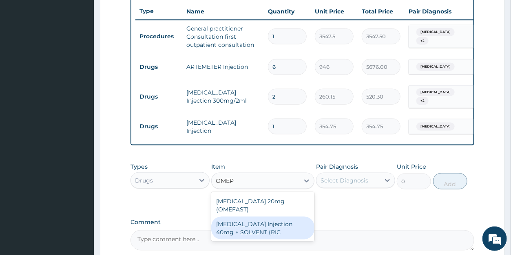
click at [251, 229] on div "[MEDICAL_DATA] Injection 40mg + SOLVENT (RIC" at bounding box center [262, 228] width 103 height 23
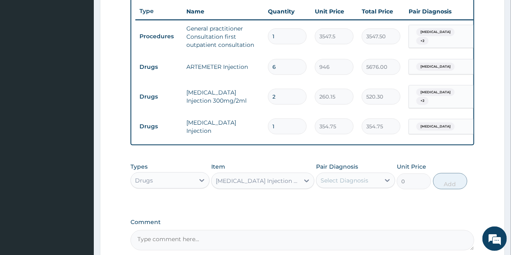
type input "1537.25"
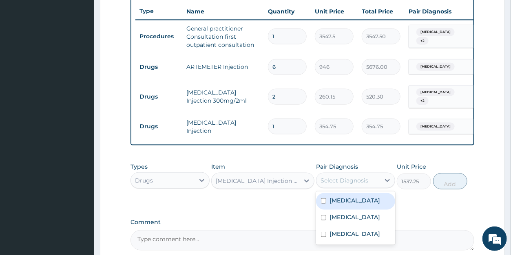
click at [346, 185] on div "Select Diagnosis" at bounding box center [344, 181] width 48 height 8
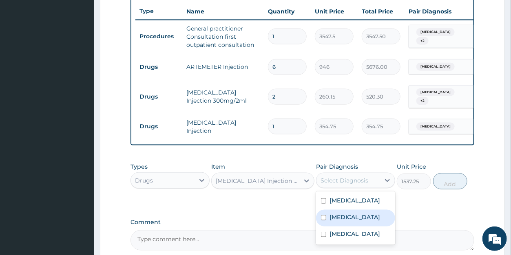
click at [341, 220] on label "Gastritis" at bounding box center [354, 217] width 51 height 8
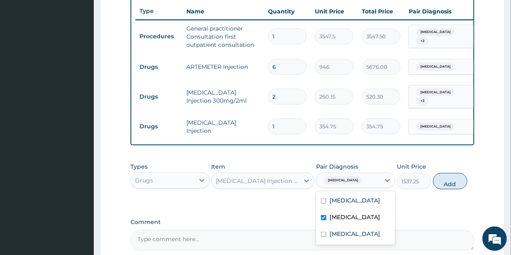
checkbox input "true"
click at [450, 189] on button "Add" at bounding box center [450, 181] width 34 height 16
type input "0"
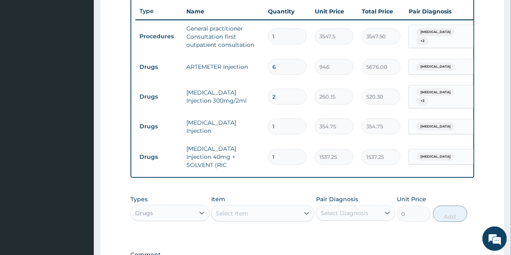
click at [254, 214] on div "Select Item" at bounding box center [256, 213] width 88 height 13
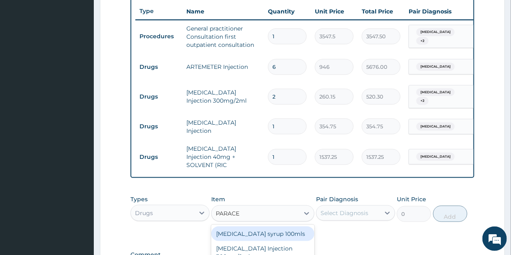
type input "PARACET"
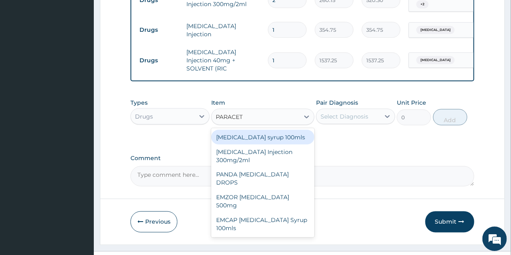
scroll to position [418, 0]
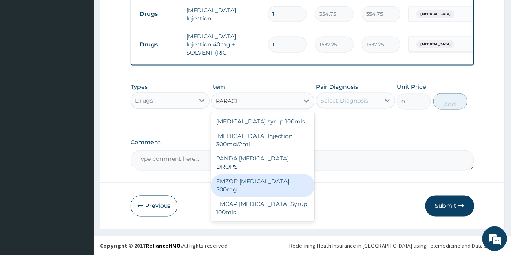
click at [265, 175] on div "EMZOR [MEDICAL_DATA] 500mg" at bounding box center [262, 186] width 103 height 23
type input "23.65"
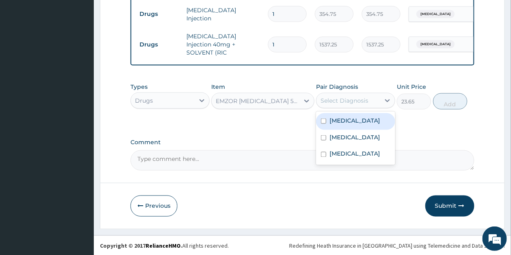
click at [338, 100] on div "Select Diagnosis" at bounding box center [344, 101] width 48 height 8
click at [351, 120] on div "[MEDICAL_DATA]" at bounding box center [355, 121] width 79 height 17
checkbox input "true"
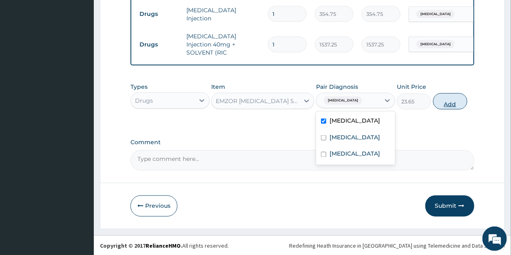
click at [445, 104] on button "Add" at bounding box center [450, 101] width 34 height 16
type input "0"
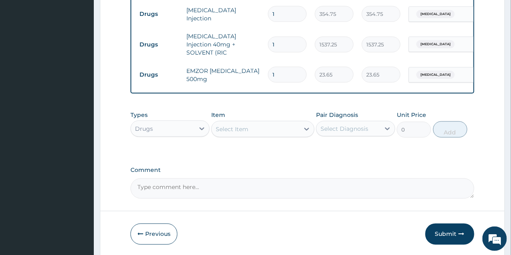
click at [277, 67] on input "1" at bounding box center [287, 75] width 39 height 16
type input "18"
type input "425.70"
type input "18"
click at [252, 131] on div "Select Item" at bounding box center [256, 129] width 88 height 13
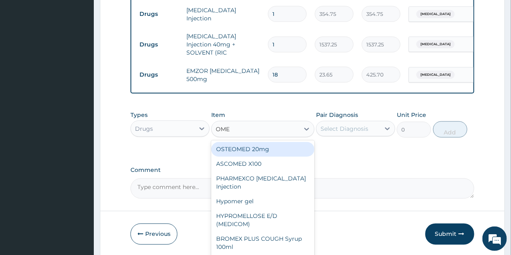
type input "OMEP"
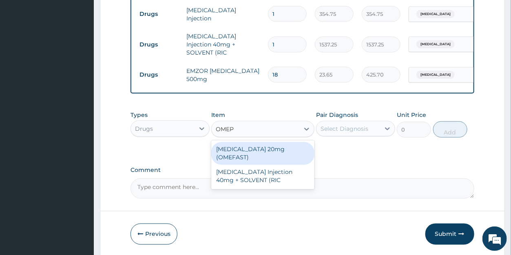
click at [241, 153] on div "[MEDICAL_DATA] 20mg (OMEFAST)" at bounding box center [262, 153] width 103 height 23
type input "82.775"
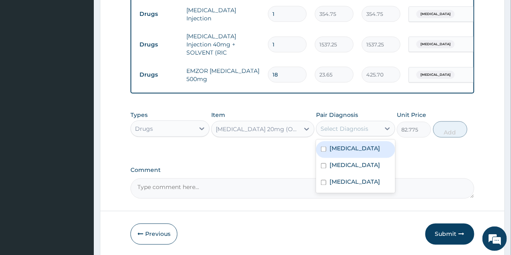
click at [347, 128] on div "Select Diagnosis" at bounding box center [344, 129] width 48 height 8
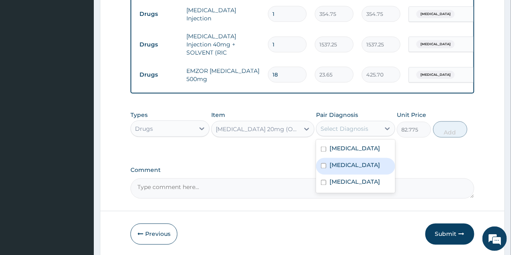
drag, startPoint x: 347, startPoint y: 165, endPoint x: 356, endPoint y: 162, distance: 9.4
click at [348, 165] on label "Gastritis" at bounding box center [354, 165] width 51 height 8
checkbox input "true"
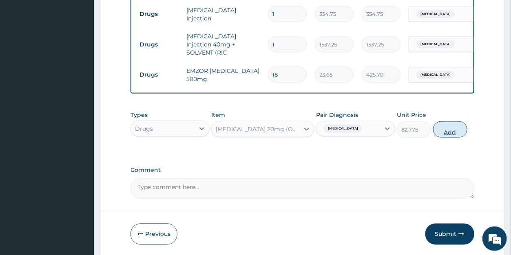
click at [446, 132] on button "Add" at bounding box center [450, 130] width 34 height 16
type input "0"
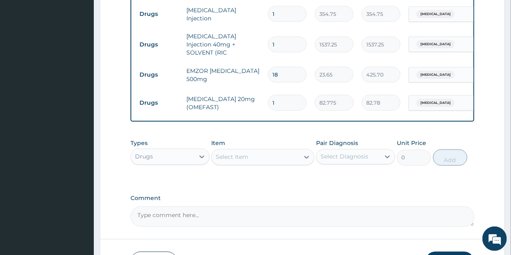
click at [284, 96] on input "1" at bounding box center [287, 103] width 39 height 16
type input "10"
type input "827.75"
type input "10"
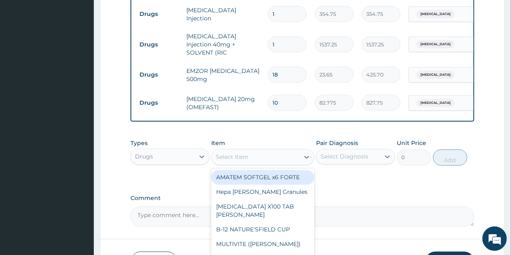
click at [252, 158] on div "Select Item" at bounding box center [256, 157] width 88 height 13
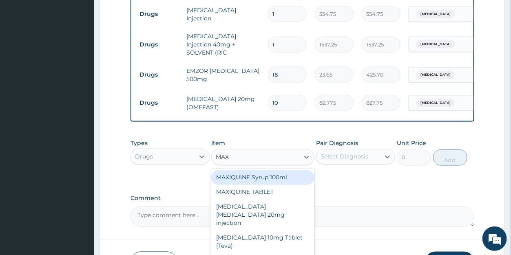
type input "MAXO"
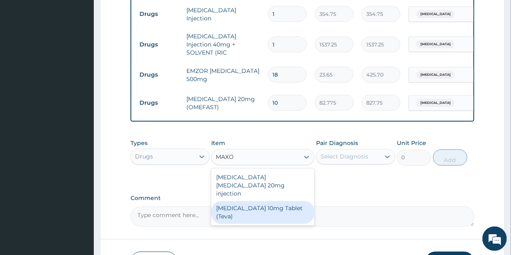
click at [274, 201] on div "[MEDICAL_DATA] 10mg Tablet (Teva)" at bounding box center [262, 212] width 103 height 23
type input "23.65"
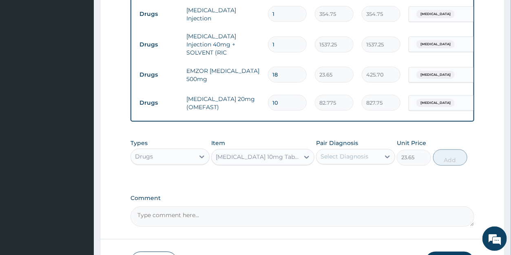
click at [362, 153] on div "Select Diagnosis" at bounding box center [344, 157] width 48 height 8
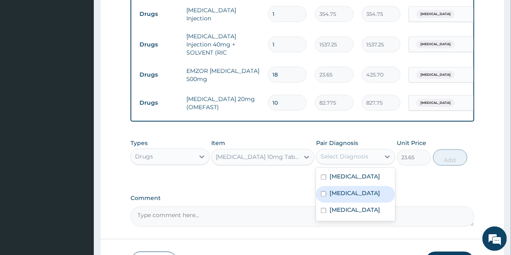
click at [348, 192] on label "Gastritis" at bounding box center [354, 194] width 51 height 8
checkbox input "true"
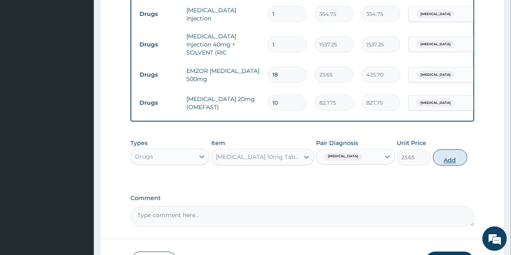
click at [449, 159] on button "Add" at bounding box center [450, 158] width 34 height 16
type input "0"
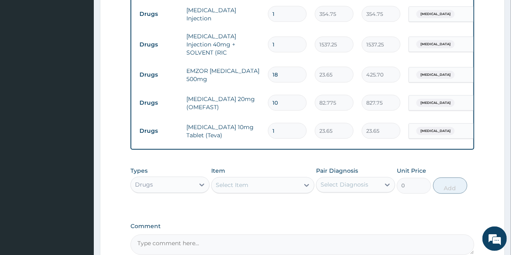
drag, startPoint x: 282, startPoint y: 125, endPoint x: 265, endPoint y: 121, distance: 17.3
click at [268, 123] on input "1" at bounding box center [287, 131] width 39 height 16
type input "3"
type input "70.95"
type input "3"
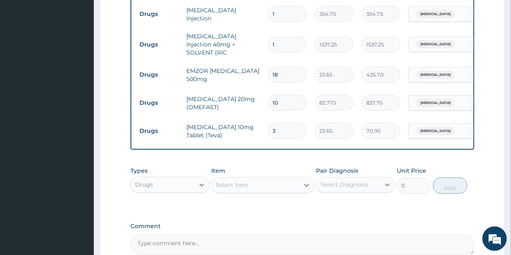
click at [248, 186] on div "Select Item" at bounding box center [232, 185] width 33 height 8
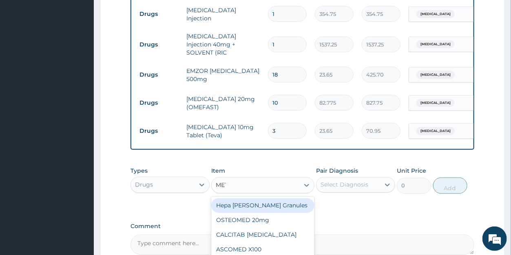
type input "METO"
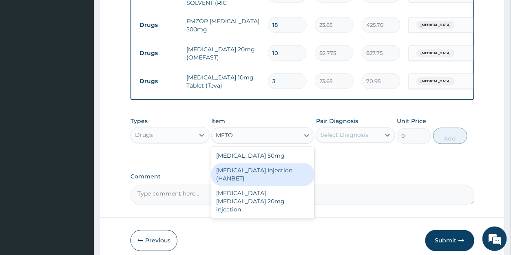
scroll to position [502, 0]
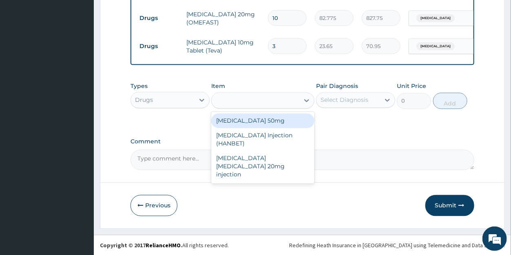
click at [239, 99] on div "METO" at bounding box center [256, 100] width 88 height 13
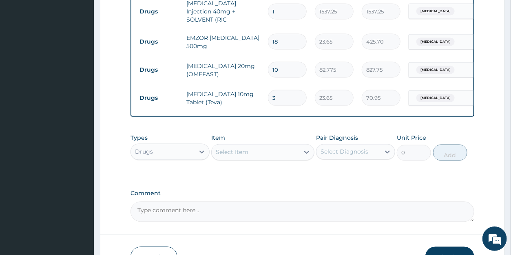
scroll to position [469, 0]
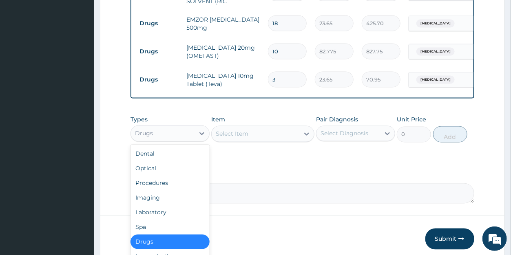
click at [172, 132] on div "Drugs" at bounding box center [163, 133] width 64 height 13
drag, startPoint x: 161, startPoint y: 210, endPoint x: 202, endPoint y: 187, distance: 46.7
click at [161, 210] on div "Laboratory" at bounding box center [169, 213] width 79 height 15
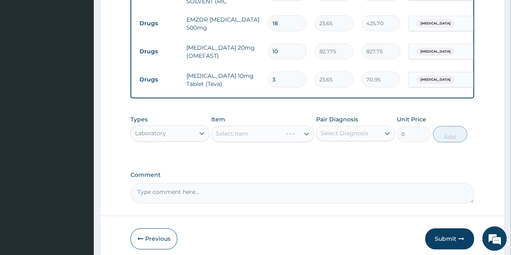
click at [252, 133] on div "Select Item" at bounding box center [262, 134] width 103 height 16
click at [292, 133] on div "Select Item" at bounding box center [262, 134] width 103 height 16
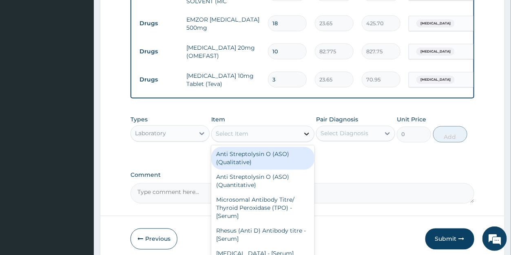
click at [305, 135] on icon at bounding box center [307, 134] width 8 height 8
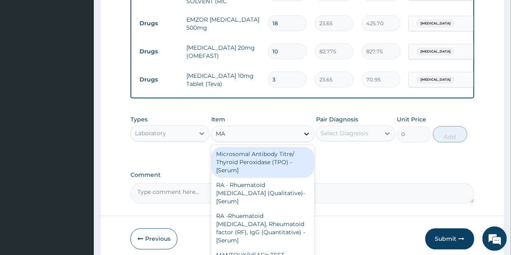
type input "MAL"
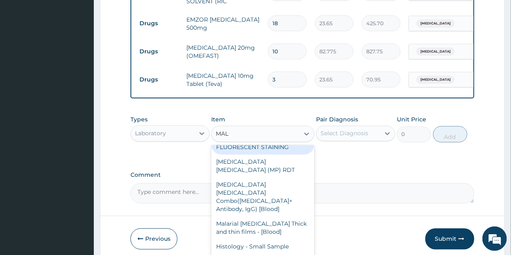
scroll to position [55, 0]
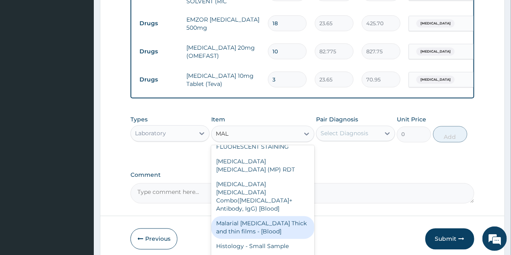
click at [267, 217] on div "Malarial [MEDICAL_DATA] Thick and thin films - [Blood]" at bounding box center [262, 228] width 103 height 23
type input "1612.5"
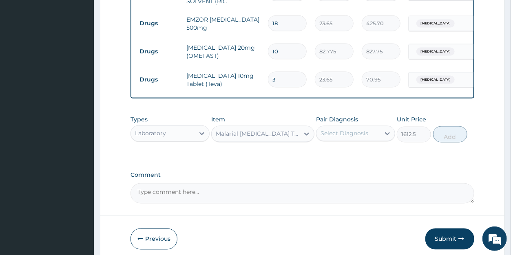
click at [349, 130] on div "Select Diagnosis" at bounding box center [344, 134] width 48 height 8
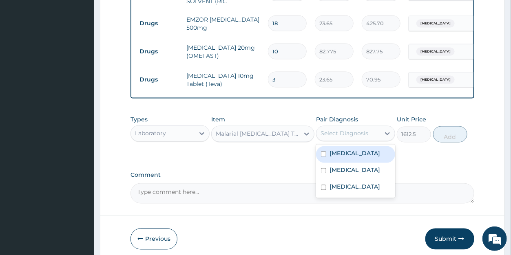
click at [344, 148] on div "[MEDICAL_DATA]" at bounding box center [355, 154] width 79 height 17
checkbox input "true"
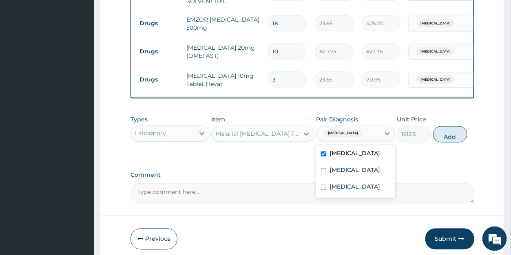
click at [453, 140] on button "Add" at bounding box center [450, 134] width 34 height 16
type input "0"
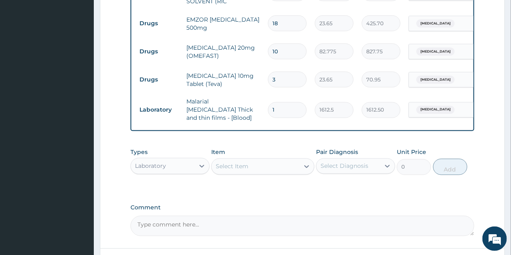
click at [246, 164] on div "Select Item" at bounding box center [232, 167] width 33 height 8
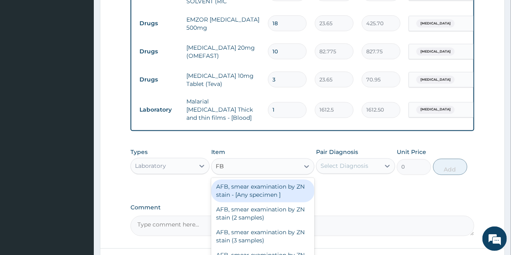
type input "FBC"
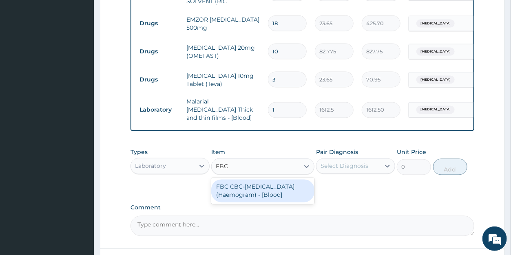
click at [250, 181] on div "FBC CBC-[MEDICAL_DATA] (Haemogram) - [Blood]" at bounding box center [262, 191] width 103 height 23
type input "4300"
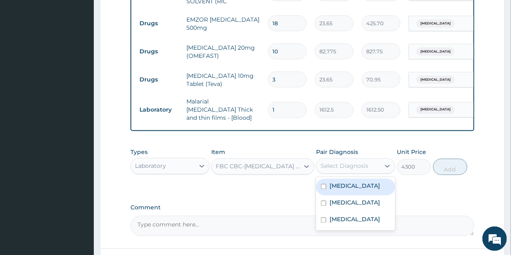
click at [336, 162] on div "Select Diagnosis" at bounding box center [344, 166] width 48 height 8
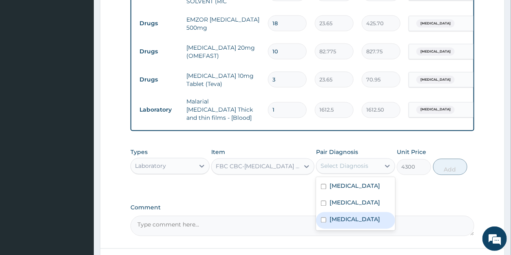
drag, startPoint x: 339, startPoint y: 216, endPoint x: 351, endPoint y: 211, distance: 13.2
click at [340, 216] on label "Sepsis" at bounding box center [354, 220] width 51 height 8
checkbox input "true"
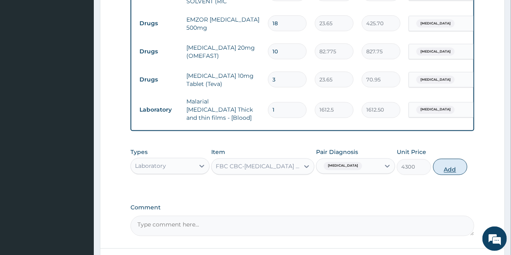
click at [438, 162] on button "Add" at bounding box center [450, 167] width 34 height 16
type input "0"
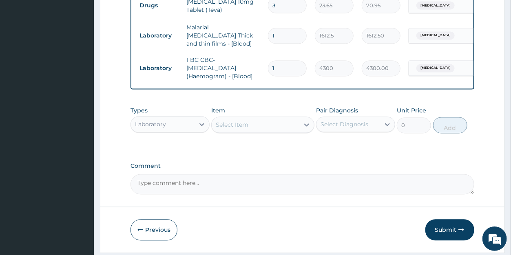
scroll to position [563, 0]
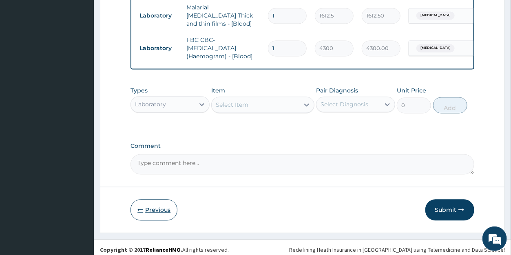
click at [156, 202] on button "Previous" at bounding box center [153, 210] width 47 height 21
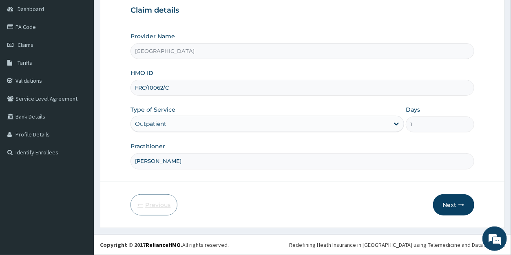
scroll to position [79, 0]
click at [448, 204] on button "Next" at bounding box center [453, 205] width 41 height 21
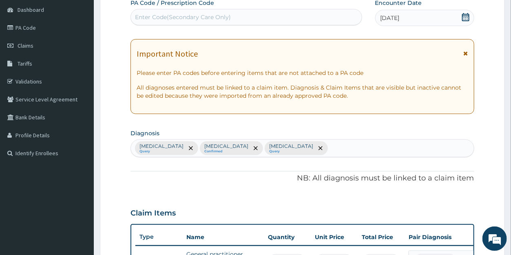
scroll to position [563, 0]
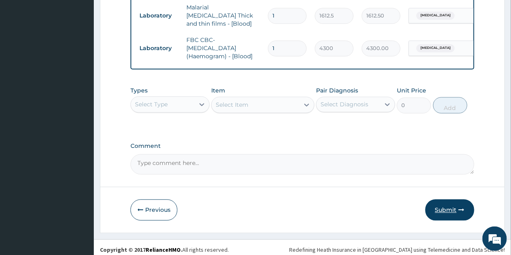
click at [449, 204] on button "Submit" at bounding box center [449, 210] width 49 height 21
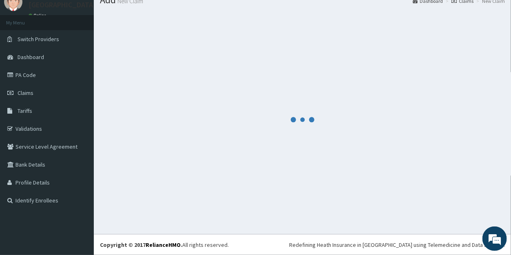
scroll to position [32, 0]
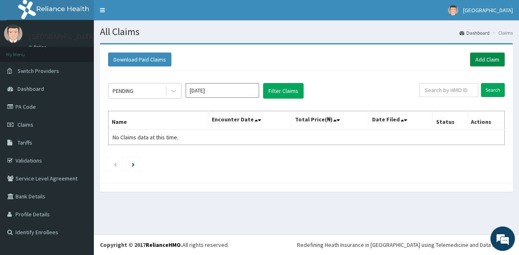
click at [483, 59] on link "Add Claim" at bounding box center [487, 60] width 35 height 14
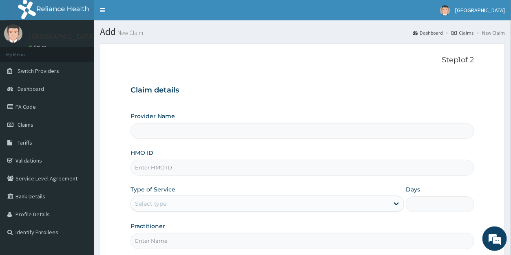
type input "[GEOGRAPHIC_DATA]"
click at [164, 169] on input "HMO ID" at bounding box center [301, 168] width 343 height 16
type input "MCW/10008/B"
click at [158, 207] on div "Select type" at bounding box center [150, 204] width 31 height 8
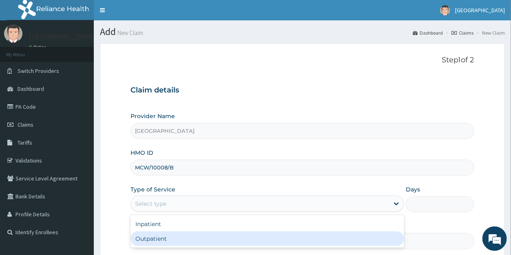
click at [155, 238] on div "Outpatient" at bounding box center [267, 239] width 274 height 15
type input "1"
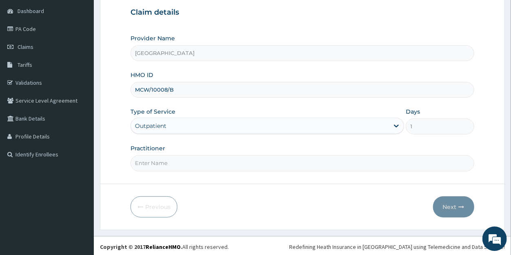
scroll to position [79, 0]
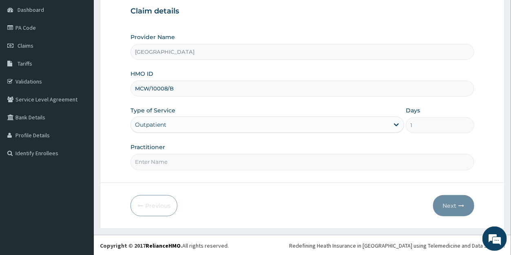
click at [168, 164] on input "Practitioner" at bounding box center [301, 162] width 343 height 16
type input "[PERSON_NAME]"
click at [449, 201] on button "Next" at bounding box center [453, 205] width 41 height 21
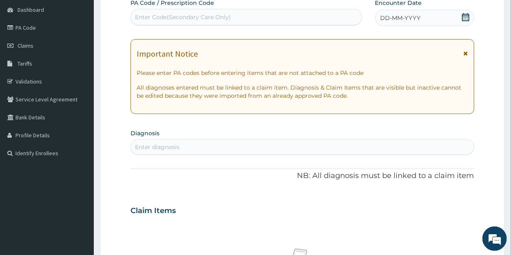
click at [233, 15] on div "Enter Code(Secondary Care Only)" at bounding box center [246, 17] width 230 height 13
paste input "PA/D51EFB"
type input "PA/D51EFB"
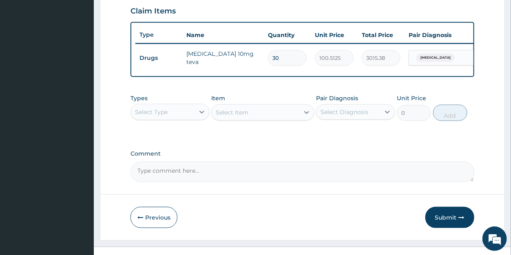
scroll to position [301, 0]
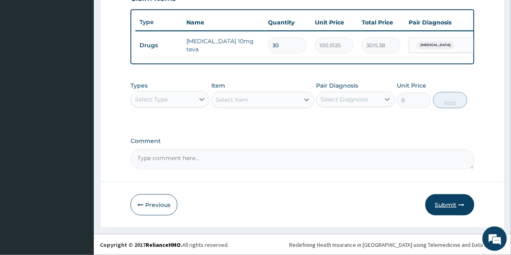
click at [450, 204] on button "Submit" at bounding box center [449, 204] width 49 height 21
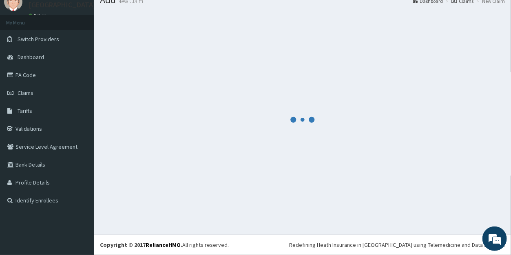
scroll to position [32, 0]
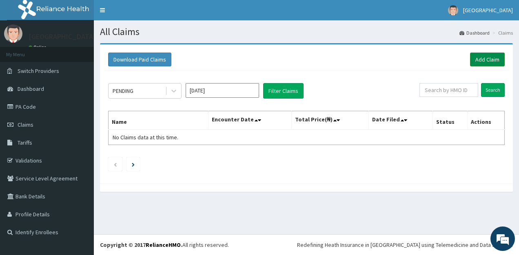
click at [481, 60] on link "Add Claim" at bounding box center [487, 60] width 35 height 14
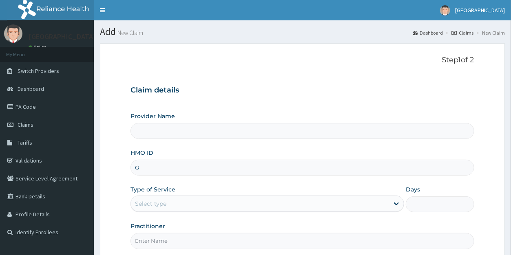
type input "G"
type input "[GEOGRAPHIC_DATA]"
type input "GOM/10051/A"
click at [156, 202] on div "Select type" at bounding box center [150, 204] width 31 height 8
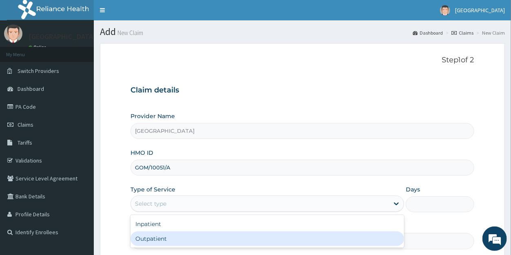
click at [157, 237] on div "Outpatient" at bounding box center [267, 239] width 274 height 15
type input "1"
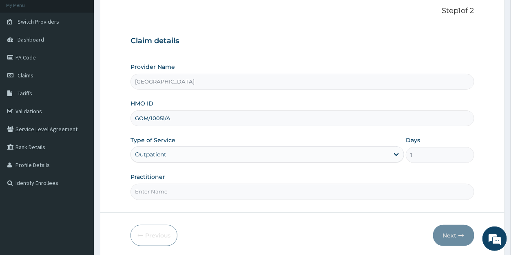
scroll to position [79, 0]
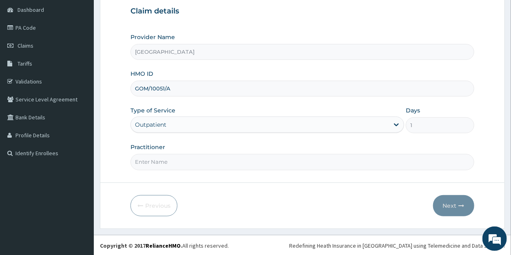
click at [164, 163] on input "Practitioner" at bounding box center [301, 162] width 343 height 16
type input "DR K"
click at [453, 203] on button "Next" at bounding box center [453, 205] width 41 height 21
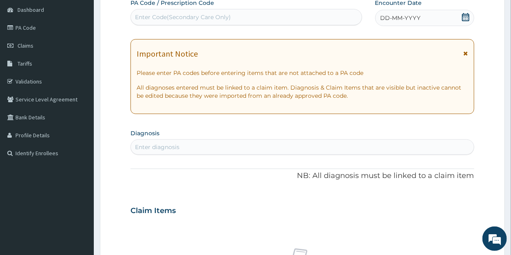
click at [201, 18] on div "Enter Code(Secondary Care Only)" at bounding box center [183, 17] width 96 height 8
click at [164, 20] on div "Enter Code(Secondary Care Only)" at bounding box center [183, 17] width 96 height 8
paste input "PA/EC4D05"
type input "PA/EC4D05"
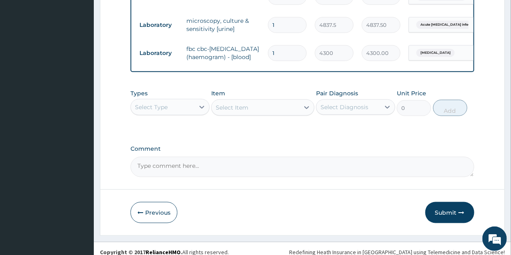
scroll to position [350, 0]
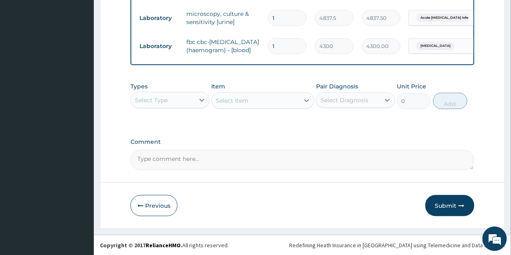
click at [172, 106] on div "Select Type" at bounding box center [163, 99] width 64 height 13
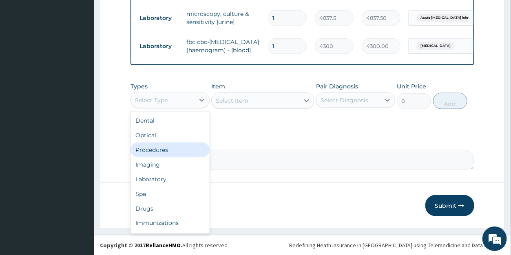
click at [164, 157] on div "Procedures" at bounding box center [169, 149] width 79 height 15
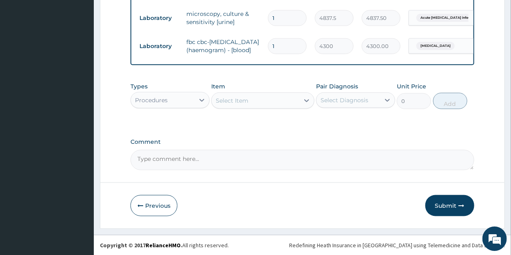
click at [253, 107] on div "Select Item" at bounding box center [256, 100] width 88 height 13
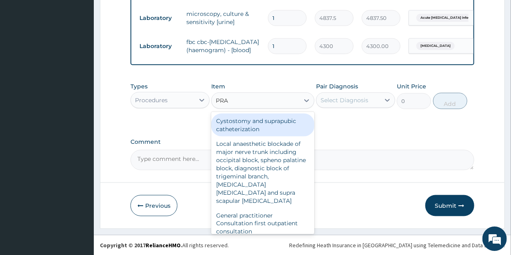
type input "PRAC"
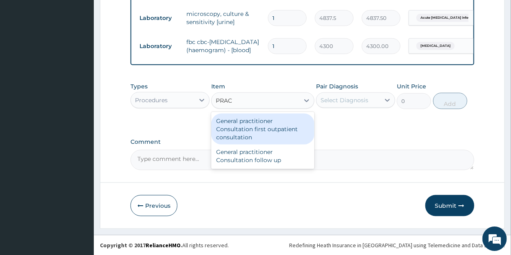
drag, startPoint x: 241, startPoint y: 143, endPoint x: 250, endPoint y: 140, distance: 9.8
click at [241, 143] on div "General practitioner Consultation first outpatient consultation" at bounding box center [262, 128] width 103 height 31
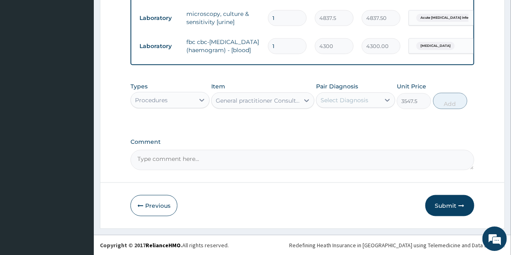
type input "3547.5"
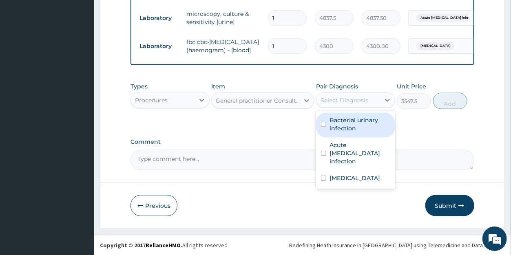
click at [345, 104] on div "Select Diagnosis" at bounding box center [344, 100] width 48 height 8
click at [349, 132] on label "Bacterial urinary infection" at bounding box center [359, 124] width 61 height 16
checkbox input "true"
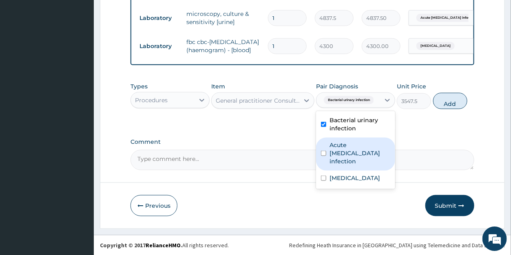
click at [349, 153] on label "Acute [MEDICAL_DATA] infection" at bounding box center [359, 153] width 61 height 24
checkbox input "true"
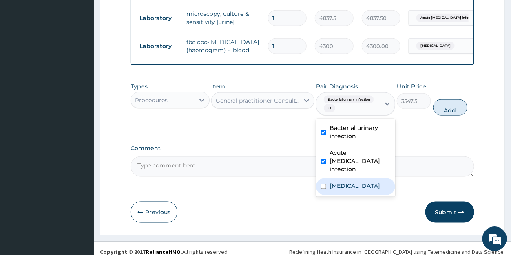
click at [341, 181] on label "[MEDICAL_DATA]" at bounding box center [354, 185] width 51 height 8
checkbox input "true"
click at [447, 115] on button "Add" at bounding box center [450, 107] width 34 height 16
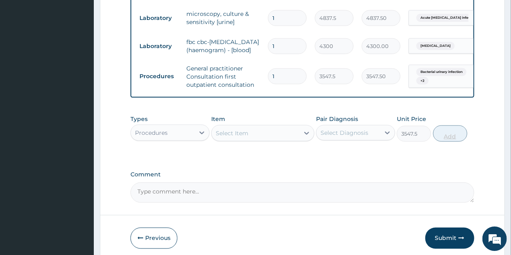
type input "0"
click at [264, 139] on div "Select Item" at bounding box center [256, 132] width 88 height 13
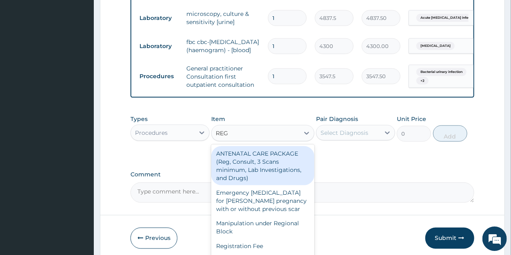
type input "REGI"
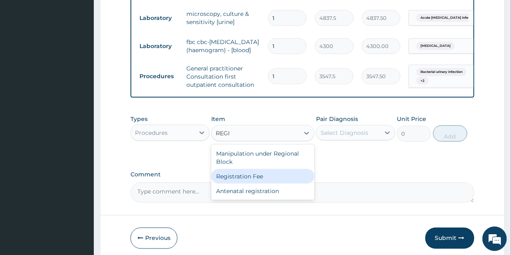
click at [256, 183] on div "Registration Fee" at bounding box center [262, 176] width 103 height 15
type input "2150"
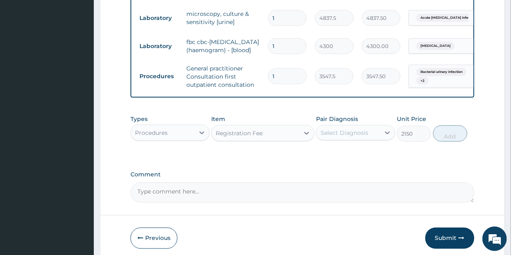
click at [343, 137] on div "Select Diagnosis" at bounding box center [344, 132] width 48 height 8
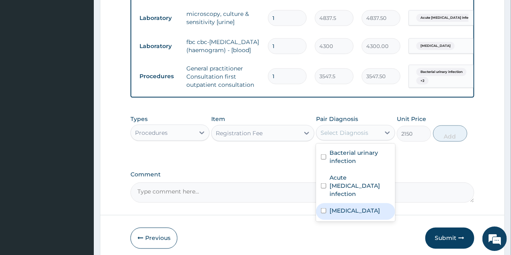
click at [345, 208] on label "[MEDICAL_DATA]" at bounding box center [354, 210] width 51 height 8
checkbox input "true"
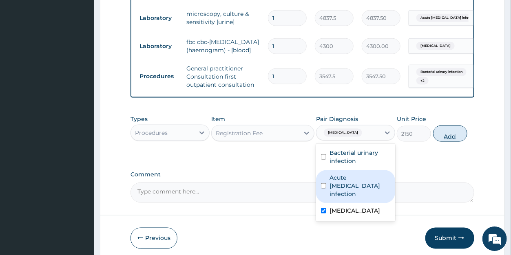
click at [451, 141] on button "Add" at bounding box center [450, 133] width 34 height 16
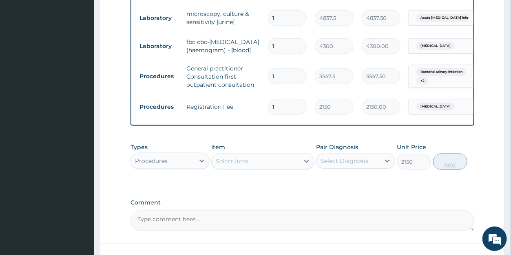
type input "0"
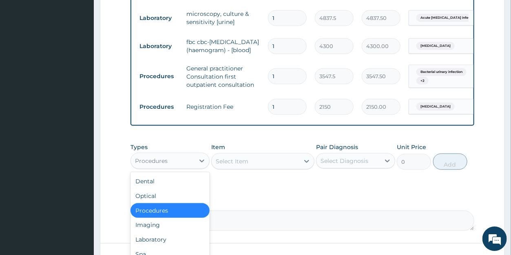
click at [165, 165] on div "Procedures" at bounding box center [151, 161] width 33 height 8
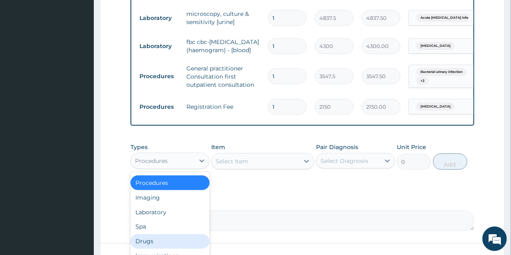
click at [146, 249] on div "Drugs" at bounding box center [169, 241] width 79 height 15
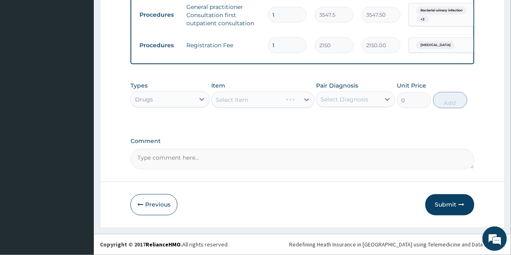
scroll to position [420, 0]
click at [266, 106] on div "Select Item" at bounding box center [256, 99] width 88 height 13
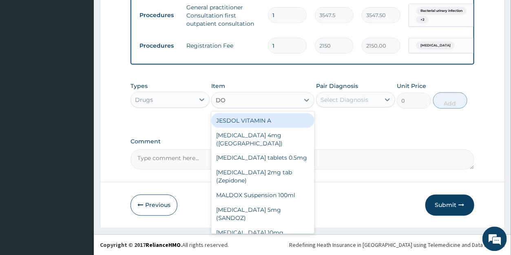
type input "DOX"
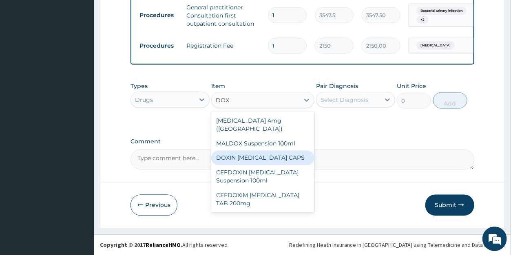
click at [267, 150] on div "DOXIN [MEDICAL_DATA] CAPS" at bounding box center [262, 157] width 103 height 15
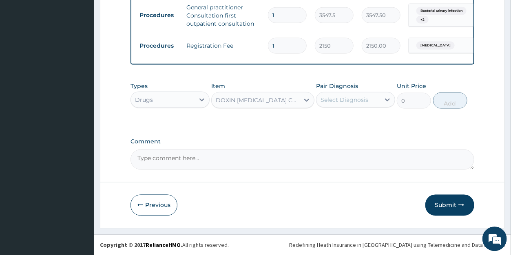
type input "59.125"
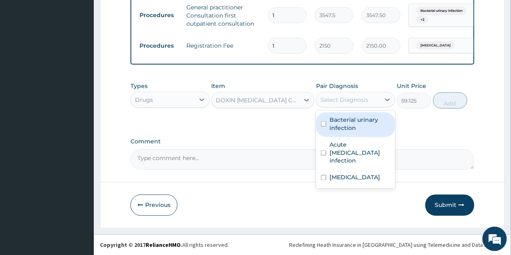
click at [346, 102] on div "Select Diagnosis" at bounding box center [344, 99] width 48 height 8
click at [344, 123] on label "Bacterial urinary infection" at bounding box center [359, 123] width 61 height 16
checkbox input "true"
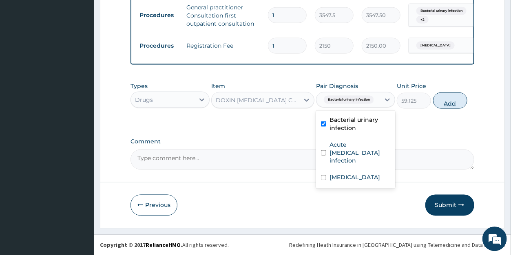
click at [447, 106] on button "Add" at bounding box center [450, 100] width 34 height 16
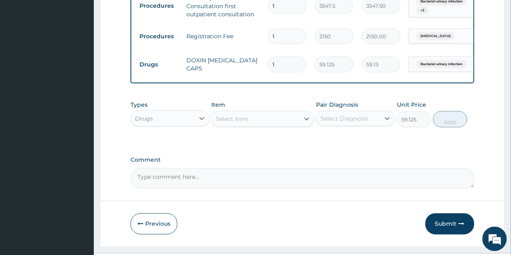
type input "0"
type input "0.00"
type input "2"
type input "118.25"
type input "28"
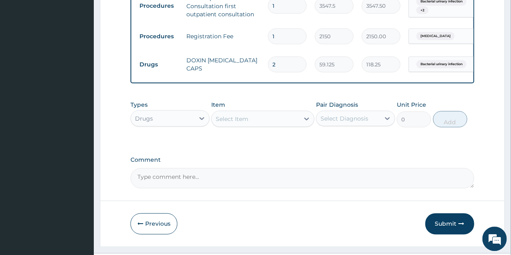
type input "1655.50"
type input "28"
click at [252, 125] on div "Select Item" at bounding box center [256, 118] width 88 height 13
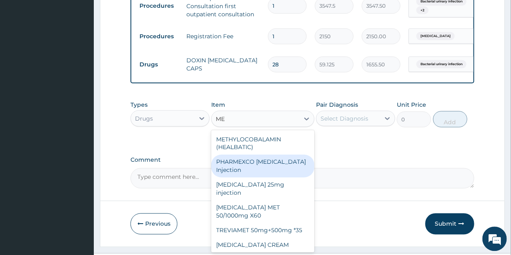
type input "M"
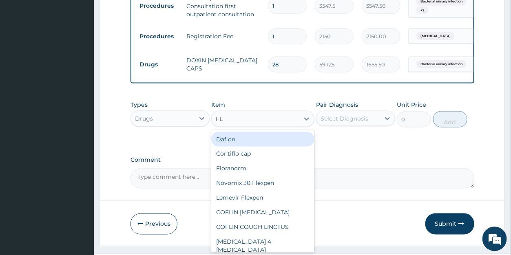
type input "FLA"
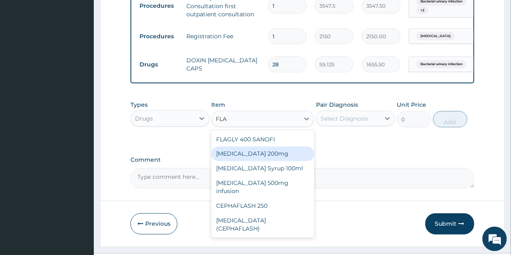
click at [271, 161] on div "[MEDICAL_DATA] 200mg" at bounding box center [262, 153] width 103 height 15
type input "47.3"
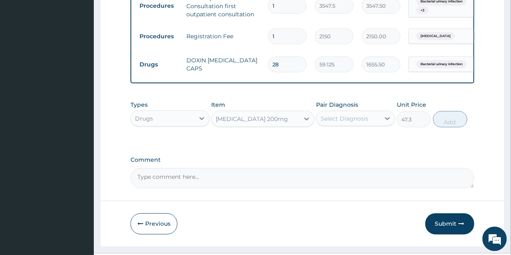
click at [346, 122] on div "Select Diagnosis" at bounding box center [344, 118] width 48 height 8
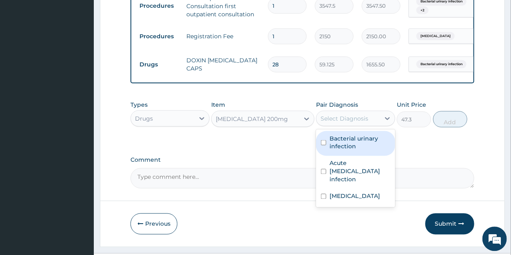
click at [356, 150] on label "Bacterial urinary infection" at bounding box center [359, 142] width 61 height 16
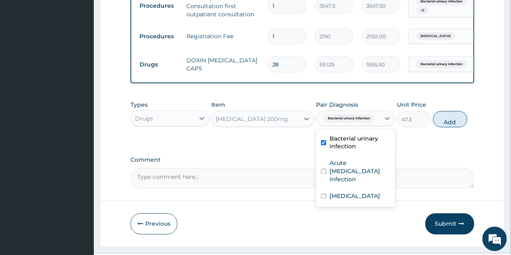
checkbox input "true"
click at [456, 127] on button "Add" at bounding box center [450, 119] width 34 height 16
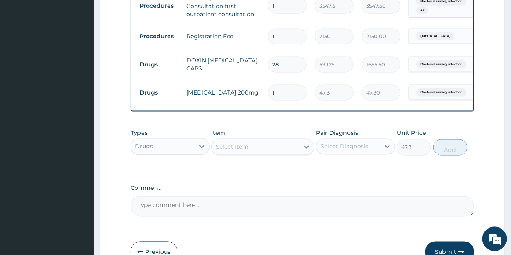
type input "0"
drag, startPoint x: 275, startPoint y: 96, endPoint x: 266, endPoint y: 94, distance: 9.1
click at [268, 94] on input "1" at bounding box center [287, 92] width 39 height 16
type input "8"
type input "378.40"
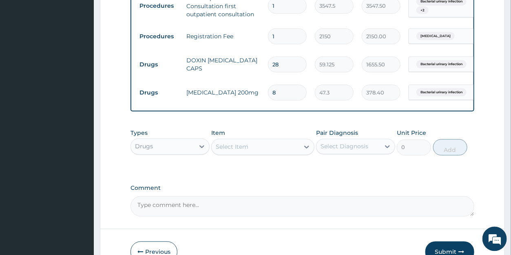
type input "84"
type input "3973.20"
type input "84"
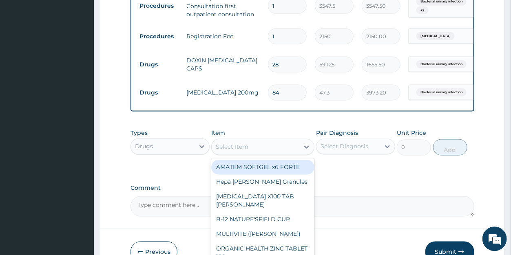
click at [240, 151] on div "Select Item" at bounding box center [232, 147] width 33 height 8
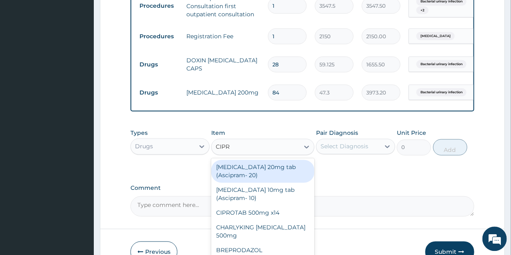
type input "[MEDICAL_DATA]"
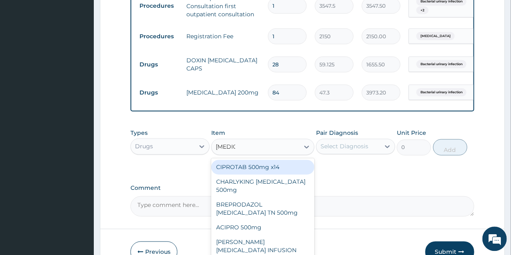
click at [261, 175] on div "CIPROTAB 500mg x14" at bounding box center [262, 167] width 103 height 15
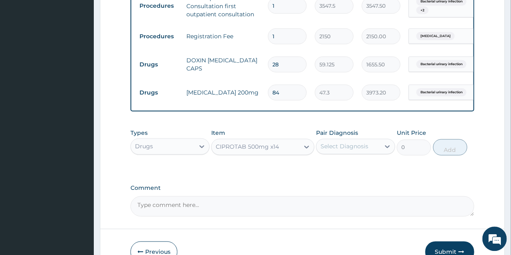
type input "319.275"
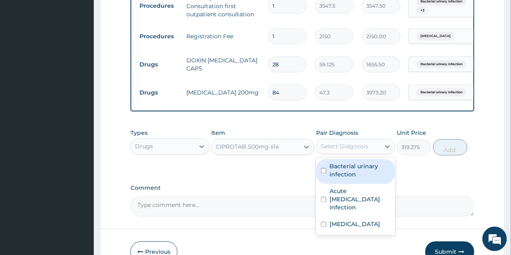
click at [349, 150] on div "Select Diagnosis" at bounding box center [344, 146] width 48 height 8
click at [356, 179] on label "Bacterial urinary infection" at bounding box center [359, 170] width 61 height 16
checkbox input "true"
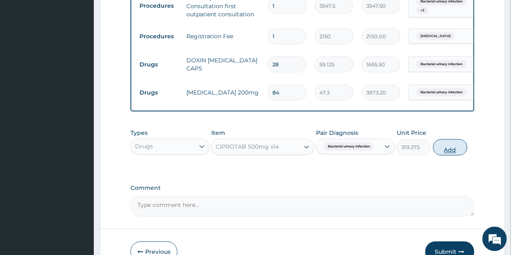
click at [443, 155] on button "Add" at bounding box center [450, 147] width 34 height 16
type input "0"
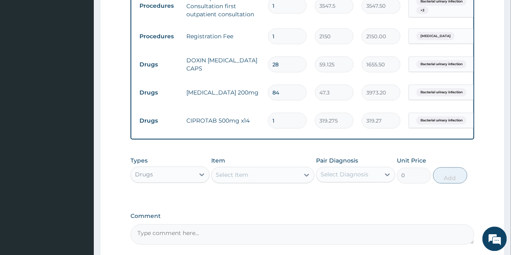
click at [278, 127] on input "1" at bounding box center [287, 121] width 39 height 16
type input "10"
type input "3192.75"
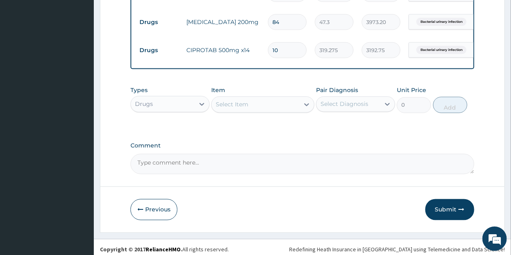
scroll to position [492, 0]
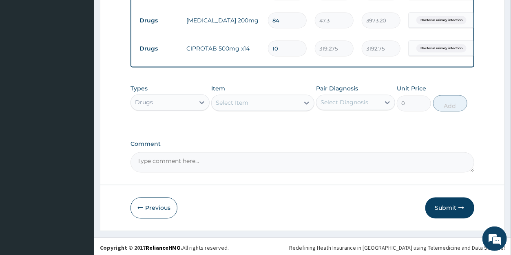
type input "10"
click at [228, 107] on div "Select Item" at bounding box center [232, 103] width 33 height 8
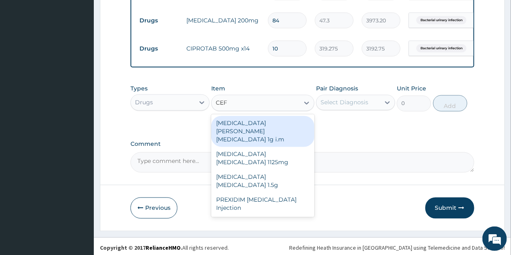
type input "CEFT"
click at [274, 135] on div "[MEDICAL_DATA][PERSON_NAME][MEDICAL_DATA] 1g i.m" at bounding box center [262, 131] width 103 height 31
type input "8277.5"
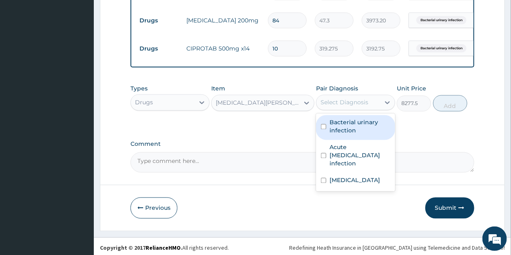
click at [360, 107] on div "Select Diagnosis" at bounding box center [344, 103] width 48 height 8
click at [352, 135] on label "Bacterial urinary infection" at bounding box center [359, 127] width 61 height 16
checkbox input "true"
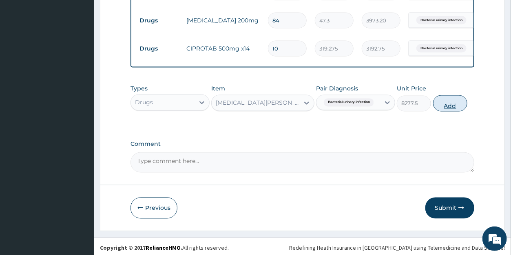
click at [438, 112] on button "Add" at bounding box center [450, 103] width 34 height 16
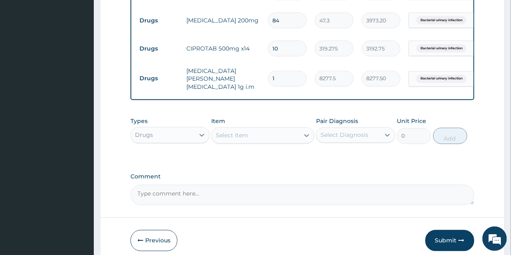
click at [234, 140] on div "Select Item" at bounding box center [232, 136] width 33 height 8
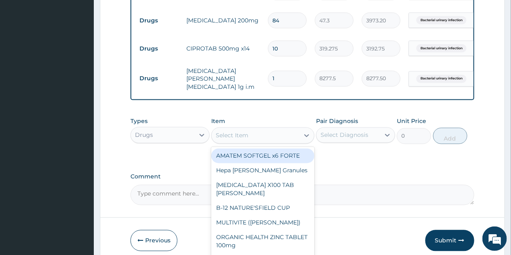
drag, startPoint x: 239, startPoint y: 162, endPoint x: 264, endPoint y: 159, distance: 25.9
click at [239, 162] on div "AMATEM SOFTGEL x6 FORTE" at bounding box center [262, 156] width 103 height 15
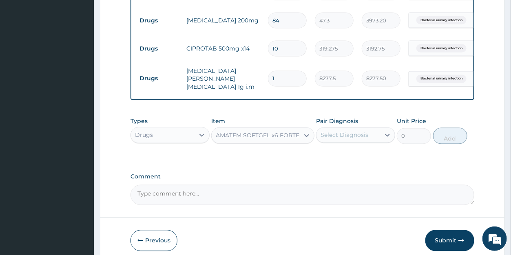
type input "473"
click at [338, 139] on div "Select Diagnosis" at bounding box center [344, 135] width 48 height 8
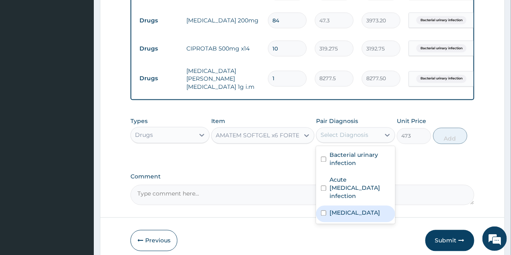
click at [347, 209] on label "Malaria" at bounding box center [354, 213] width 51 height 8
checkbox input "true"
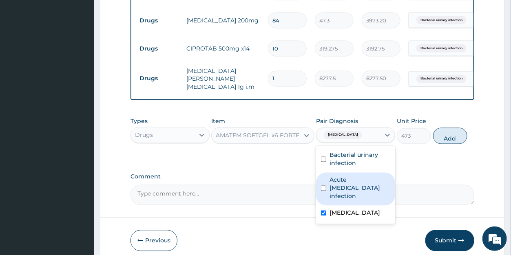
click at [440, 144] on button "Add" at bounding box center [450, 136] width 34 height 16
type input "0"
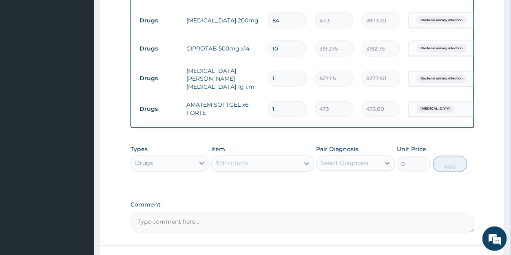
click at [282, 110] on input "1" at bounding box center [287, 110] width 39 height 16
type input "15"
type input "7095.00"
type input "15"
click at [245, 170] on div "Select Item" at bounding box center [256, 163] width 88 height 13
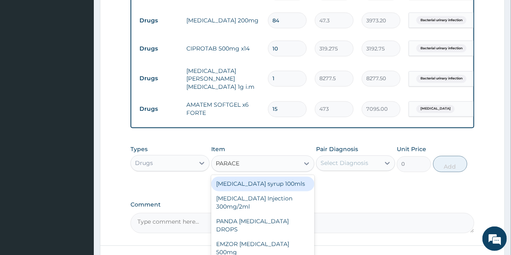
type input "PARACET"
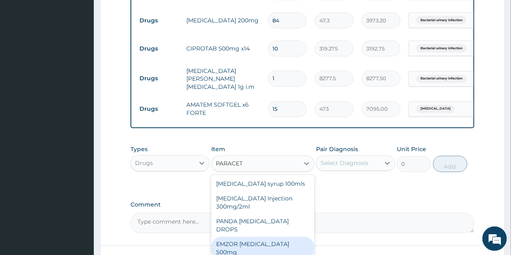
drag, startPoint x: 263, startPoint y: 241, endPoint x: 312, endPoint y: 214, distance: 55.5
click at [263, 241] on div "EMZOR [MEDICAL_DATA] 500mg" at bounding box center [262, 248] width 103 height 23
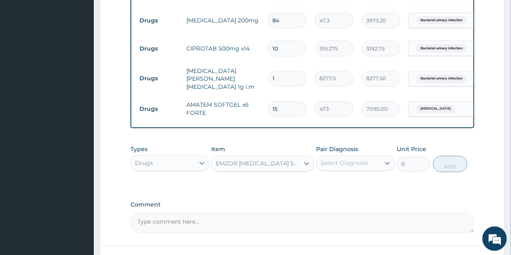
type input "23.65"
click at [339, 168] on div "Select Diagnosis" at bounding box center [344, 163] width 48 height 8
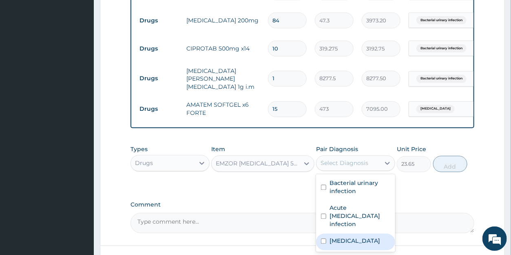
click at [348, 237] on label "Malaria" at bounding box center [354, 241] width 51 height 8
checkbox input "true"
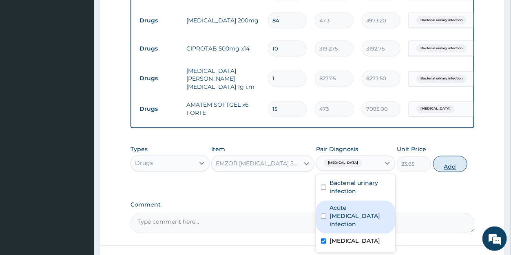
click at [445, 172] on button "Add" at bounding box center [450, 164] width 34 height 16
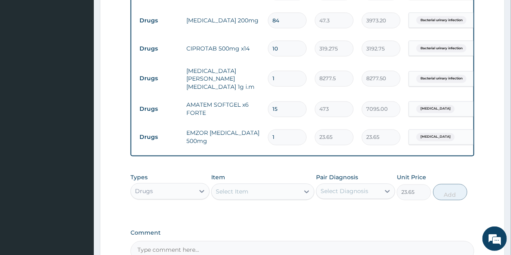
type input "0"
drag, startPoint x: 283, startPoint y: 108, endPoint x: 264, endPoint y: 106, distance: 19.7
click at [268, 106] on input "15" at bounding box center [287, 110] width 39 height 16
type input "6"
type input "2838.00"
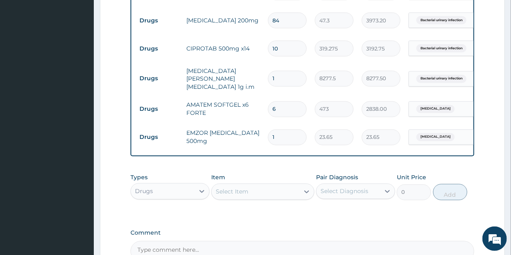
type input "6"
click at [290, 138] on input "1" at bounding box center [287, 138] width 39 height 16
type input "18"
type input "425.70"
type input "18"
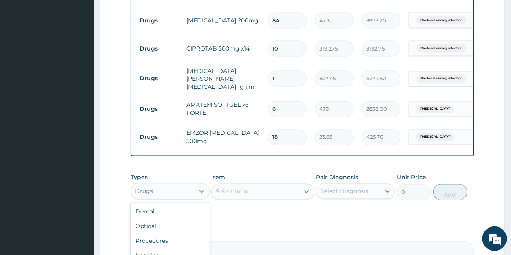
click at [152, 196] on div "Drugs" at bounding box center [144, 192] width 18 height 8
click at [167, 250] on div "Laboratory" at bounding box center [169, 243] width 79 height 15
click at [244, 200] on div "Select Item" at bounding box center [262, 192] width 103 height 16
click at [242, 199] on div "Select Item" at bounding box center [262, 192] width 103 height 16
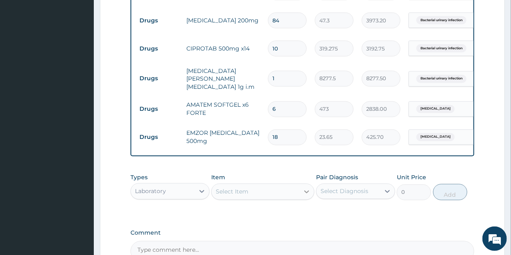
click at [304, 196] on icon at bounding box center [307, 192] width 8 height 8
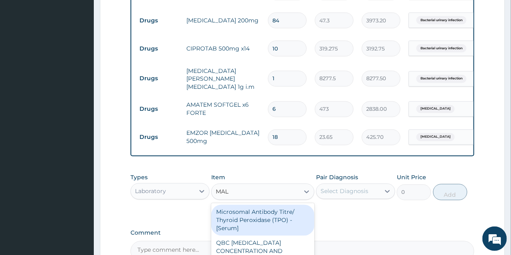
type input "MALA"
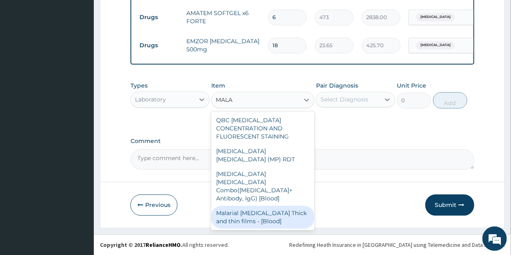
click at [279, 206] on div "Malarial Parasite Thick and thin films - [Blood]" at bounding box center [262, 217] width 103 height 23
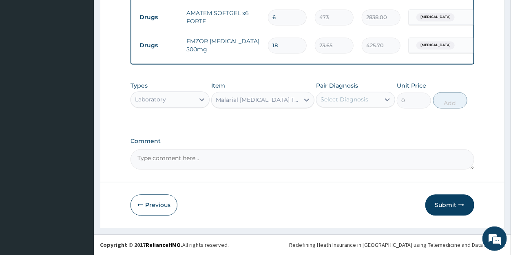
type input "1612.5"
click at [340, 103] on div "Select Diagnosis" at bounding box center [344, 99] width 48 height 8
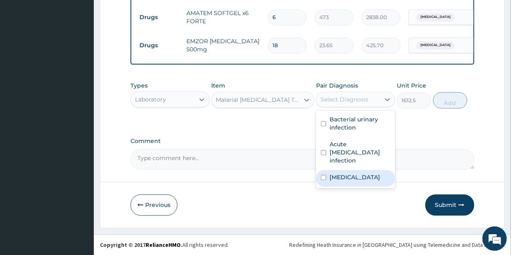
click at [345, 173] on label "Malaria" at bounding box center [354, 177] width 51 height 8
checkbox input "true"
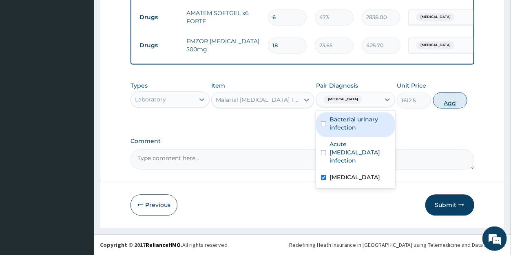
click at [449, 100] on button "Add" at bounding box center [450, 100] width 34 height 16
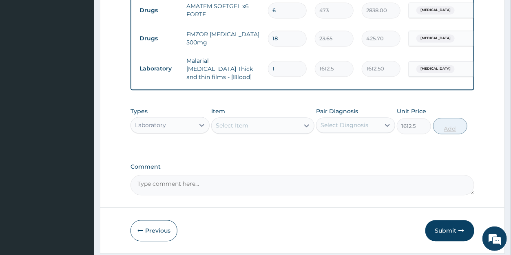
type input "0"
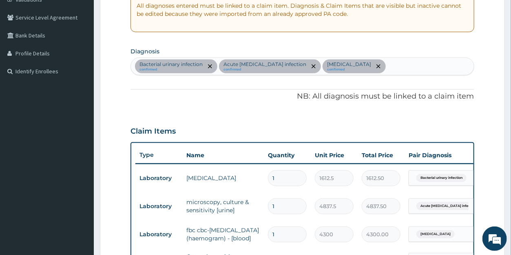
scroll to position [154, 0]
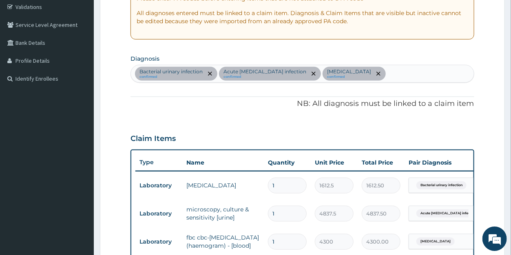
click at [347, 75] on div "Bacterial urinary infection confirmed Acute HIV infection confirmed Malaria con…" at bounding box center [302, 73] width 343 height 17
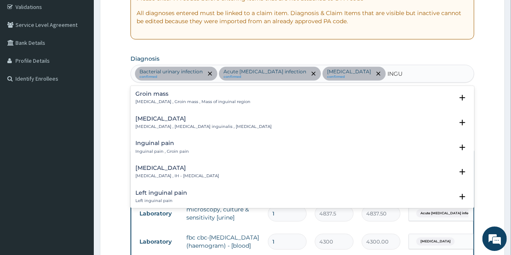
type input "INGUI"
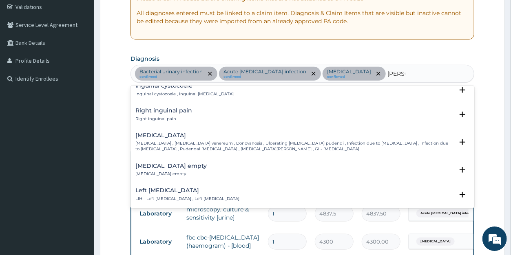
scroll to position [0, 0]
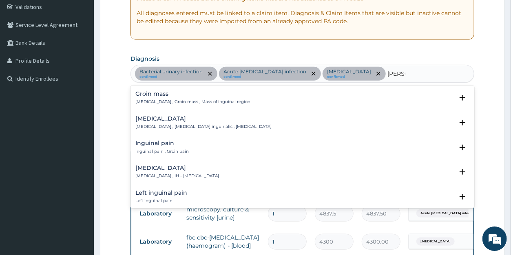
click at [168, 142] on h4 "Inguinal pain" at bounding box center [161, 143] width 53 height 6
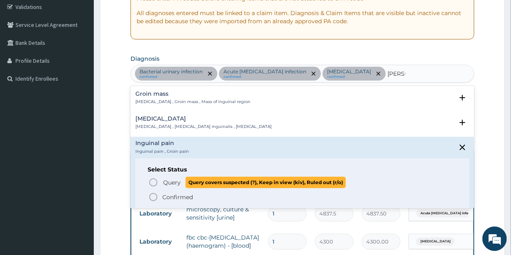
click at [171, 181] on span "Query" at bounding box center [172, 183] width 18 height 8
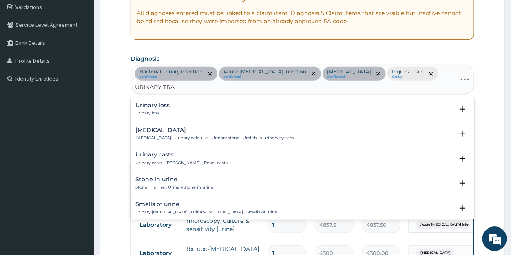
type input "URINARY TRAC"
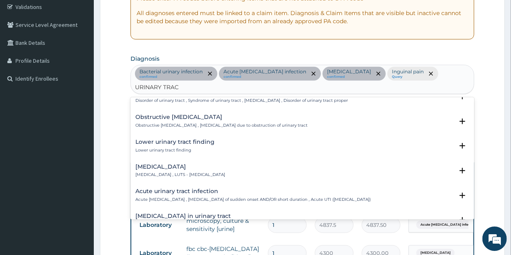
scroll to position [220, 0]
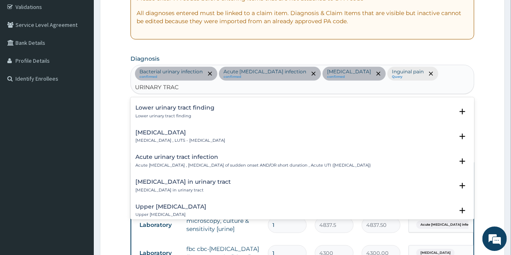
click at [172, 204] on h4 "Upper urinary tract infection" at bounding box center [170, 207] width 71 height 6
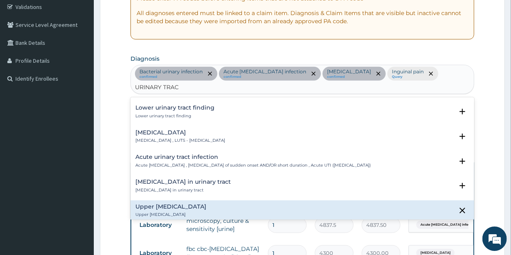
scroll to position [330, 0]
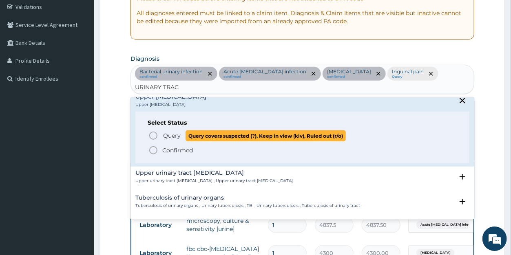
click at [172, 132] on span "Query" at bounding box center [172, 136] width 18 height 8
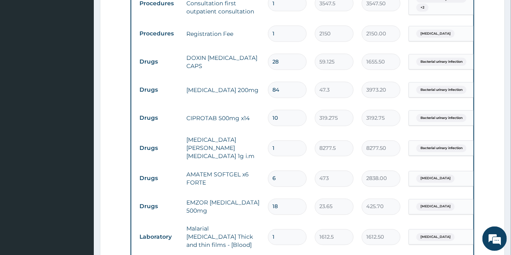
scroll to position [436, 0]
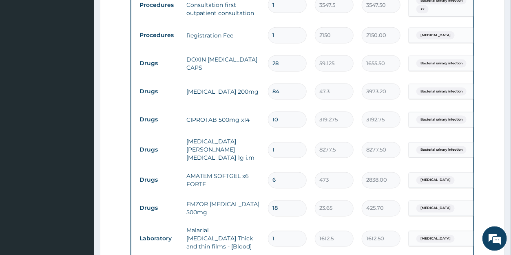
click at [448, 124] on span "Bacterial urinary infection" at bounding box center [441, 120] width 50 height 8
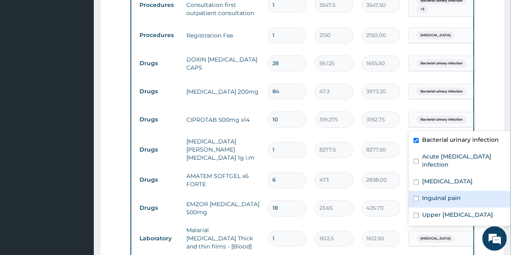
click at [452, 194] on label "Inguinal pain" at bounding box center [441, 198] width 39 height 8
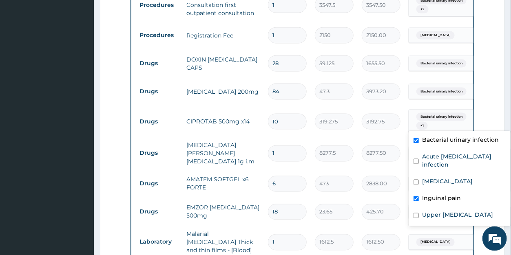
checkbox input "true"
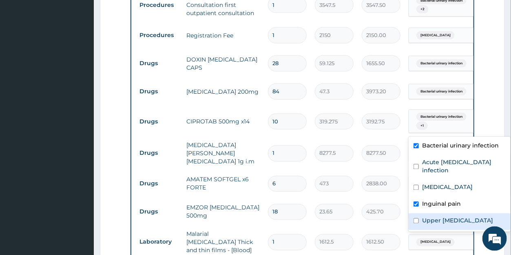
click at [450, 217] on label "Upper urinary tract infection" at bounding box center [457, 221] width 71 height 8
checkbox input "true"
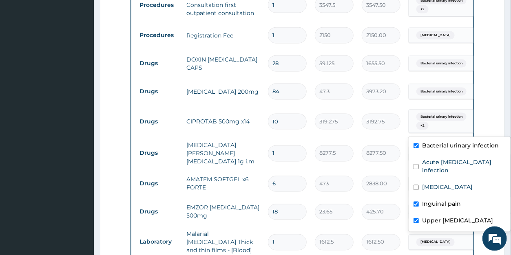
click at [449, 93] on span "Bacterial urinary infection" at bounding box center [441, 92] width 50 height 8
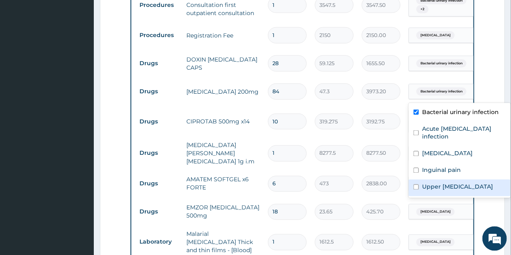
click at [447, 183] on label "Upper urinary tract infection" at bounding box center [457, 187] width 71 height 8
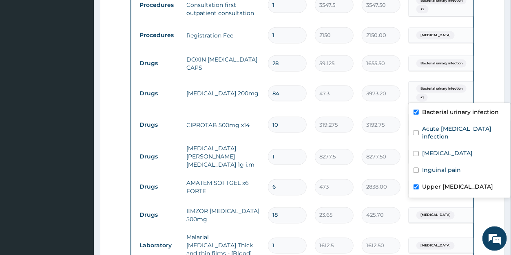
checkbox input "true"
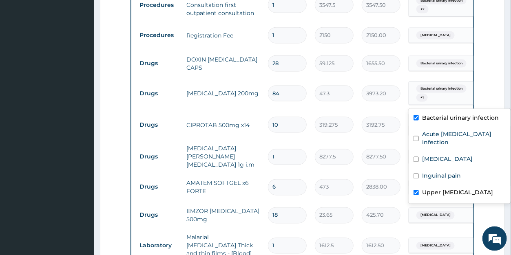
click at [437, 64] on span "Bacterial urinary infection" at bounding box center [441, 64] width 50 height 8
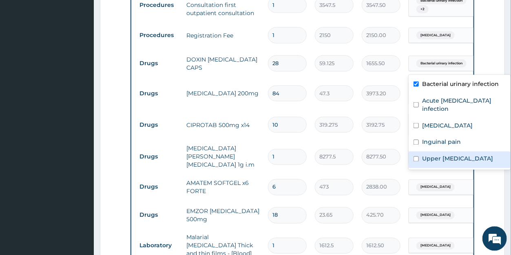
click at [449, 155] on label "Upper urinary tract infection" at bounding box center [457, 159] width 71 height 8
checkbox input "true"
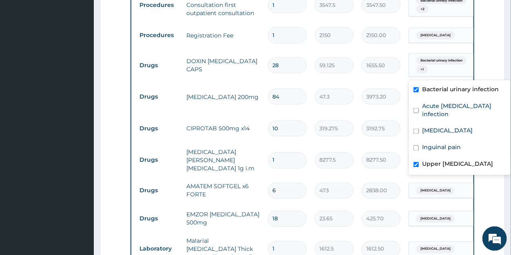
click at [495, 56] on form "Step 2 of 2 PA Code / Prescription Code PA/EC4D05 Encounter Date 13-08-2025 Imp…" at bounding box center [302, 21] width 405 height 828
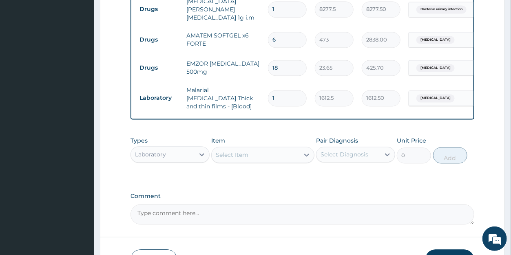
scroll to position [641, 0]
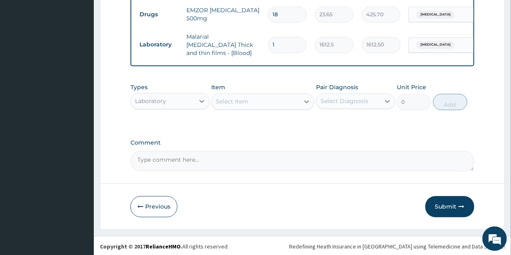
click at [247, 100] on div "Select Item" at bounding box center [232, 101] width 33 height 8
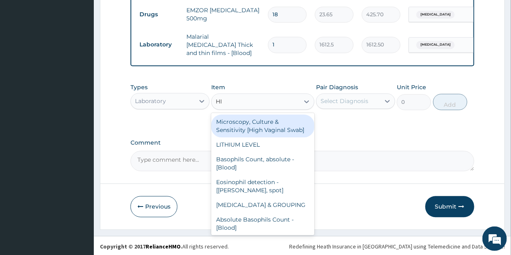
type input "HIV"
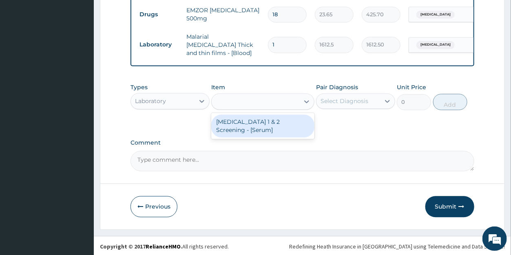
type input "2687.5"
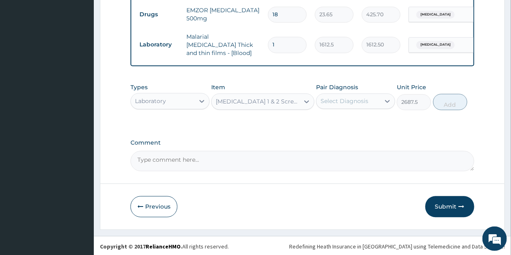
click at [332, 102] on div "Select Diagnosis" at bounding box center [344, 101] width 48 height 8
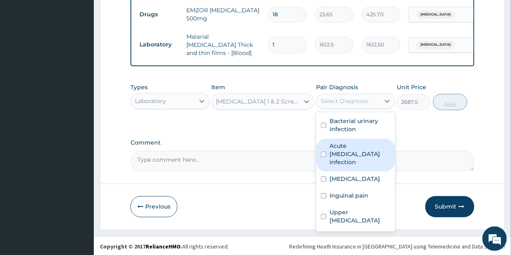
click at [351, 143] on label "Acute HIV infection" at bounding box center [359, 154] width 61 height 24
checkbox input "true"
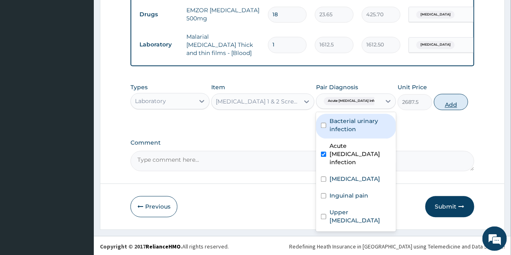
click at [448, 102] on button "Add" at bounding box center [451, 102] width 34 height 16
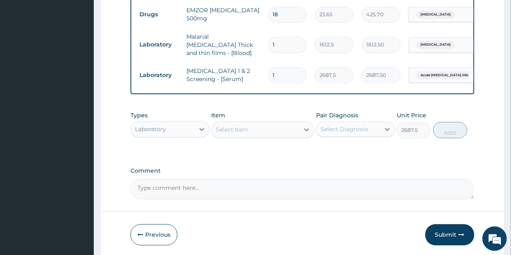
type input "0"
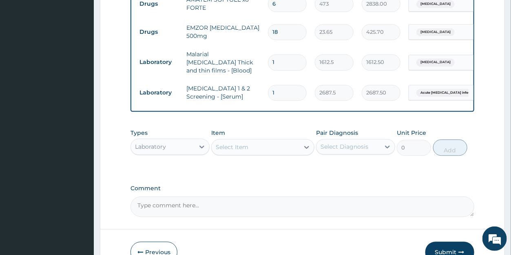
scroll to position [669, 0]
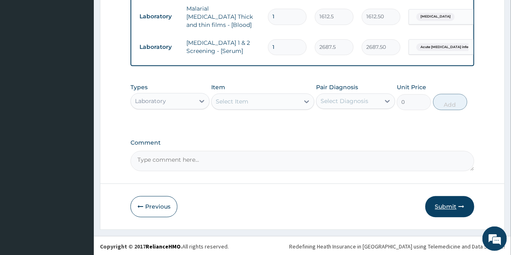
click at [455, 203] on button "Submit" at bounding box center [449, 206] width 49 height 21
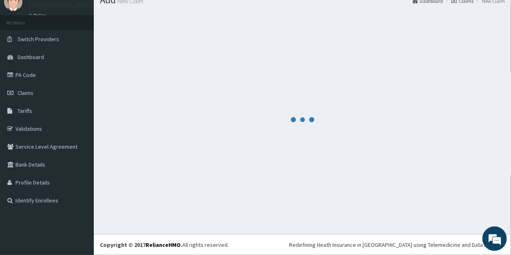
scroll to position [32, 0]
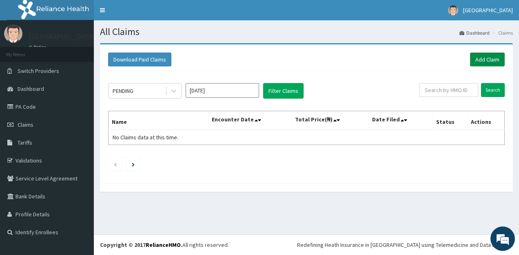
click at [486, 56] on link "Add Claim" at bounding box center [487, 60] width 35 height 14
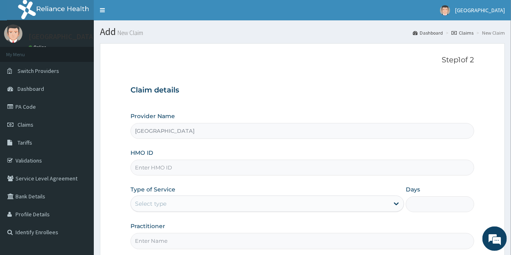
click at [165, 168] on input "HMO ID" at bounding box center [301, 168] width 343 height 16
type input "WOC/10003/C"
click at [173, 204] on div "Select type" at bounding box center [260, 203] width 258 height 13
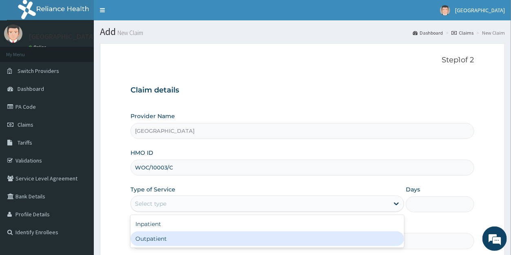
click at [167, 239] on div "Outpatient" at bounding box center [267, 239] width 274 height 15
type input "1"
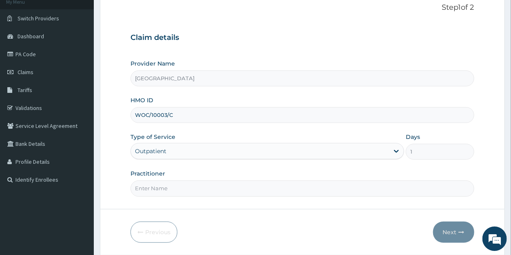
scroll to position [79, 0]
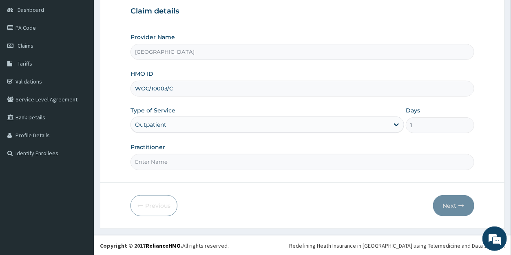
click at [160, 163] on input "Practitioner" at bounding box center [301, 162] width 343 height 16
type input "[PERSON_NAME]"
click at [450, 202] on button "Next" at bounding box center [453, 205] width 41 height 21
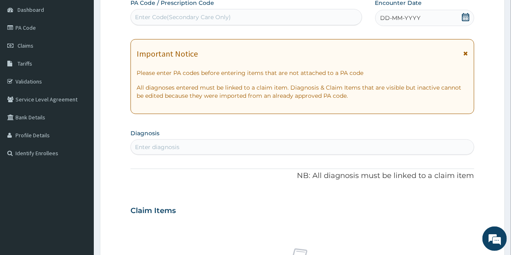
click at [212, 16] on div "Enter Code(Secondary Care Only)" at bounding box center [183, 17] width 96 height 8
paste input "PA/09001D"
type input "PA/09001D"
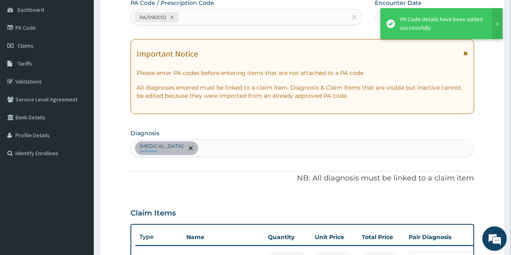
scroll to position [239, 0]
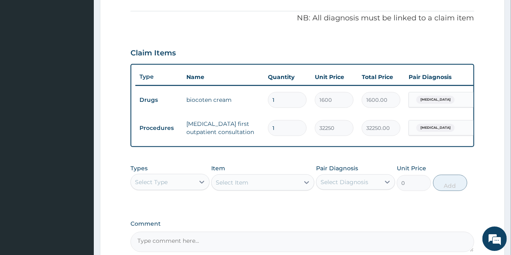
click at [164, 186] on div "Select Type" at bounding box center [151, 182] width 33 height 8
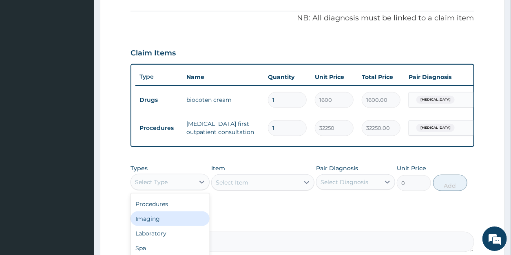
scroll to position [329, 0]
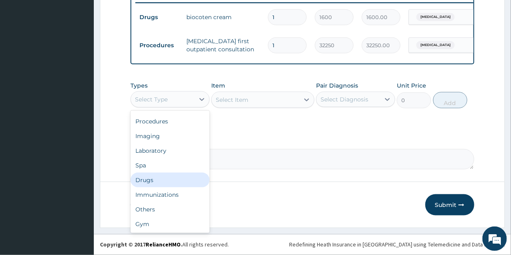
drag, startPoint x: 160, startPoint y: 182, endPoint x: 197, endPoint y: 150, distance: 49.1
click at [160, 181] on div "Drugs" at bounding box center [169, 180] width 79 height 15
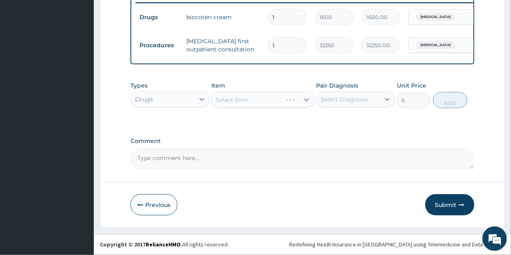
click at [306, 104] on div "Select Item" at bounding box center [262, 100] width 103 height 16
click at [307, 102] on div "Select Item" at bounding box center [262, 100] width 103 height 16
click at [307, 101] on icon at bounding box center [306, 100] width 5 height 3
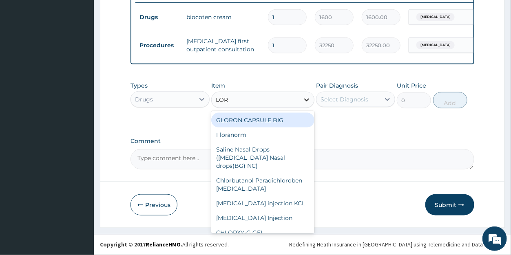
type input "[PERSON_NAME]"
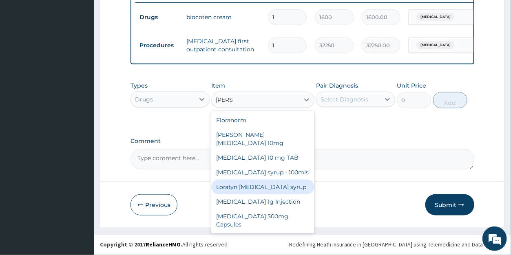
click at [272, 180] on div "Loratyn [MEDICAL_DATA] syrup" at bounding box center [262, 187] width 103 height 15
type input "1182.5"
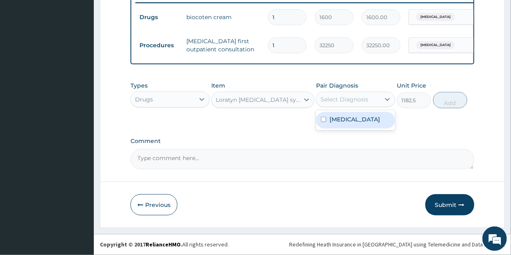
click at [344, 100] on div "Select Diagnosis" at bounding box center [344, 99] width 48 height 8
click at [343, 118] on label "[MEDICAL_DATA]" at bounding box center [354, 119] width 51 height 8
checkbox input "true"
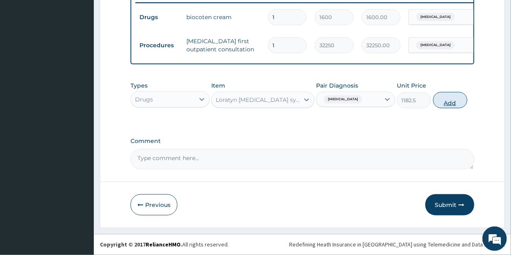
click at [443, 101] on button "Add" at bounding box center [450, 100] width 34 height 16
type input "0"
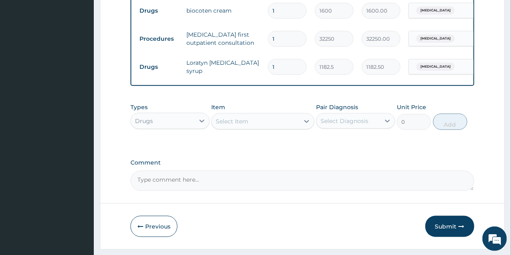
click at [169, 126] on div "Drugs" at bounding box center [163, 121] width 64 height 13
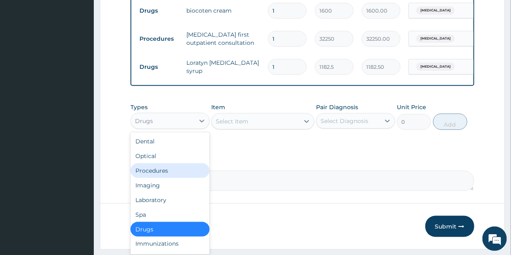
click at [152, 176] on div "Procedures" at bounding box center [169, 171] width 79 height 15
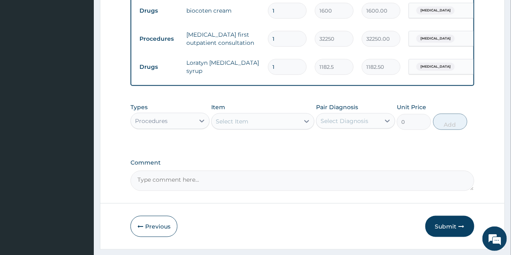
click at [267, 128] on div "Select Item" at bounding box center [256, 121] width 88 height 13
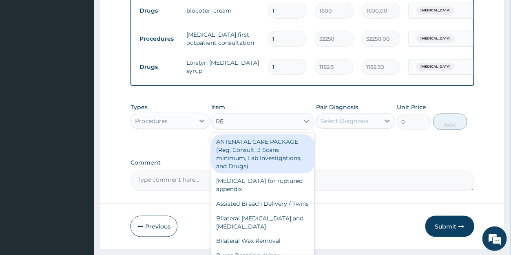
type input "REG"
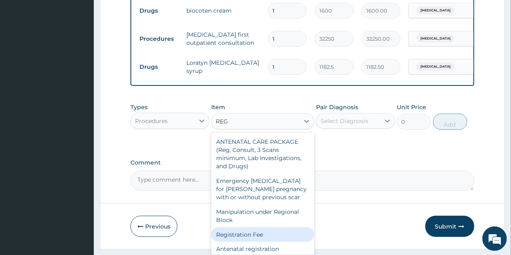
click at [274, 242] on div "Registration Fee" at bounding box center [262, 235] width 103 height 15
type input "2150"
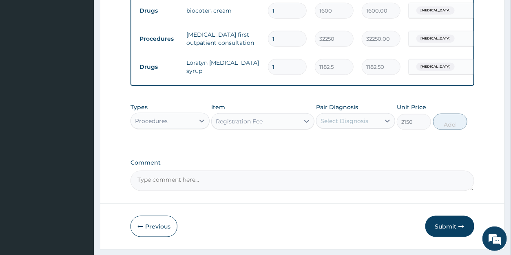
click at [347, 125] on div "Select Diagnosis" at bounding box center [344, 121] width 48 height 8
click at [351, 150] on div "[MEDICAL_DATA]" at bounding box center [355, 142] width 79 height 17
checkbox input "true"
click at [443, 124] on button "Add" at bounding box center [450, 122] width 34 height 16
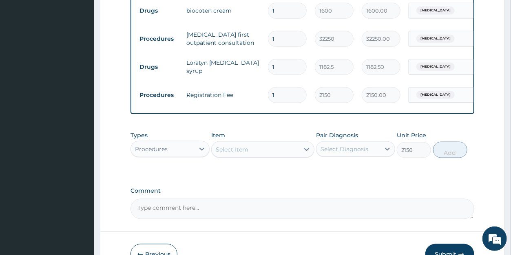
type input "0"
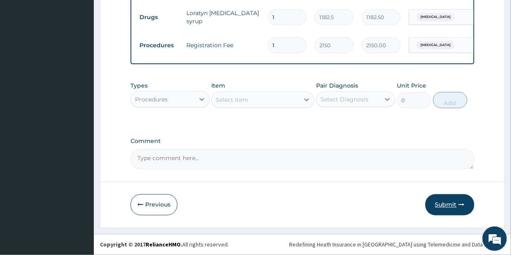
click at [447, 203] on button "Submit" at bounding box center [449, 204] width 49 height 21
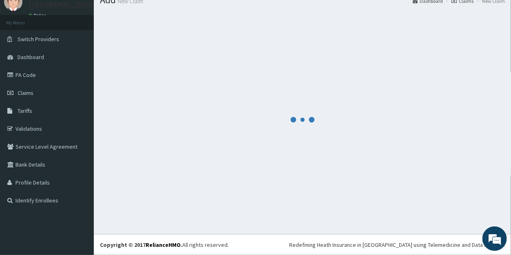
scroll to position [32, 0]
